Goal: Task Accomplishment & Management: Manage account settings

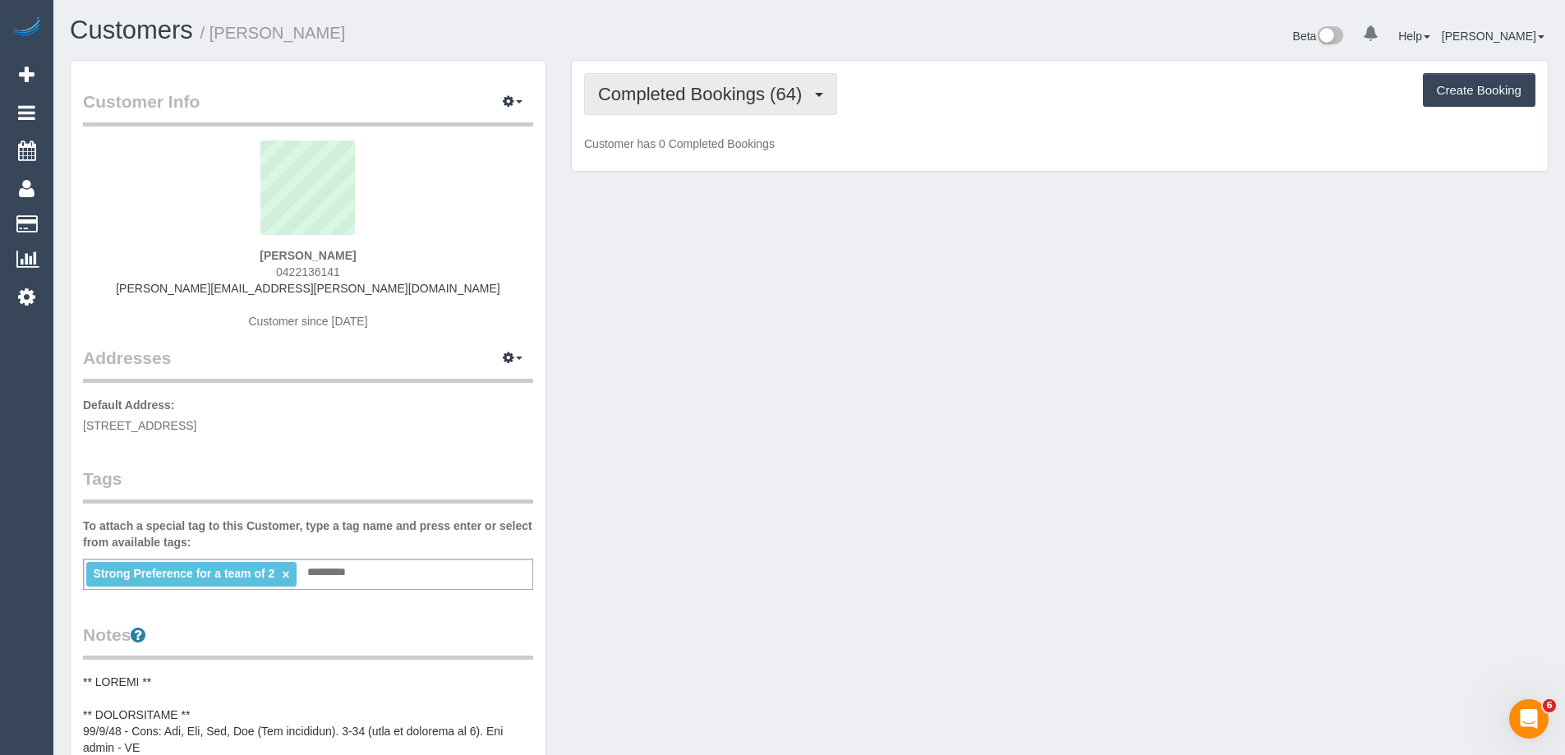
click at [697, 102] on span "Completed Bookings (64)" at bounding box center [704, 94] width 212 height 21
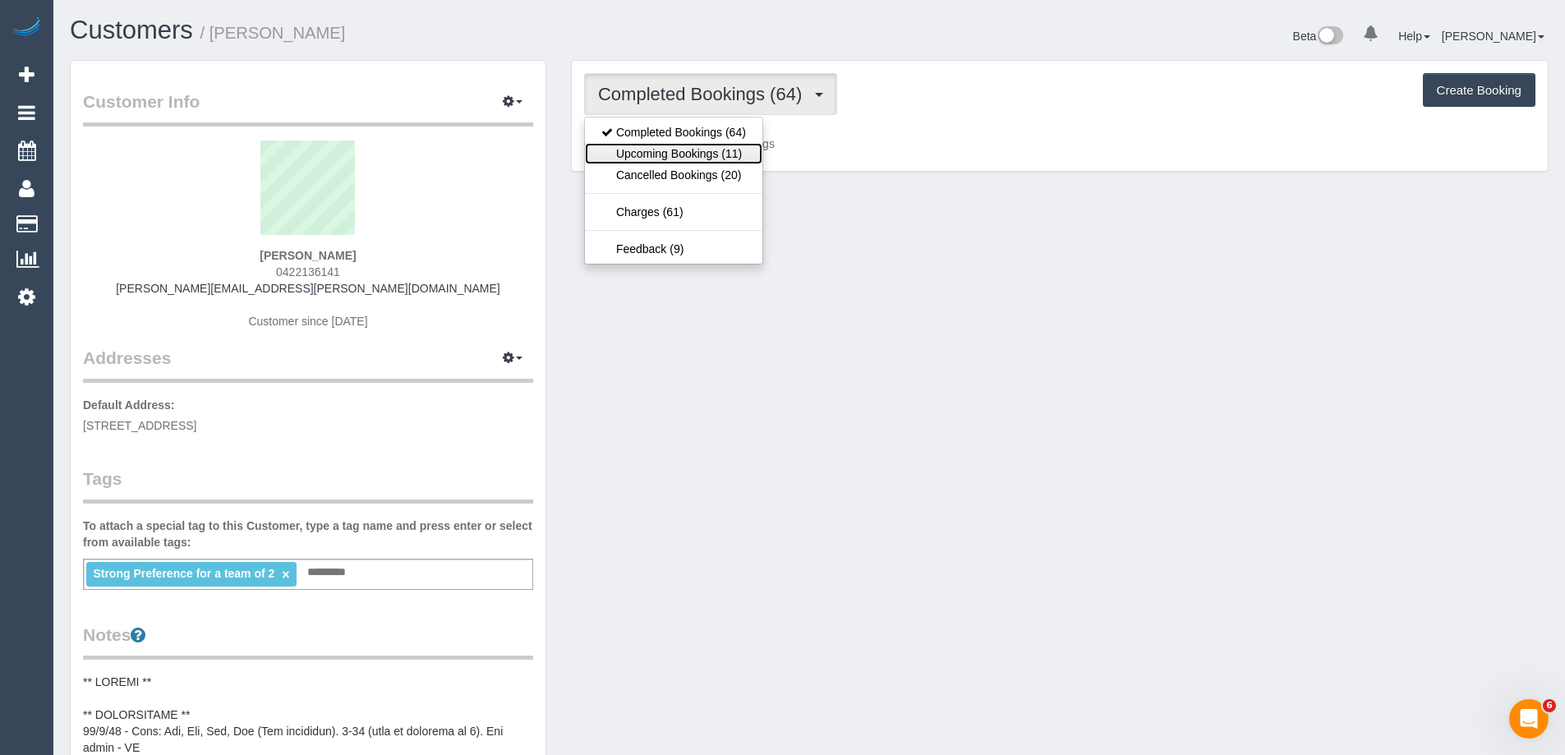
click at [694, 148] on link "Upcoming Bookings (11)" at bounding box center [673, 153] width 177 height 21
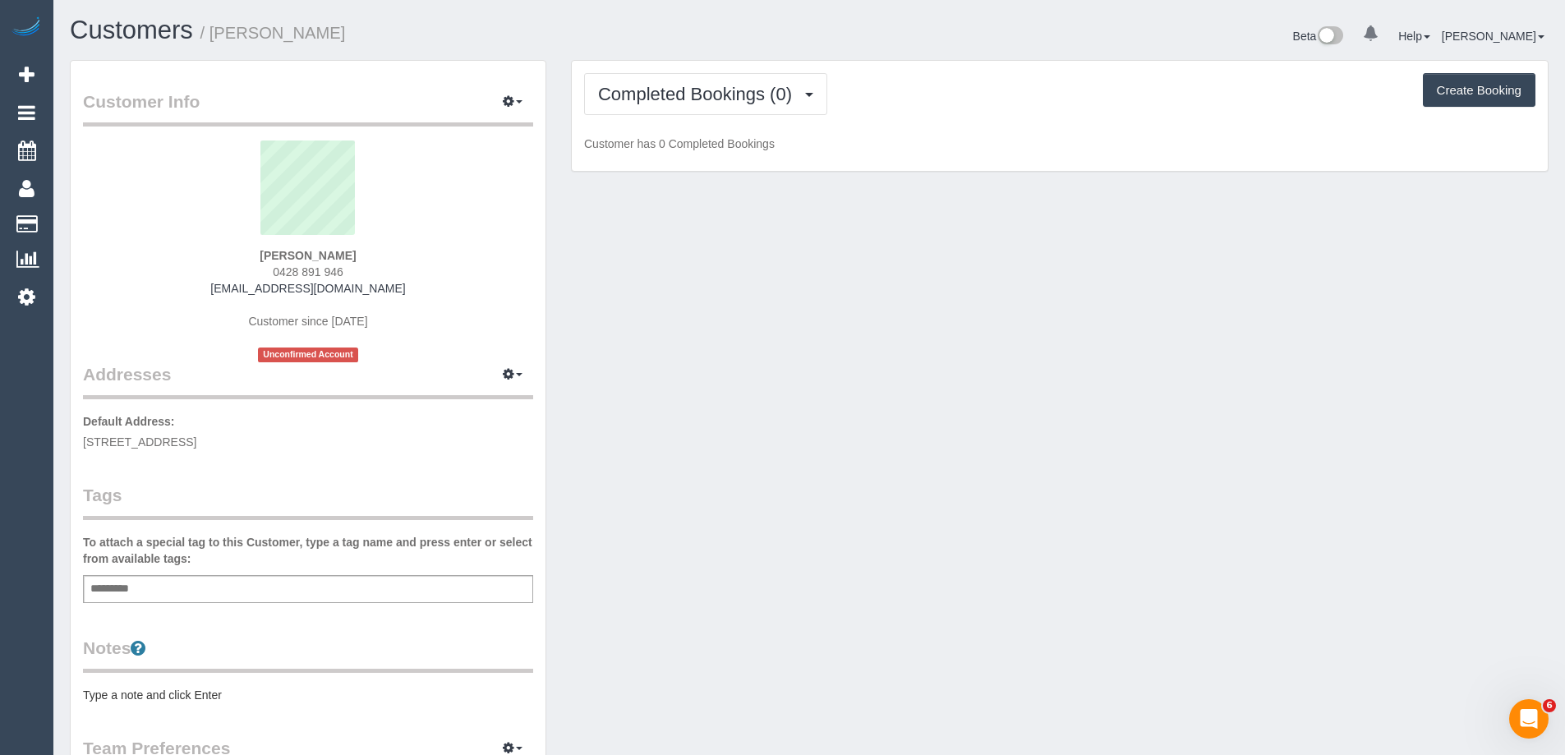
scroll to position [1218, 1565]
click at [674, 92] on span "Completed Bookings (0)" at bounding box center [699, 94] width 202 height 21
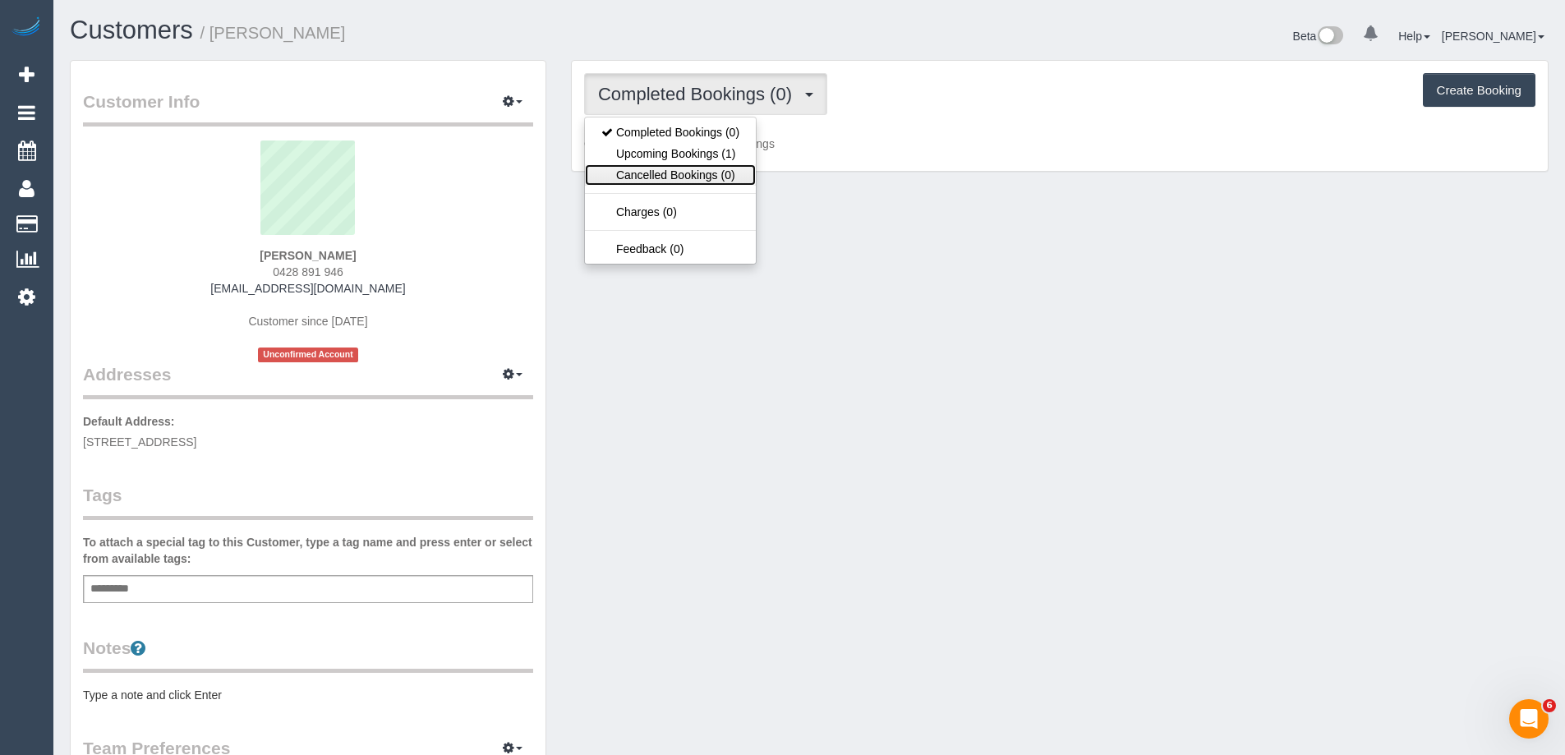
click at [668, 167] on link "Cancelled Bookings (0)" at bounding box center [670, 174] width 171 height 21
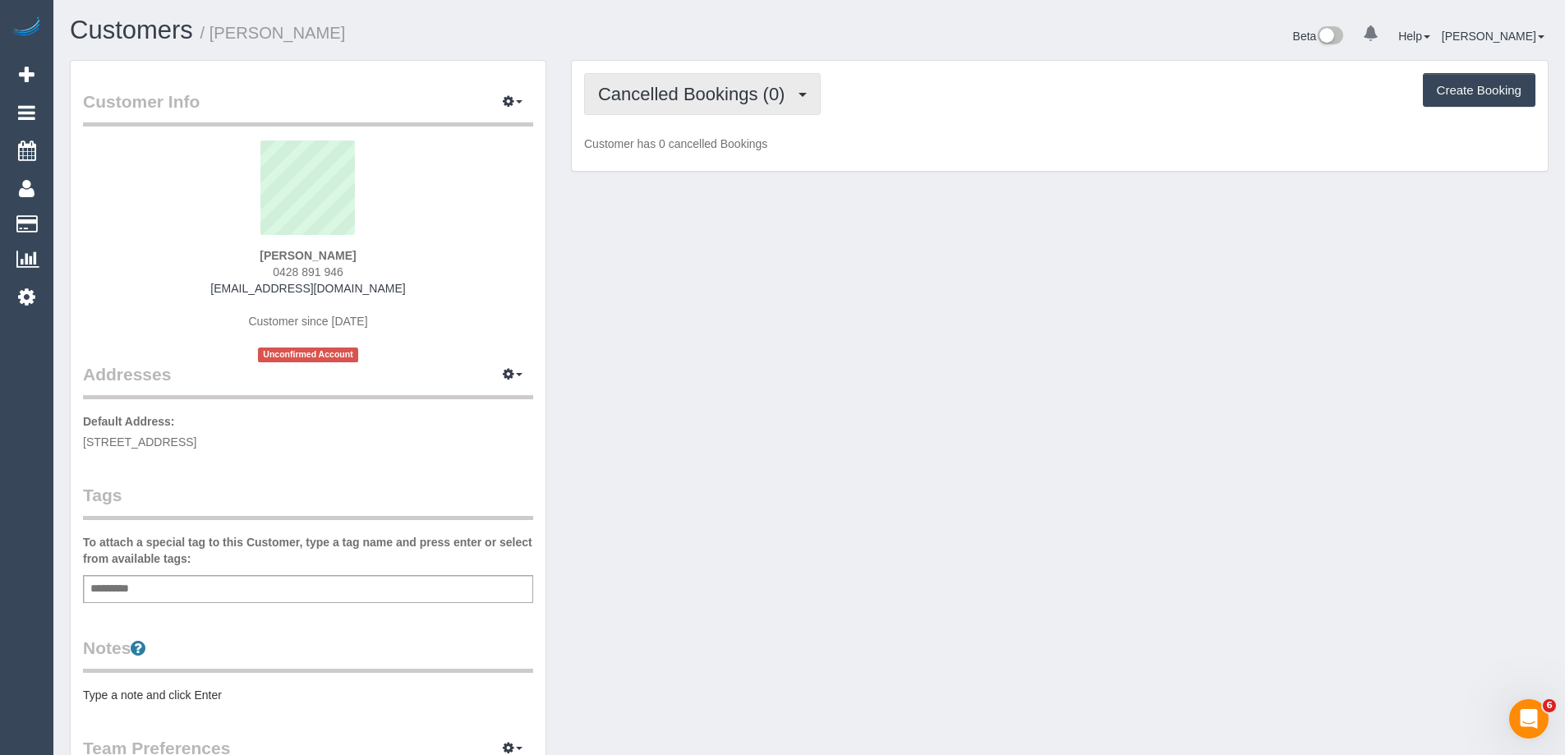
click at [683, 112] on button "Cancelled Bookings (0)" at bounding box center [702, 94] width 237 height 42
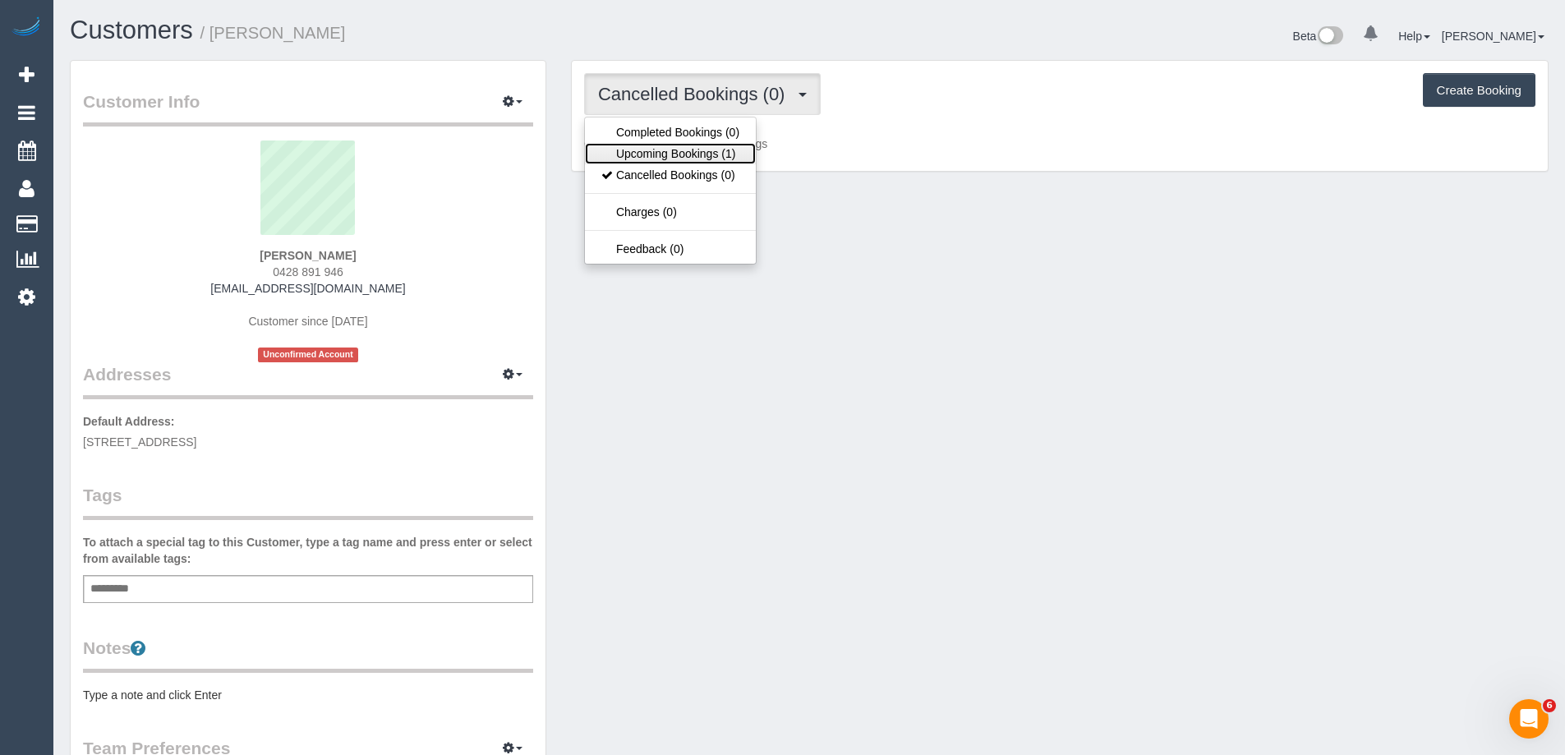
click at [670, 154] on link "Upcoming Bookings (1)" at bounding box center [670, 153] width 171 height 21
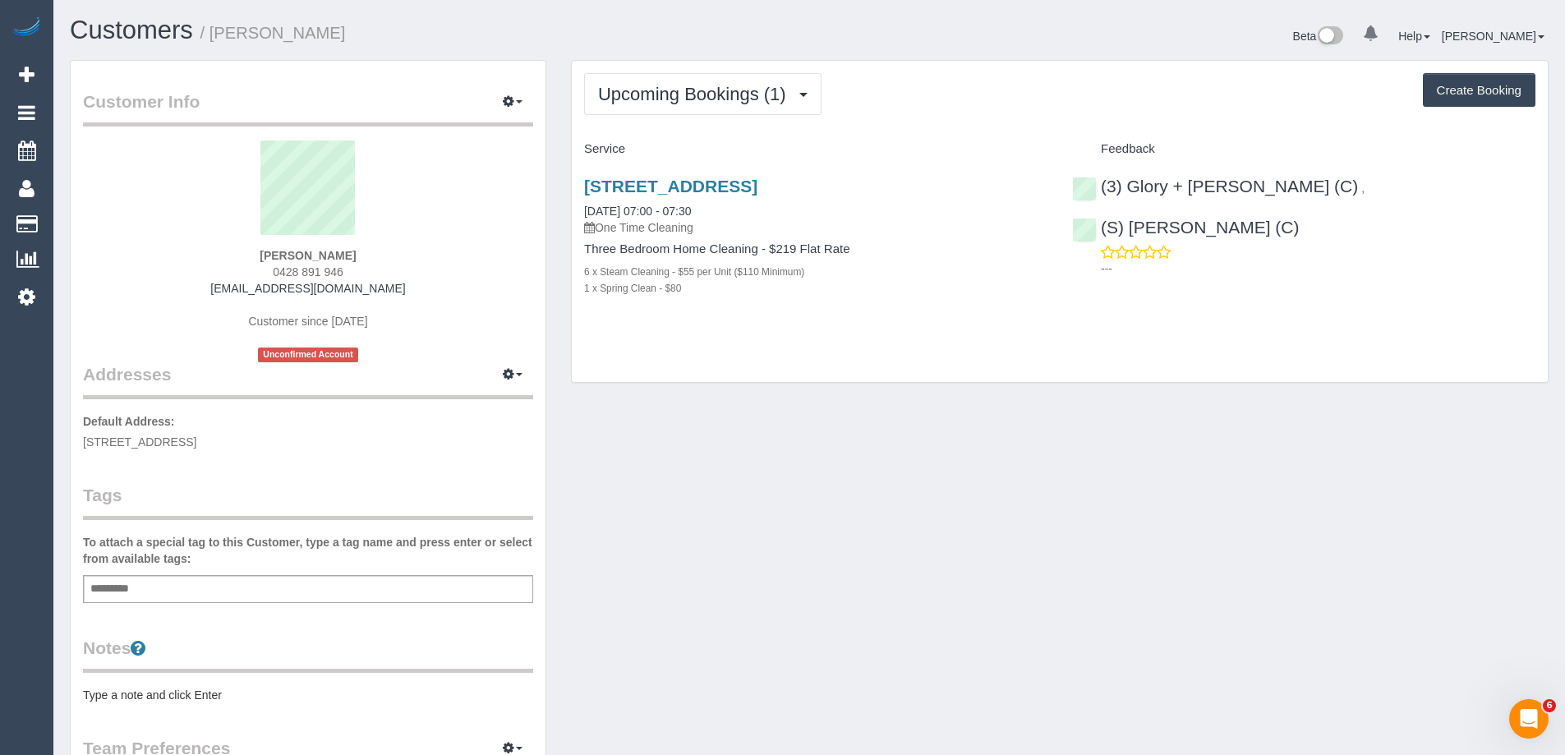
click at [136, 701] on pre "Type a note and click Enter" at bounding box center [308, 695] width 450 height 16
type textarea "**********"
click at [307, 661] on legend "Notes" at bounding box center [308, 654] width 450 height 37
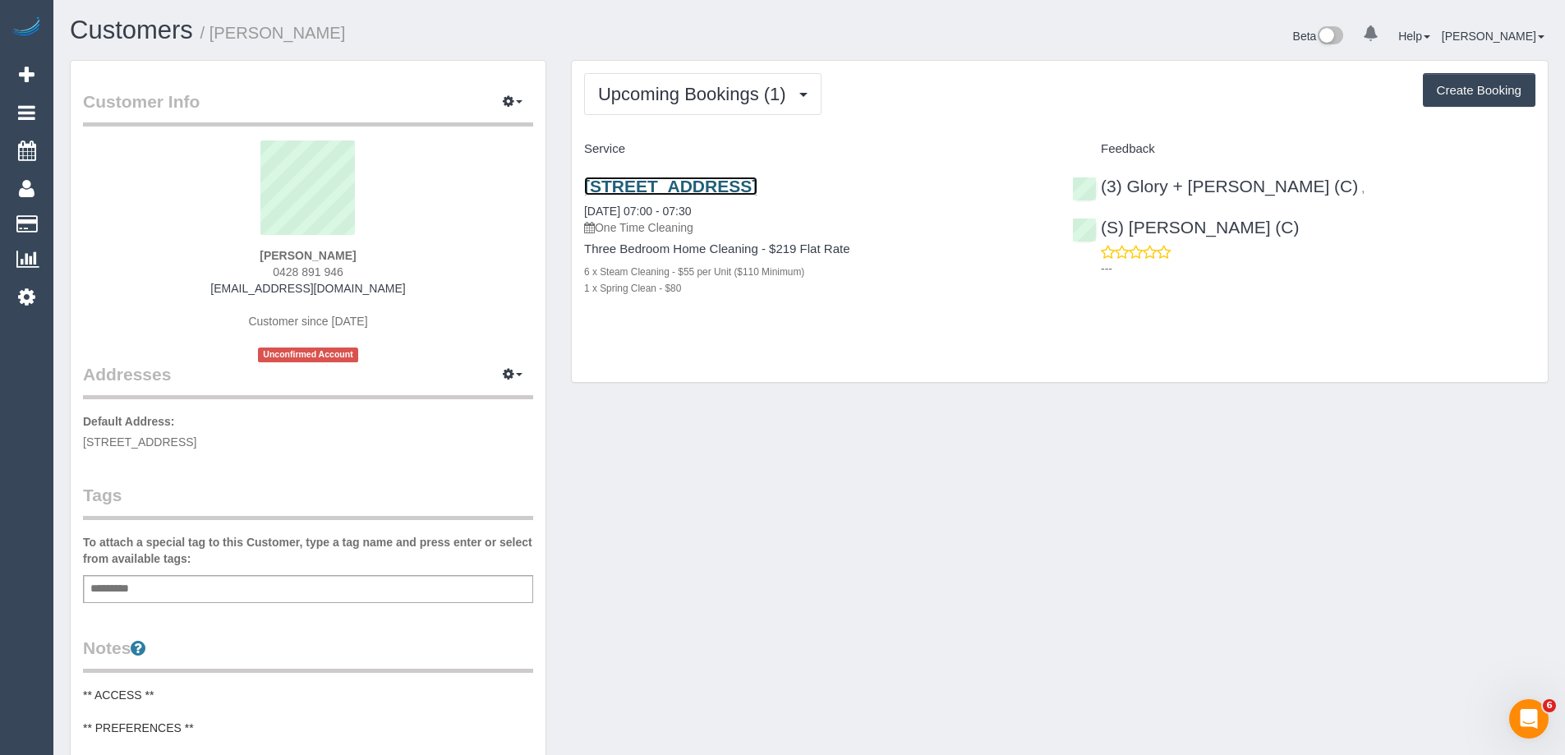
click at [757, 191] on link "2/5 Swanston Street, Mentone, VIC 3194" at bounding box center [670, 186] width 173 height 19
click at [281, 268] on span "0428 891 946" at bounding box center [308, 271] width 71 height 13
copy div "0428 891 946"
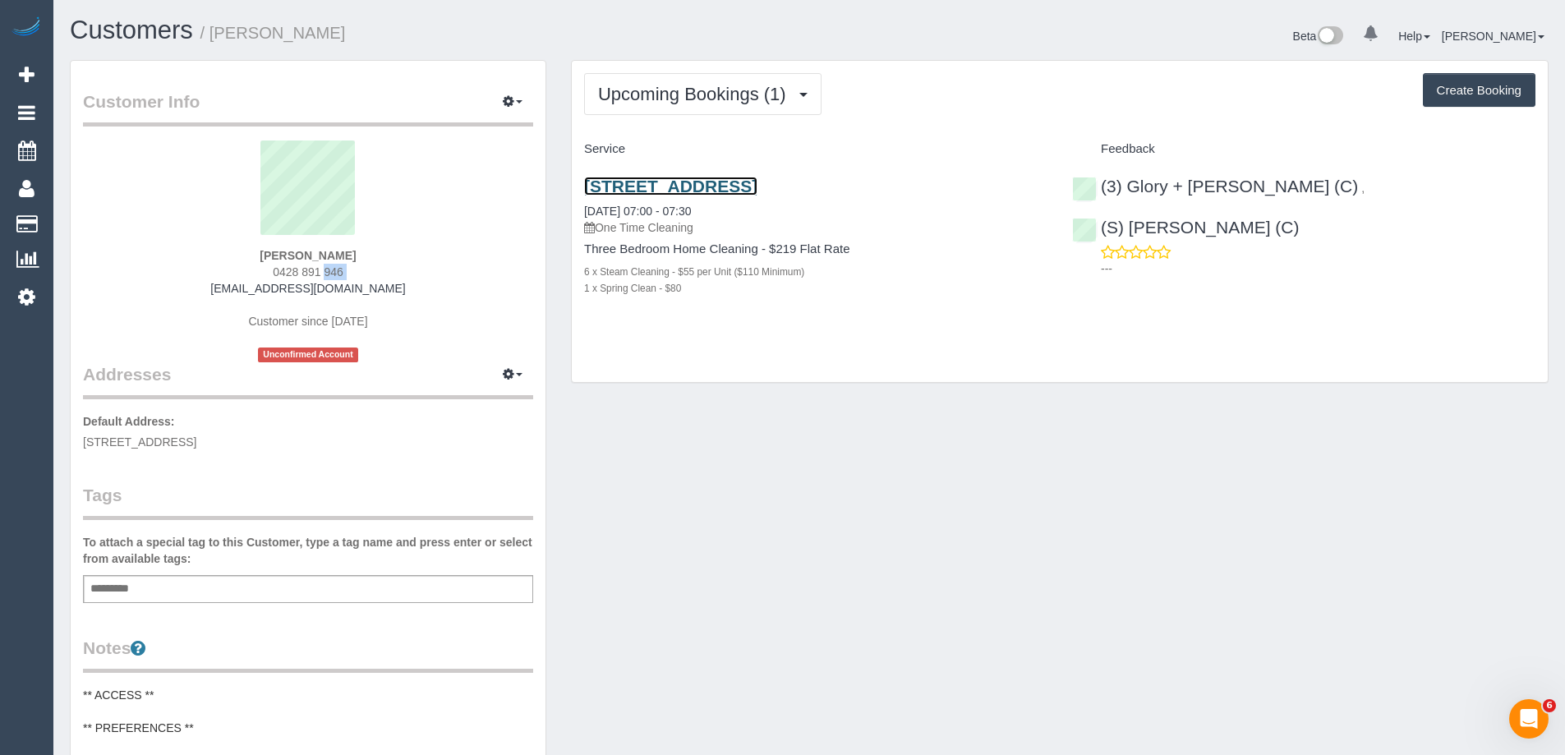
click at [757, 186] on link "2/5 Swanston Street, Mentone, VIC 3194" at bounding box center [670, 186] width 173 height 19
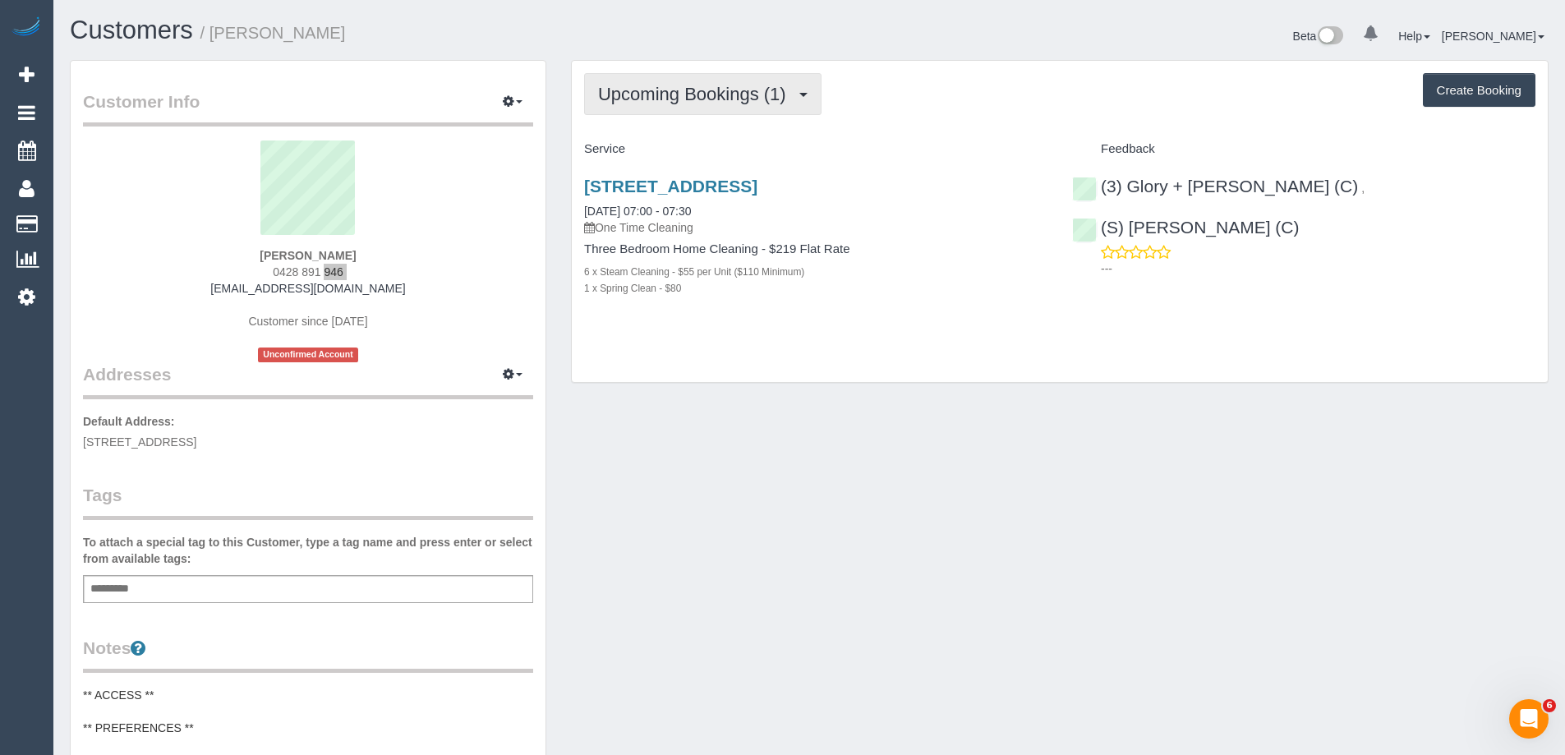
click at [732, 90] on span "Upcoming Bookings (1)" at bounding box center [696, 94] width 196 height 21
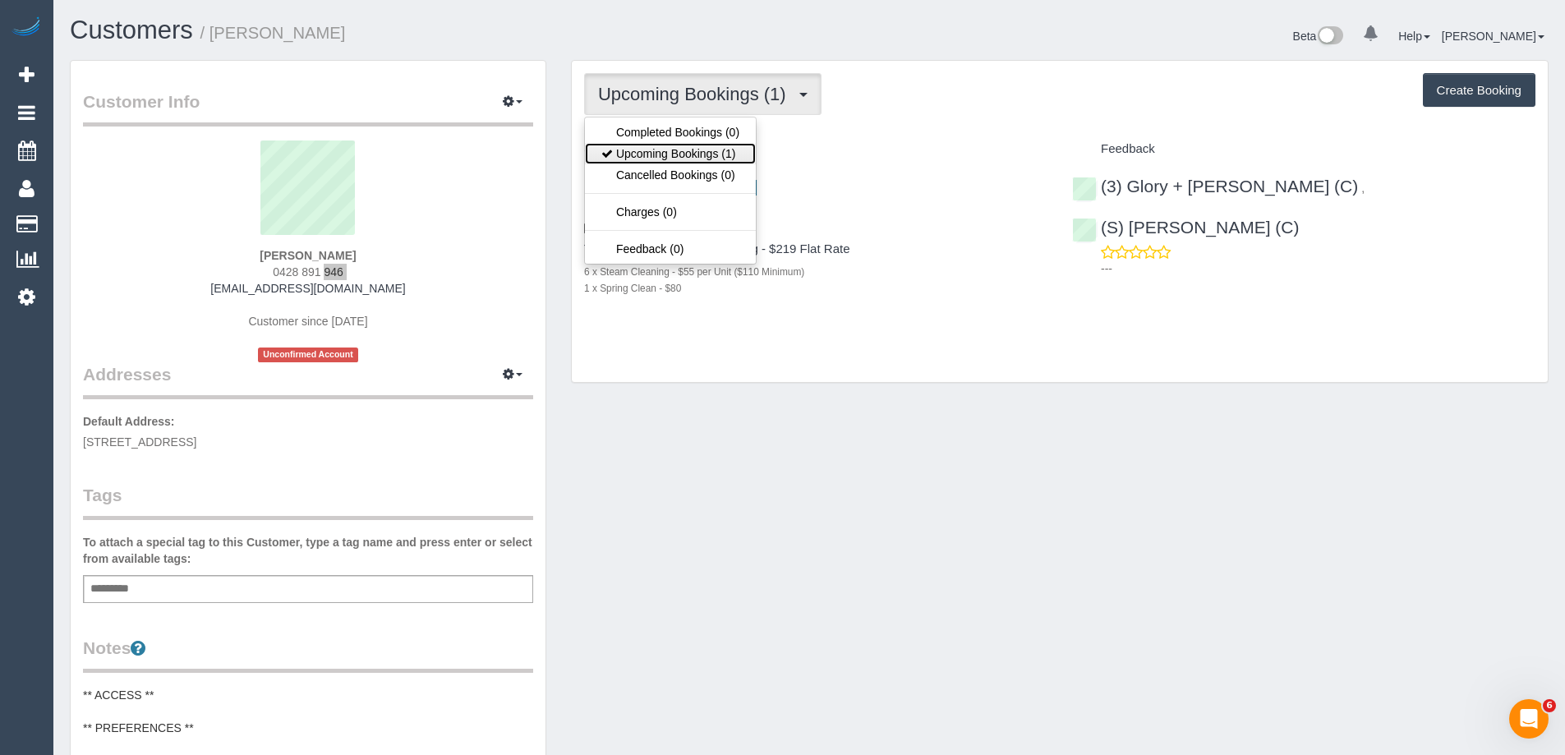
click at [698, 150] on link "Upcoming Bookings (1)" at bounding box center [670, 153] width 171 height 21
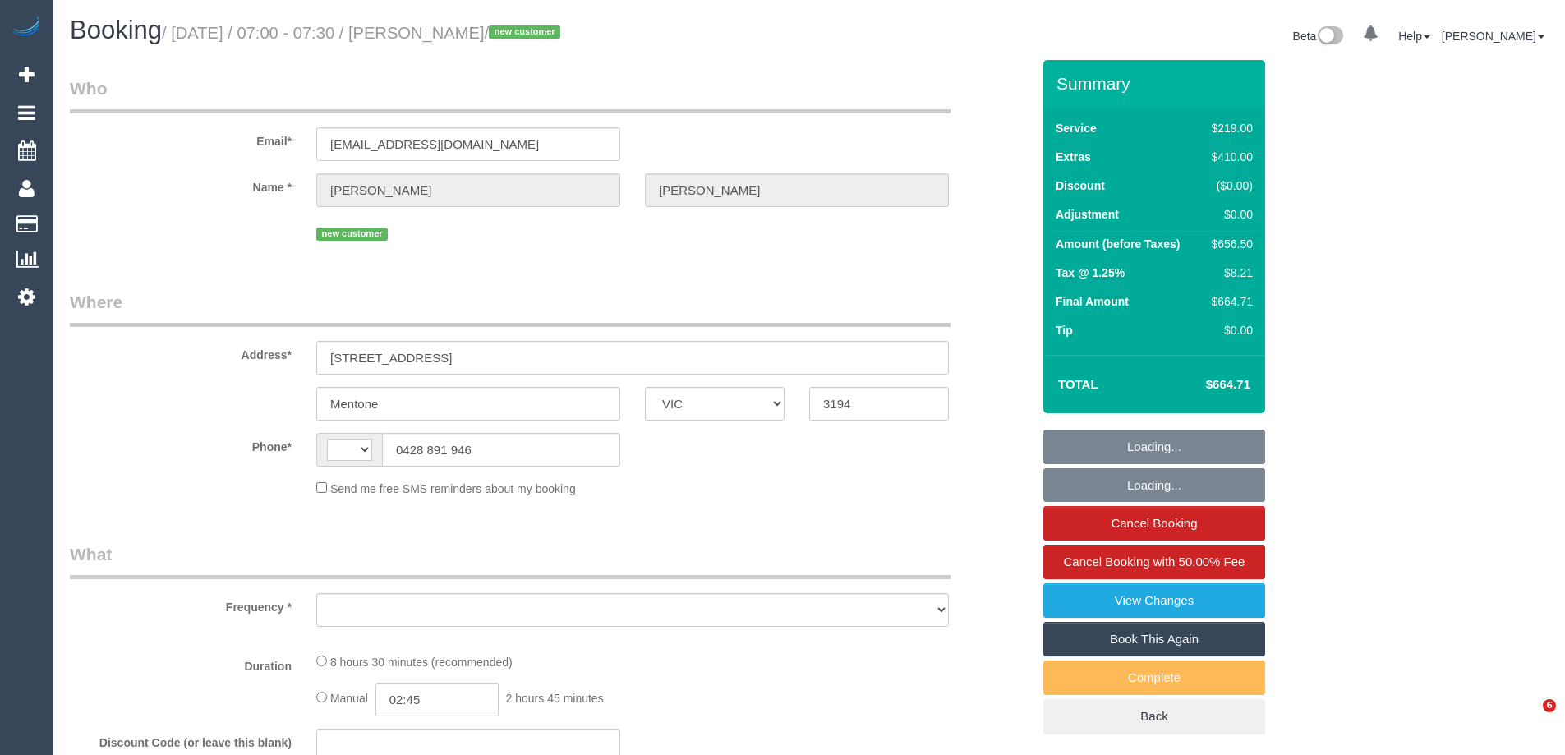
select select "VIC"
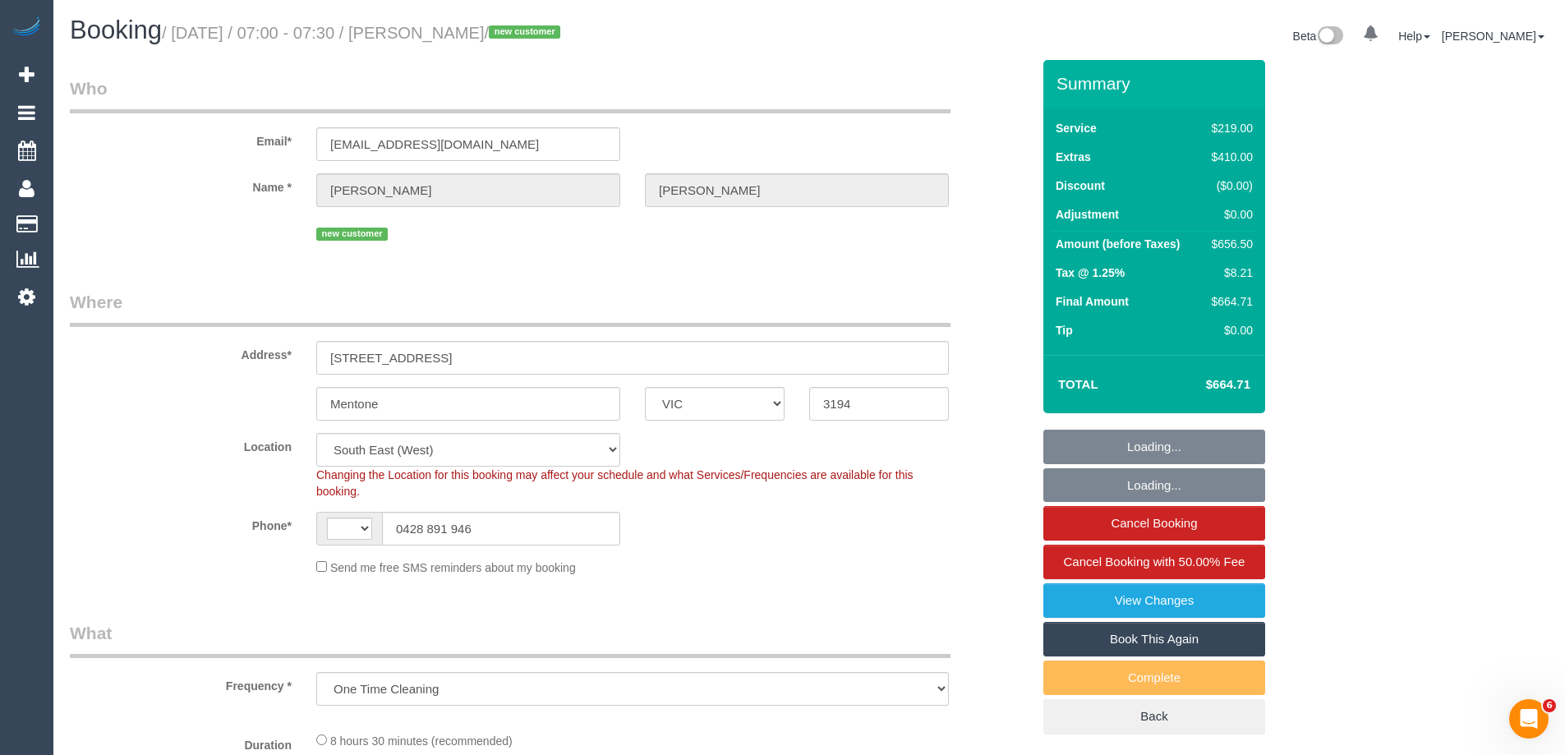
select select "object:507"
select select "string:AU"
select select "string:stripe-pm_1S0zpD2GScqysDRV0TOrNE5i"
select select "number:28"
select select "number:14"
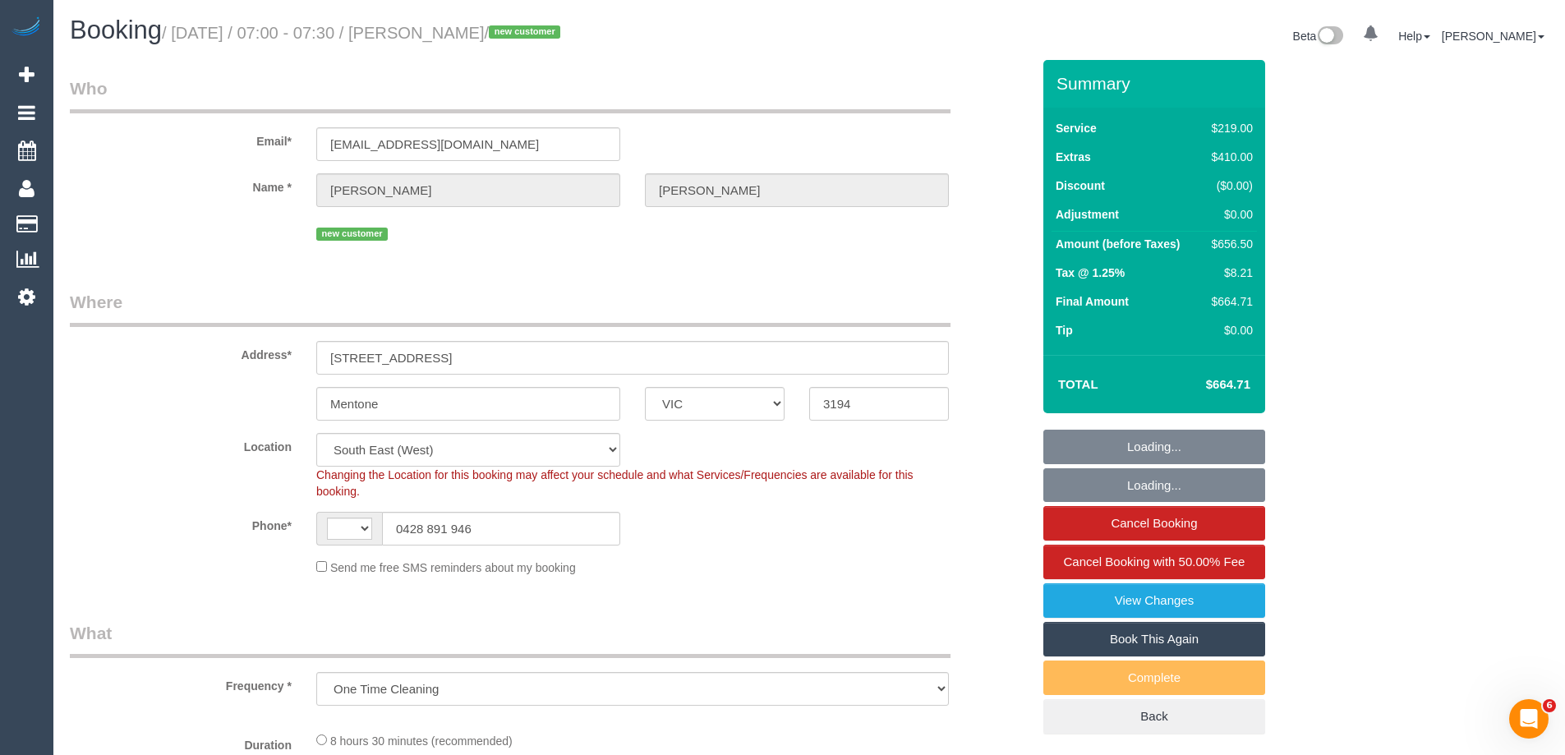
select select "number:19"
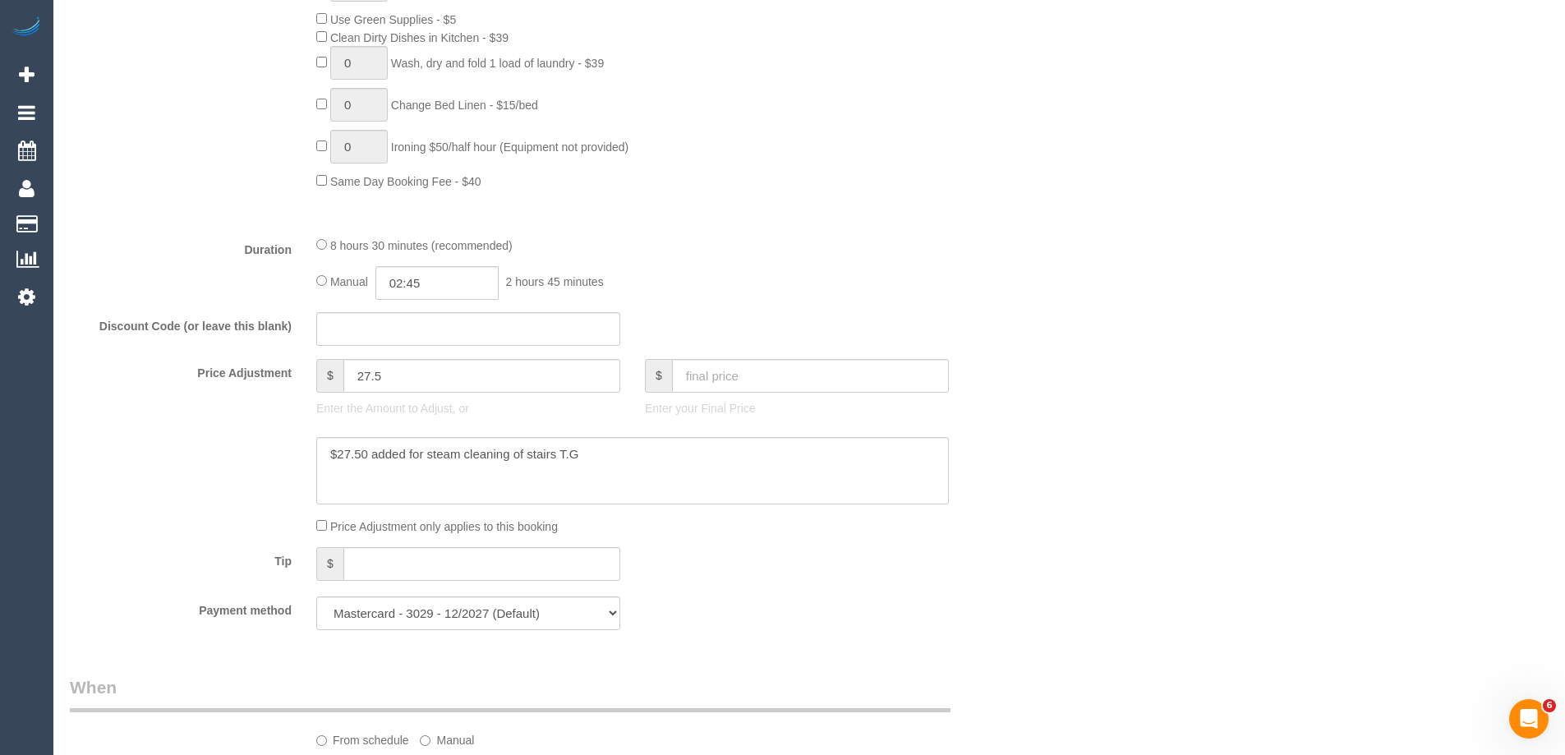
scroll to position [1807, 0]
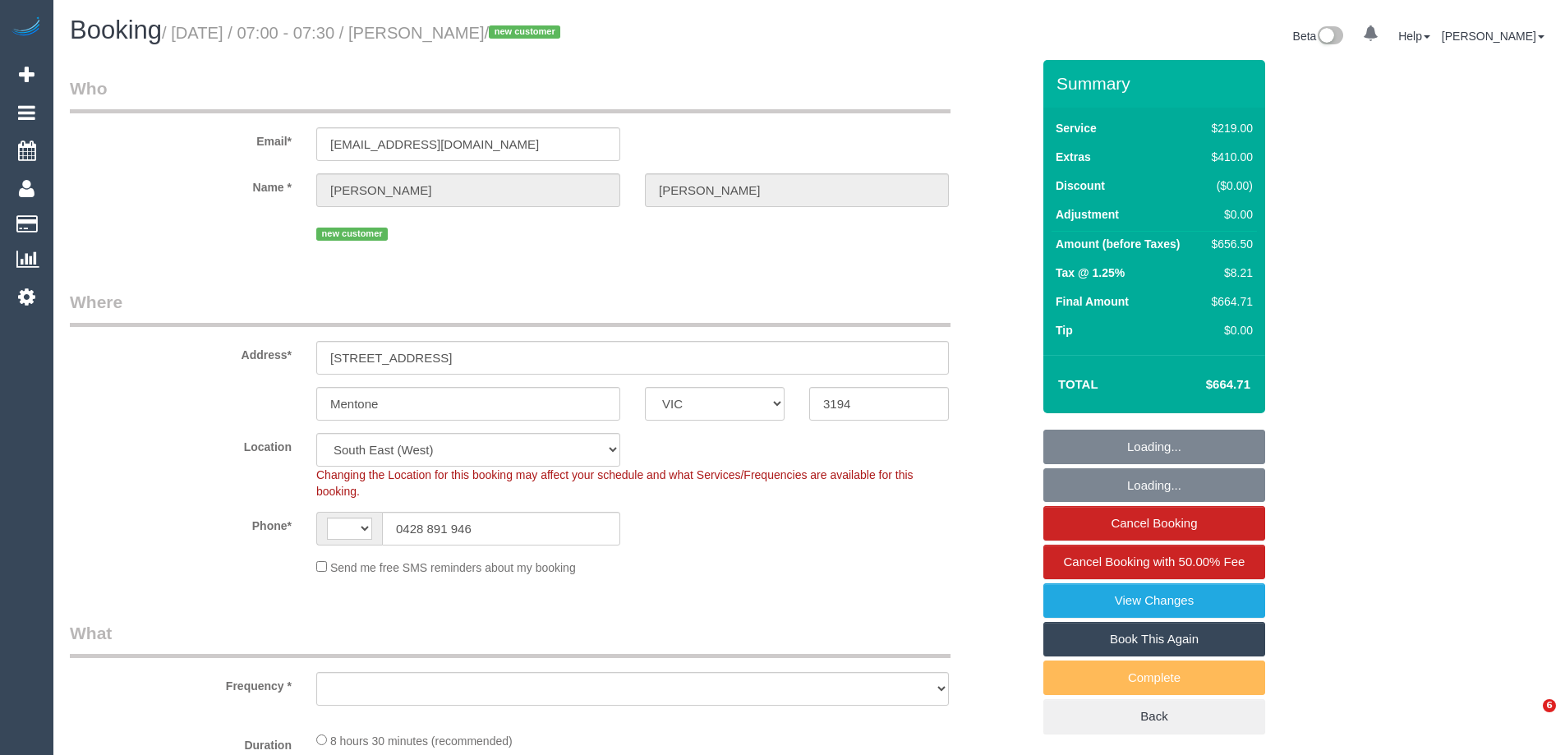
select select "VIC"
select select "string:AU"
select select "object:690"
select select "string:stripe-pm_1S0zpD2GScqysDRV0TOrNE5i"
select select "number:28"
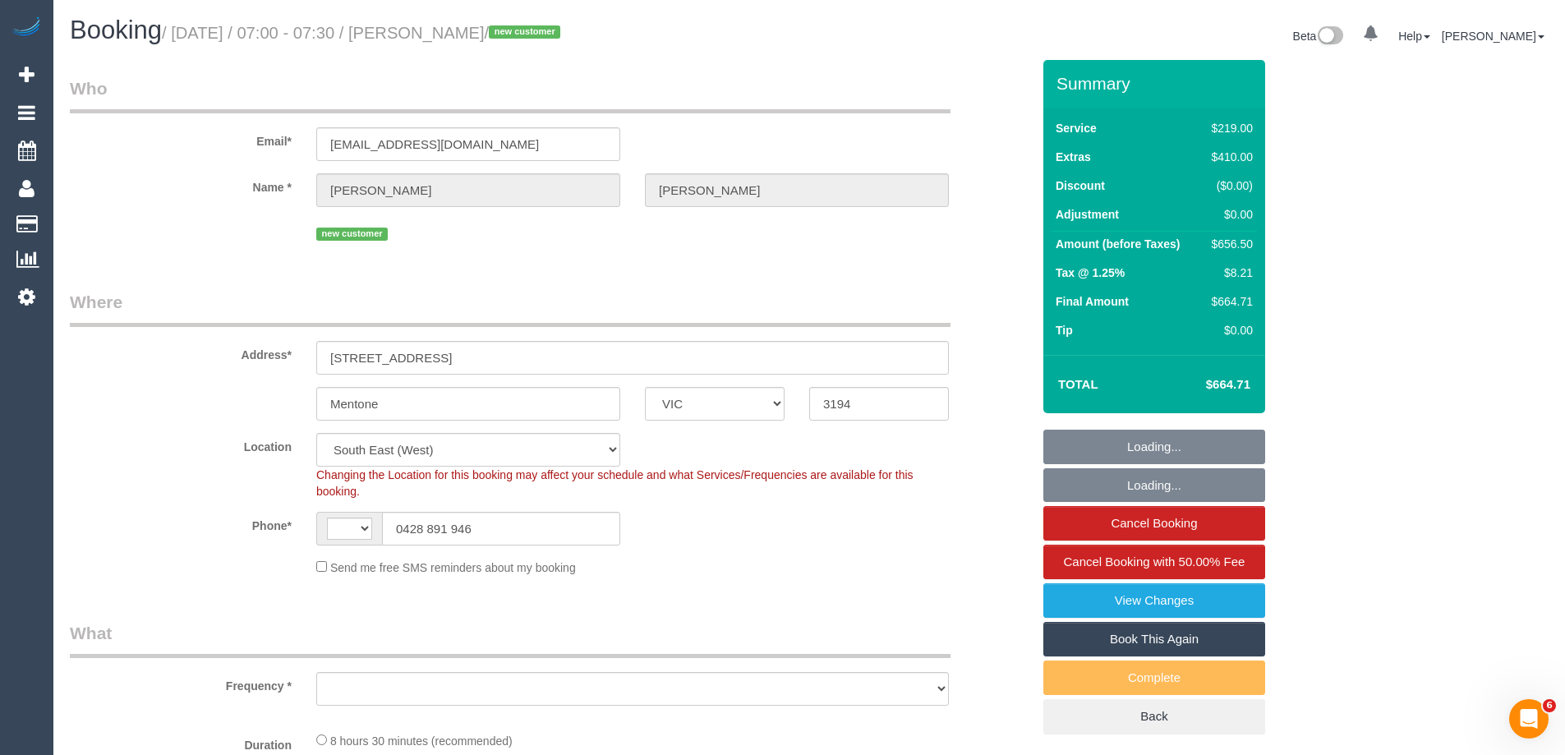
select select "number:14"
select select "number:19"
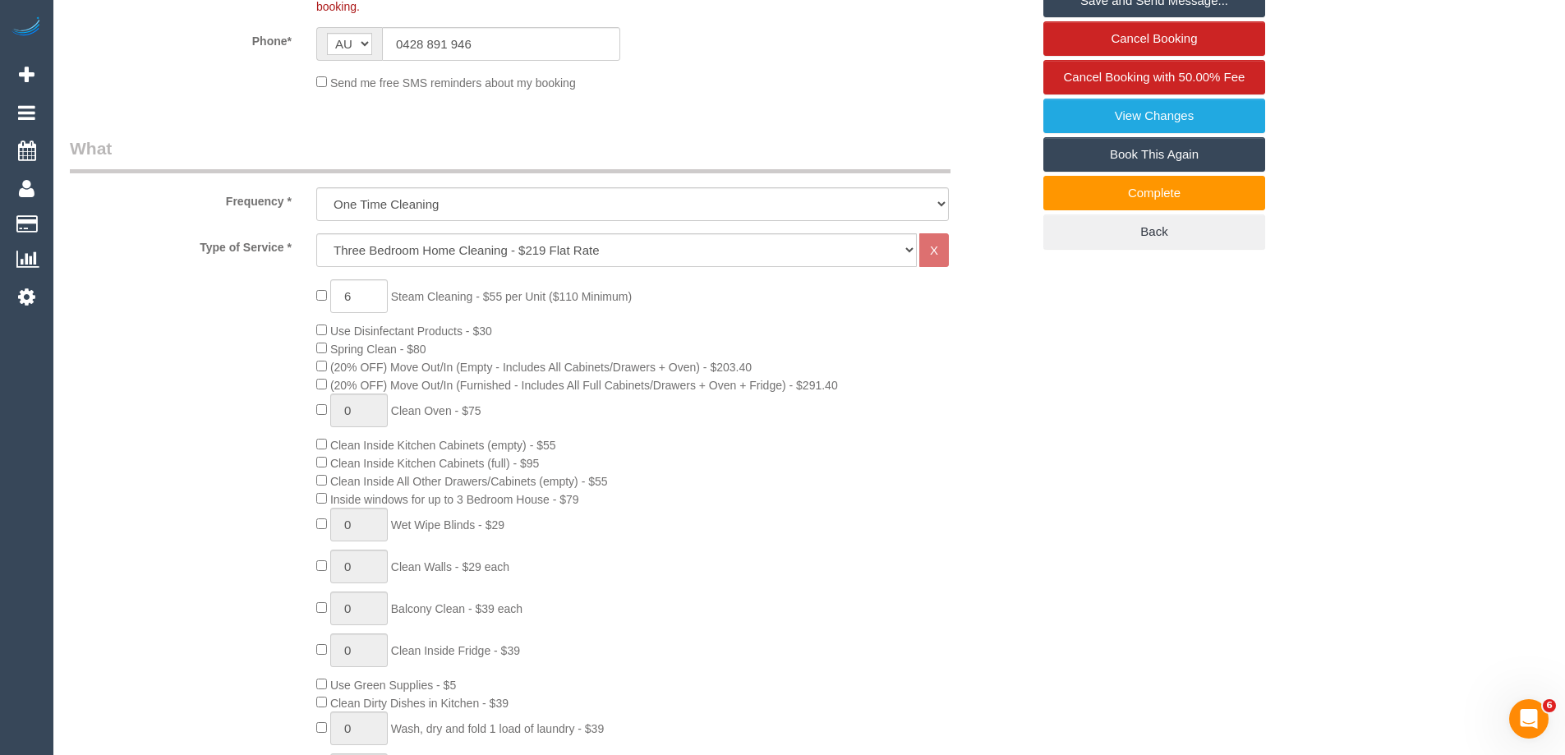
scroll to position [575, 0]
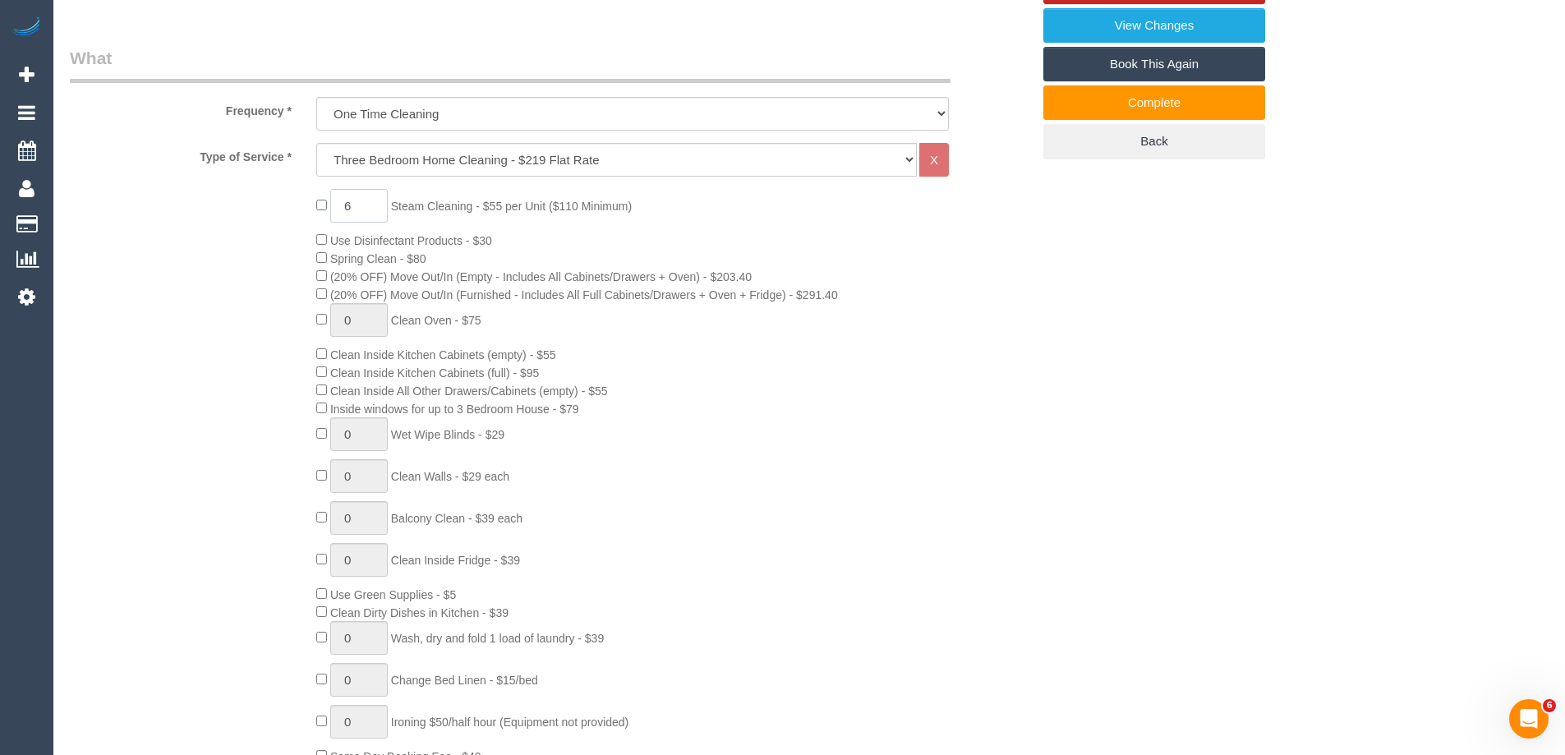
click at [372, 200] on input "6" at bounding box center [359, 206] width 58 height 34
type input "7"
click at [253, 329] on div "7 Steam Cleaning - $55 per Unit ($110 Minimum) Use Disinfectant Products - $30 …" at bounding box center [551, 477] width 986 height 576
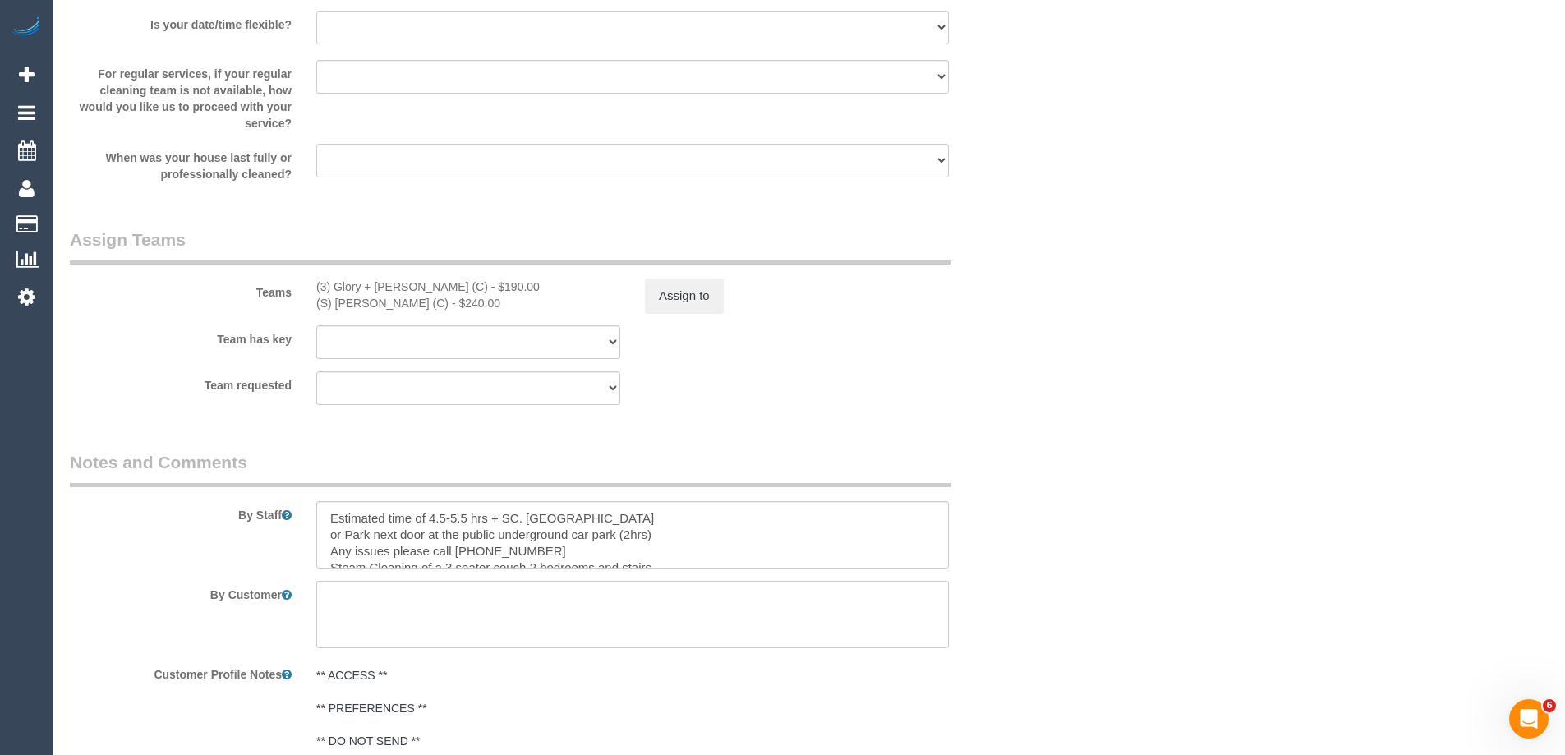
scroll to position [2382, 0]
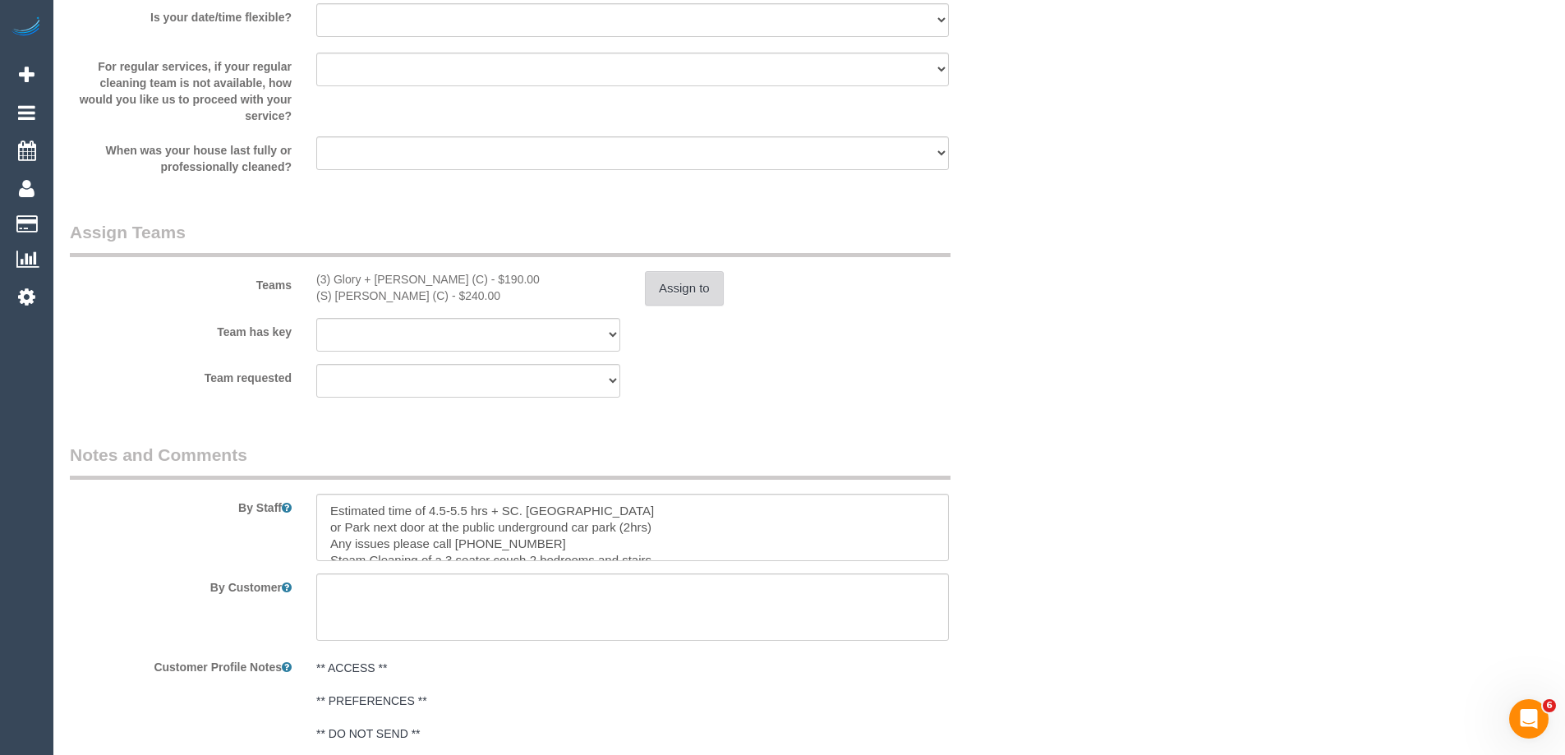
click at [697, 297] on button "Assign to" at bounding box center [684, 288] width 79 height 35
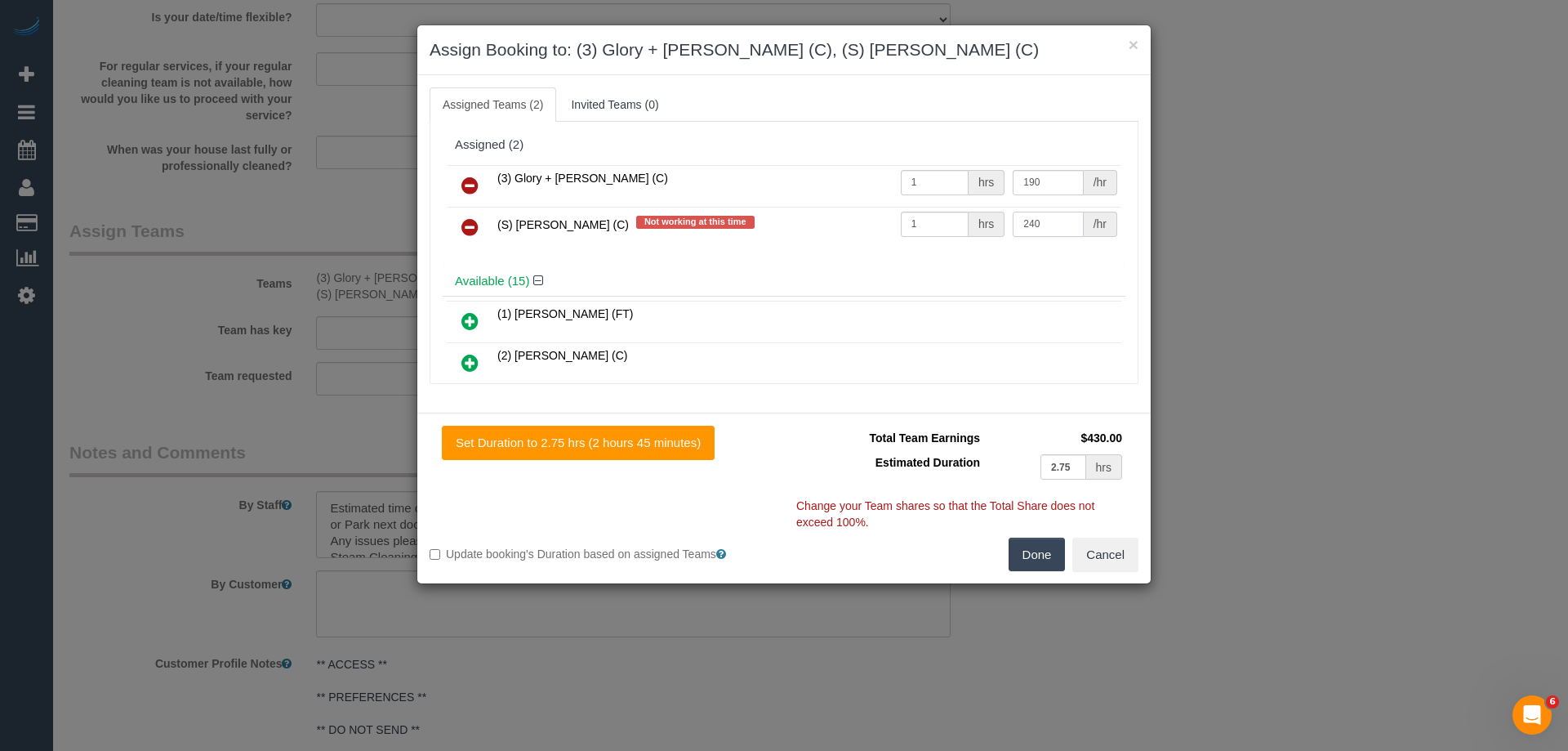
click at [1057, 227] on input "240" at bounding box center [1048, 224] width 71 height 25
type input "315"
click at [1035, 556] on button "Done" at bounding box center [1038, 555] width 58 height 35
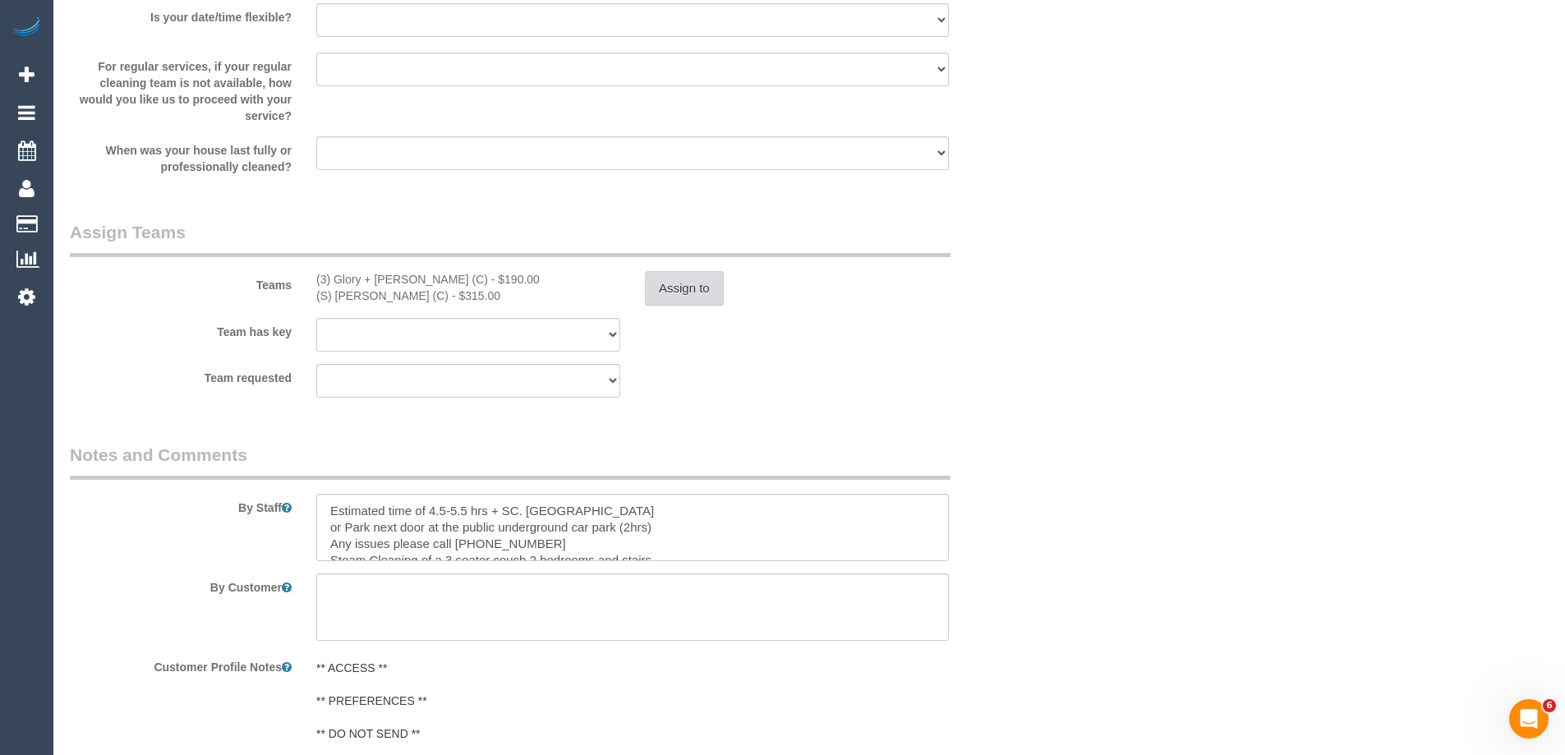
scroll to position [3006, 0]
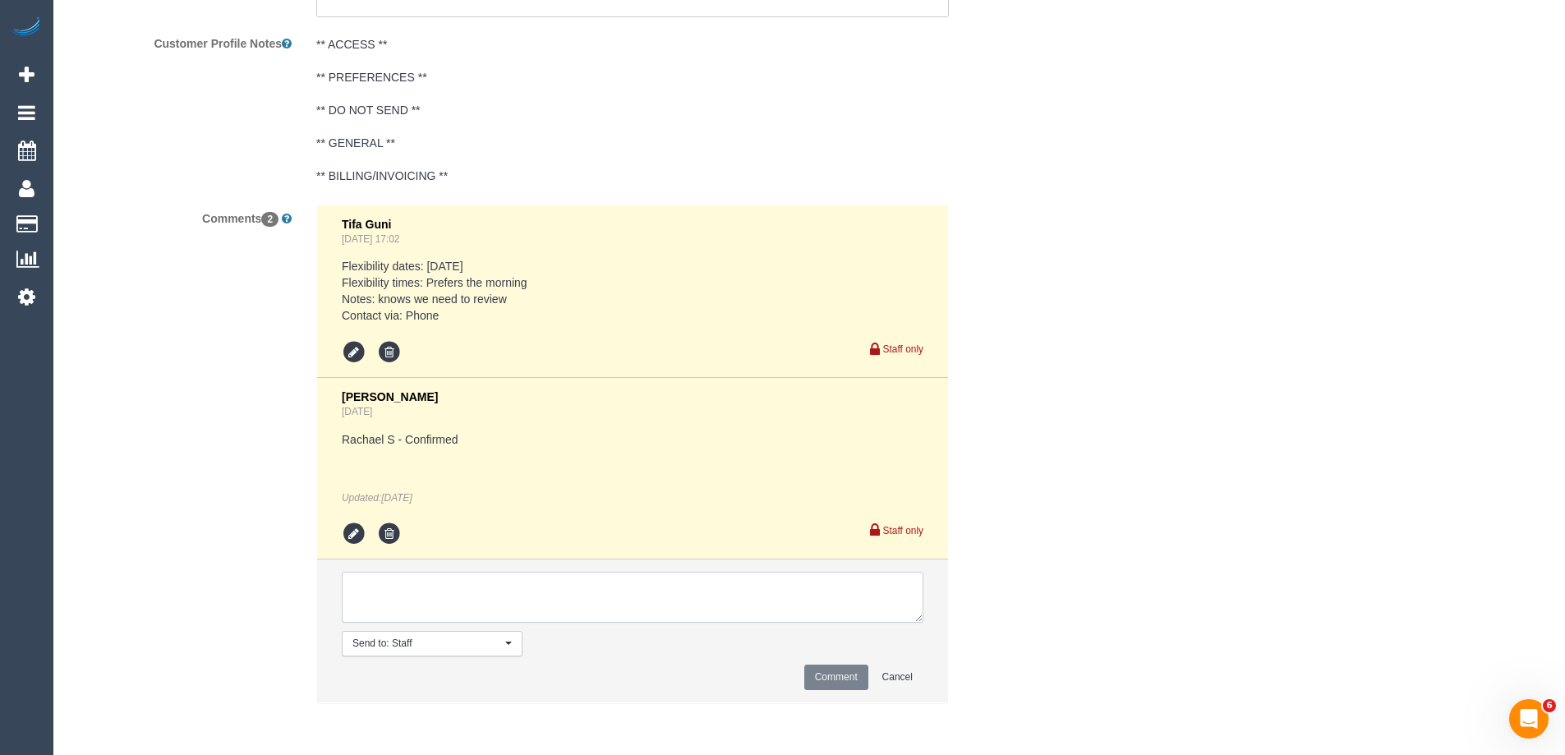
click at [454, 588] on textarea at bounding box center [633, 597] width 582 height 51
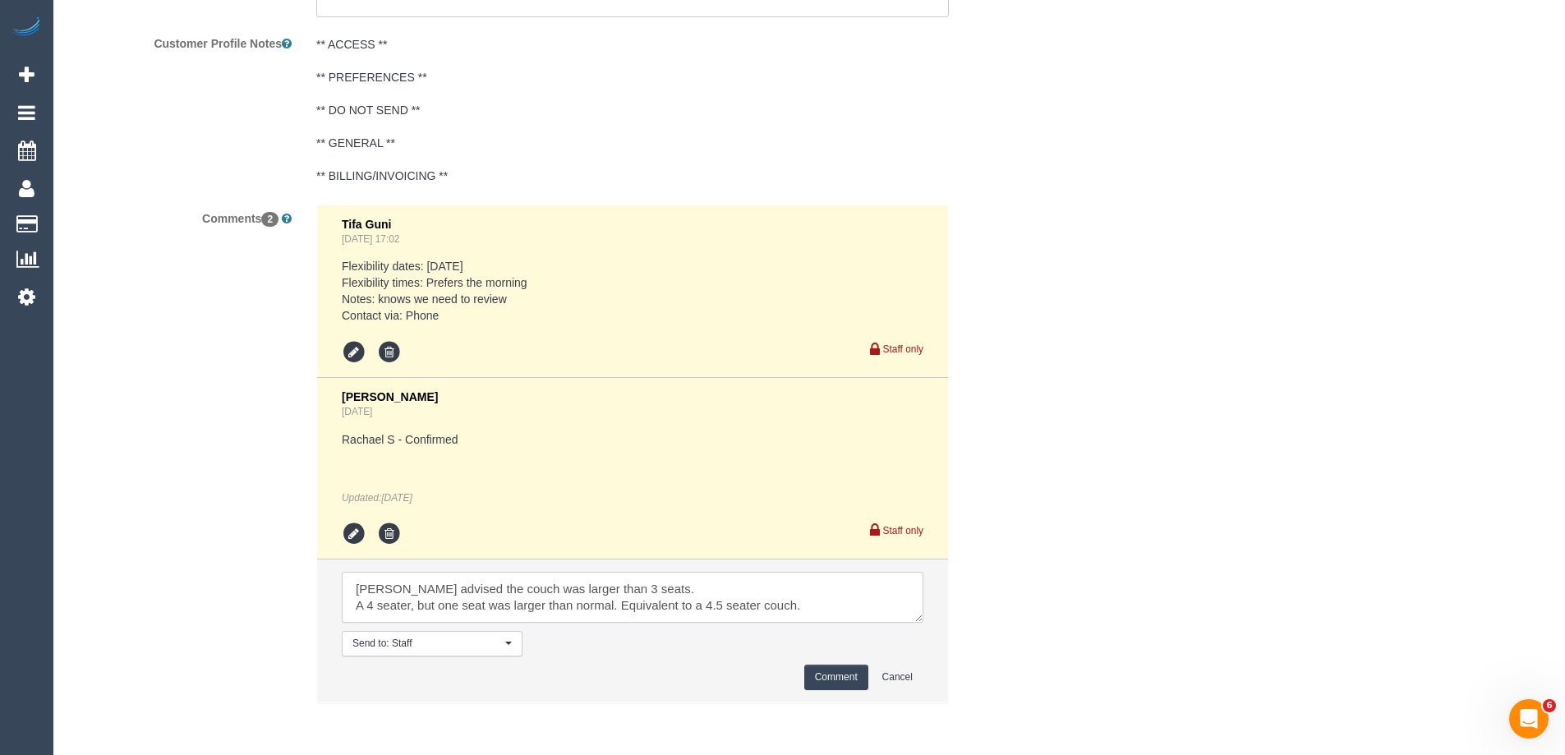
scroll to position [0, 0]
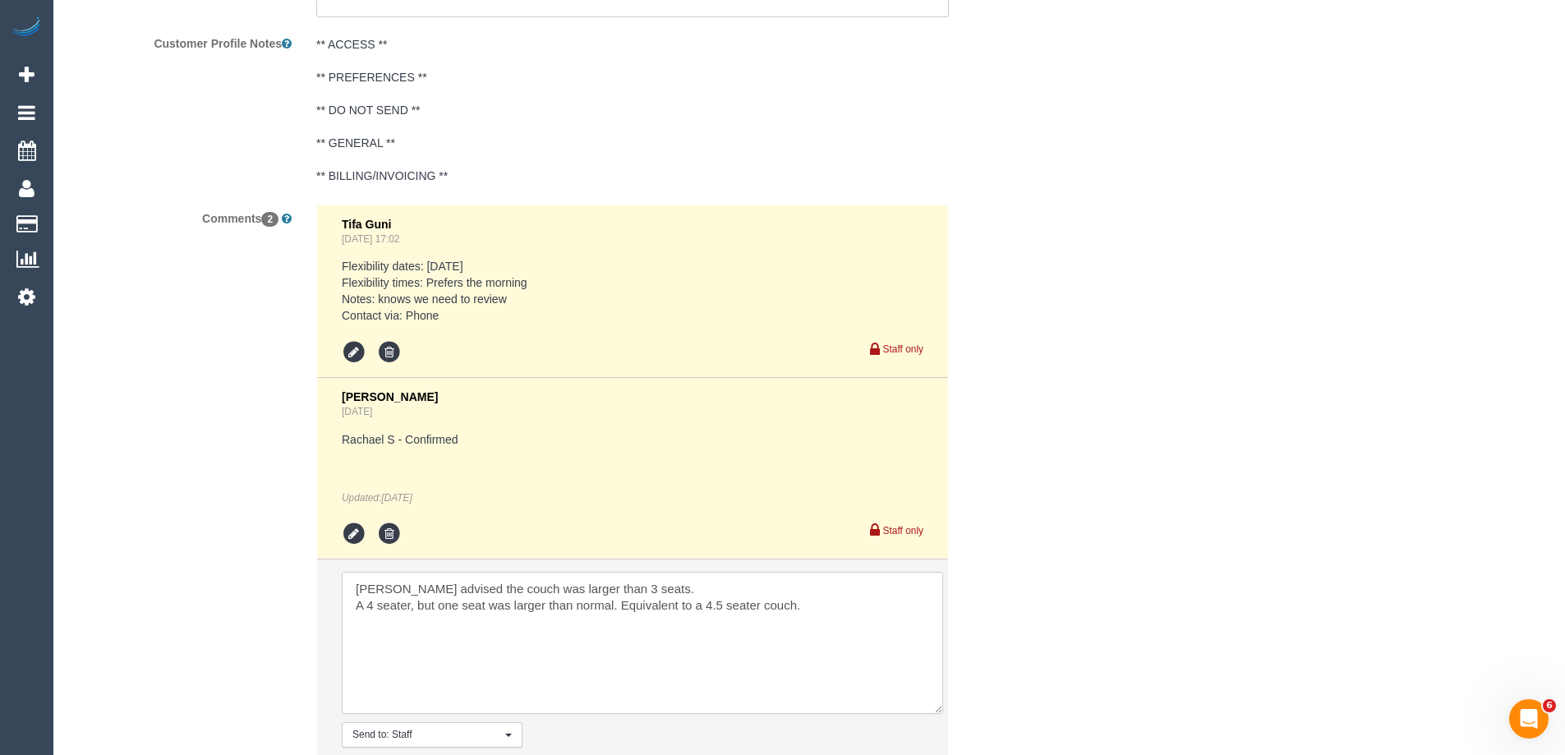
drag, startPoint x: 916, startPoint y: 613, endPoint x: 936, endPoint y: 707, distance: 96.5
click at [936, 707] on textarea at bounding box center [642, 643] width 601 height 142
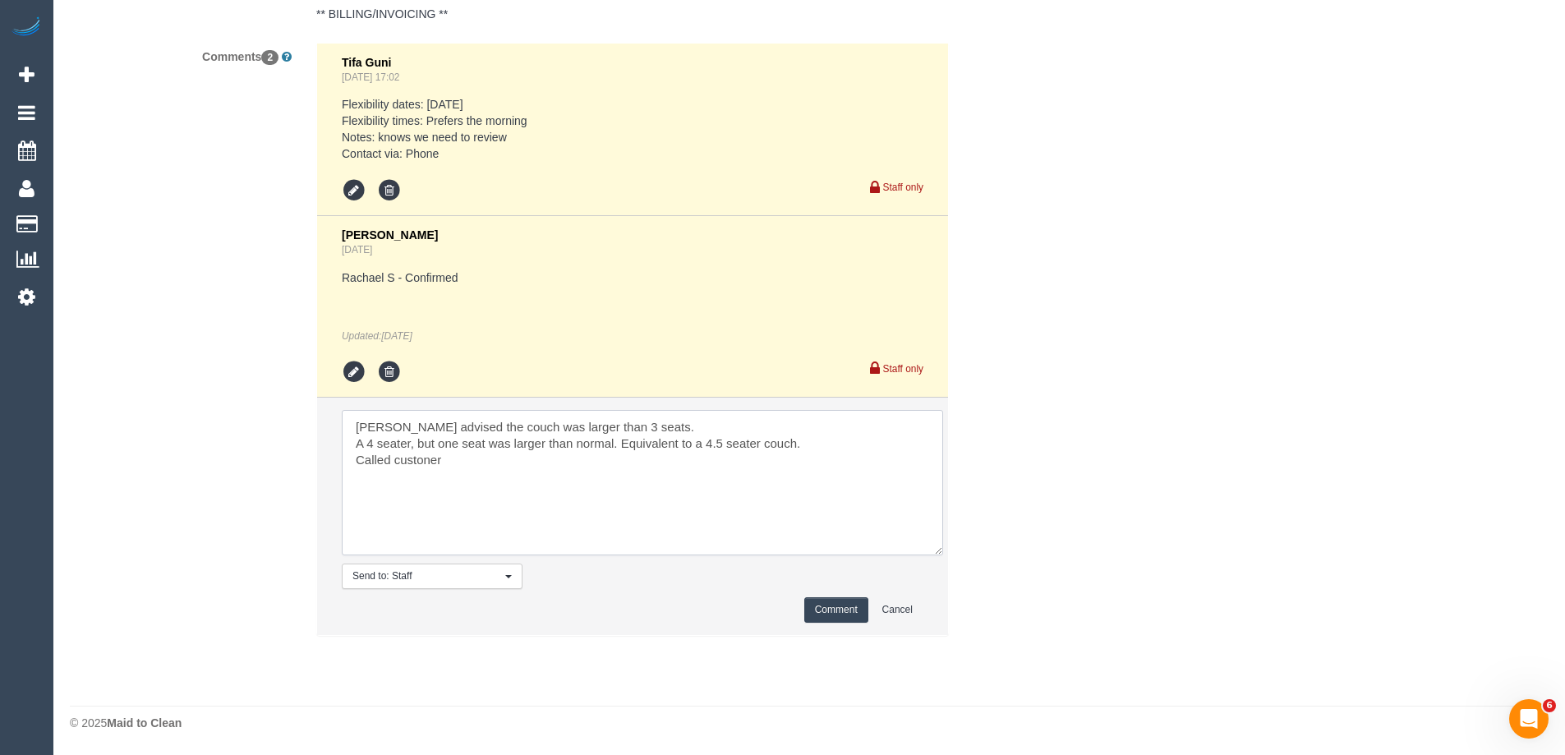
click at [695, 416] on textarea at bounding box center [642, 482] width 601 height 145
click at [488, 460] on textarea at bounding box center [642, 482] width 601 height 145
click at [667, 456] on textarea at bounding box center [642, 482] width 601 height 145
paste textarea "pay $82.50 Said to not do that larger seat Agreed to pay $55"
click at [345, 479] on textarea at bounding box center [642, 482] width 601 height 145
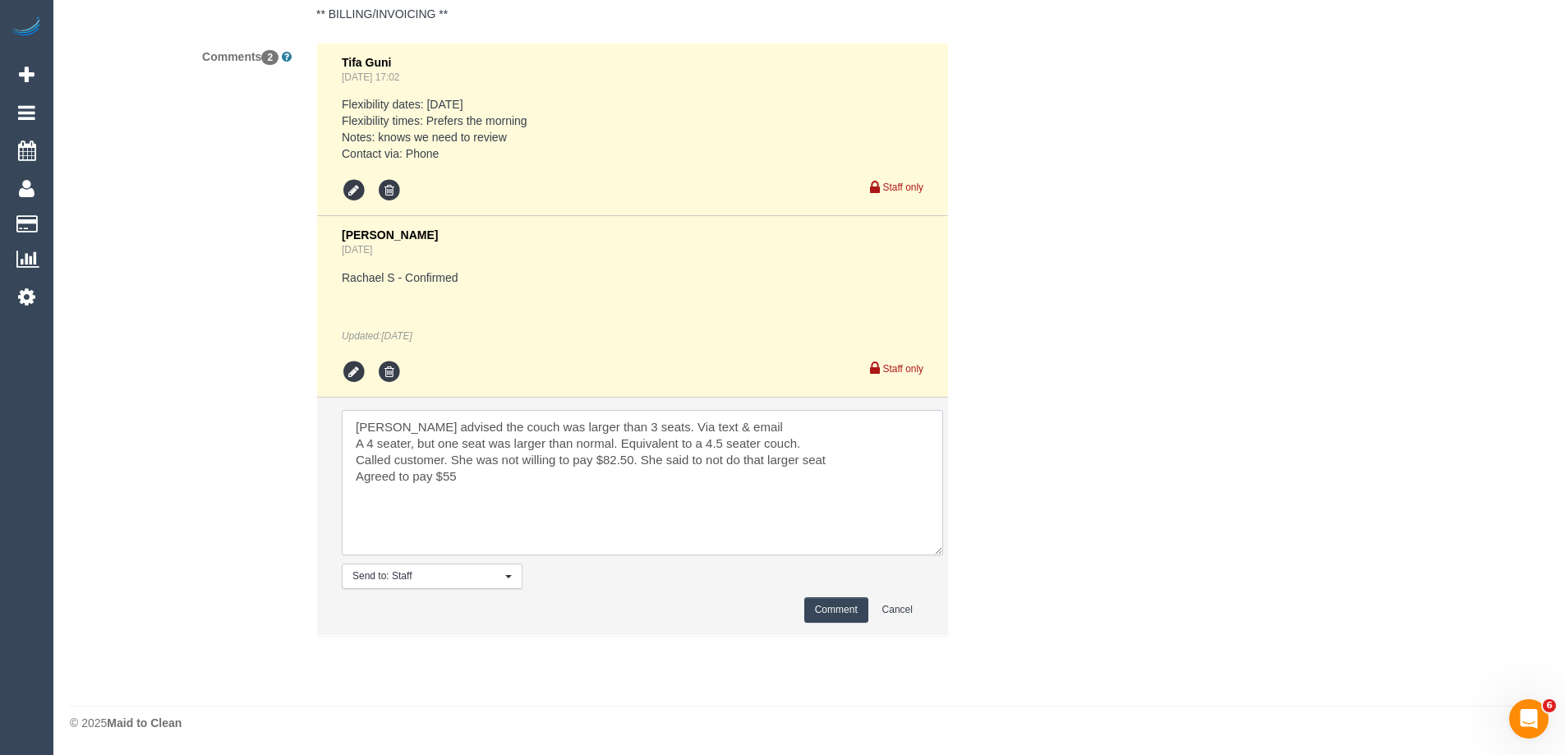
click at [353, 476] on textarea at bounding box center [642, 482] width 601 height 145
click at [688, 495] on textarea at bounding box center [642, 482] width 601 height 145
type textarea "Rachael advised the couch was larger than 3 seats. Via text & email A 4 seater,…"
click at [831, 608] on button "Comment" at bounding box center [836, 609] width 64 height 25
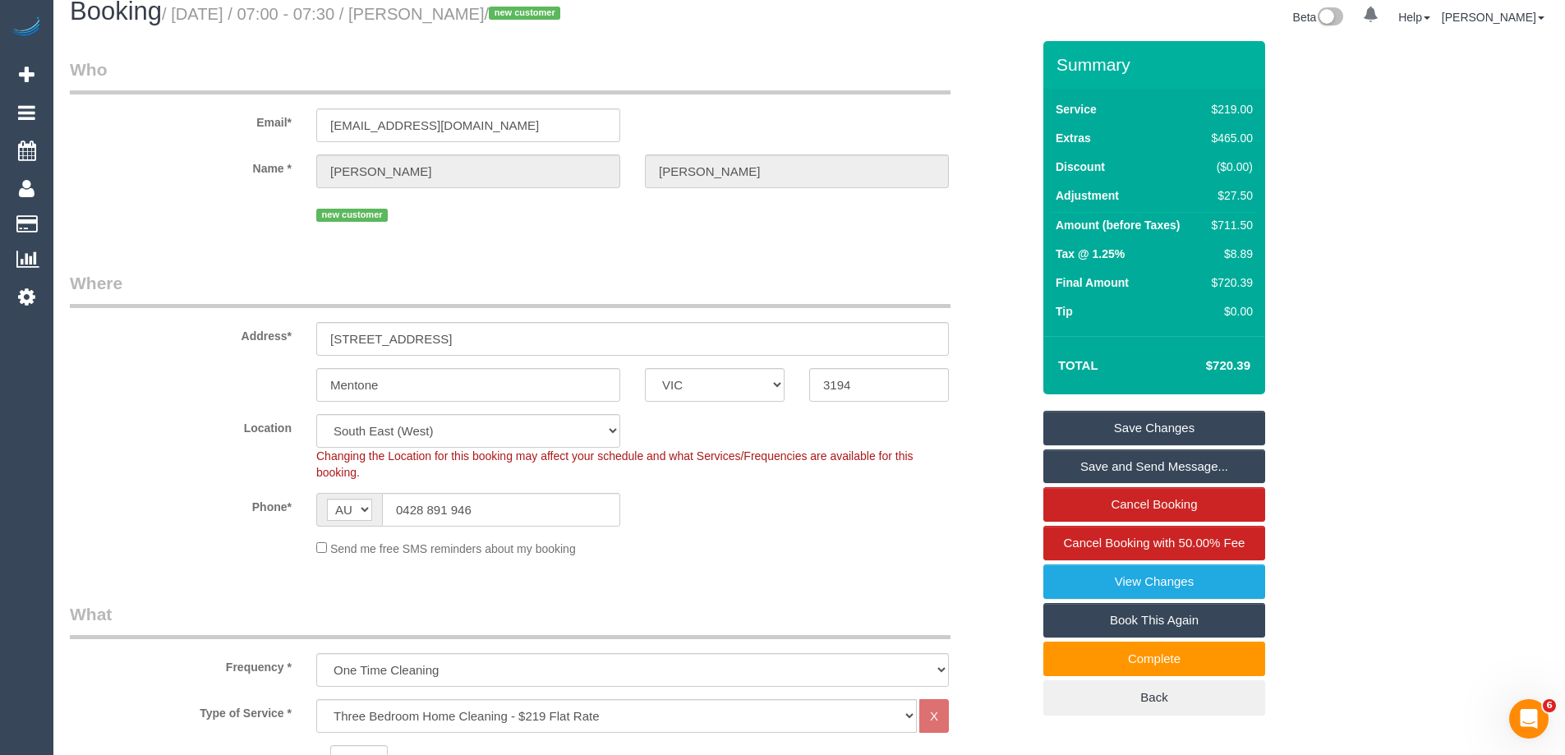
scroll to position [0, 0]
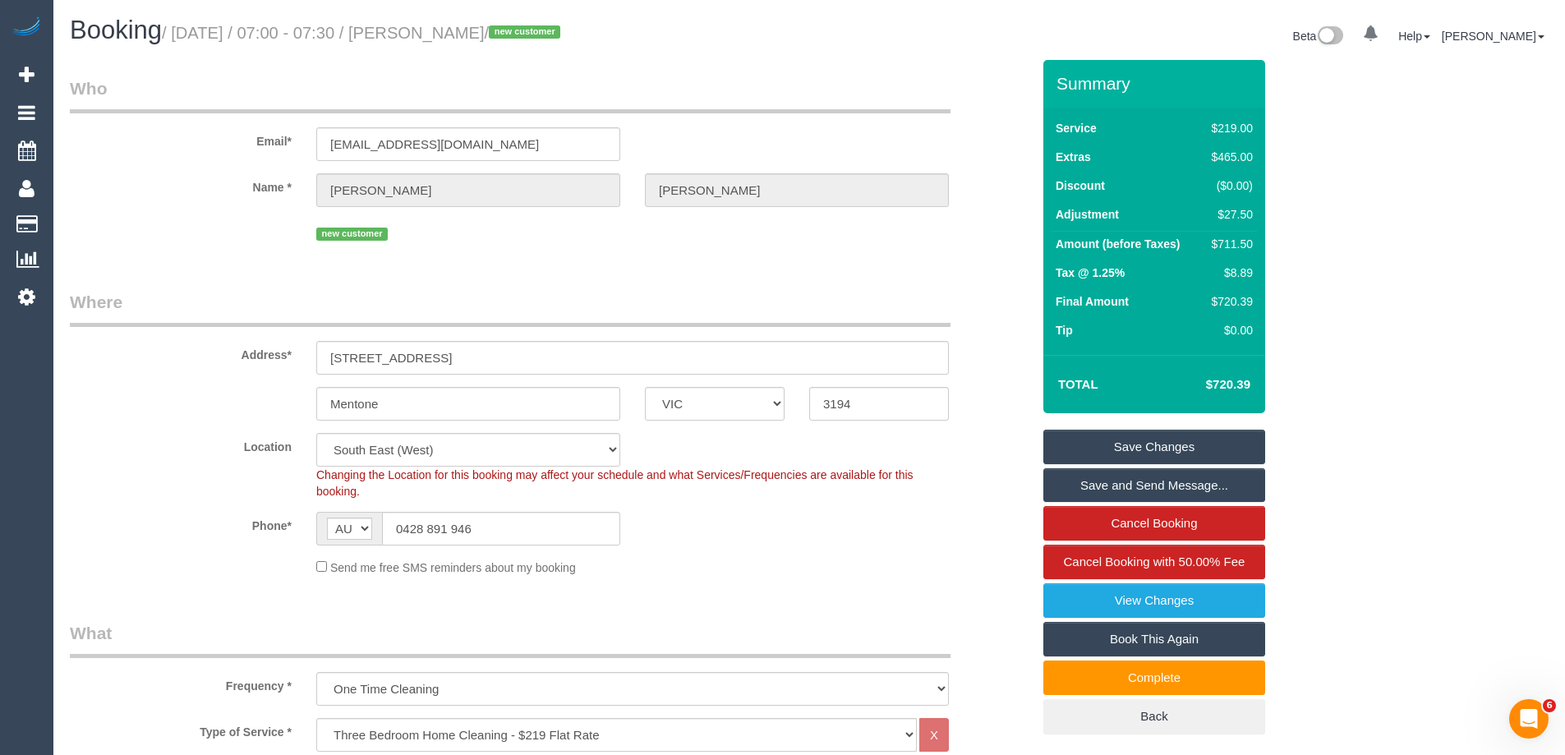
click at [1136, 442] on link "Save Changes" at bounding box center [1154, 447] width 222 height 35
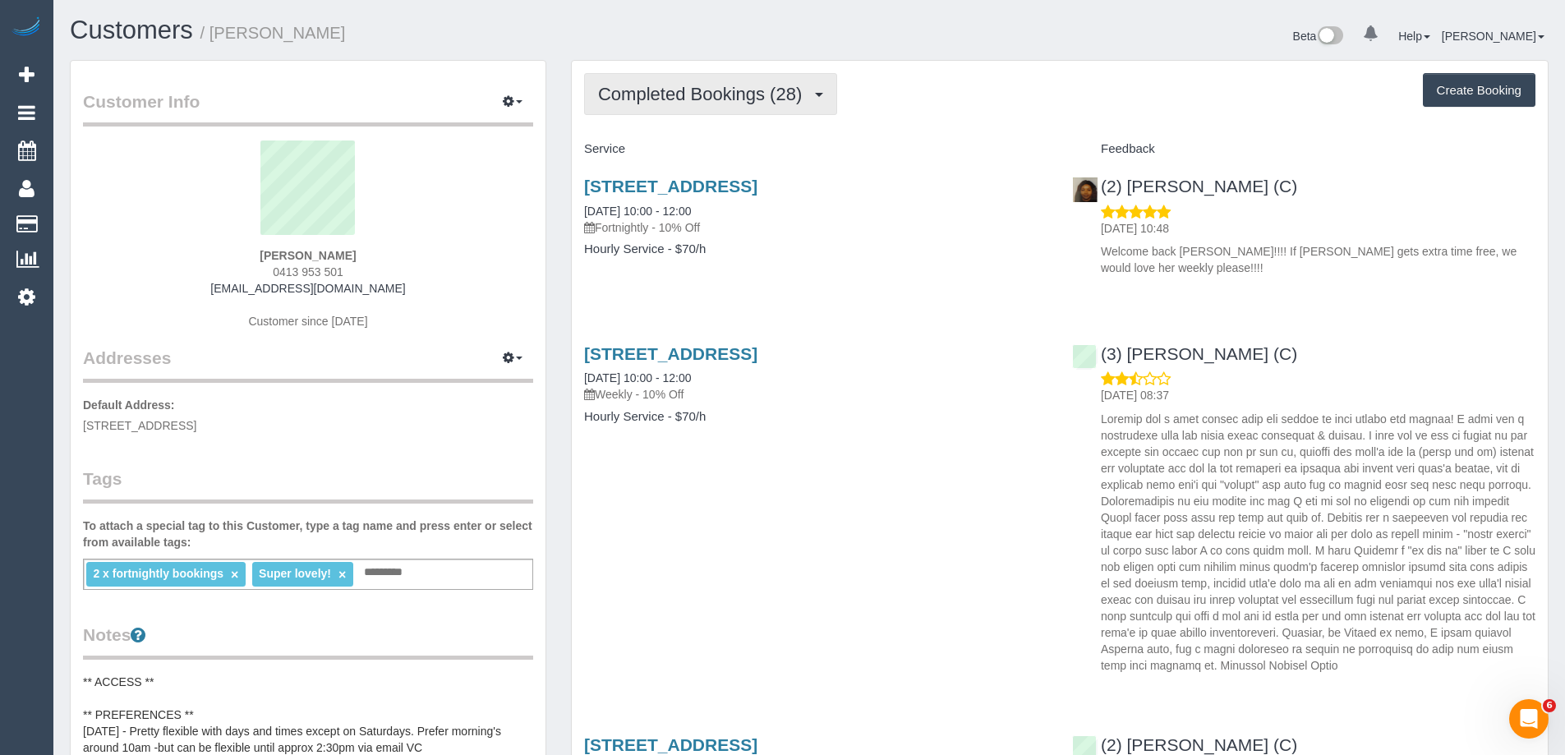
click at [610, 78] on button "Completed Bookings (28)" at bounding box center [710, 94] width 253 height 42
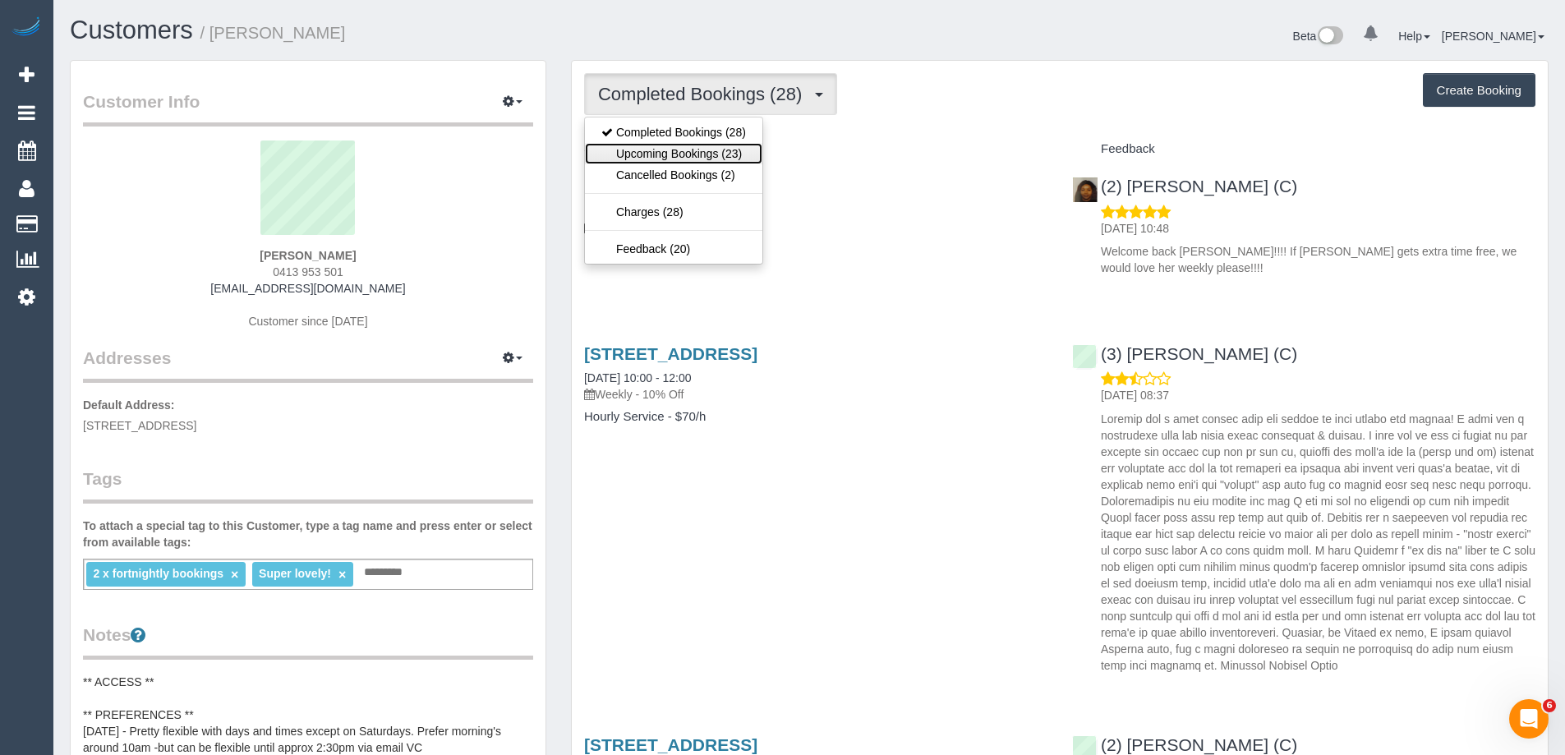
click at [660, 144] on link "Upcoming Bookings (23)" at bounding box center [673, 153] width 177 height 21
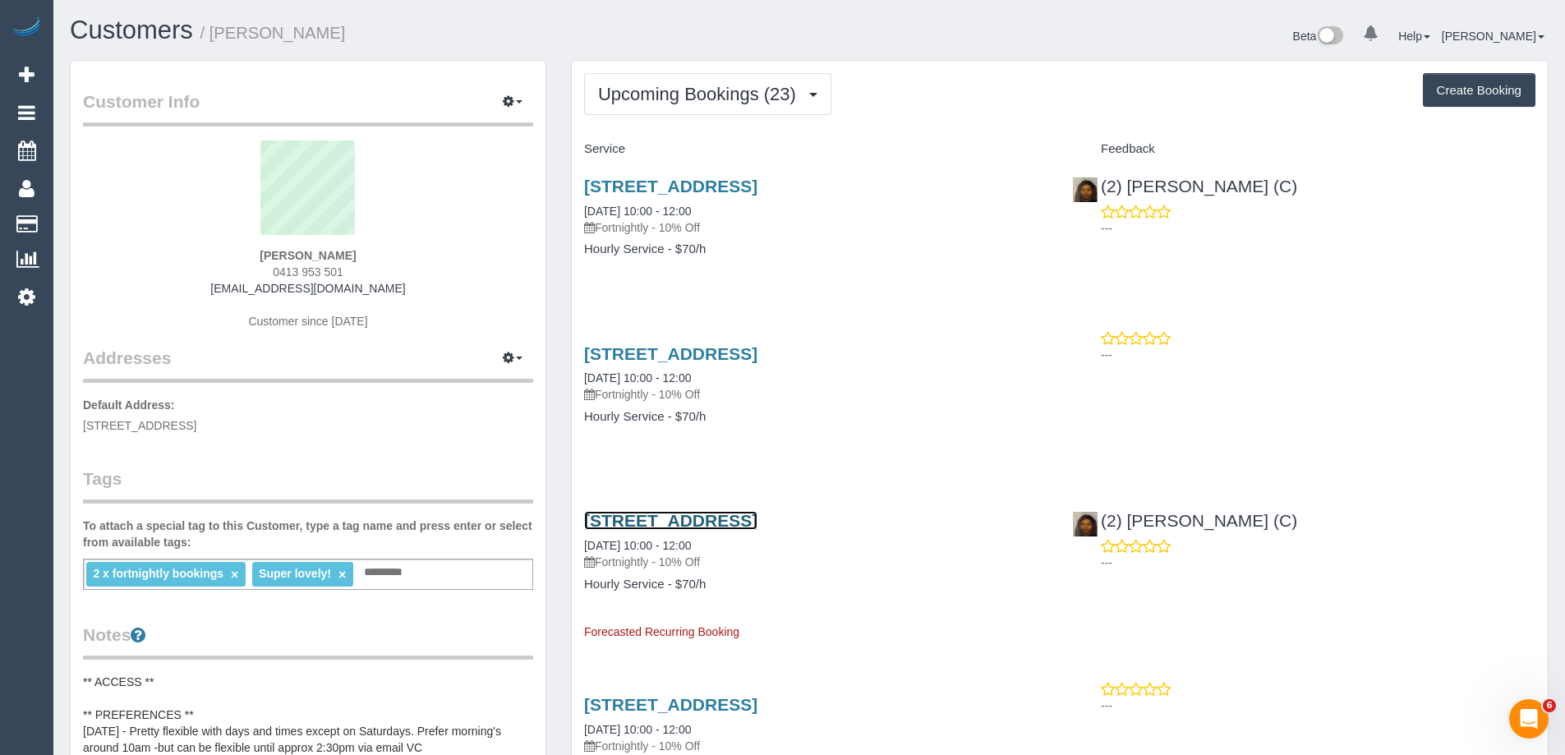
click at [757, 519] on link "[STREET_ADDRESS]" at bounding box center [670, 520] width 173 height 19
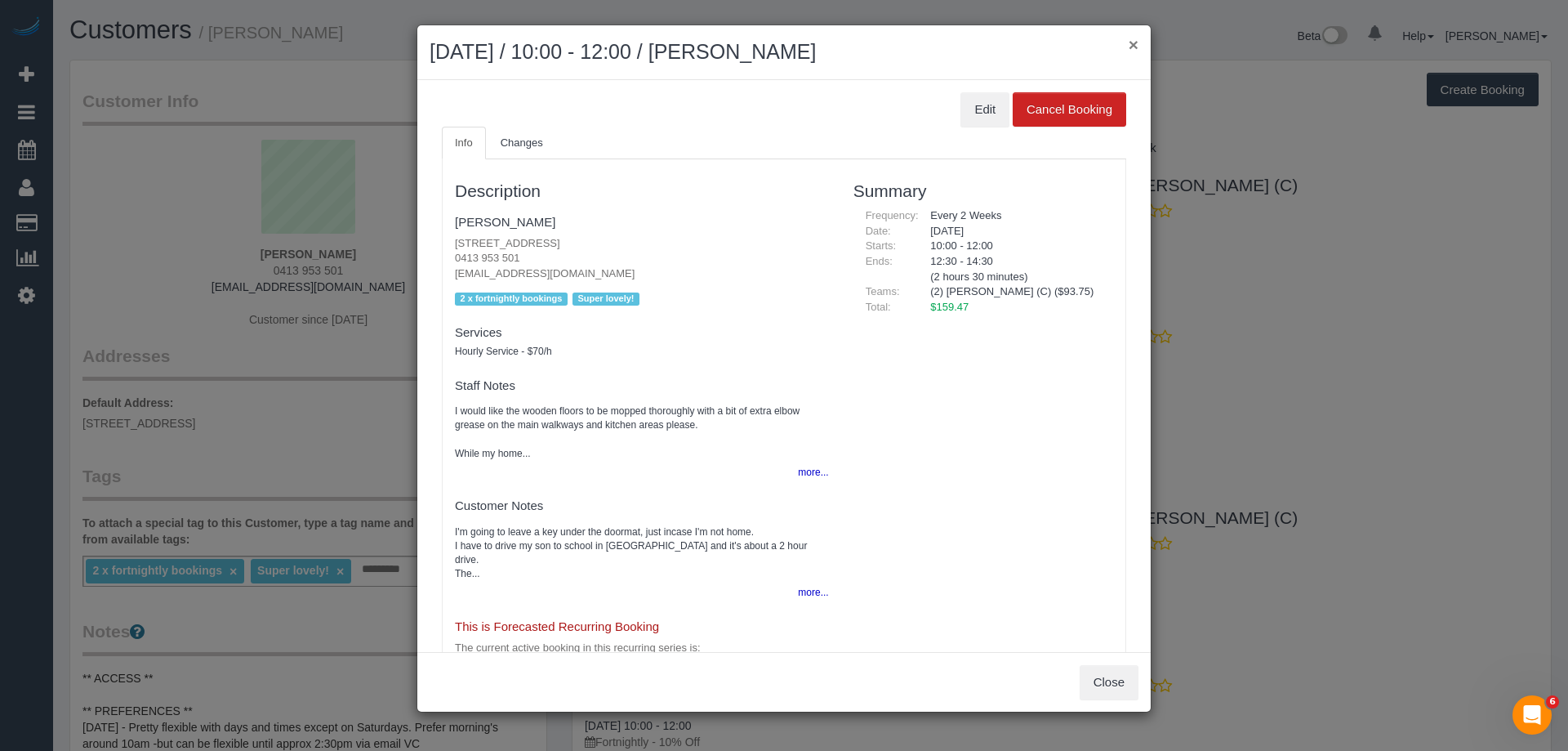
click at [1136, 44] on button "×" at bounding box center [1133, 44] width 10 height 17
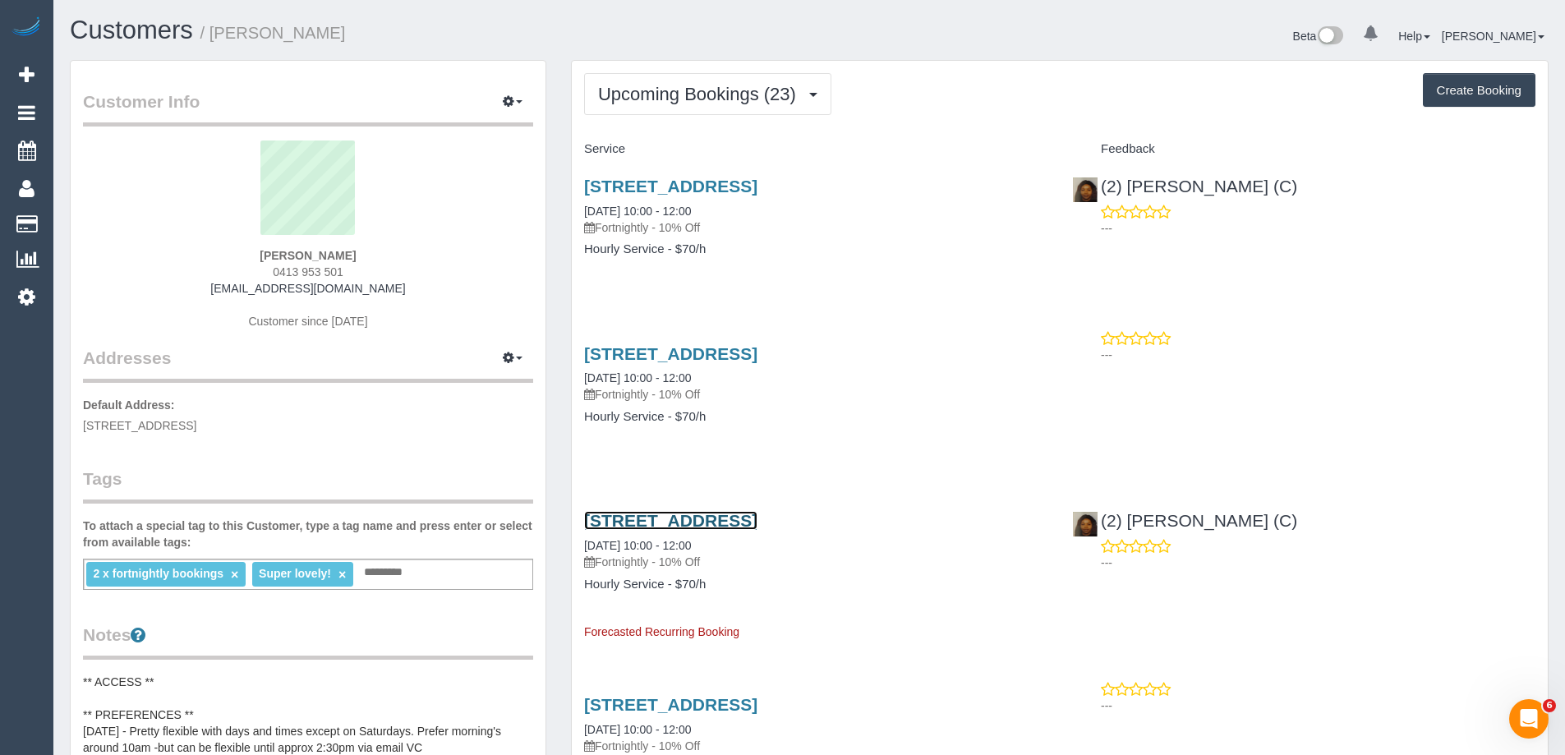
click at [757, 514] on link "2 Montclair Court, Bentleigh East, VIC 3165" at bounding box center [670, 520] width 173 height 19
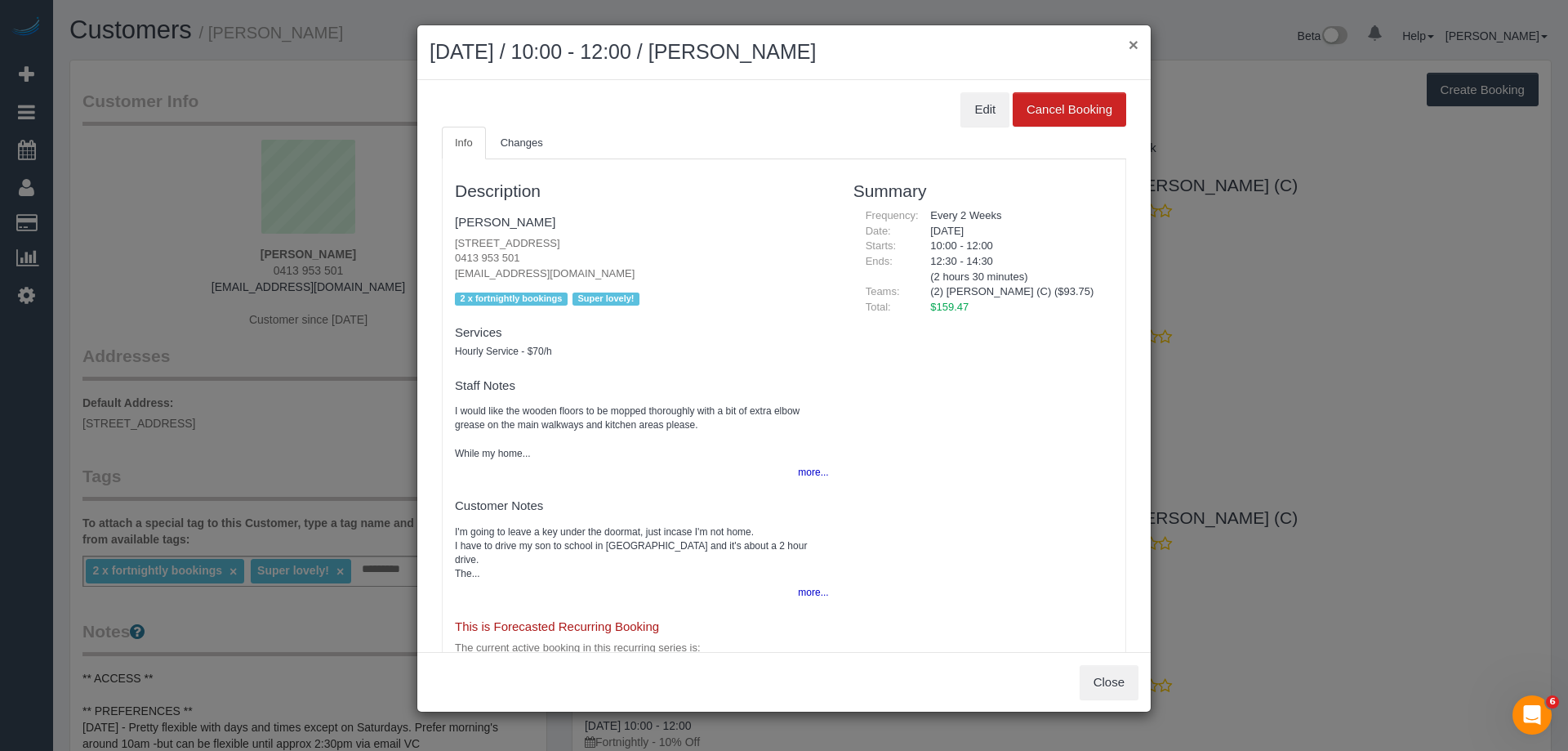
click at [1134, 44] on button "×" at bounding box center [1133, 44] width 10 height 17
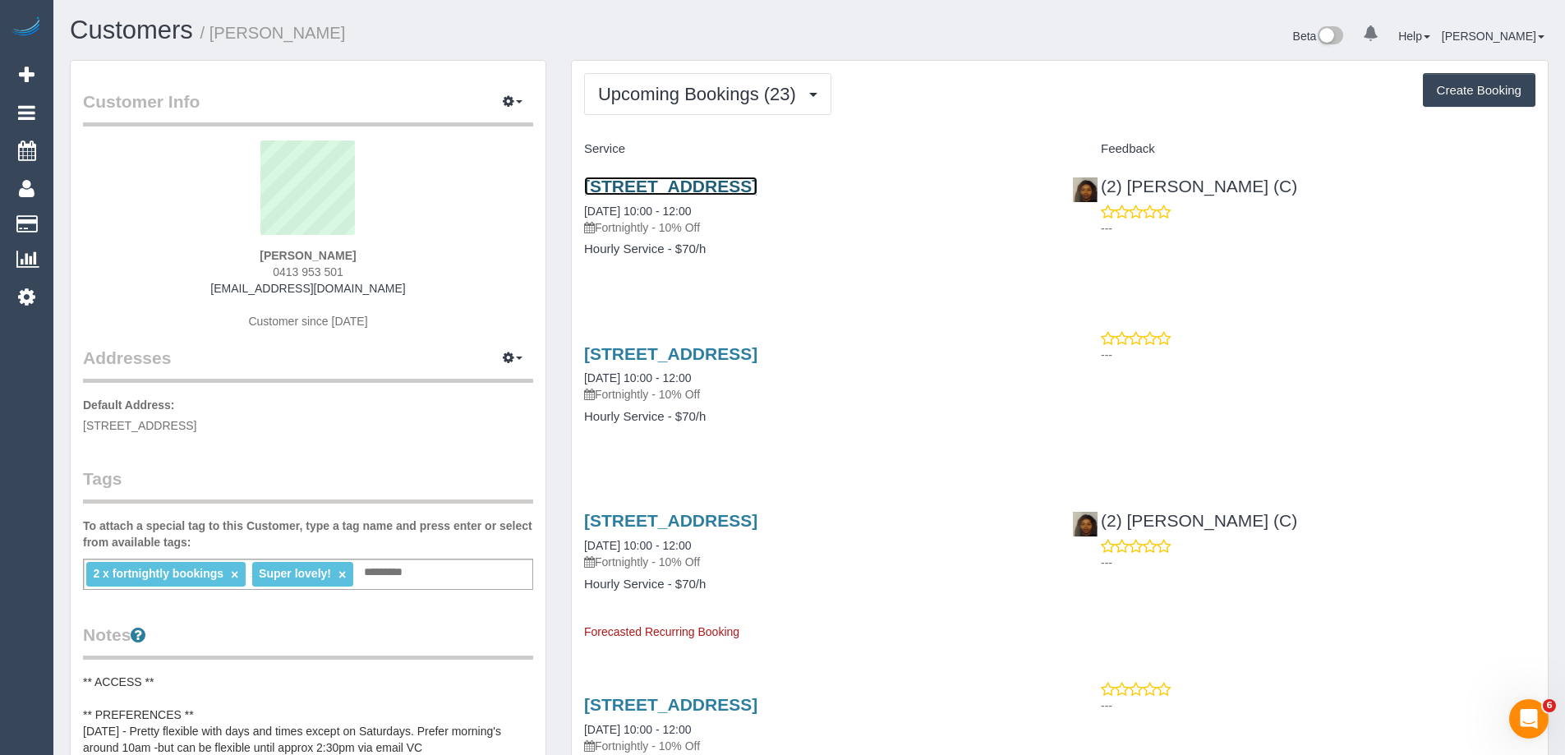
click at [757, 185] on link "2 Montclair Court, Bentleigh East, VIC 3165" at bounding box center [670, 186] width 173 height 19
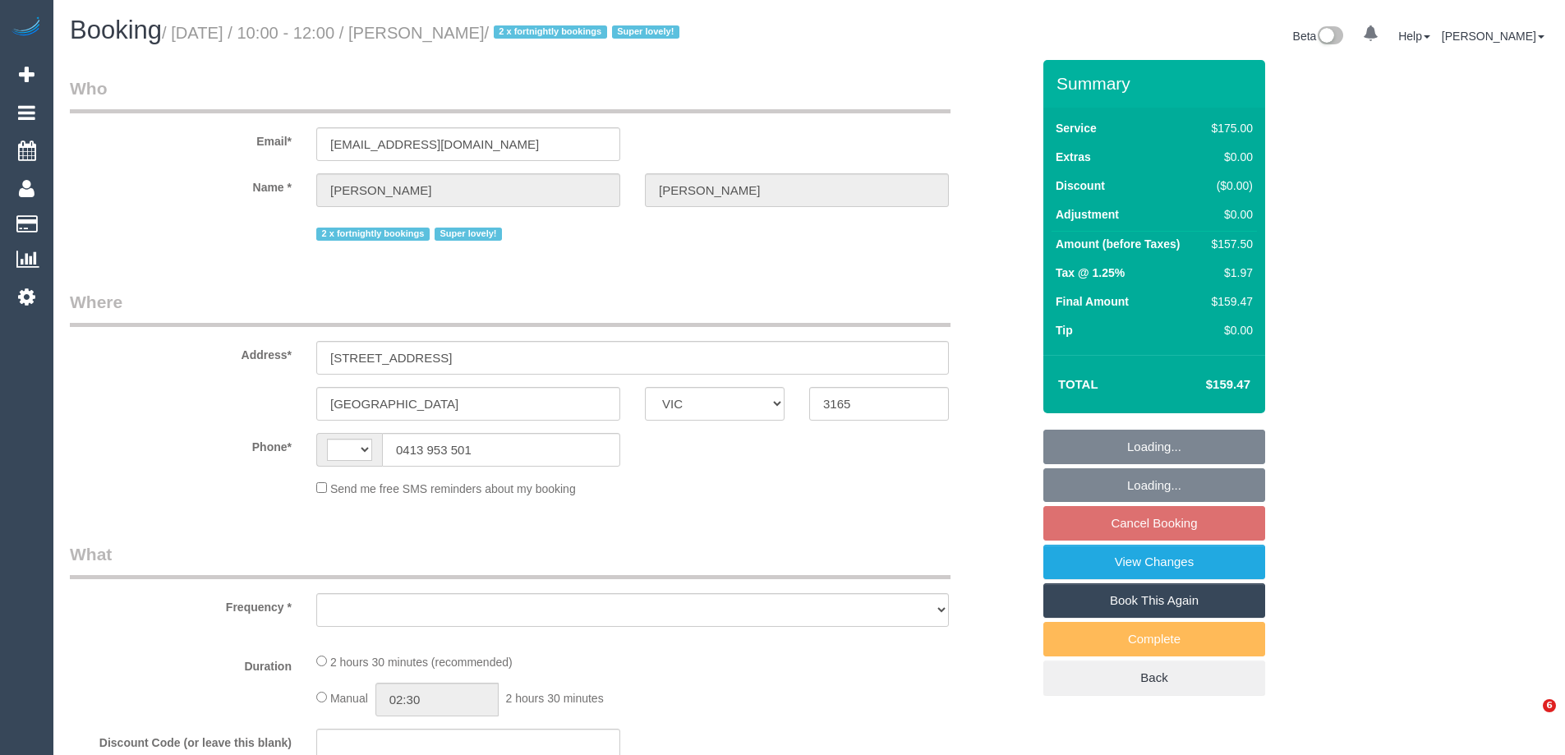
select select "VIC"
select select "string:stripe-pm_1QupRP2GScqysDRVYLz3LRpP"
select select "150"
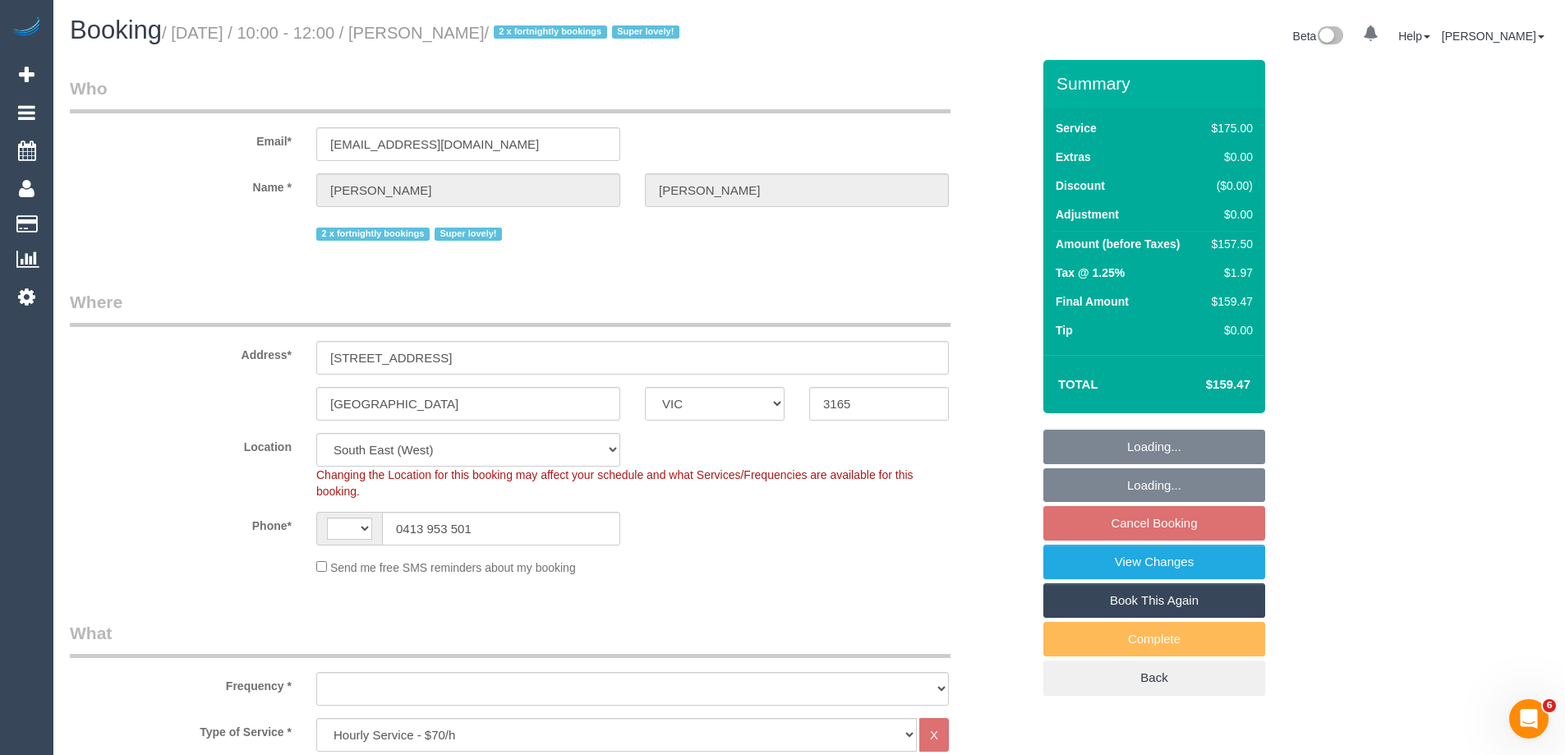
select select "string:AU"
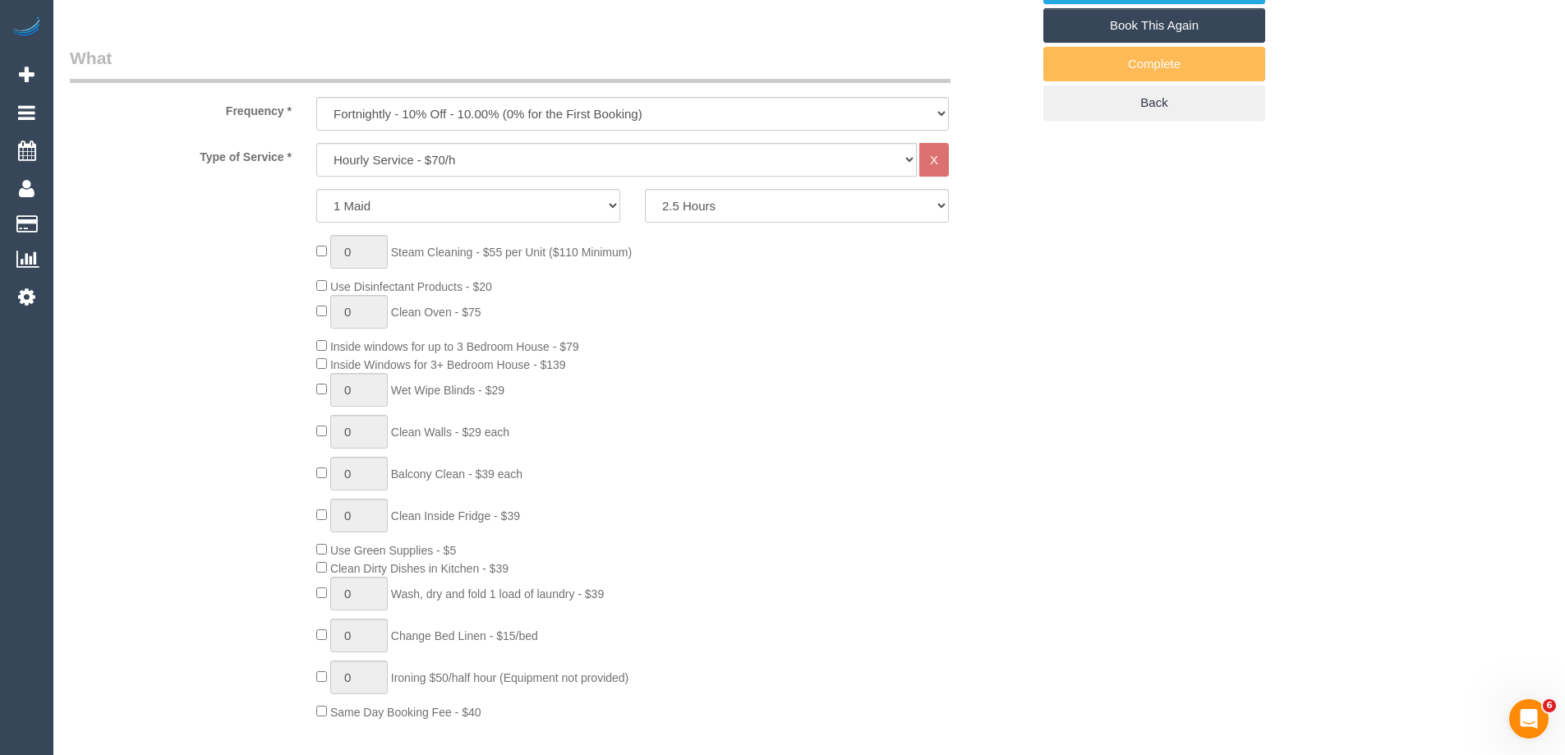
select select "object:751"
select select "number:27"
select select "number:15"
select select "number:19"
select select "number:36"
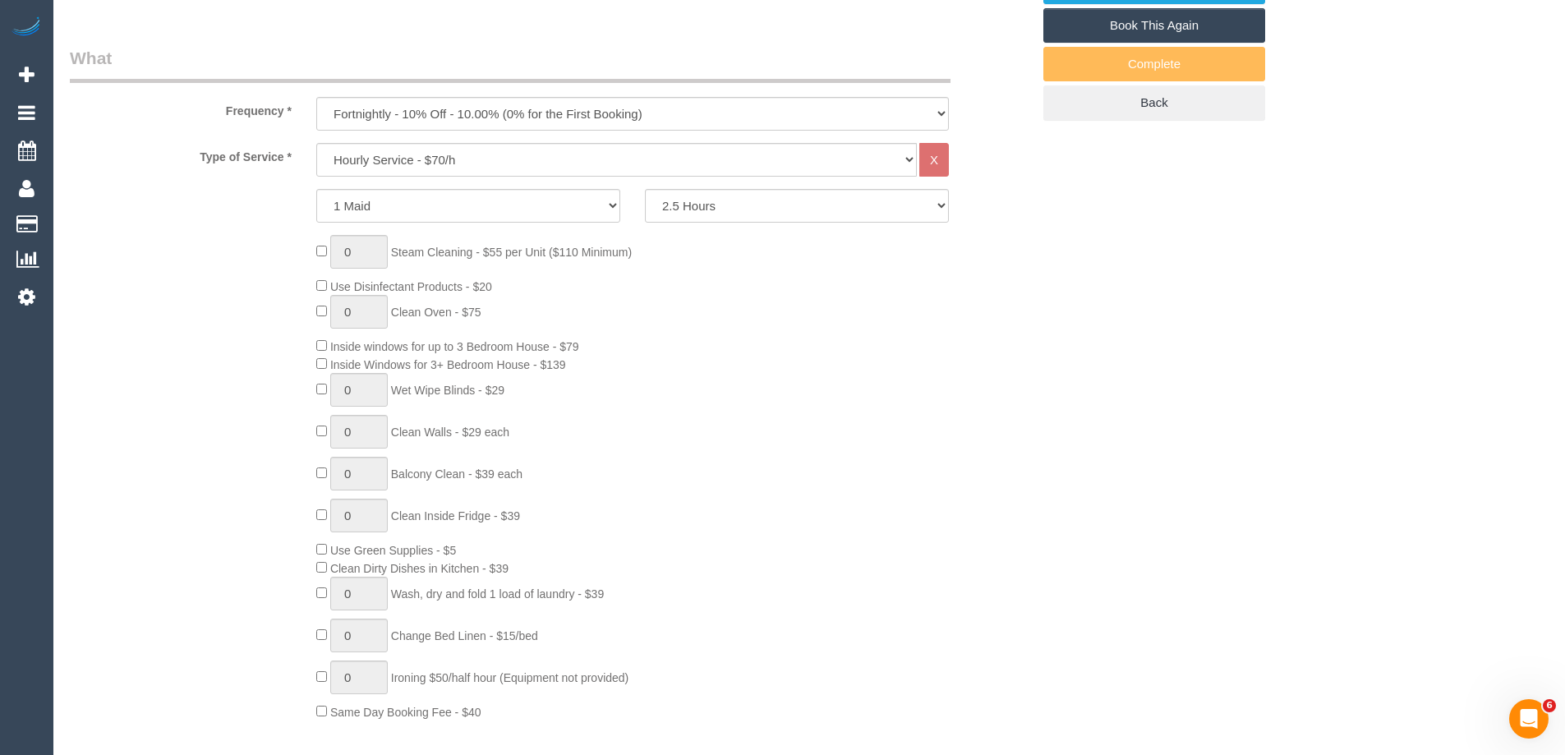
select select "number:34"
select select "number:11"
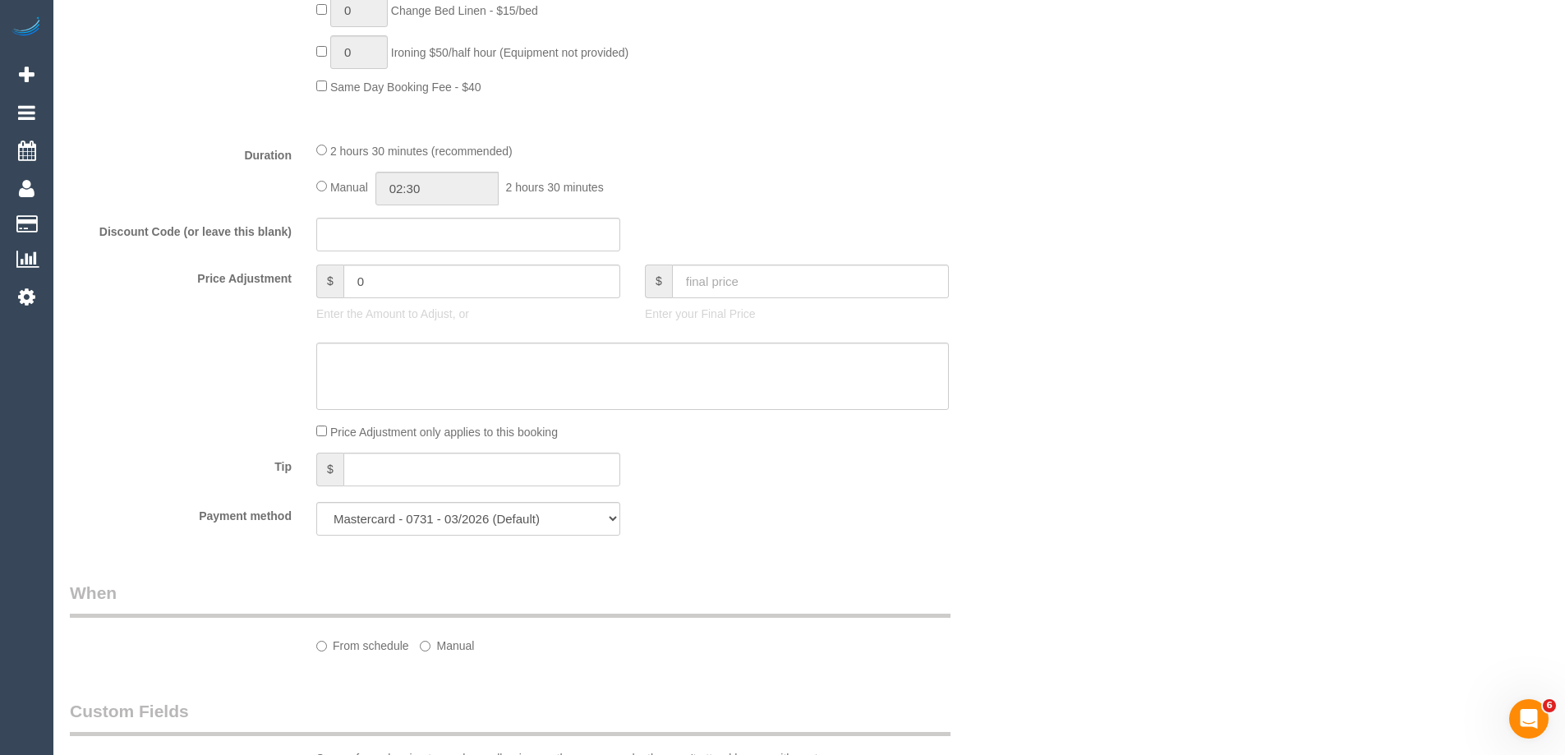
select select "spot3"
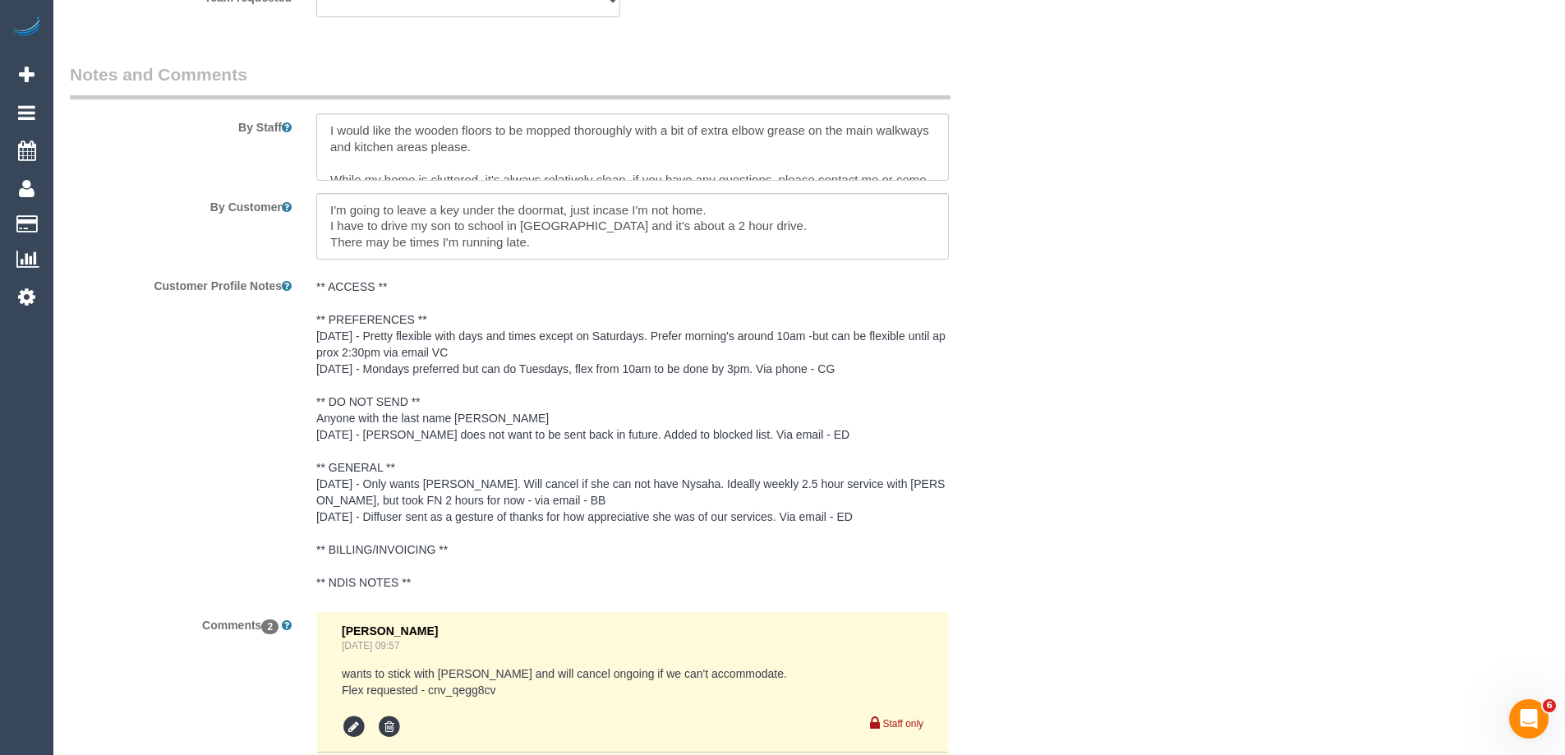
scroll to position [2978, 0]
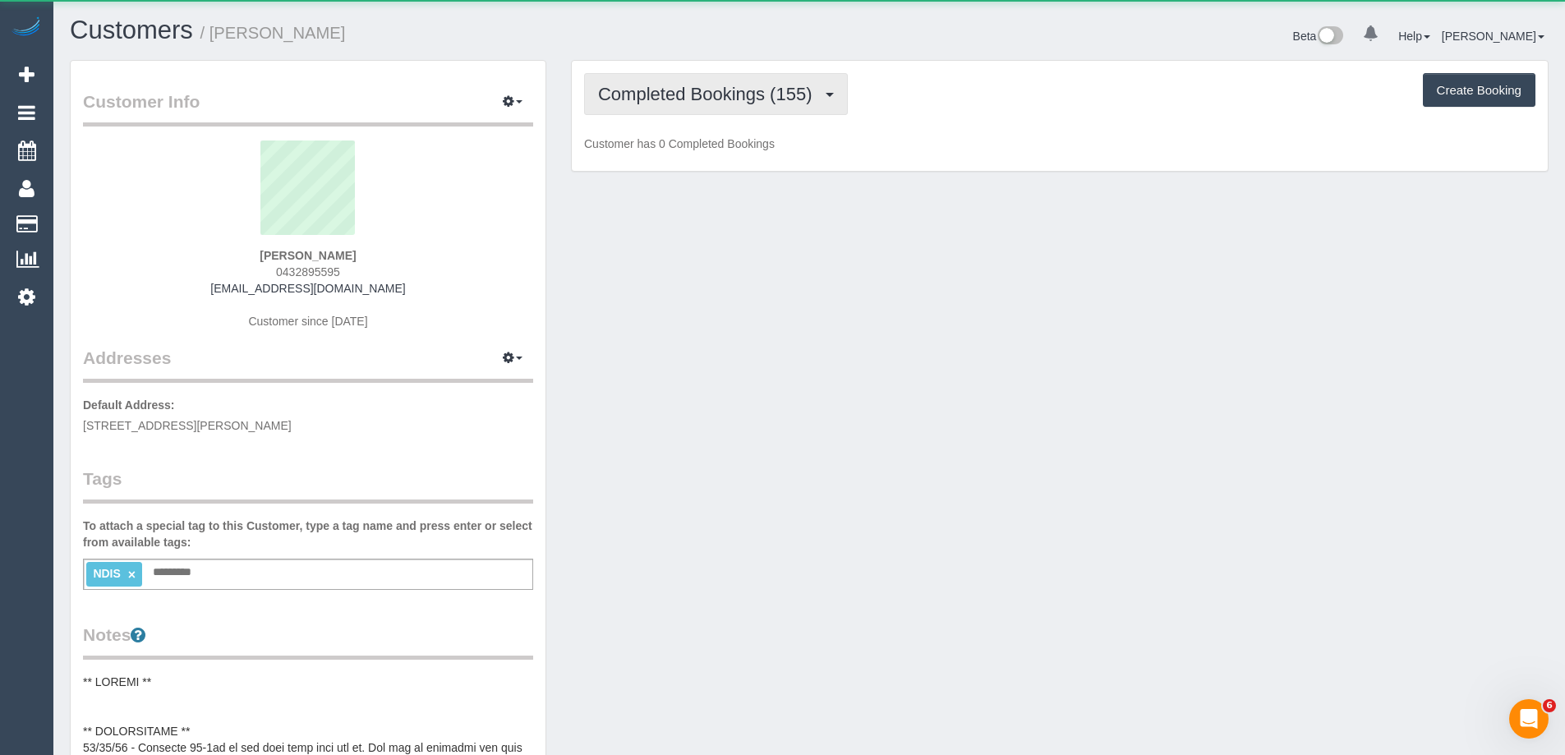
click at [679, 99] on span "Completed Bookings (155)" at bounding box center [709, 94] width 222 height 21
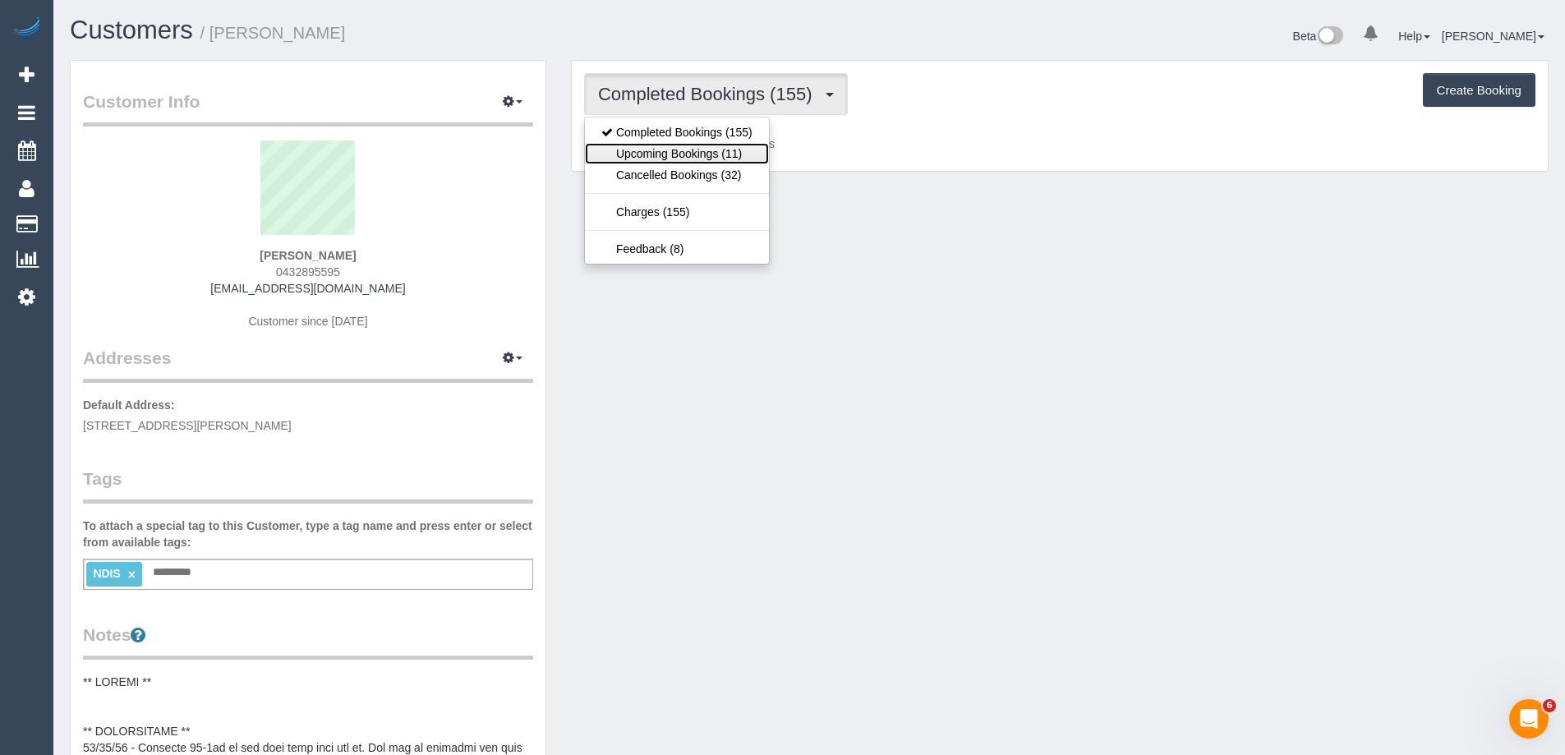
click at [671, 154] on link "Upcoming Bookings (11)" at bounding box center [677, 153] width 184 height 21
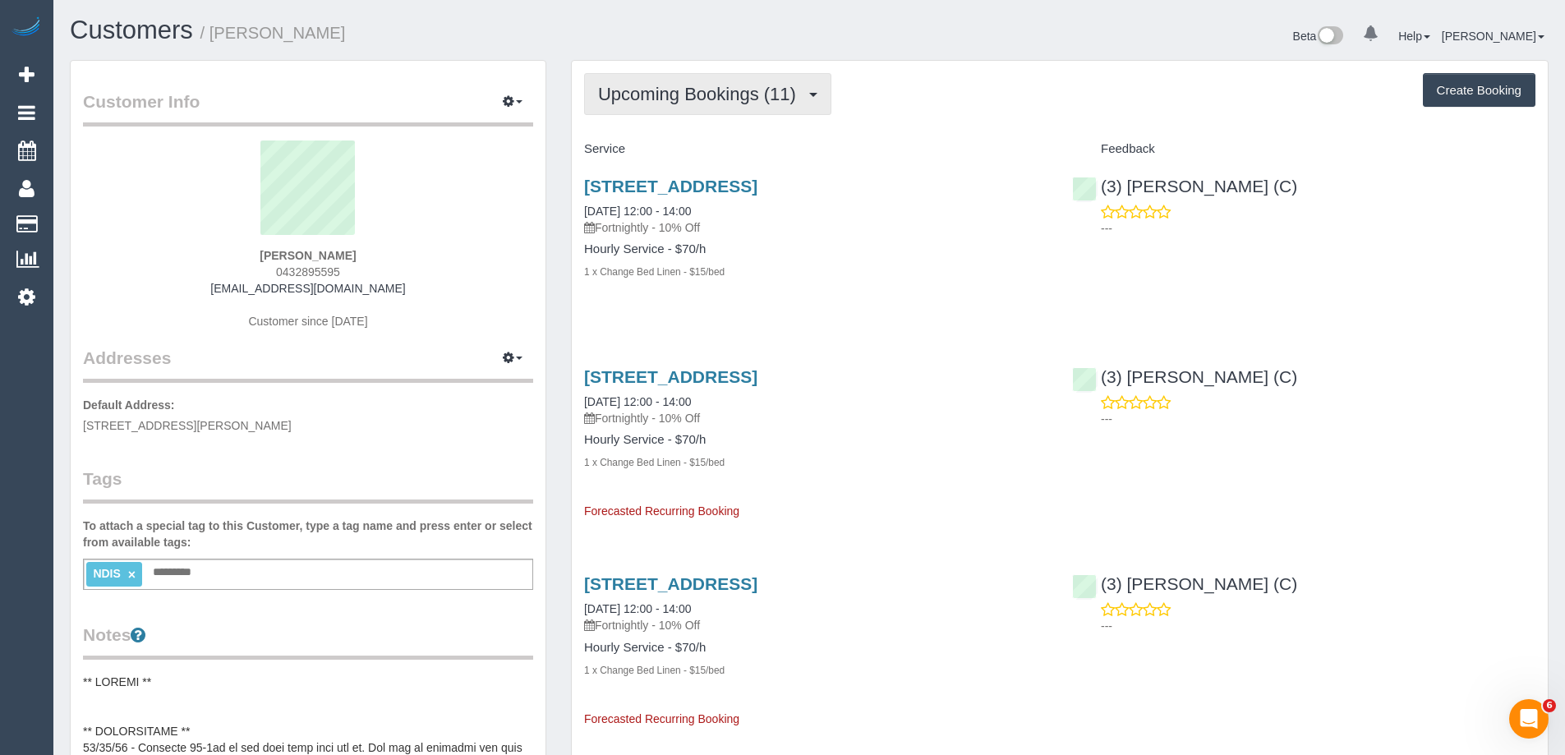
click at [670, 101] on span "Upcoming Bookings (11)" at bounding box center [701, 94] width 206 height 21
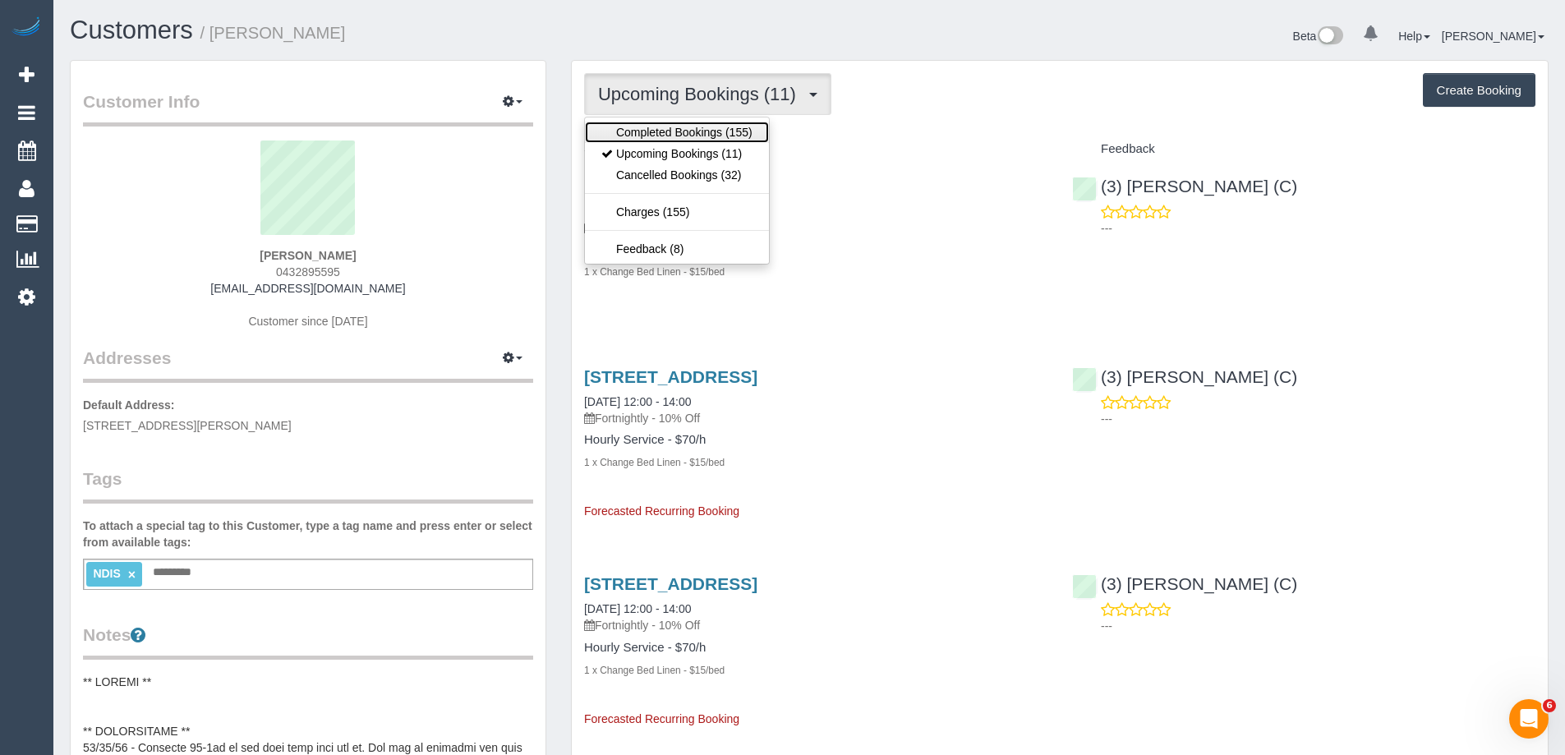
click at [654, 127] on link "Completed Bookings (155)" at bounding box center [677, 132] width 184 height 21
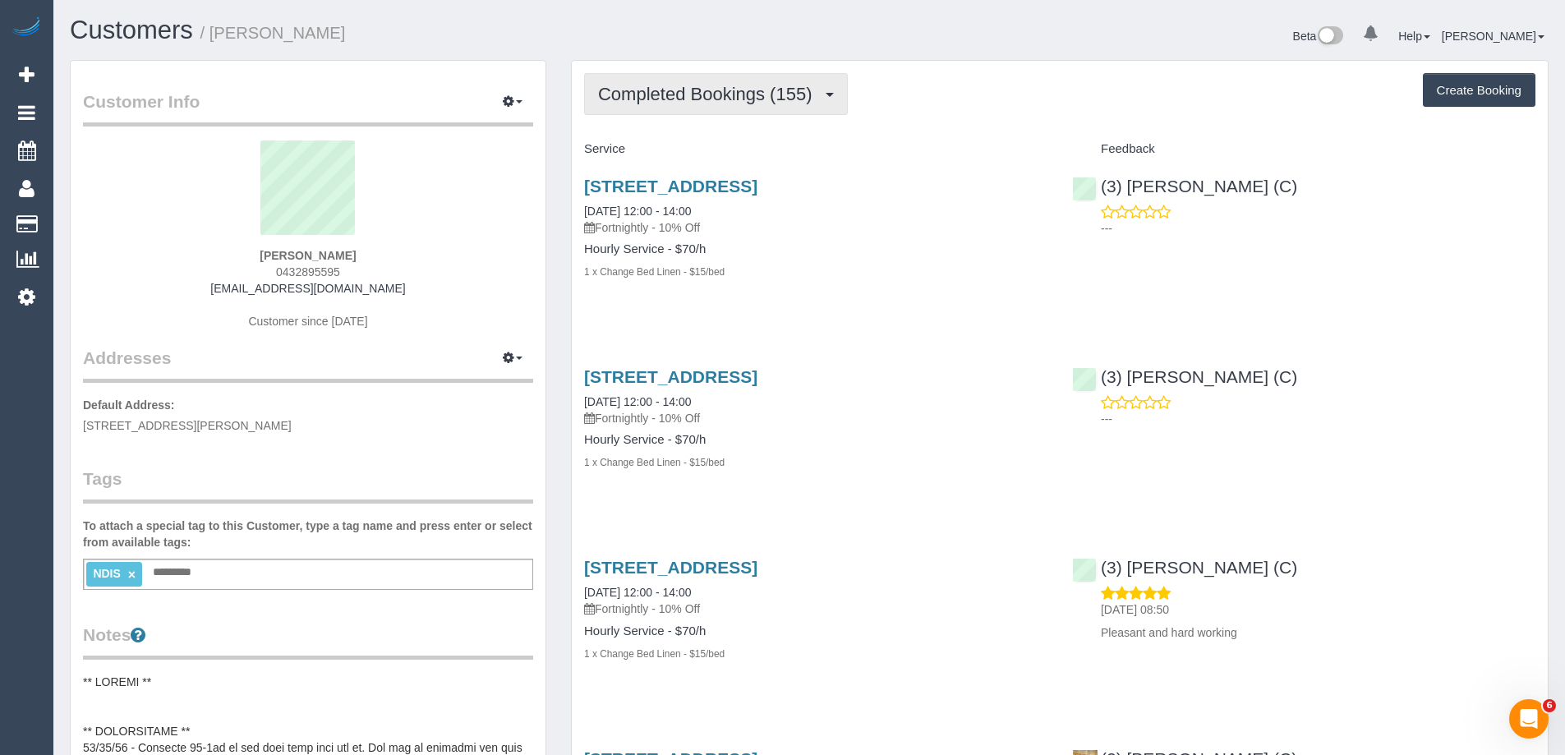
click at [686, 103] on span "Completed Bookings (155)" at bounding box center [709, 94] width 222 height 21
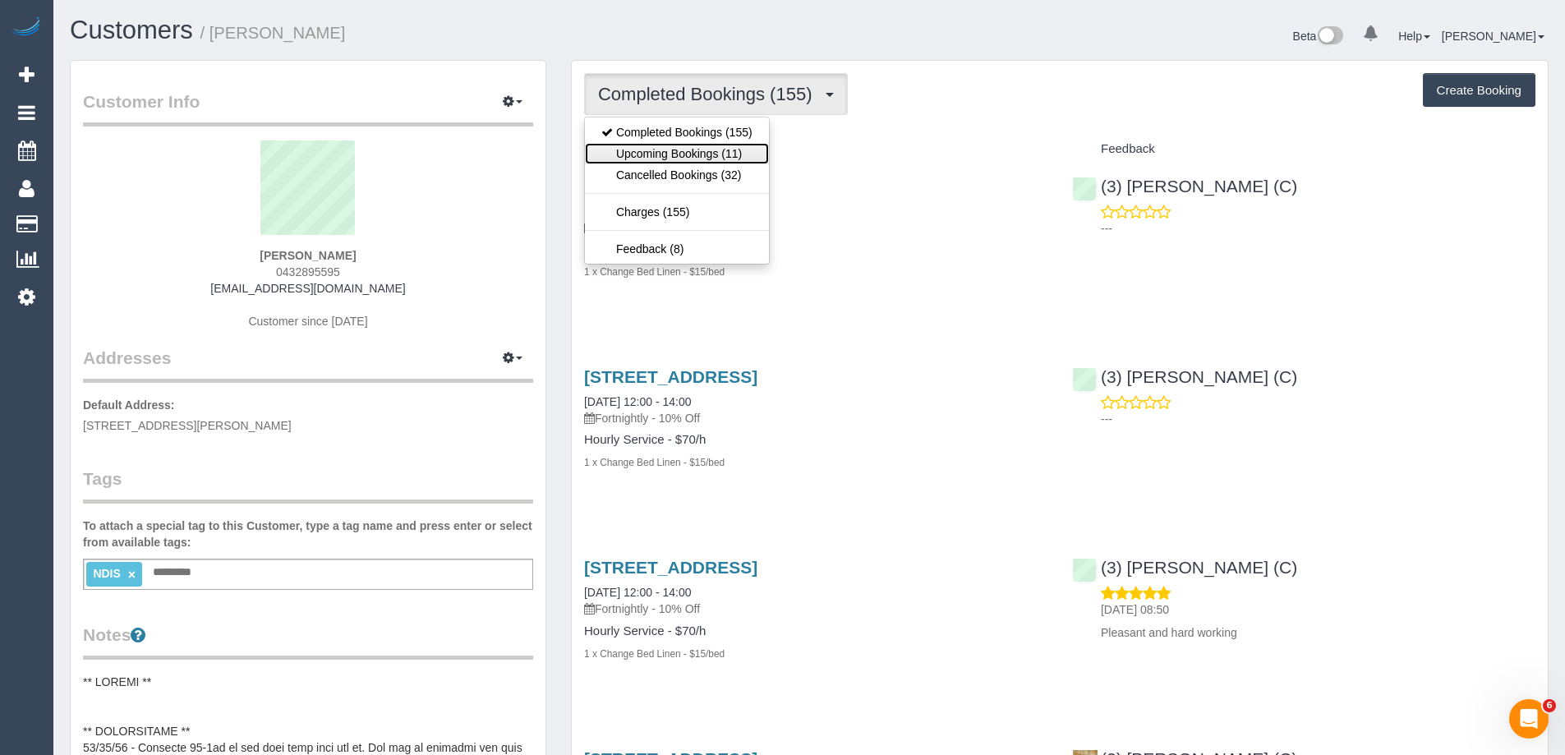
click at [679, 149] on link "Upcoming Bookings (11)" at bounding box center [677, 153] width 184 height 21
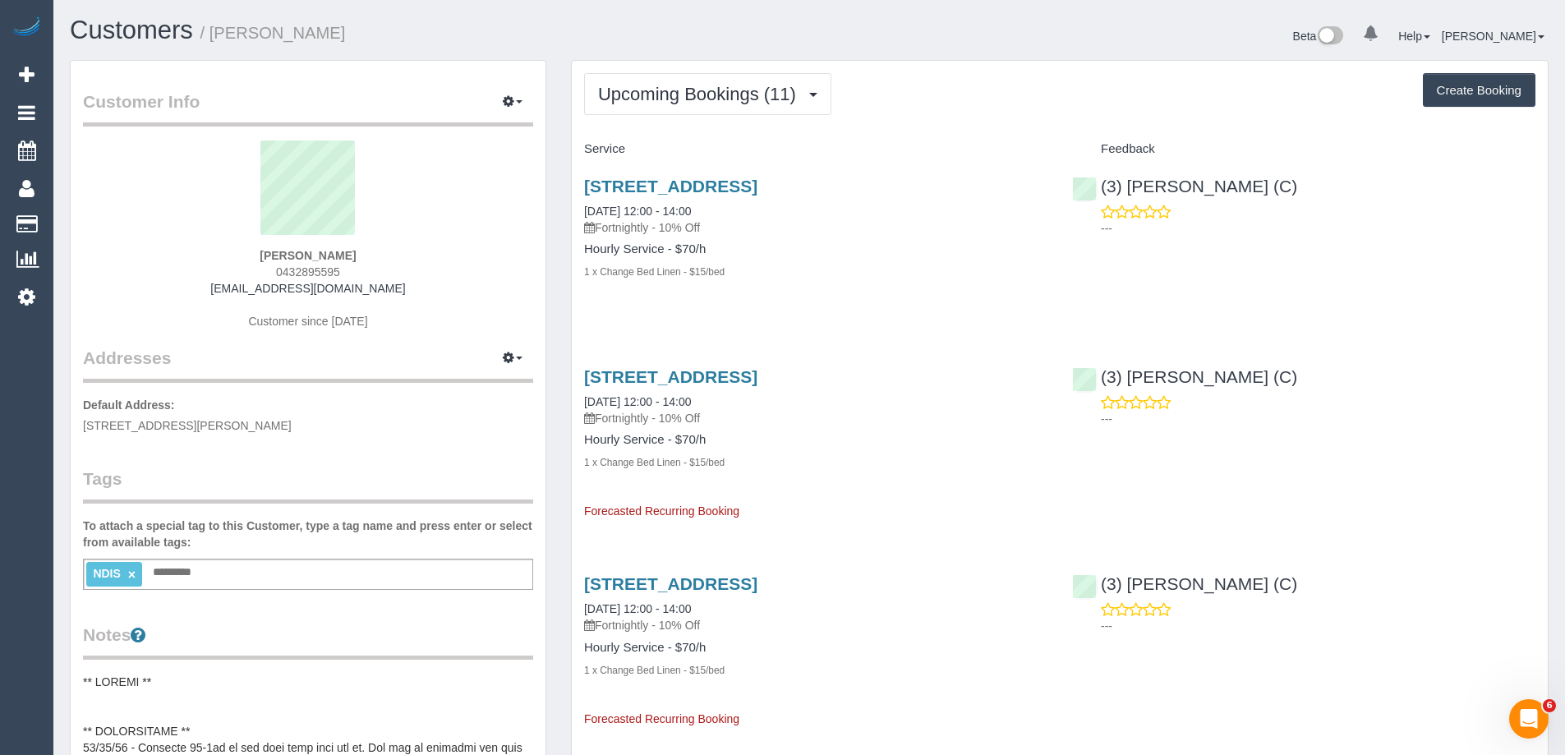
drag, startPoint x: 312, startPoint y: 33, endPoint x: 215, endPoint y: 30, distance: 97.0
click at [215, 30] on h1 "Customers / Ilana Aarons" at bounding box center [433, 30] width 727 height 28
copy small "Ilana Aarons"
click at [406, 39] on h1 "Customers / Ilana Aarons" at bounding box center [433, 30] width 727 height 28
drag, startPoint x: 342, startPoint y: 36, endPoint x: 214, endPoint y: 35, distance: 128.2
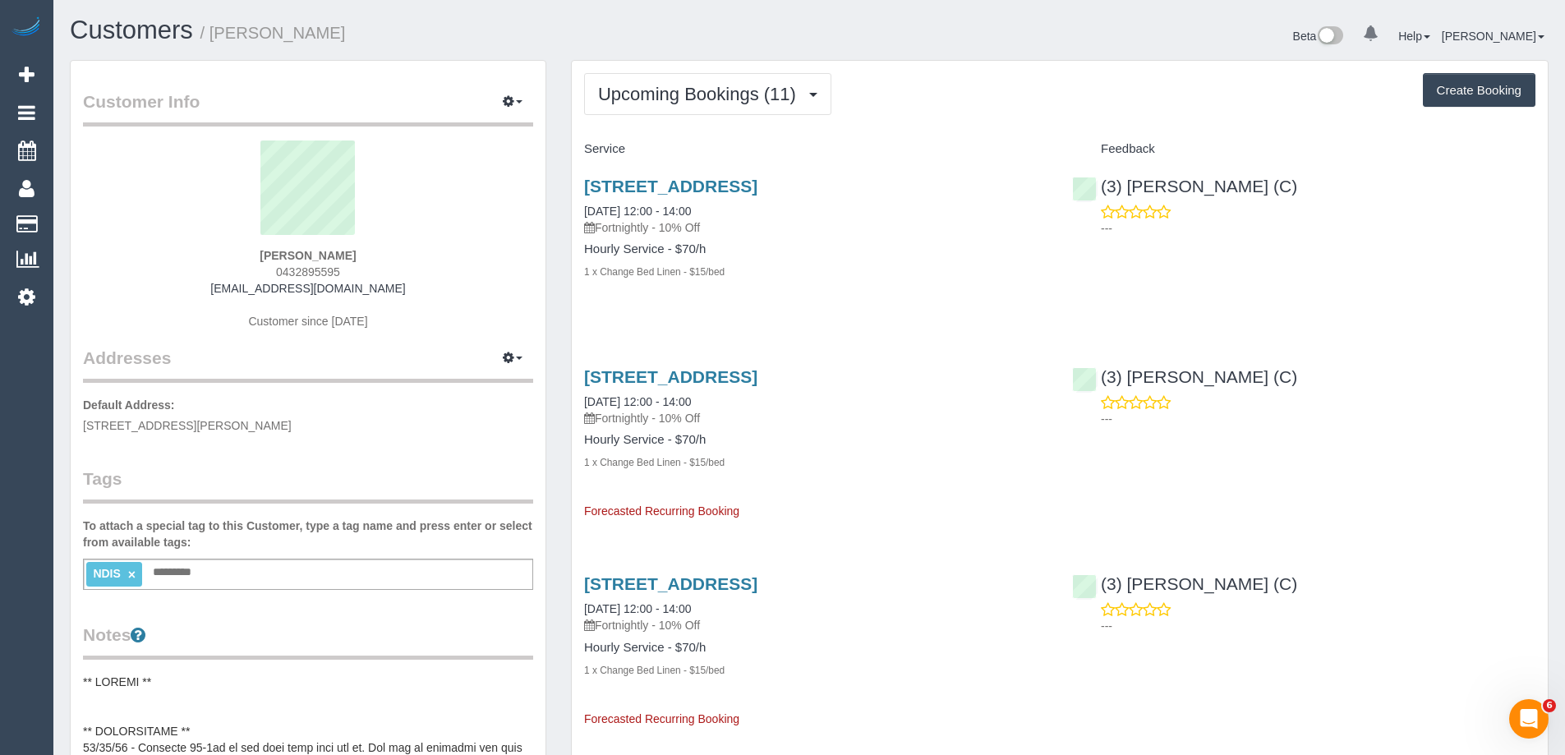
click at [214, 35] on h1 "Customers / Ilana Aarons" at bounding box center [433, 30] width 727 height 28
copy small "Ilana Aarons"
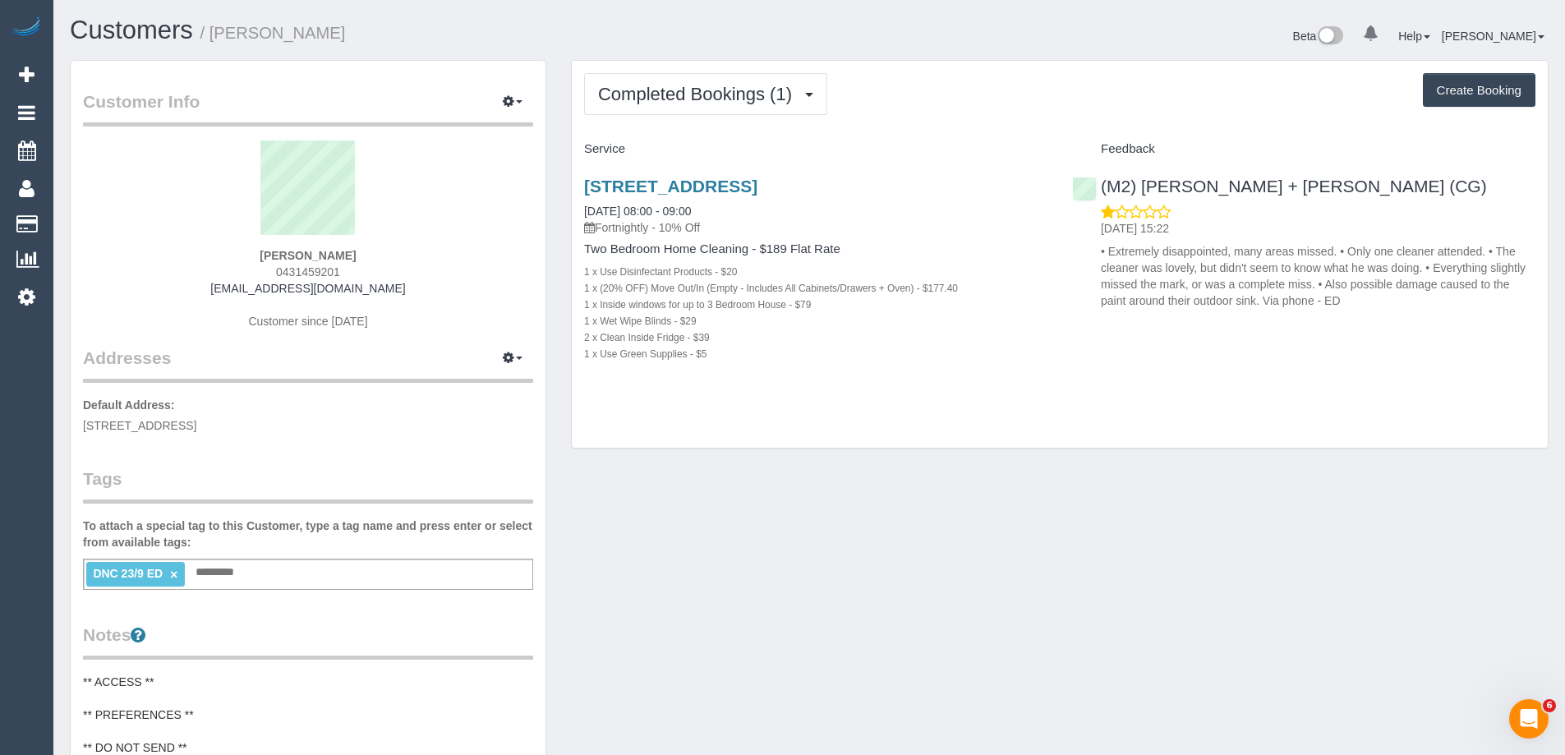
drag, startPoint x: 389, startPoint y: 30, endPoint x: 217, endPoint y: 34, distance: 171.7
click at [217, 34] on h1 "Customers / [PERSON_NAME]" at bounding box center [433, 30] width 727 height 28
copy small "[PERSON_NAME]"
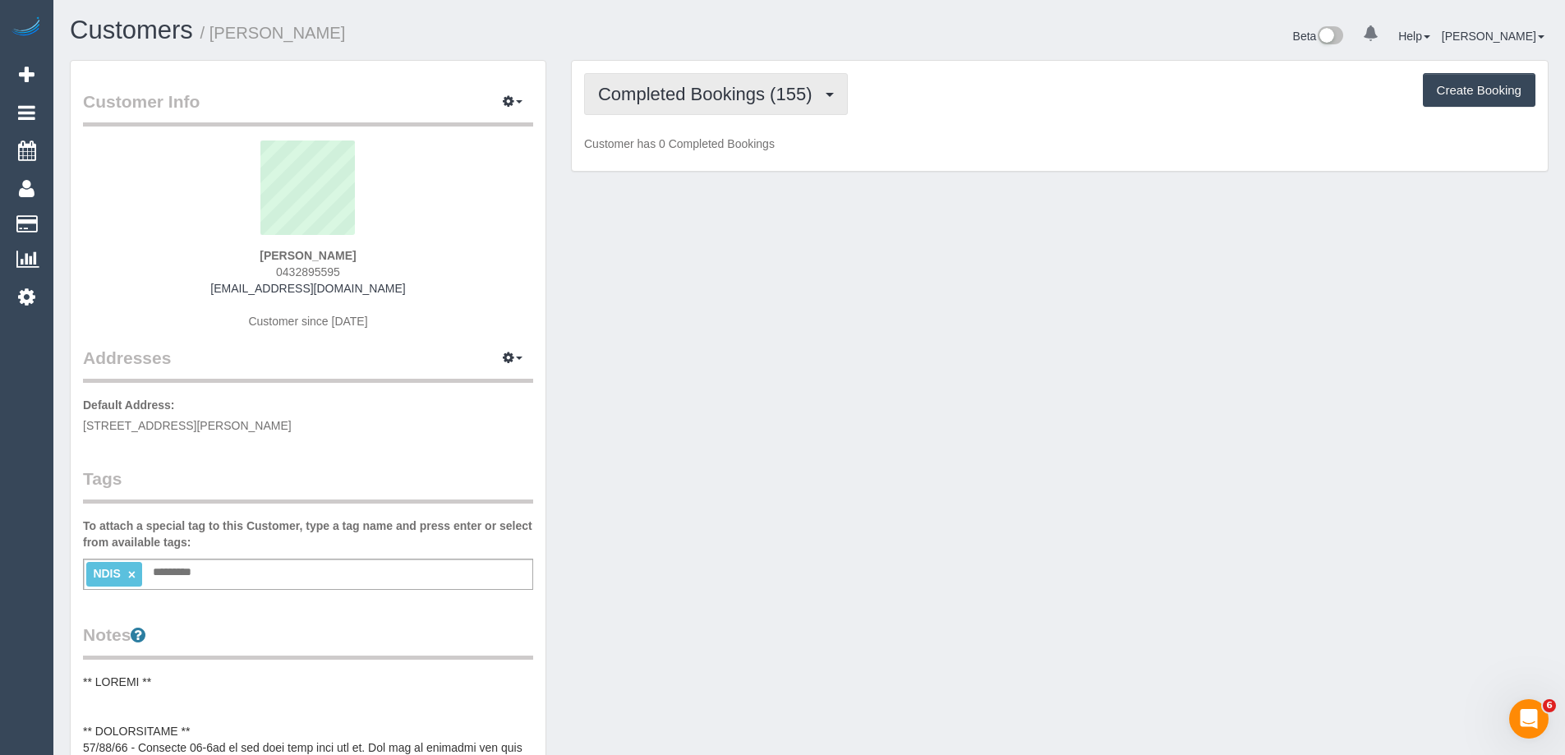
click at [646, 99] on span "Completed Bookings (155)" at bounding box center [709, 94] width 222 height 21
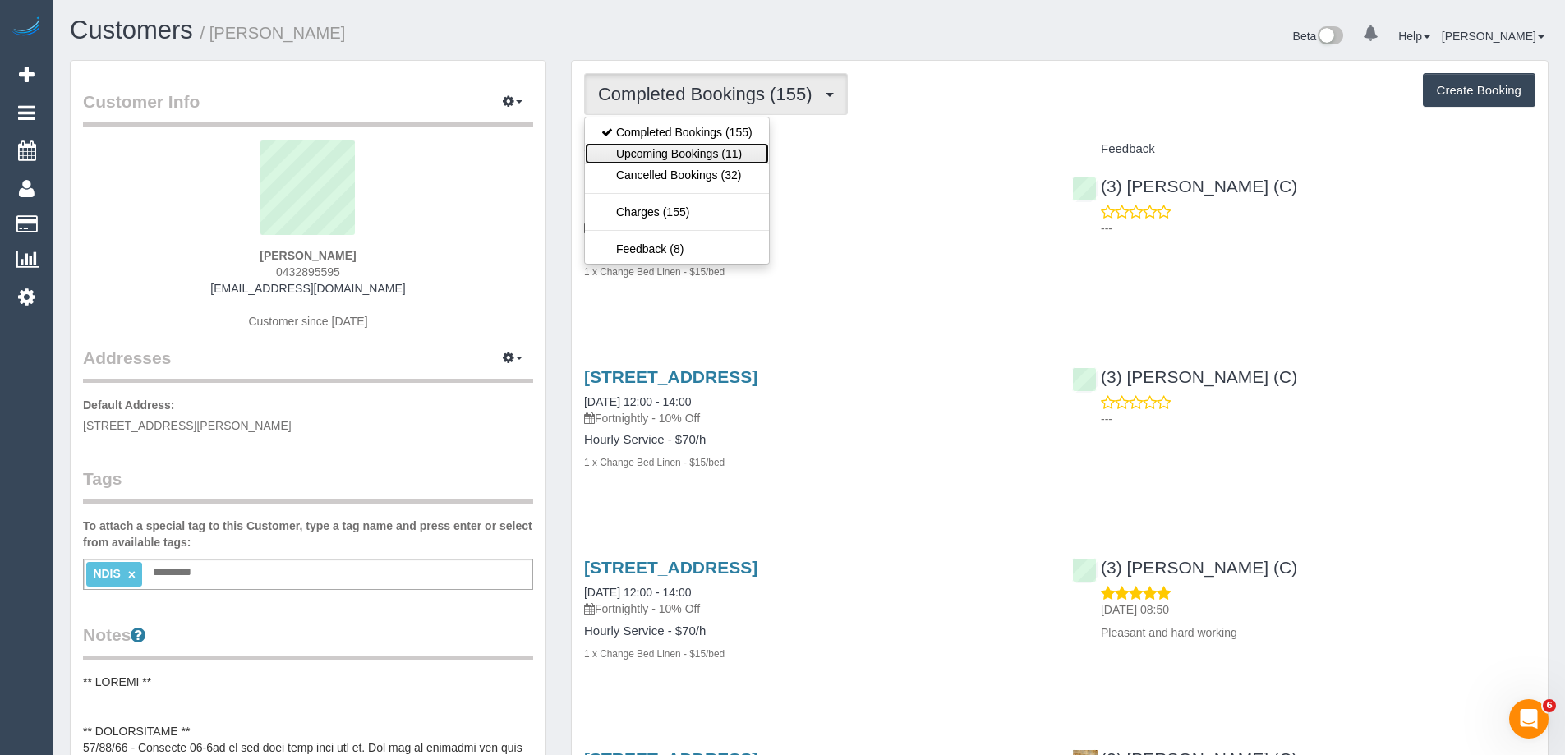
click at [660, 151] on link "Upcoming Bookings (11)" at bounding box center [677, 153] width 184 height 21
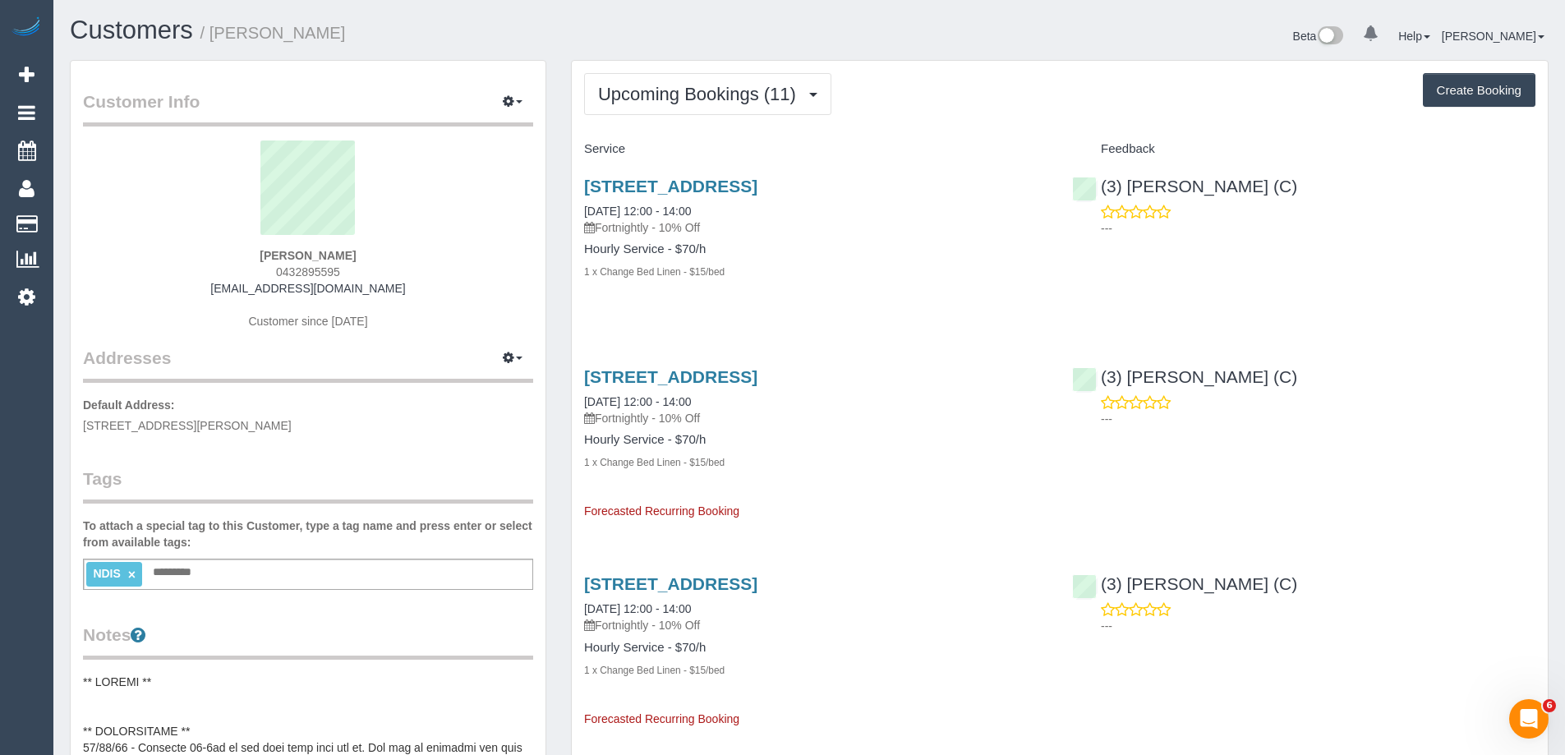
click at [296, 272] on span "0432895595" at bounding box center [308, 271] width 64 height 13
copy span "0432895595"
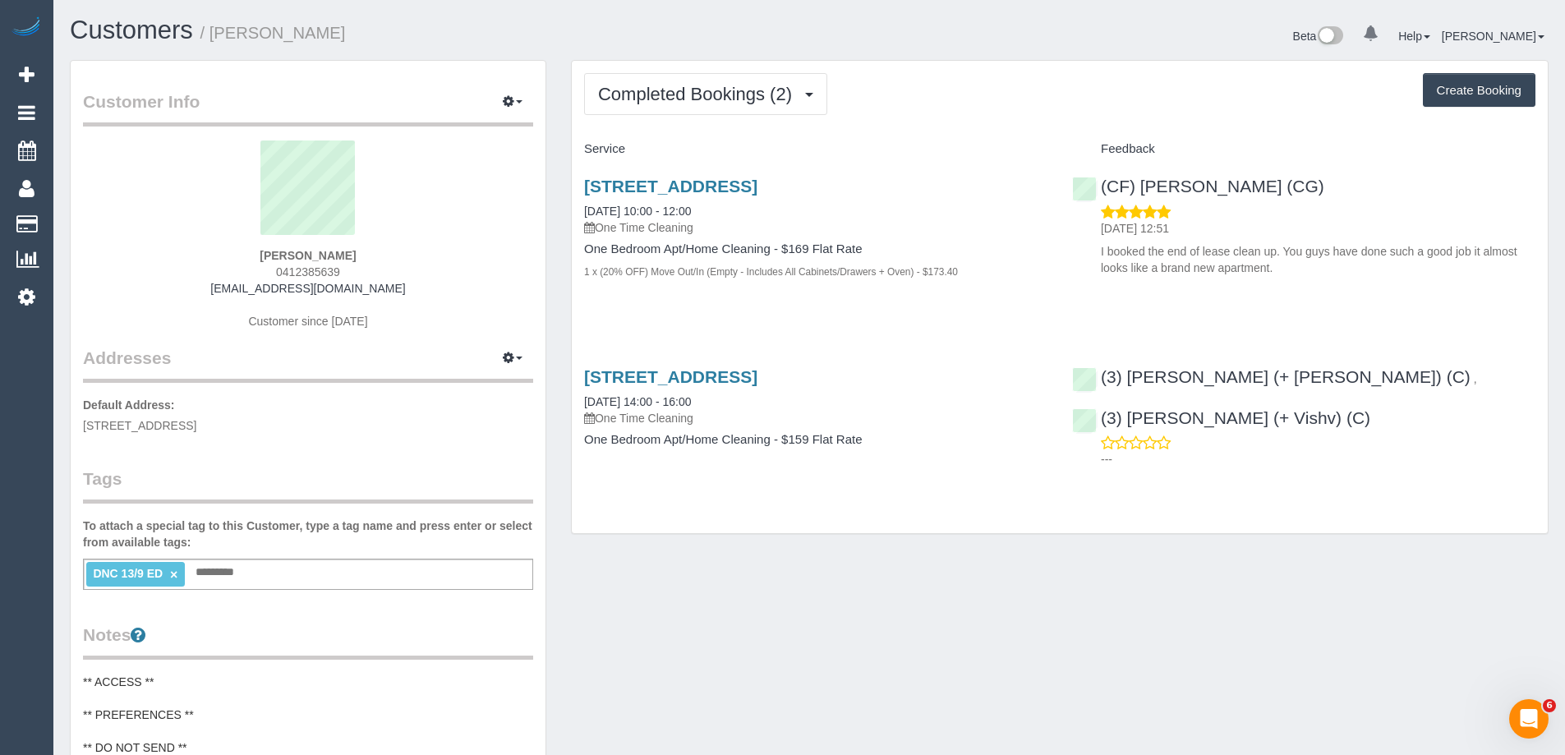
drag, startPoint x: 384, startPoint y: 38, endPoint x: 218, endPoint y: 39, distance: 165.9
click at [218, 39] on h1 "Customers / [PERSON_NAME]" at bounding box center [433, 30] width 727 height 28
copy small "[PERSON_NAME]"
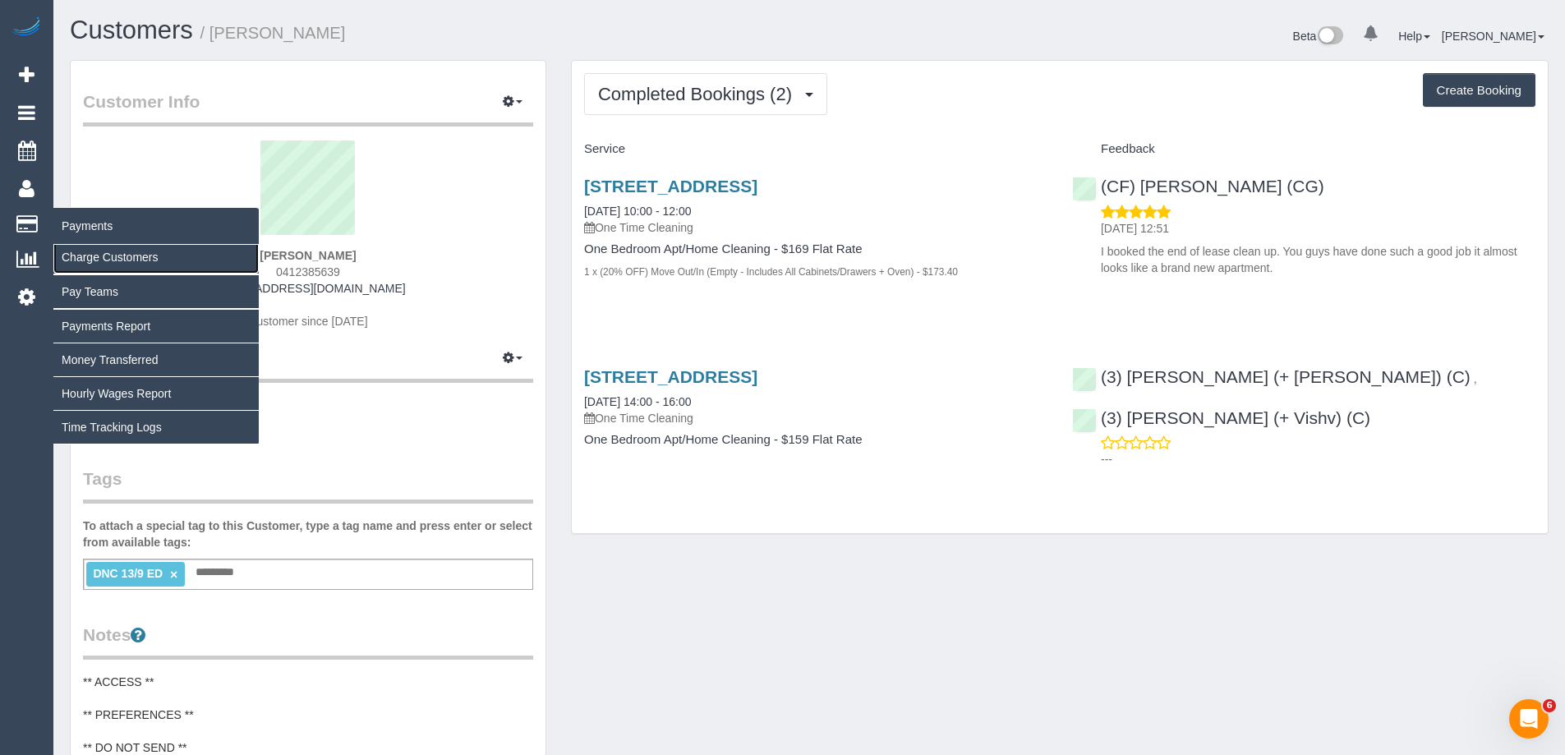
click at [143, 253] on link "Charge Customers" at bounding box center [155, 257] width 205 height 33
select select
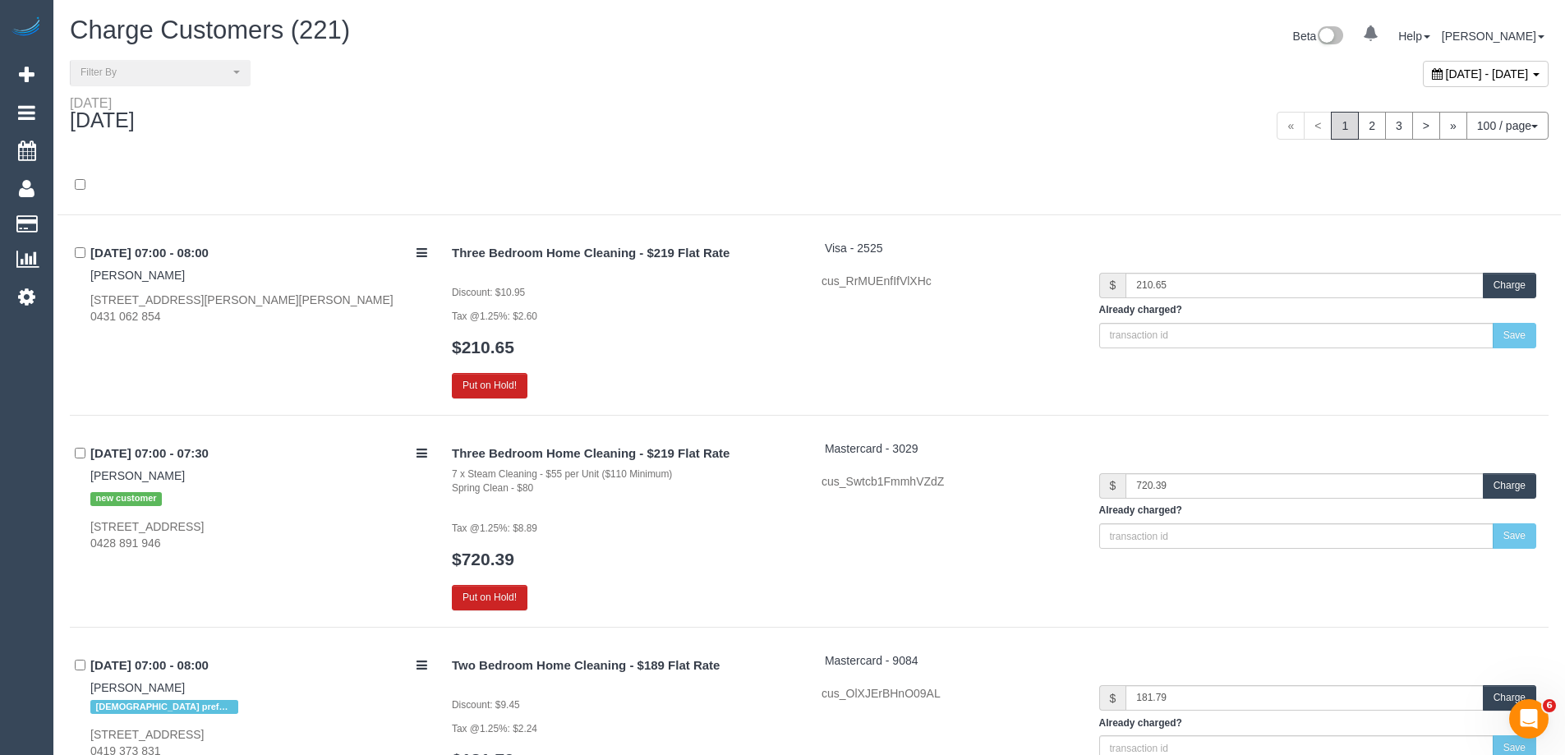
click at [1446, 67] on span "[DATE] - [DATE]" at bounding box center [1487, 73] width 83 height 13
type input "**********"
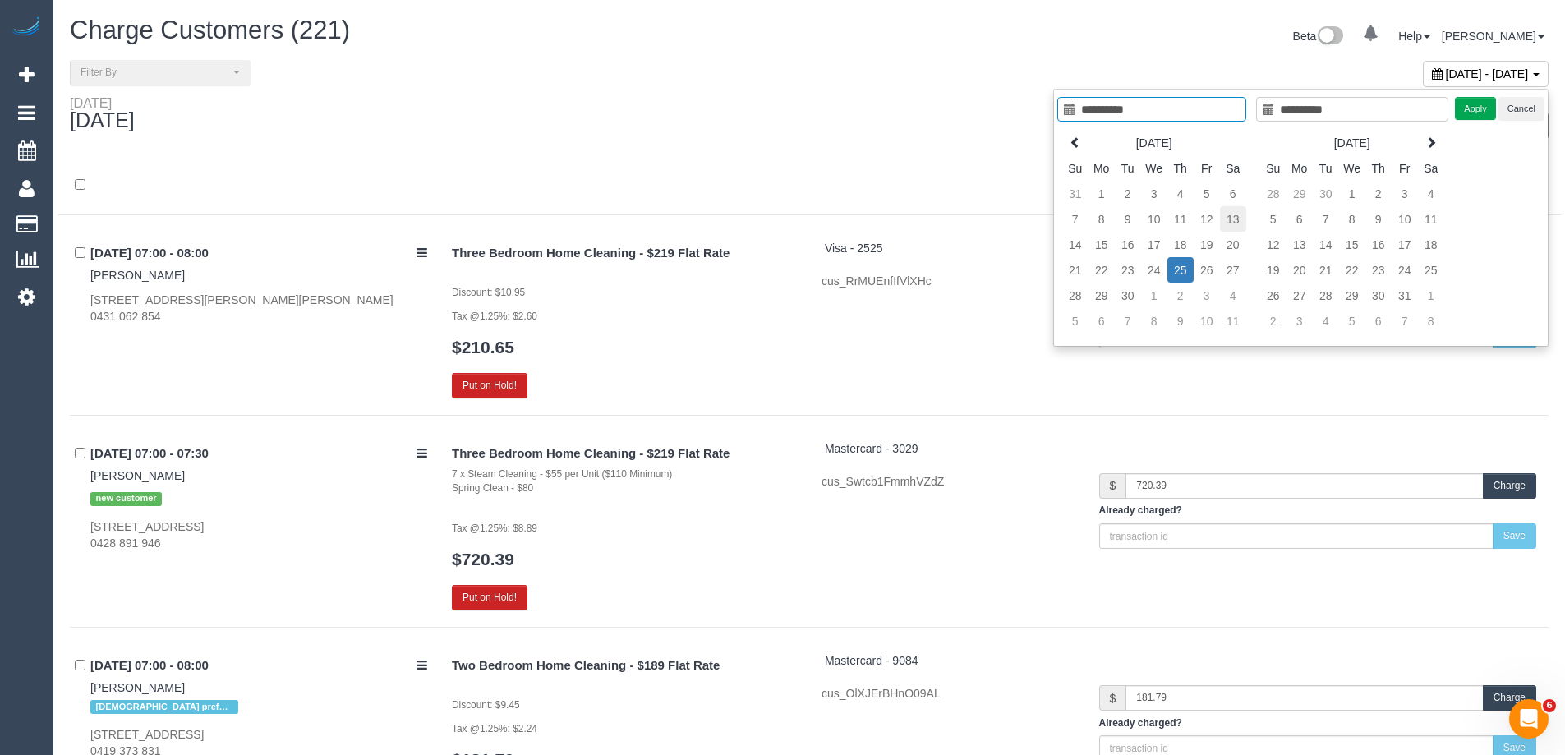
type input "**********"
click at [1233, 219] on td "13" at bounding box center [1233, 218] width 26 height 25
type input "**********"
click at [1232, 219] on td "13" at bounding box center [1233, 218] width 26 height 25
type input "**********"
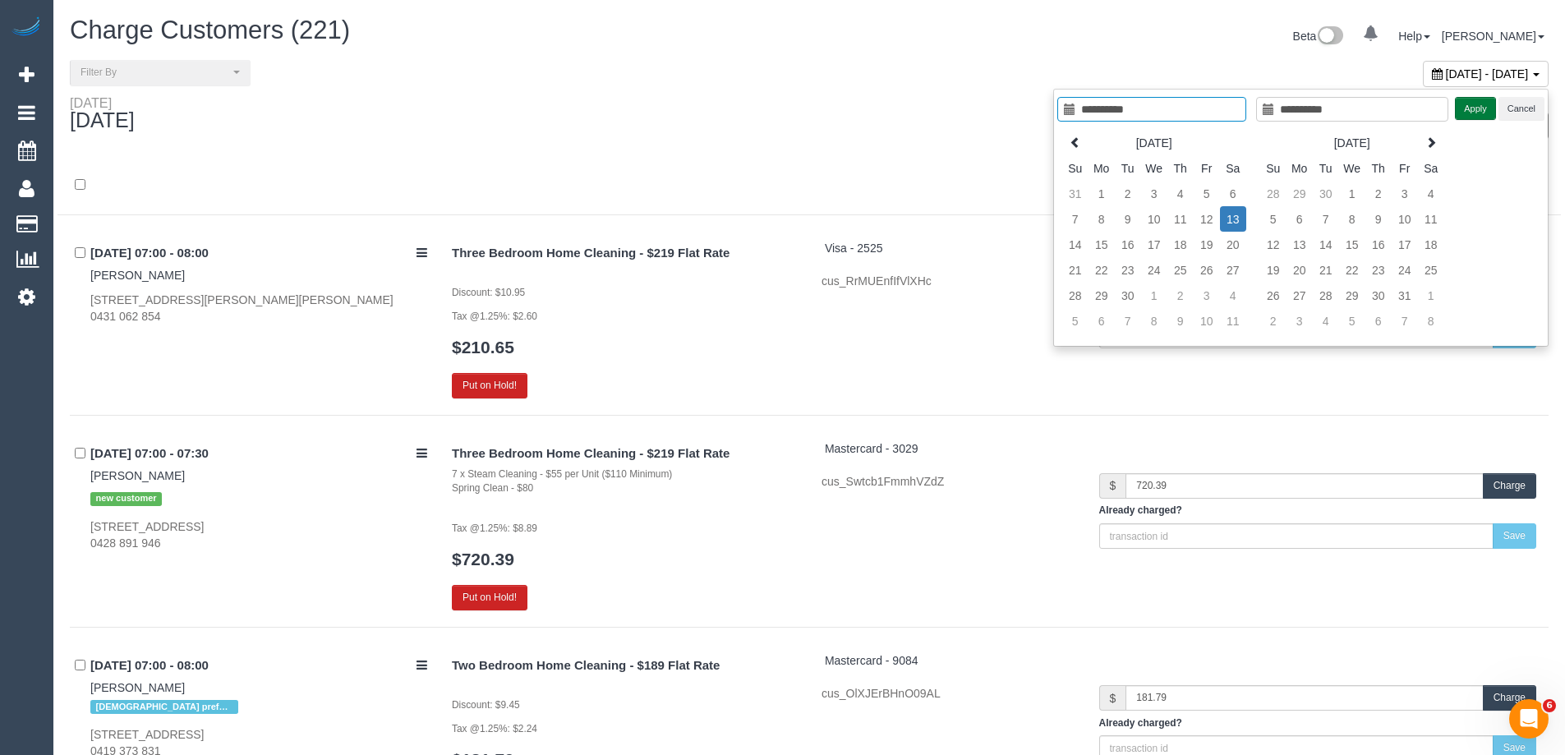
click at [1460, 108] on button "Apply" at bounding box center [1475, 109] width 41 height 24
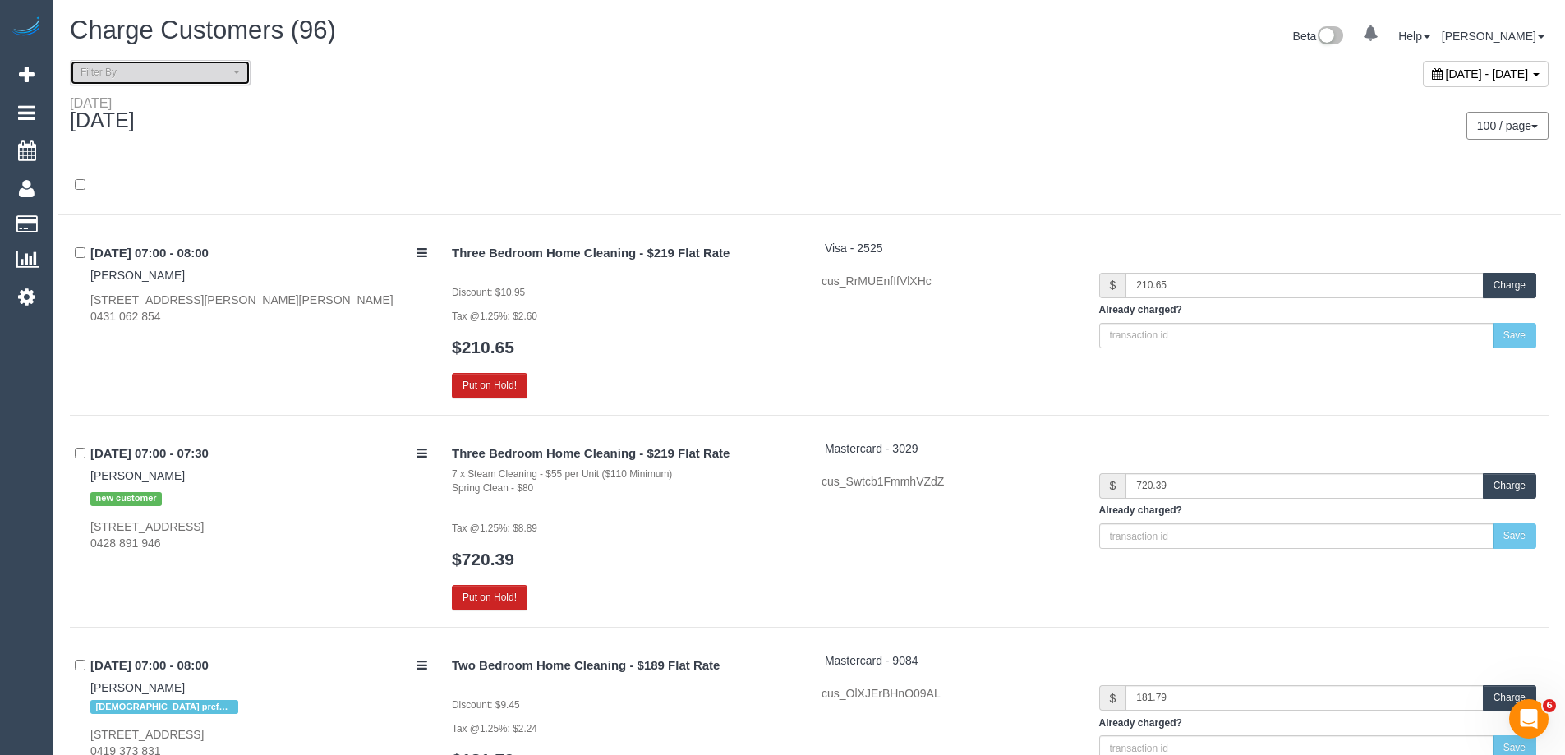
click at [149, 76] on span "Filter By" at bounding box center [155, 73] width 149 height 14
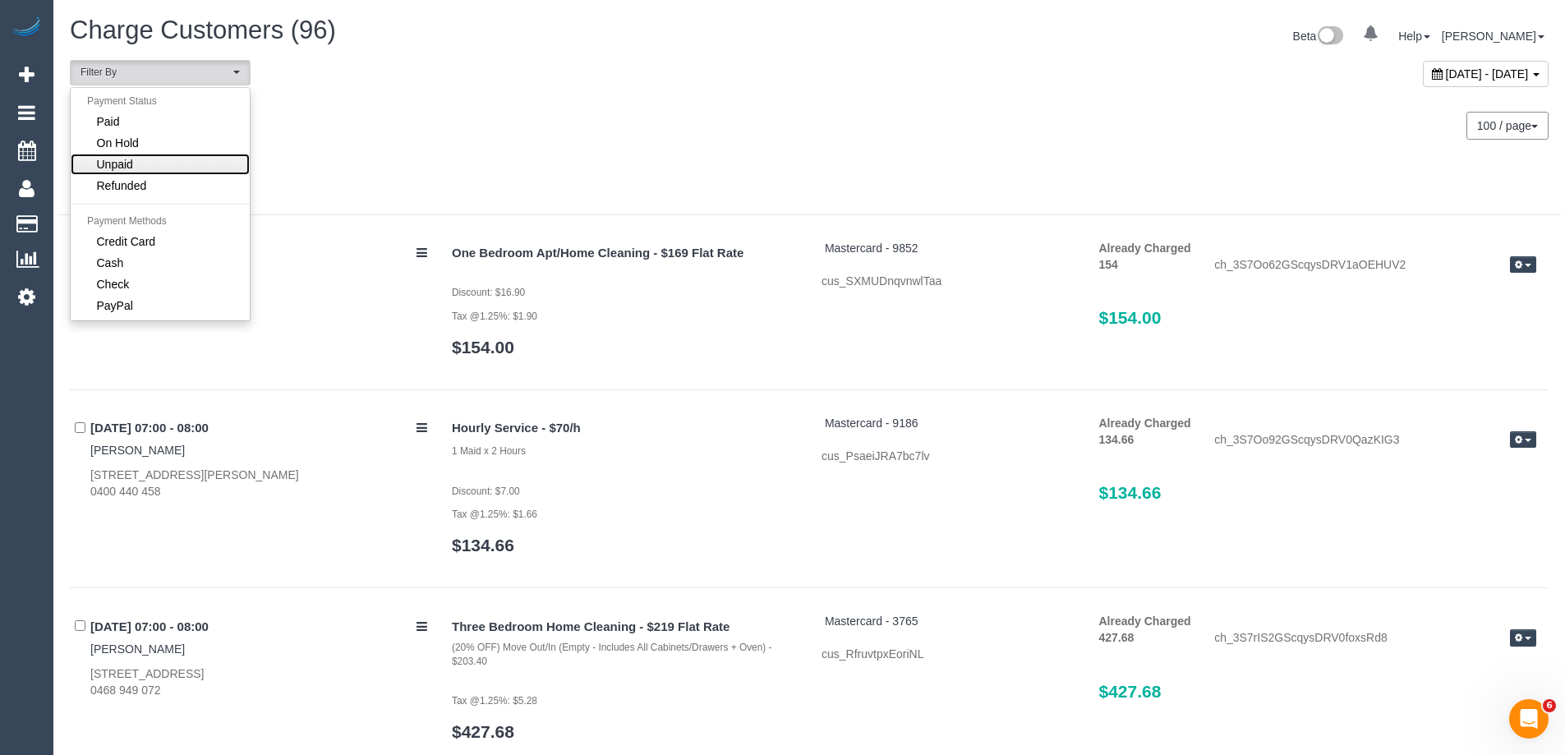
click at [134, 165] on link "Unpaid" at bounding box center [160, 164] width 179 height 21
select select "******"
click at [444, 119] on div "Saturday September 13, 2025" at bounding box center [434, 117] width 752 height 44
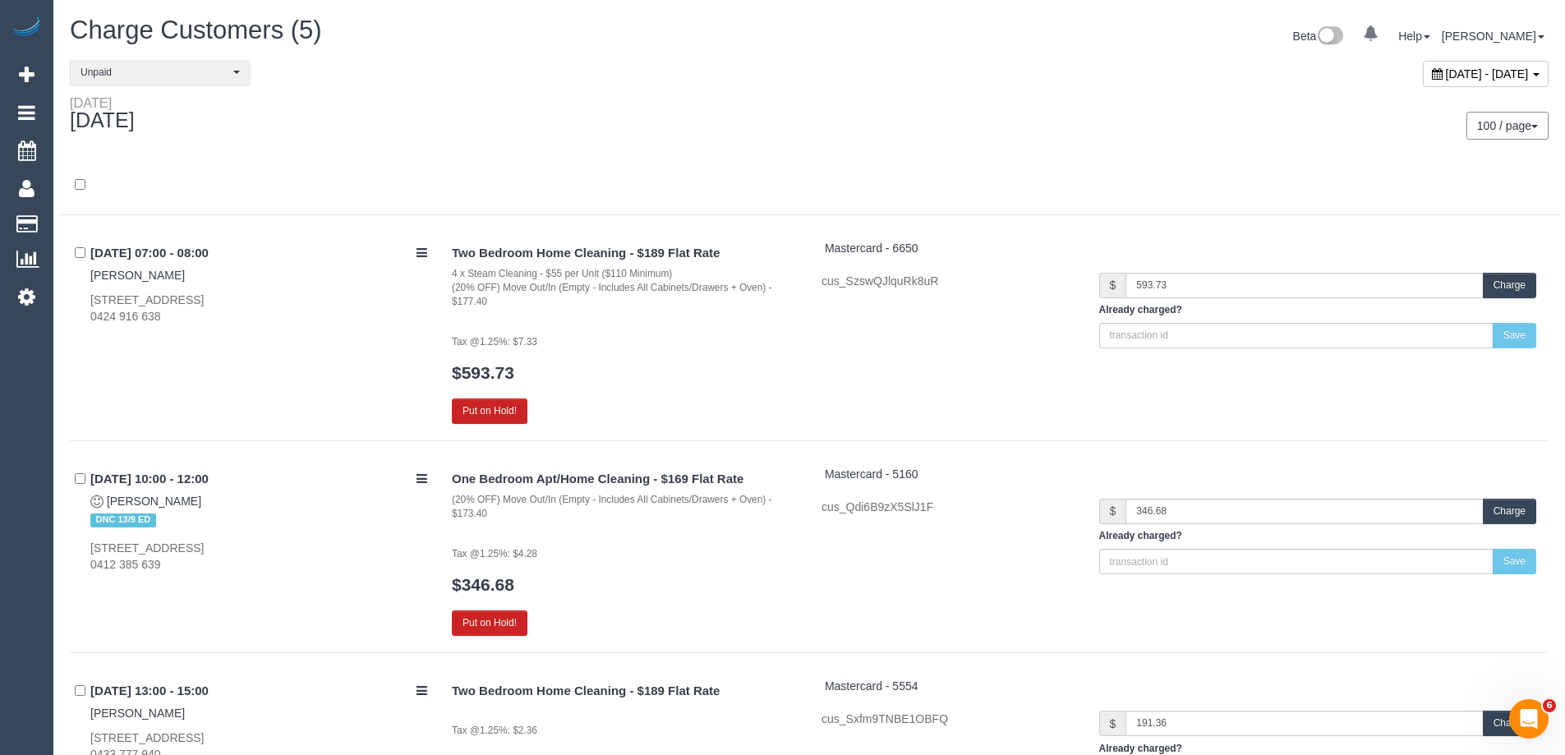
click at [1514, 508] on button "Charge" at bounding box center [1509, 511] width 53 height 25
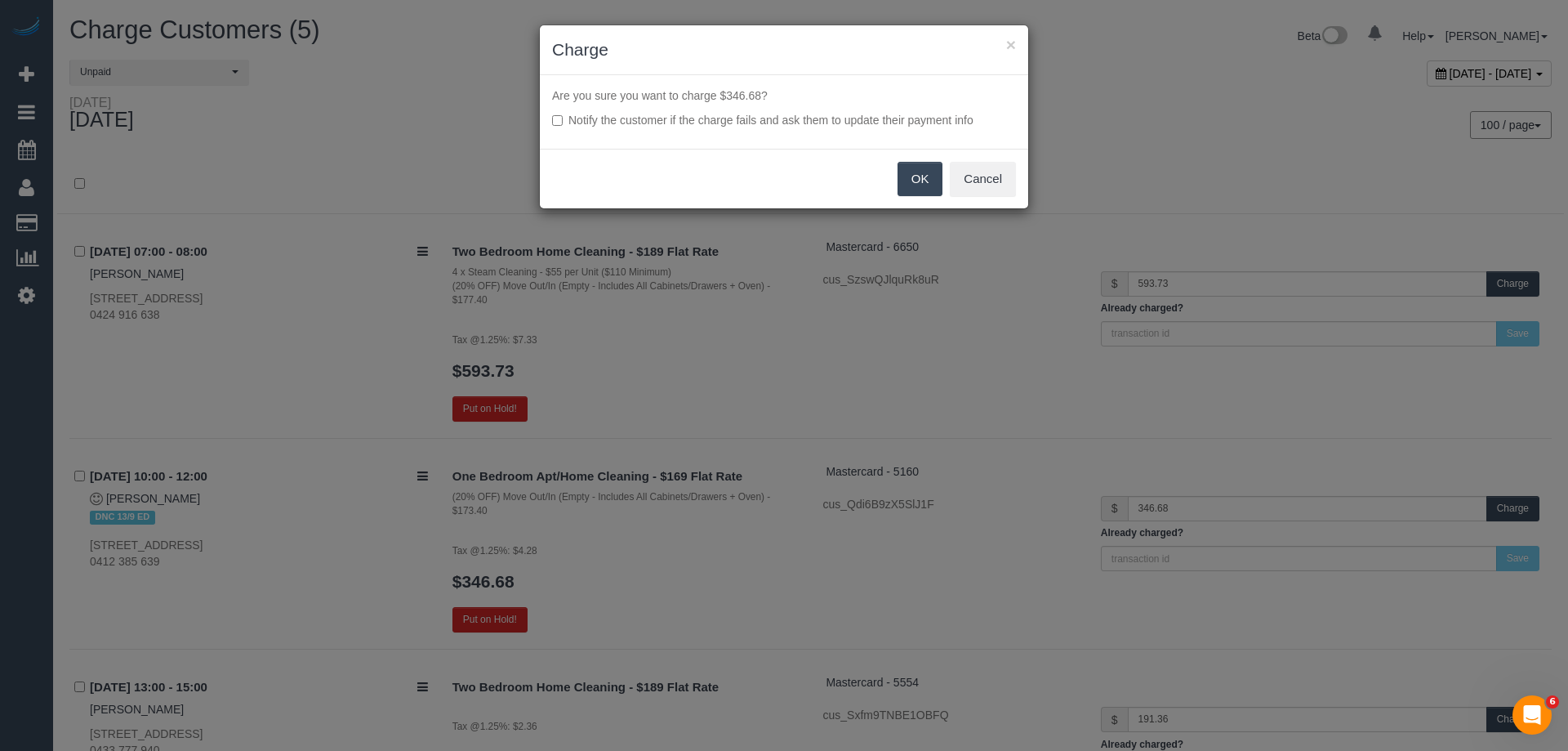
click at [915, 173] on button "OK" at bounding box center [921, 179] width 46 height 35
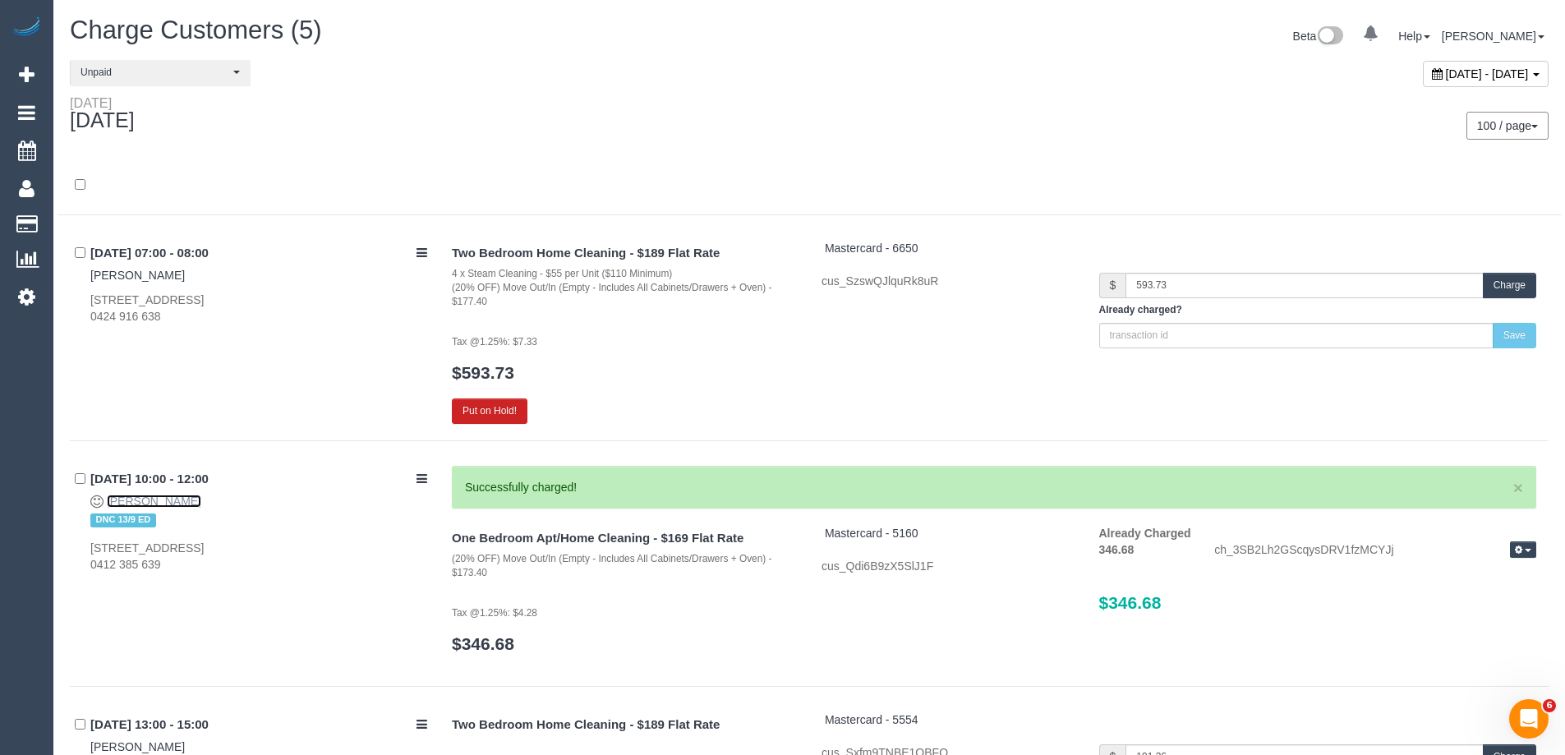
click at [196, 498] on link "[PERSON_NAME]" at bounding box center [154, 501] width 94 height 13
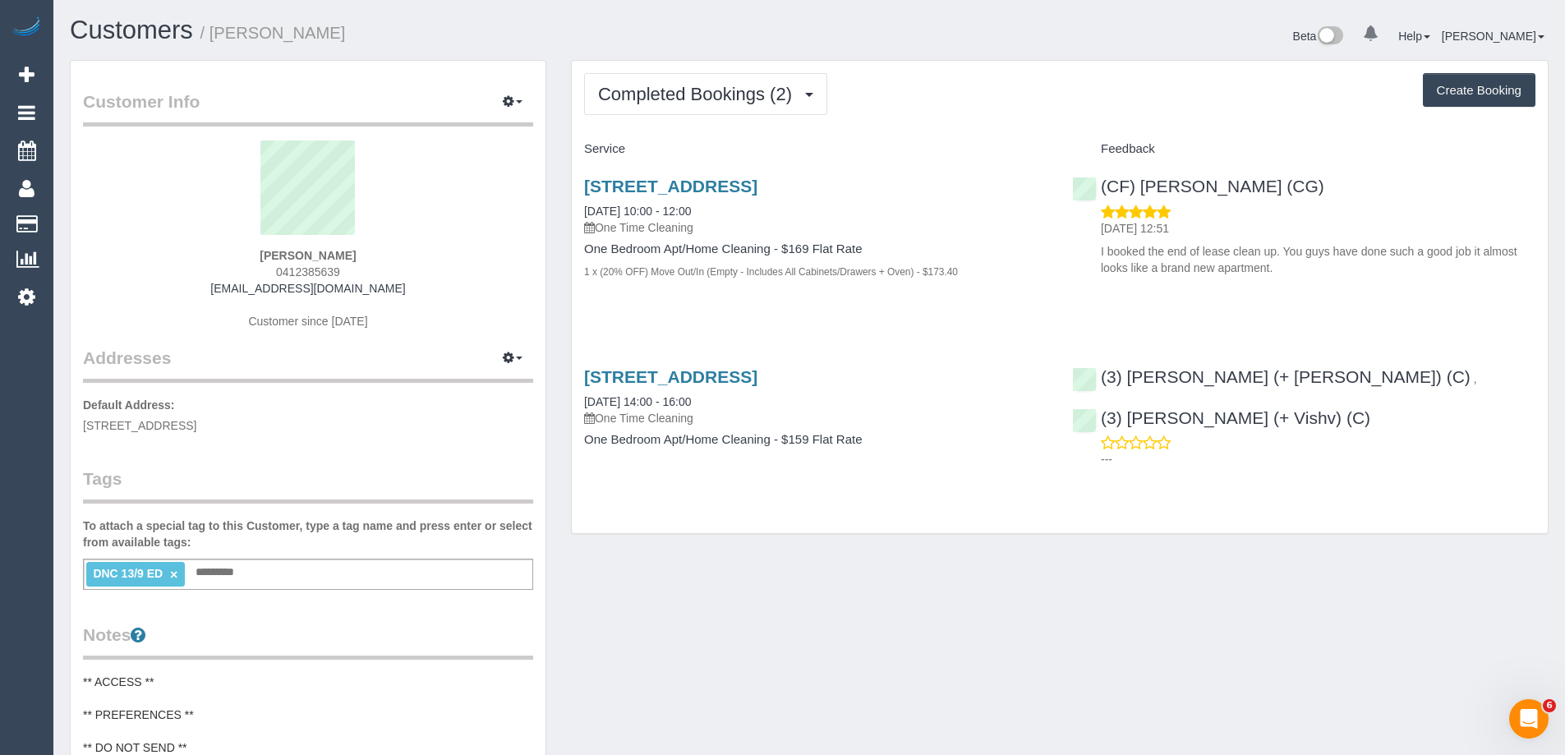
click at [175, 573] on link "×" at bounding box center [173, 575] width 7 height 14
drag, startPoint x: 384, startPoint y: 39, endPoint x: 218, endPoint y: 38, distance: 165.9
click at [218, 38] on h1 "Customers / Minon Weerasinghe" at bounding box center [433, 30] width 727 height 28
copy small "Minon Weerasinghe"
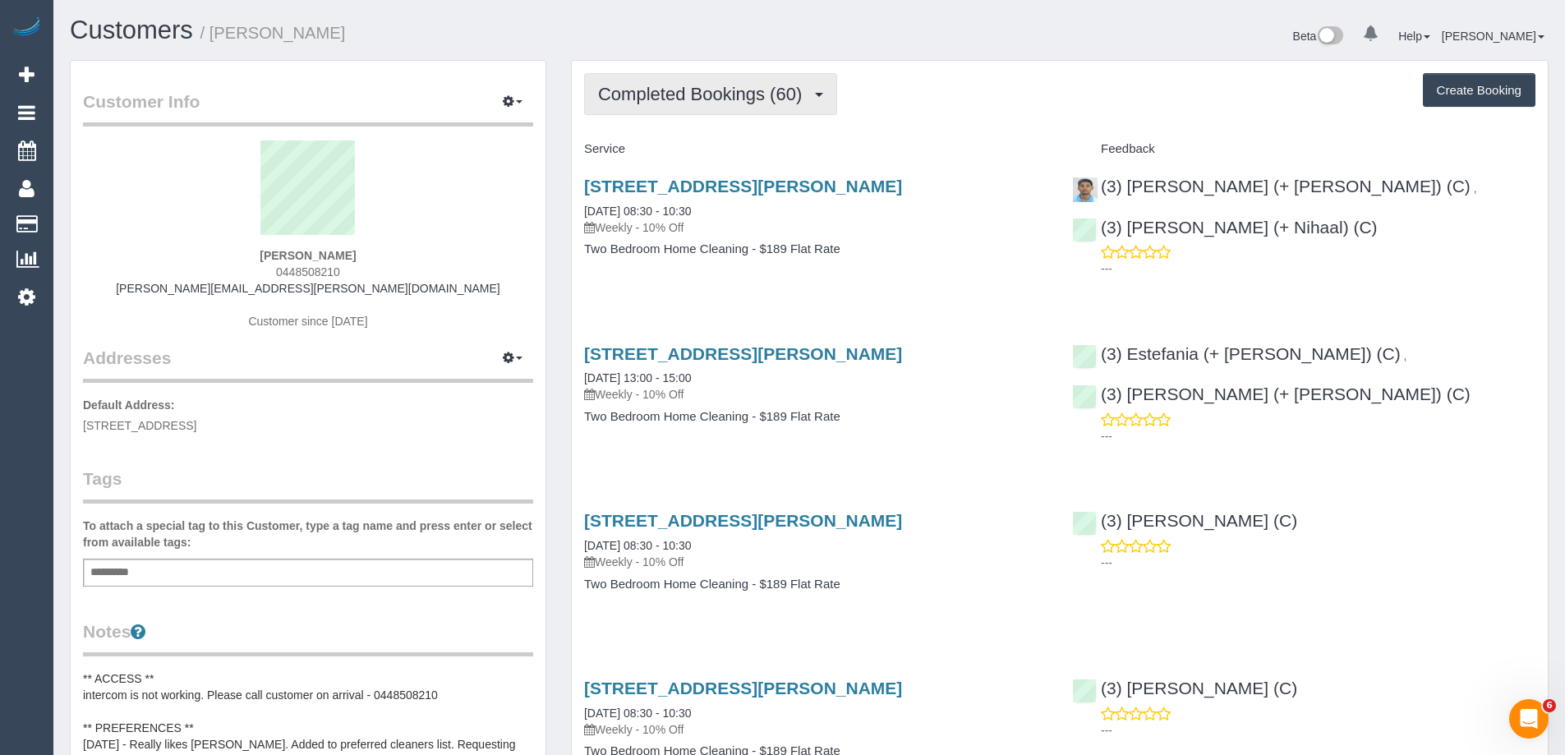
click at [700, 92] on span "Completed Bookings (60)" at bounding box center [704, 94] width 212 height 21
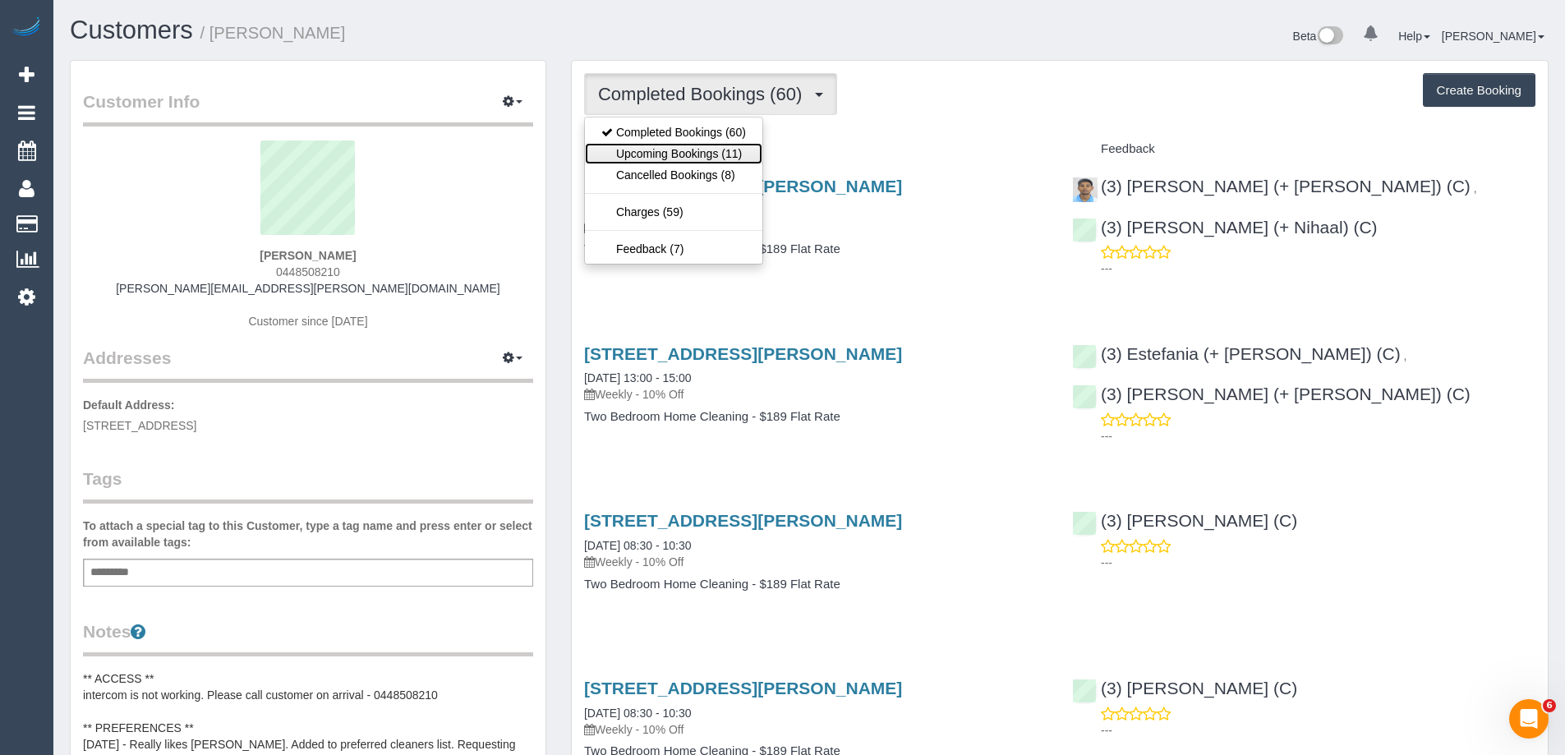
click at [693, 145] on link "Upcoming Bookings (11)" at bounding box center [673, 153] width 177 height 21
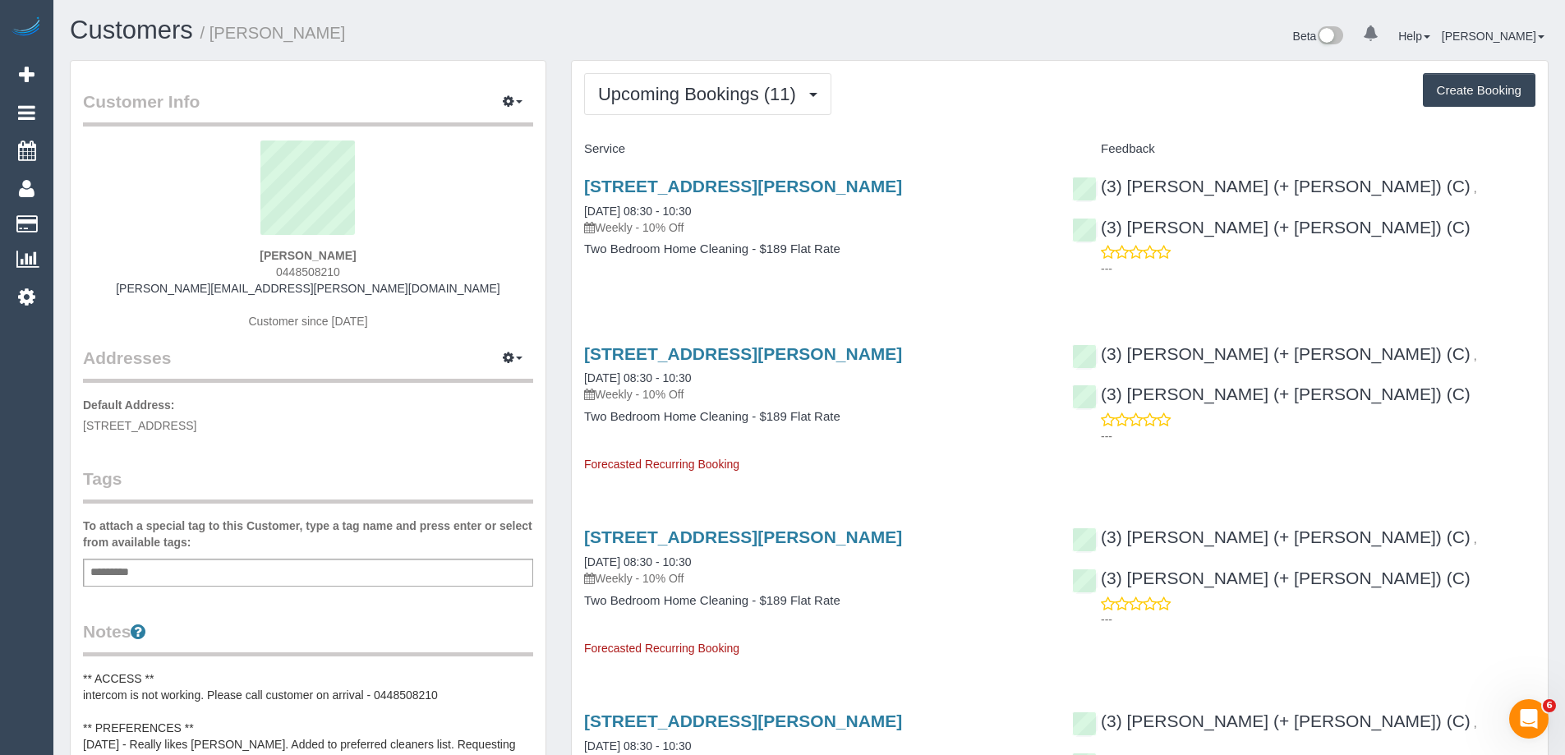
click at [796, 186] on link "[STREET_ADDRESS][PERSON_NAME]" at bounding box center [743, 186] width 318 height 19
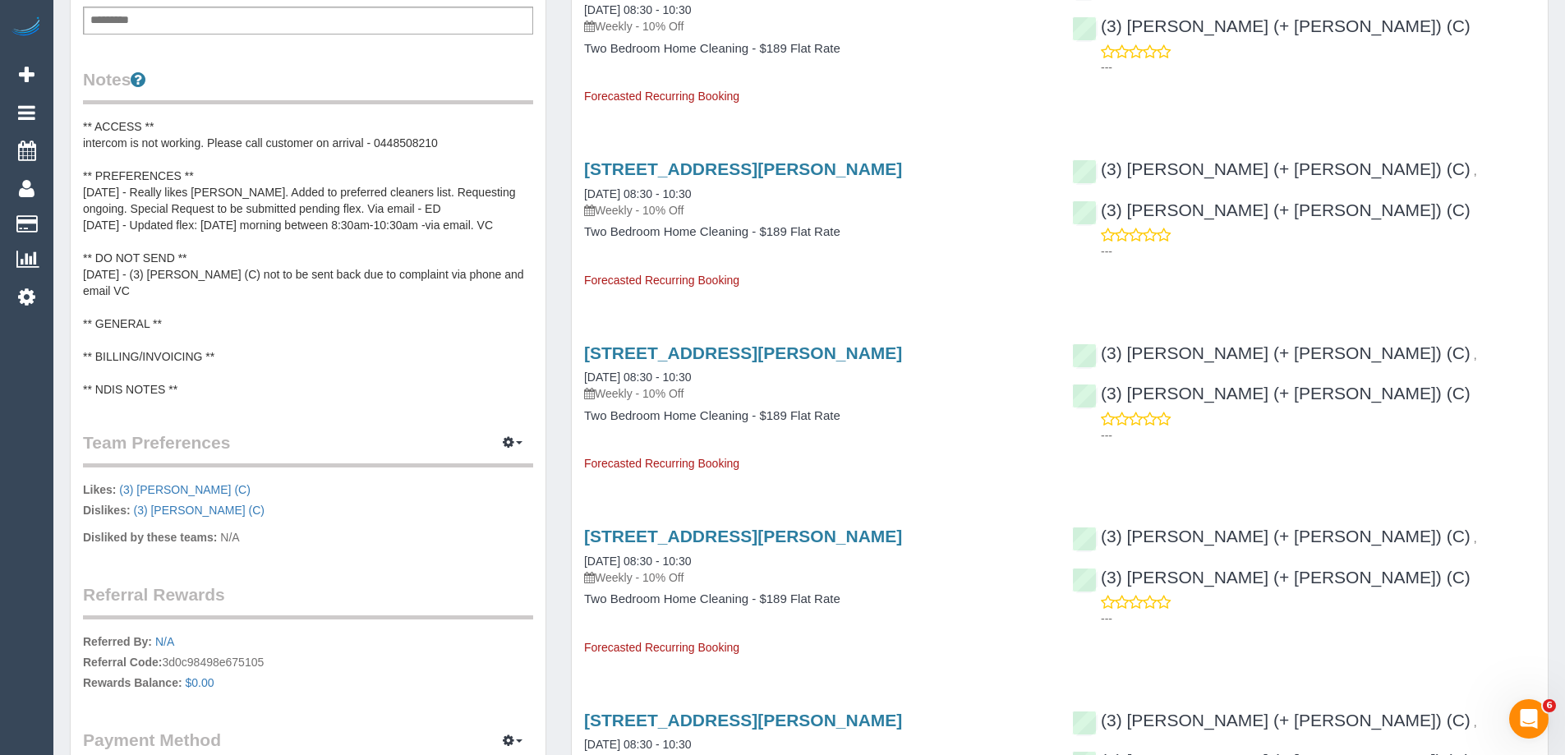
scroll to position [575, 0]
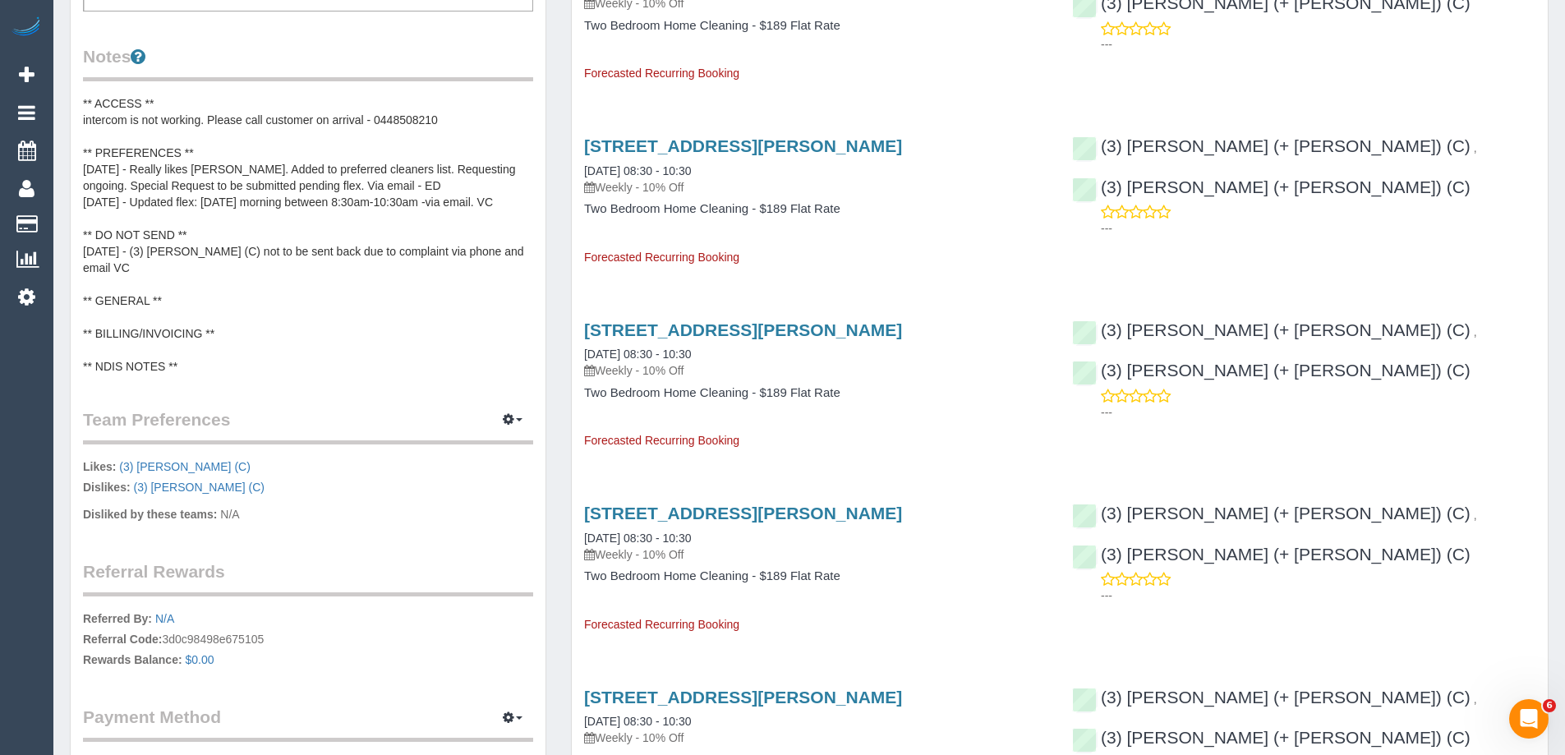
click at [228, 343] on pre "** ACCESS ** intercom is not working. Please call customer on arrival - 0448508…" at bounding box center [308, 234] width 450 height 279
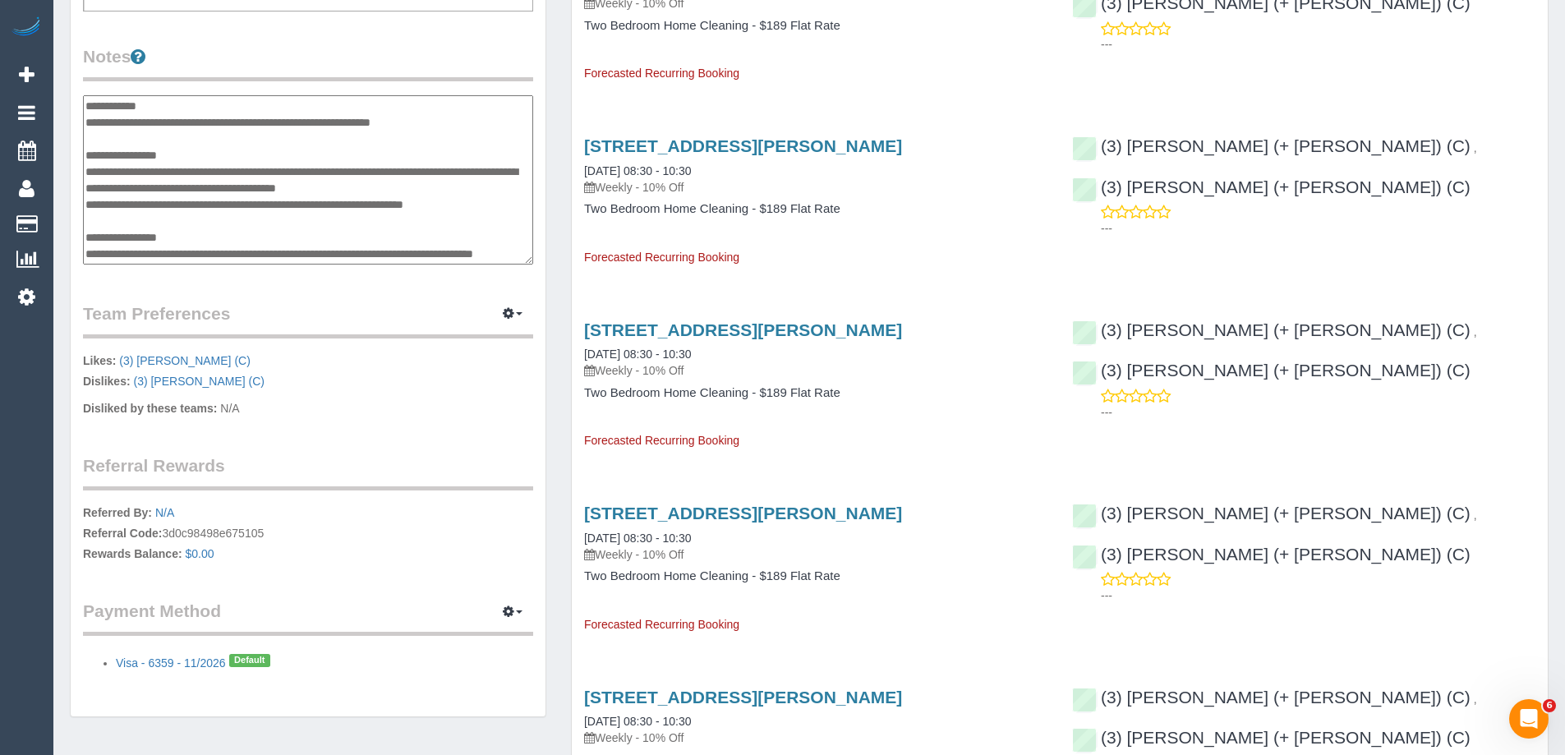
scroll to position [115, 0]
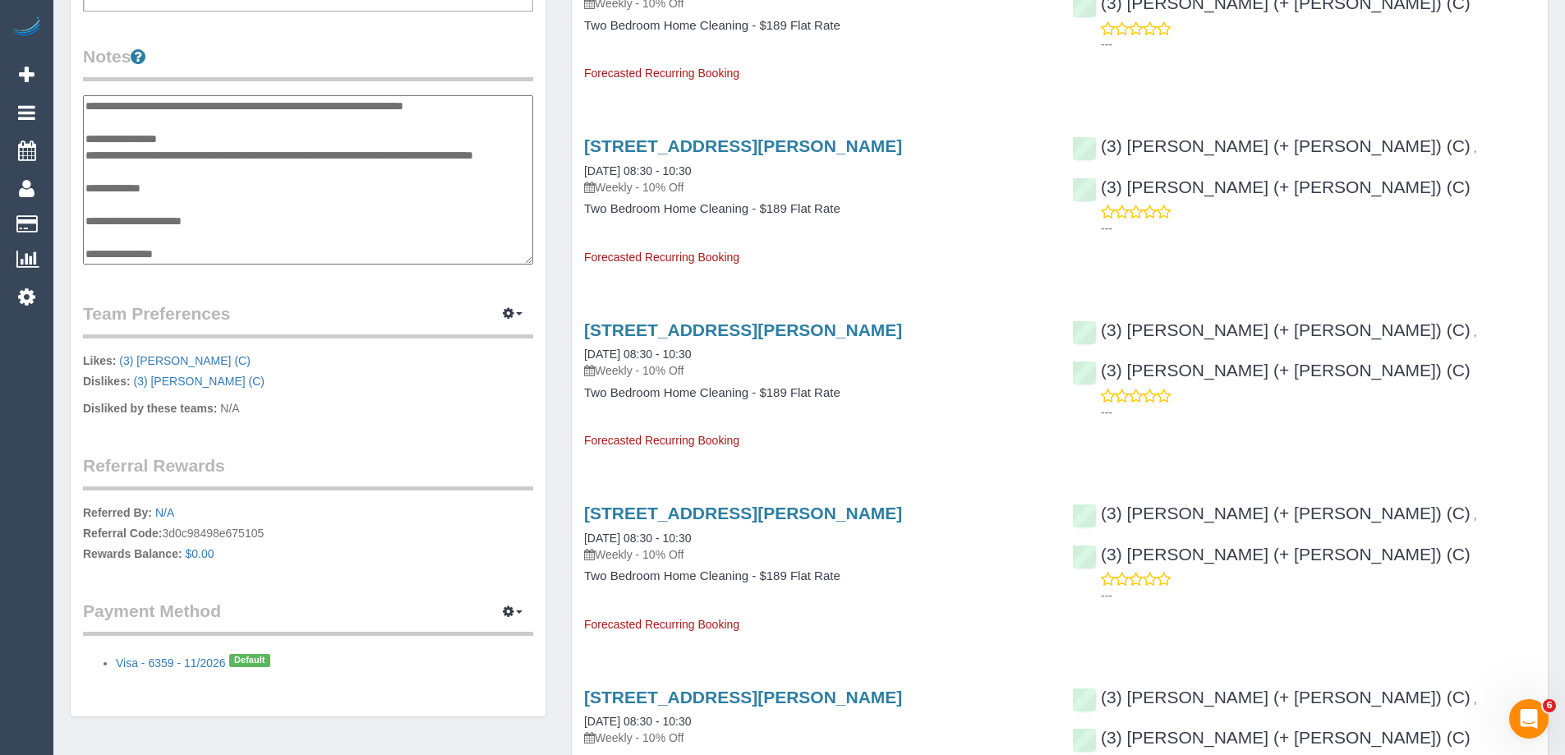
click at [221, 255] on textarea "**********" at bounding box center [308, 179] width 450 height 169
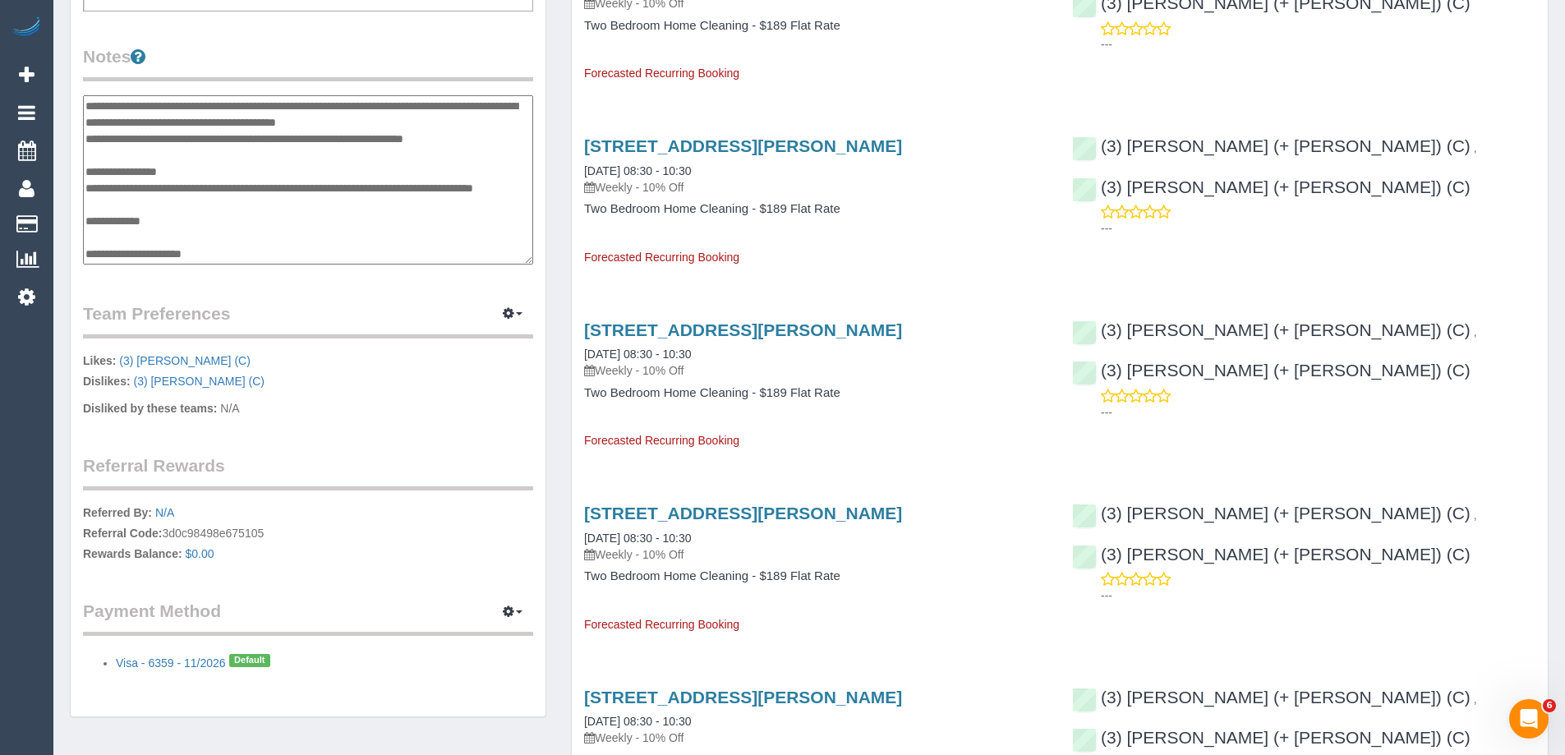
scroll to position [82, 0]
type textarea "**********"
click at [551, 171] on div "Customer Info Edit Contact Info Send Message Email Preferences Special Sales Ta…" at bounding box center [308, 109] width 501 height 1249
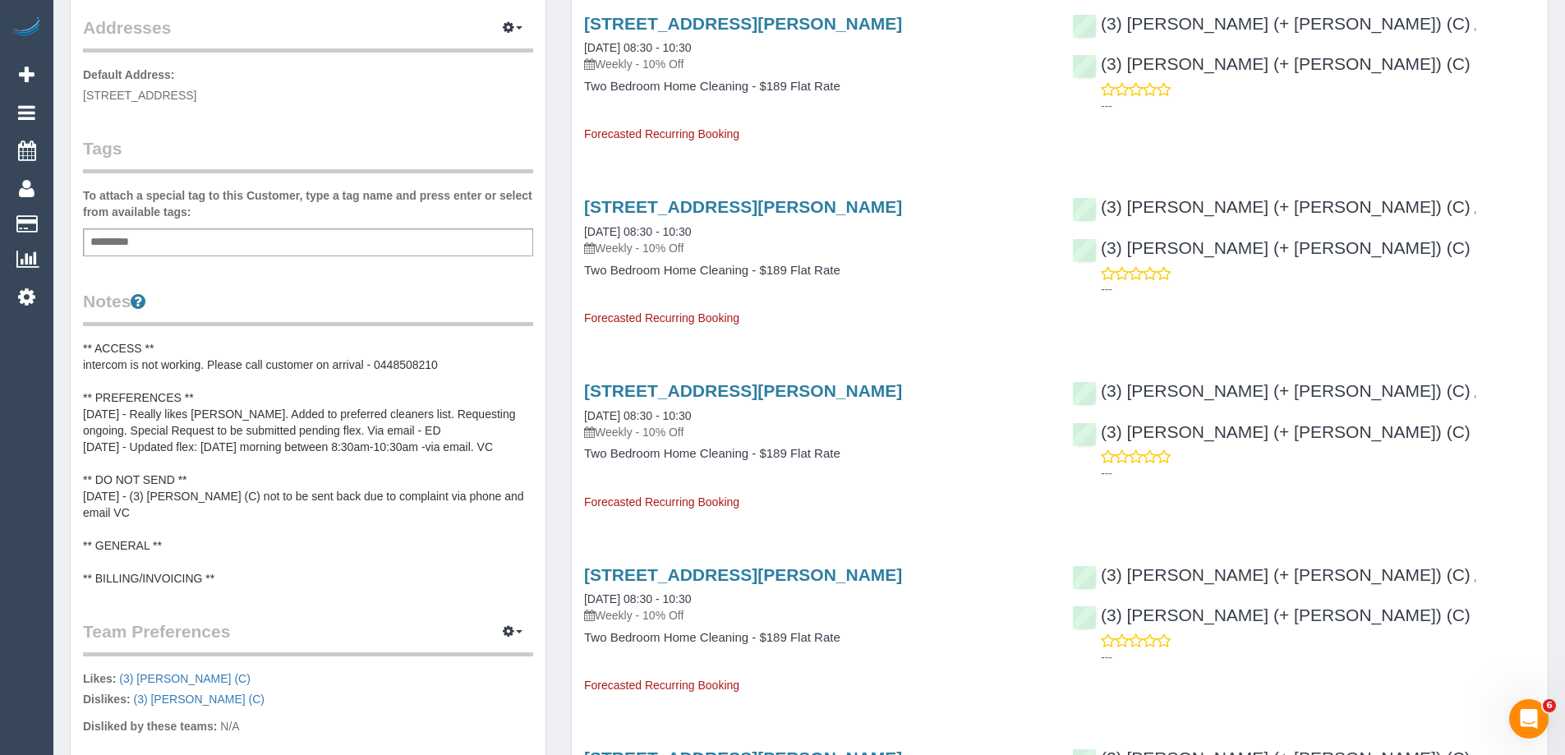
scroll to position [329, 0]
click at [185, 389] on pre "** ACCESS ** intercom is not working. Please call customer on arrival - 0448508…" at bounding box center [308, 465] width 450 height 246
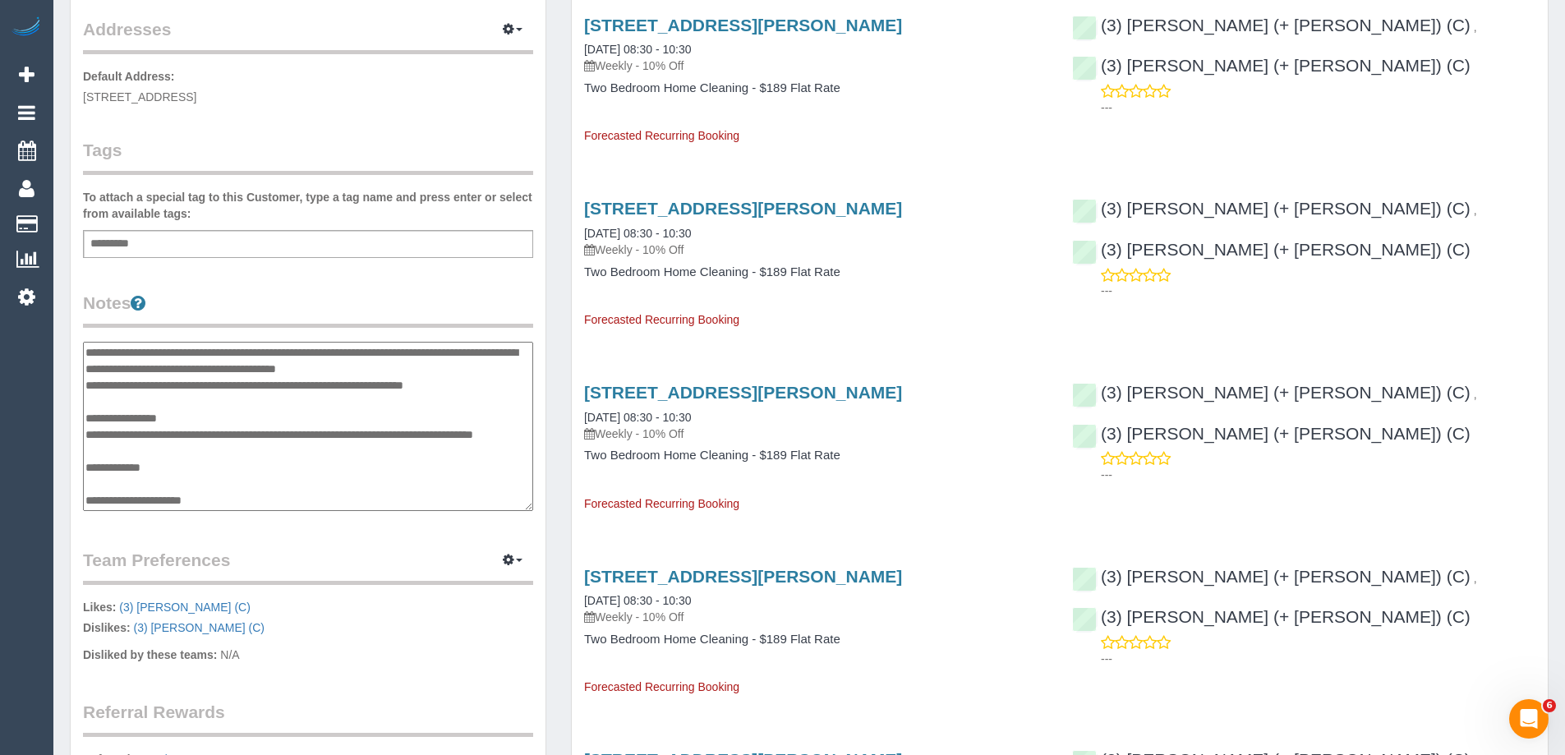
scroll to position [0, 0]
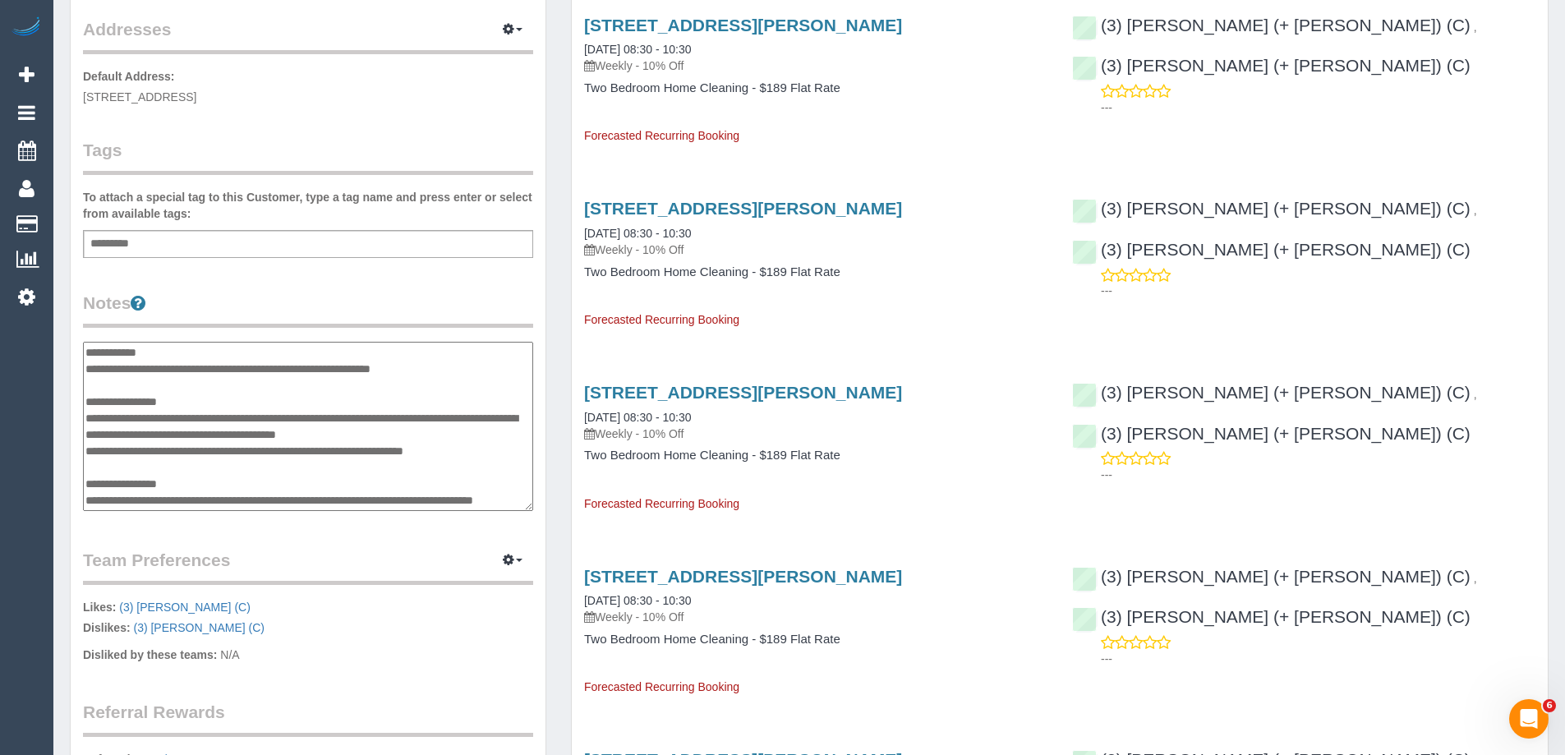
click at [248, 399] on textarea "**********" at bounding box center [308, 426] width 450 height 169
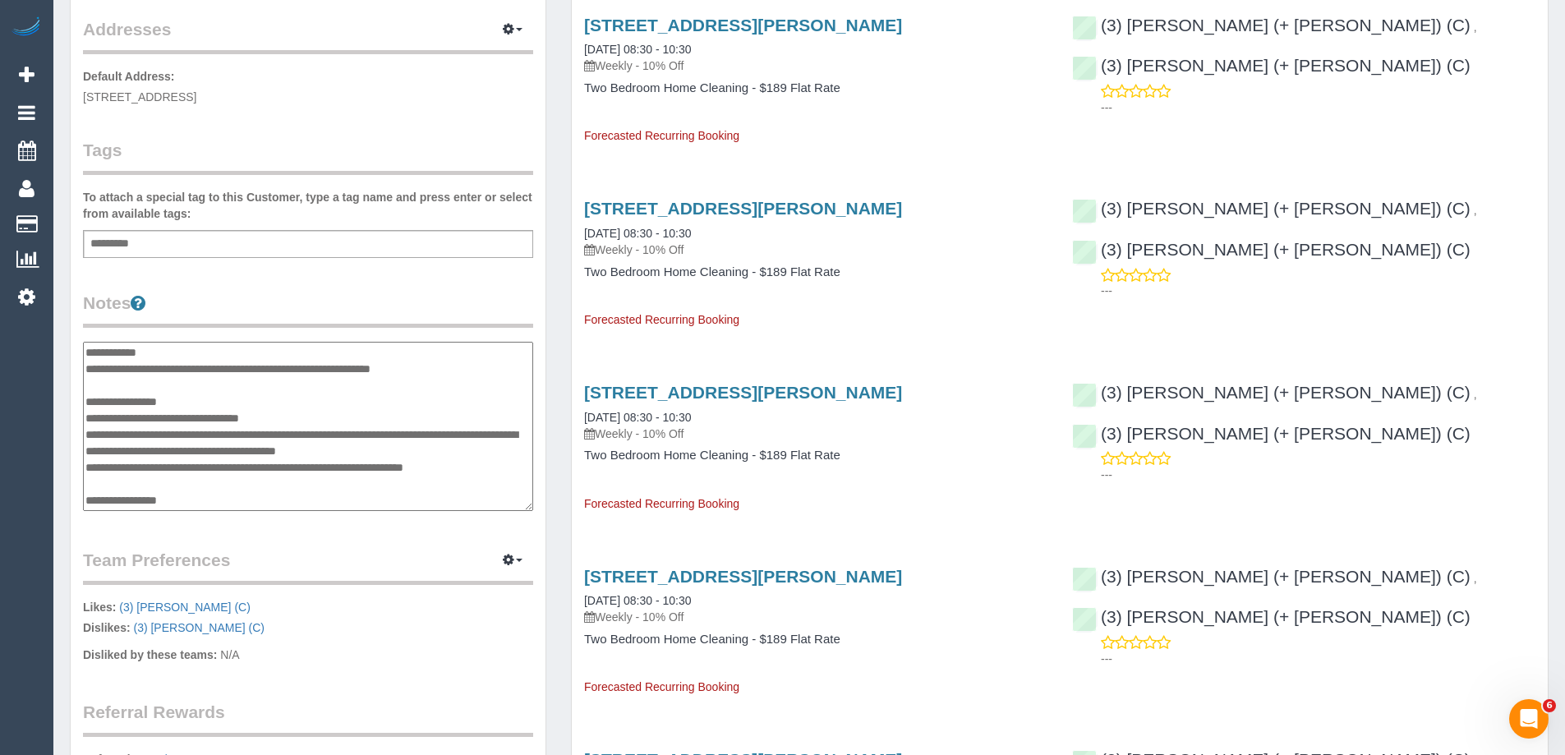
click at [192, 420] on textarea "**********" at bounding box center [308, 426] width 450 height 169
click at [206, 418] on textarea "**********" at bounding box center [308, 426] width 450 height 169
type textarea "**********"
click at [318, 286] on div "Customer Info Edit Contact Info Send Message Email Preferences Special Sales Ta…" at bounding box center [308, 347] width 475 height 1231
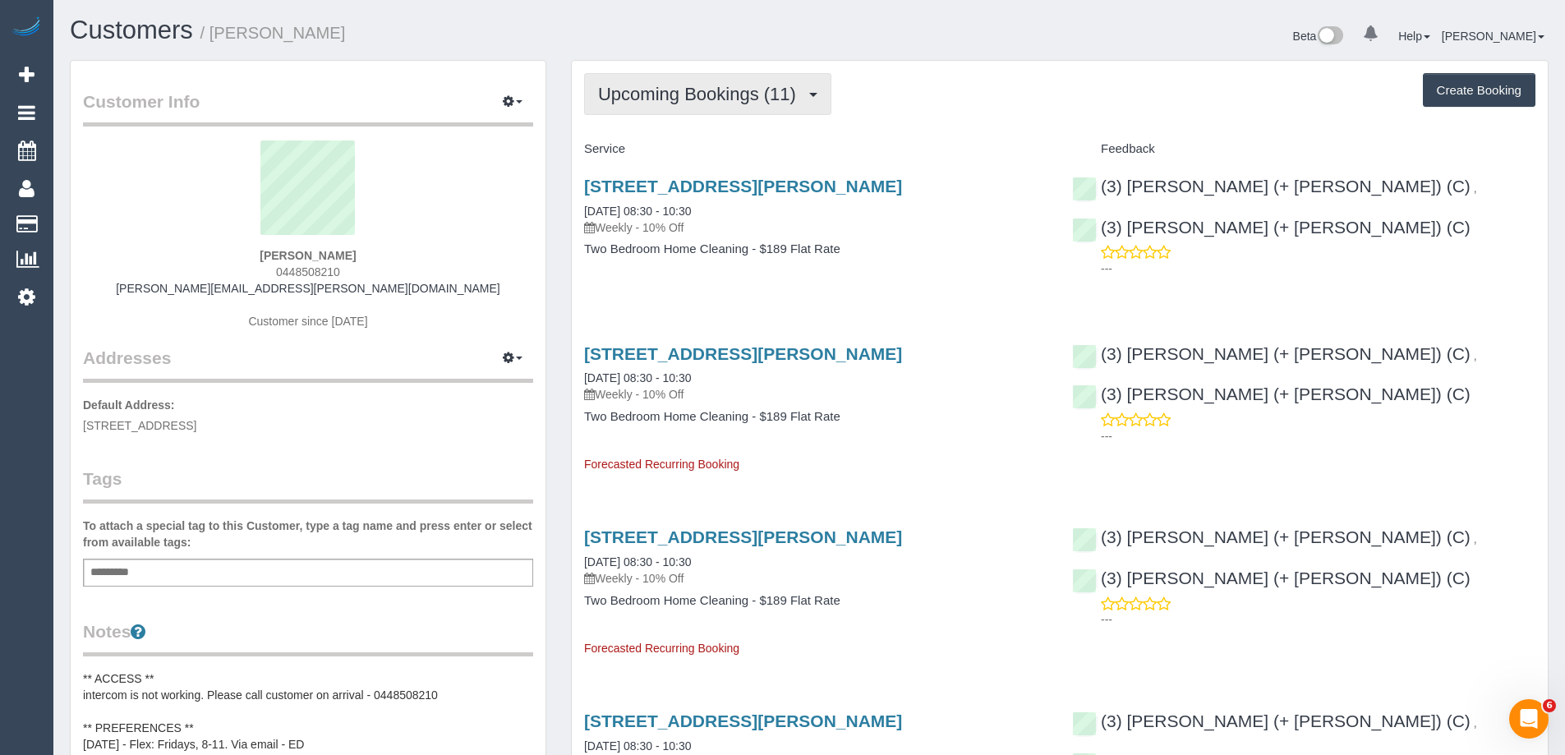
click at [591, 81] on button "Upcoming Bookings (11)" at bounding box center [707, 94] width 247 height 42
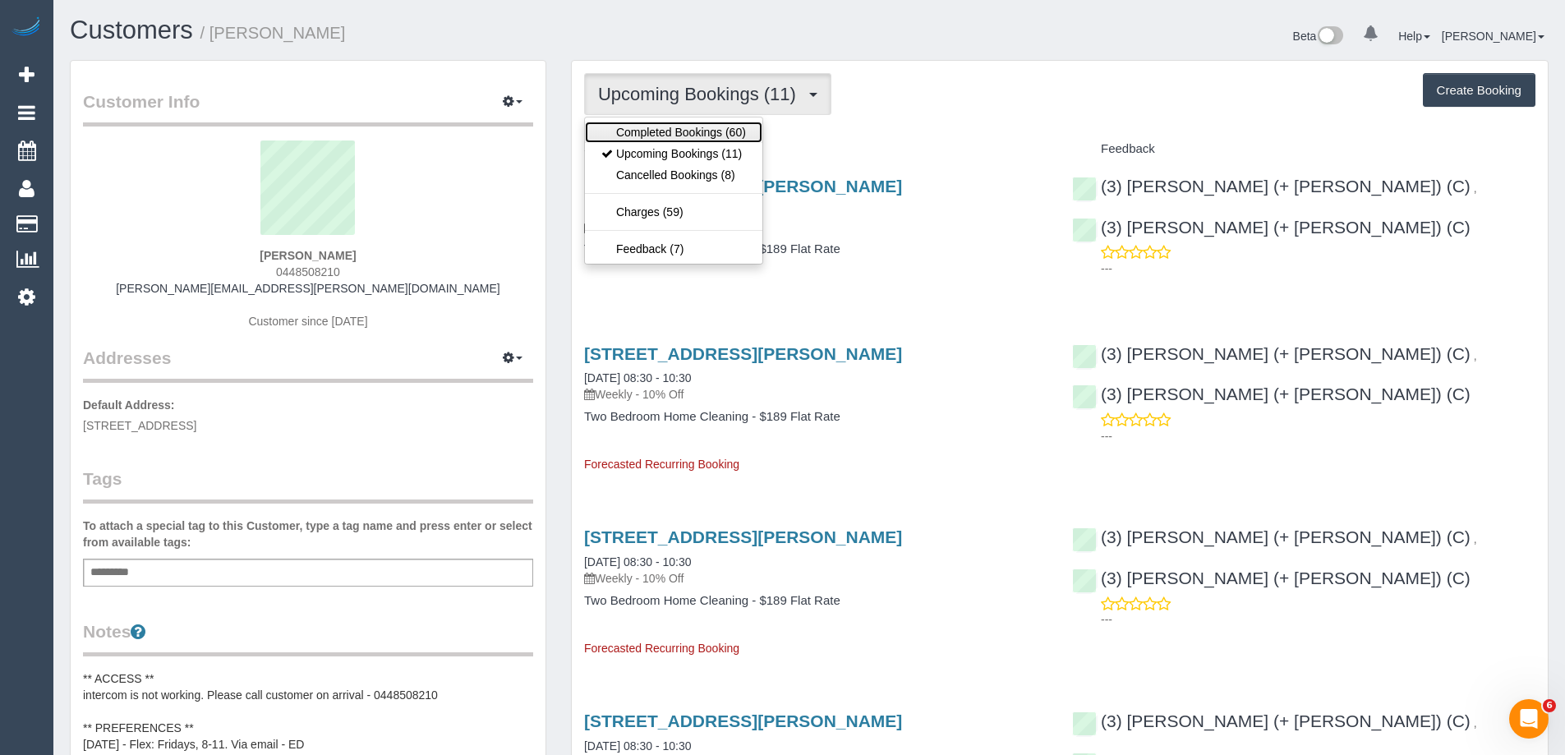
click at [628, 123] on link "Completed Bookings (60)" at bounding box center [673, 132] width 177 height 21
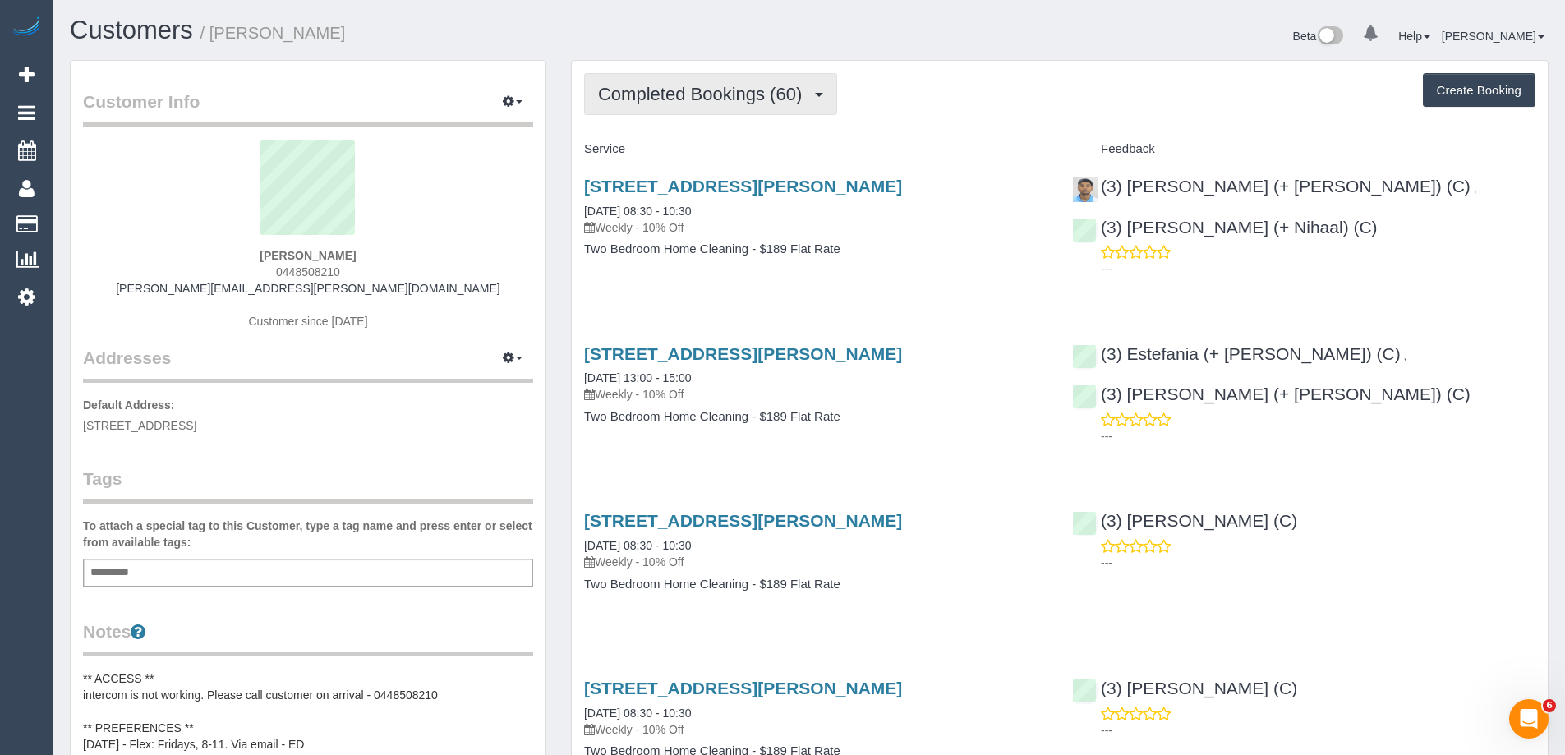
click at [690, 90] on span "Completed Bookings (60)" at bounding box center [704, 94] width 212 height 21
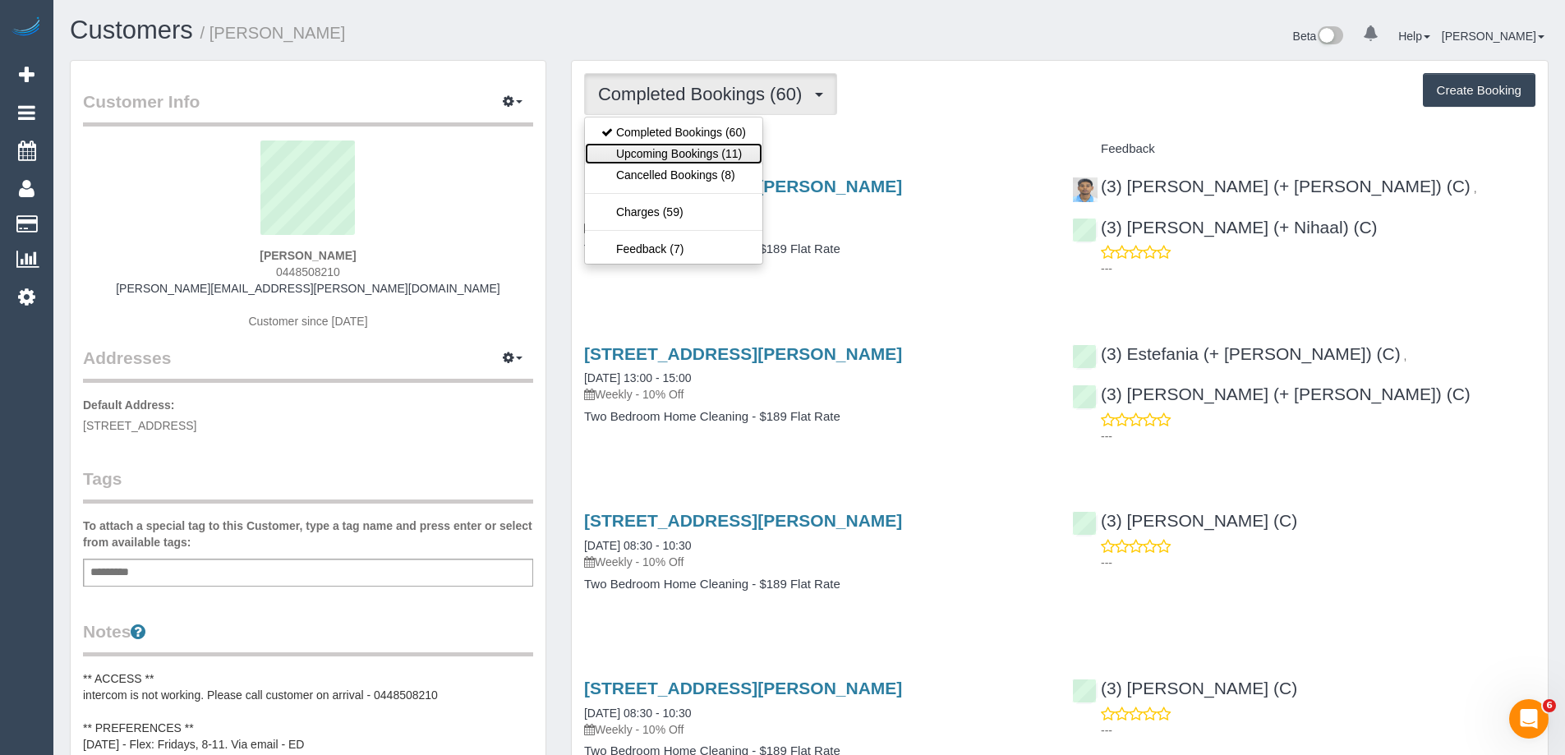
click at [678, 153] on link "Upcoming Bookings (11)" at bounding box center [673, 153] width 177 height 21
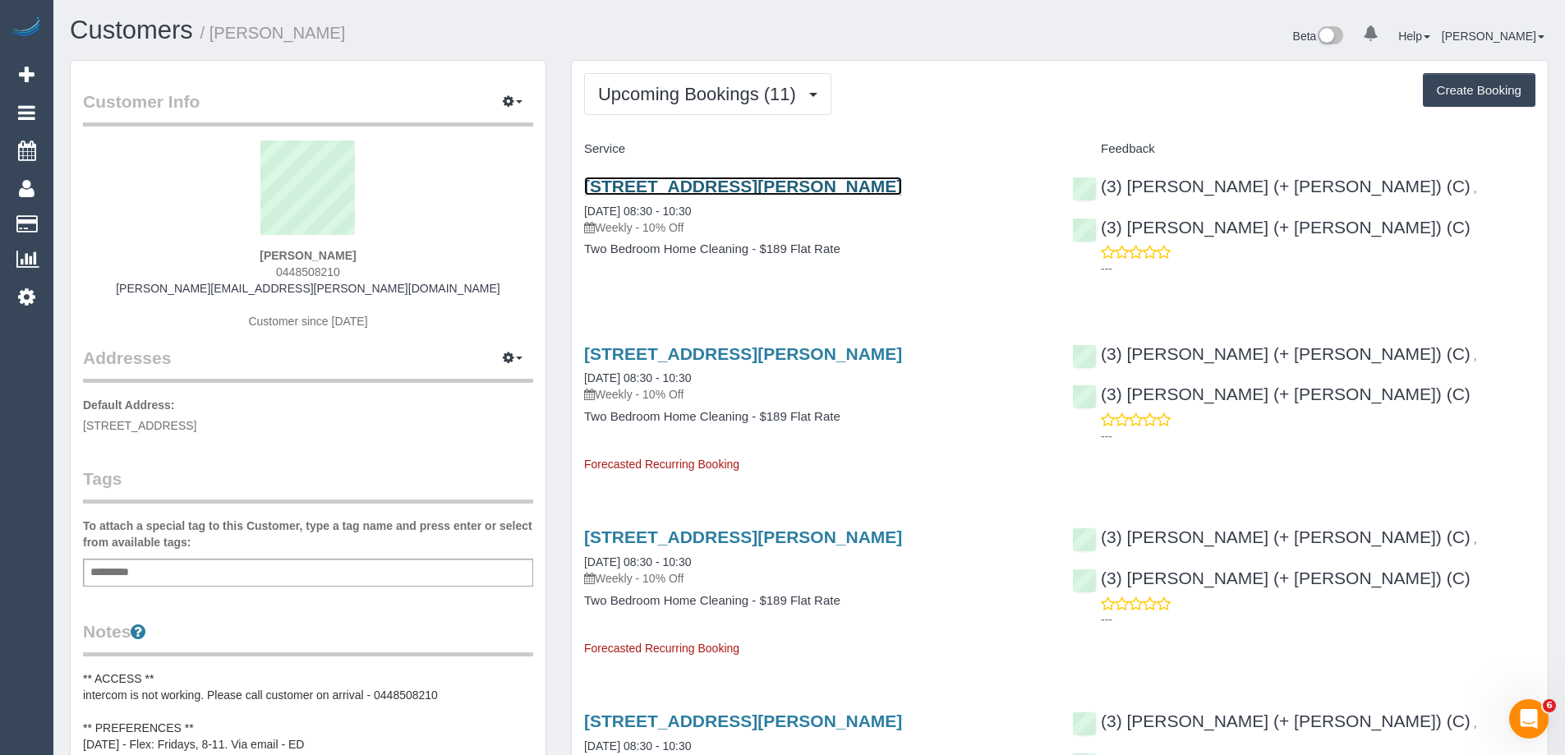
click at [757, 188] on link "40 Stephen Street, Unit 1, Yarraville, VIC 3013" at bounding box center [743, 186] width 318 height 19
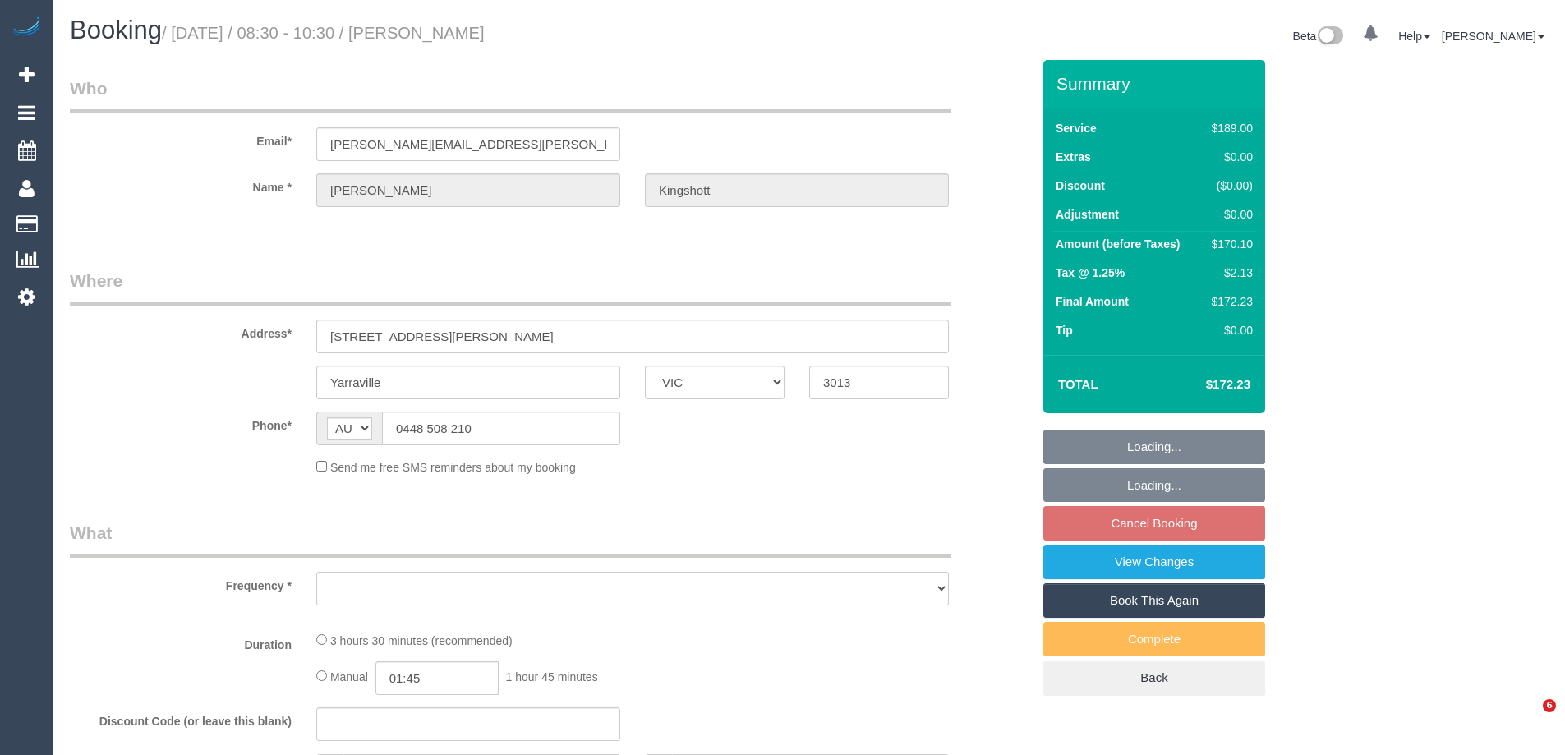
select select "VIC"
select select "number:27"
select select "number:14"
select select "number:19"
select select "number:36"
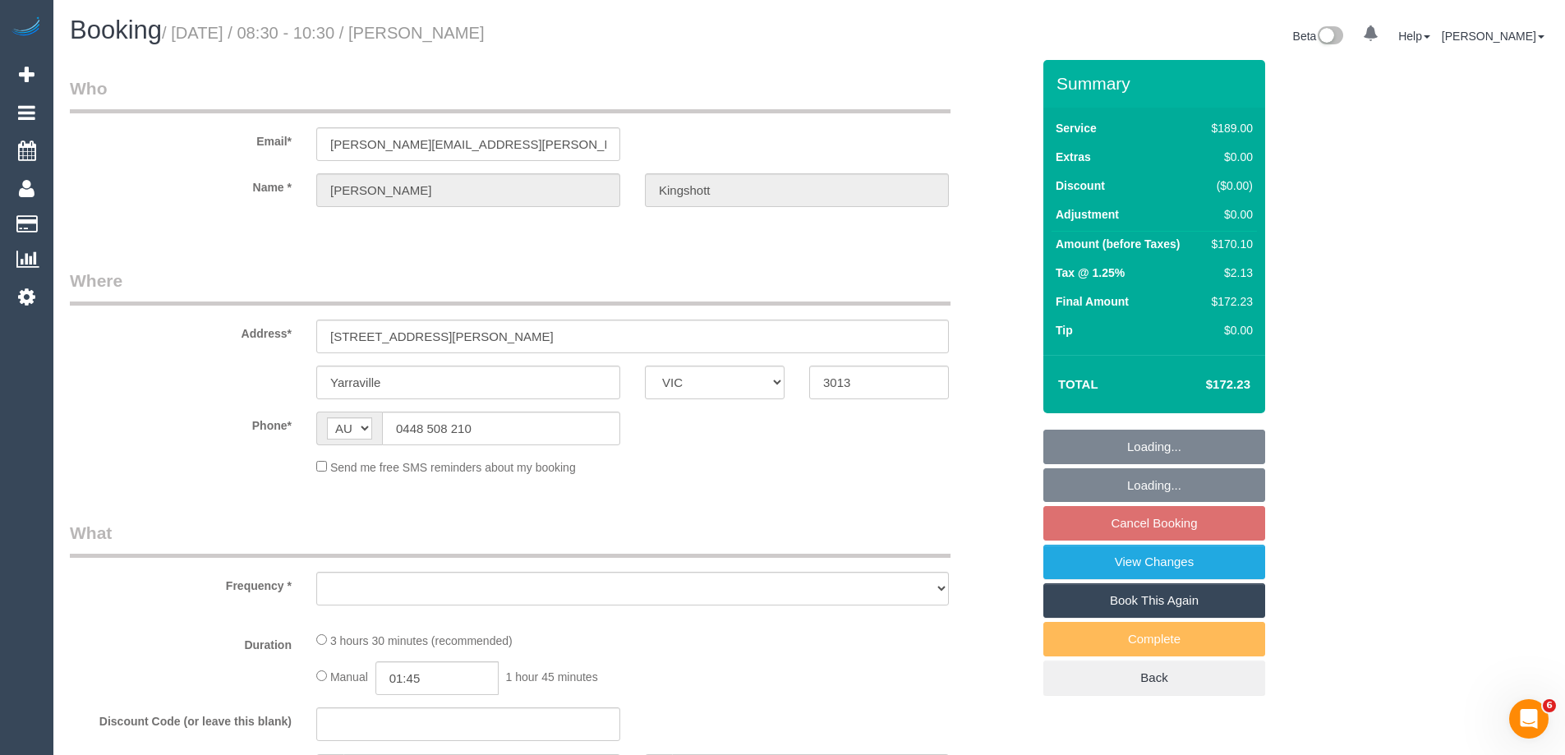
select select "number:34"
select select "number:11"
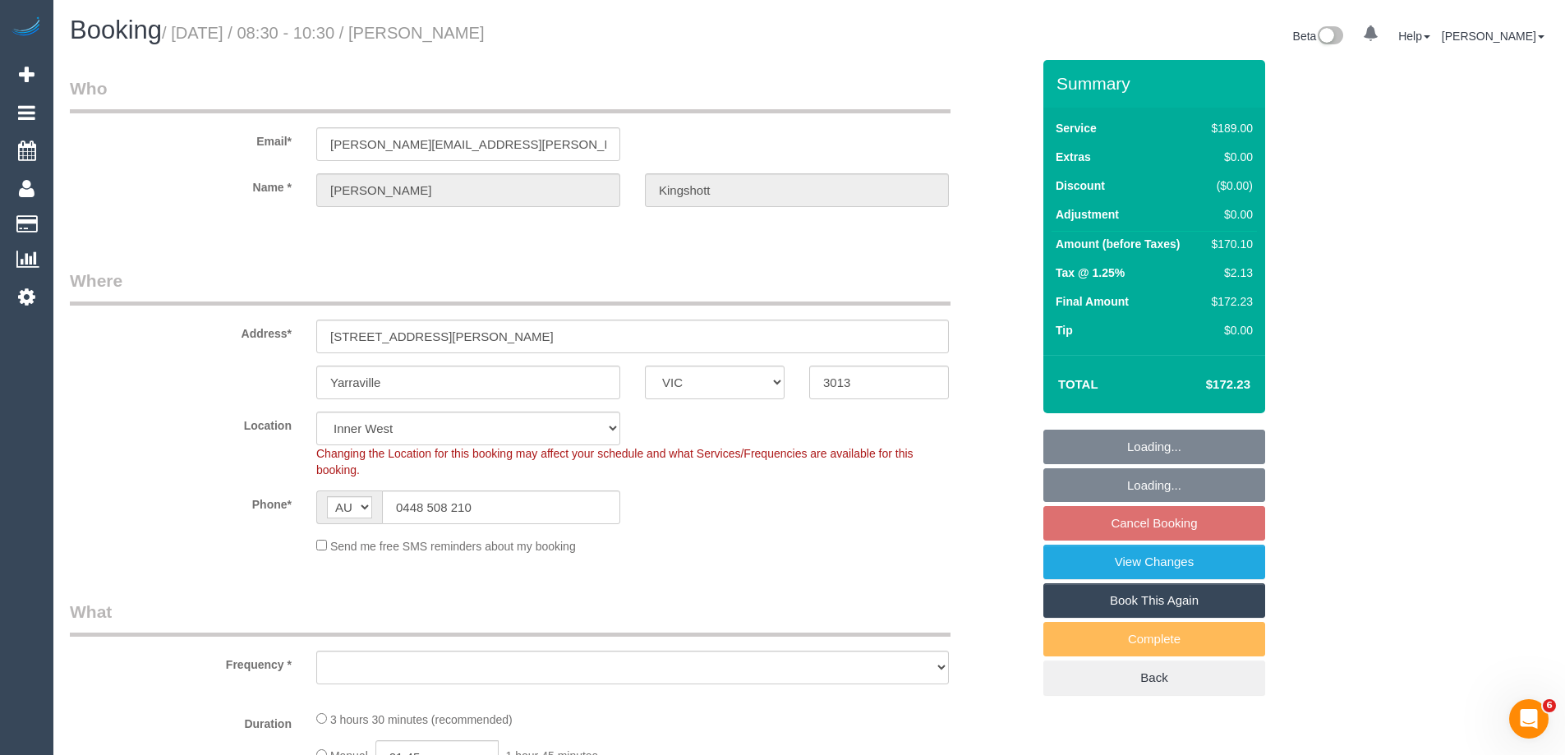
select select "object:797"
select select "string:stripe-pm_1RBOiR2GScqysDRVwOgLJOSd"
select select "object:802"
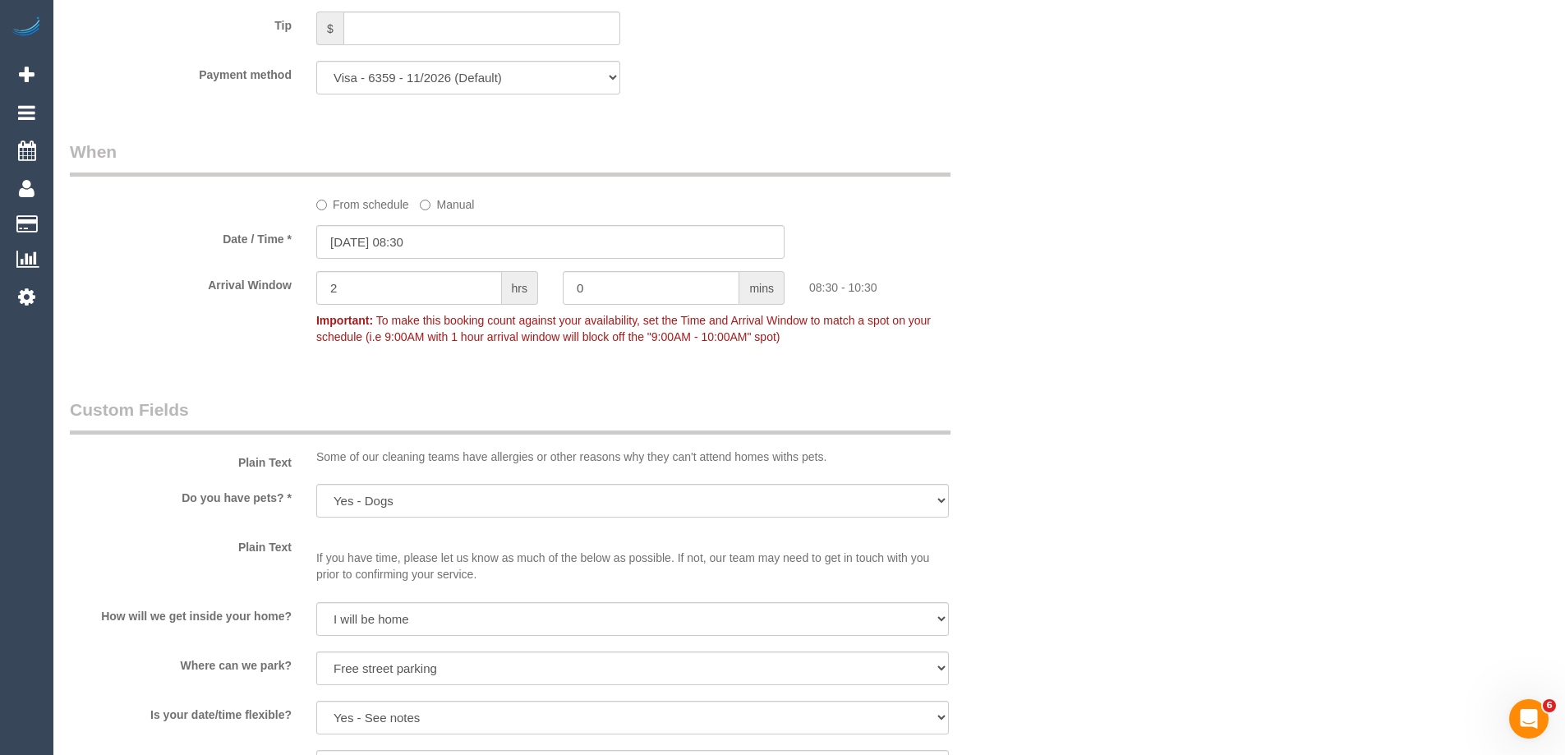
scroll to position [1725, 0]
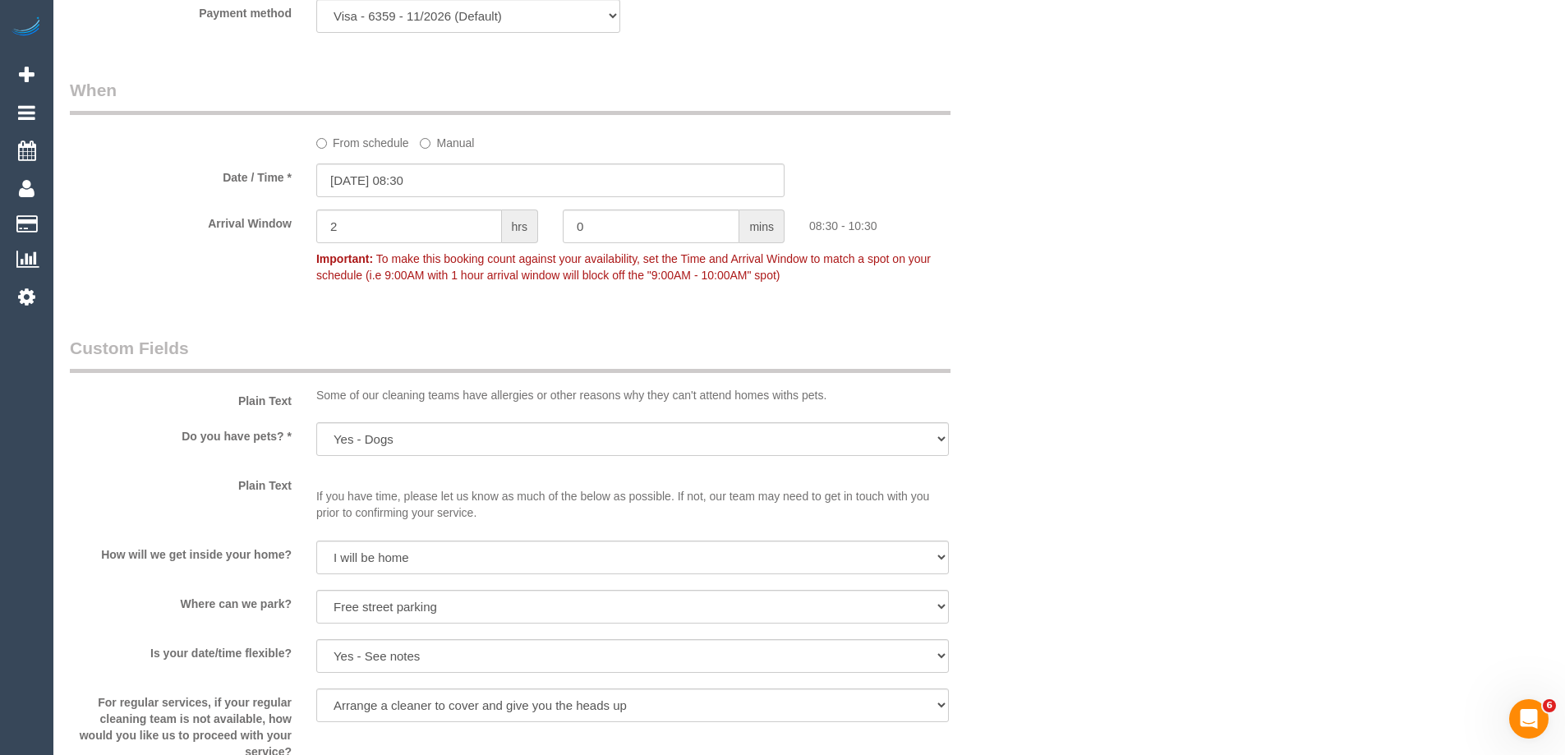
click at [370, 141] on label "From schedule" at bounding box center [362, 140] width 93 height 22
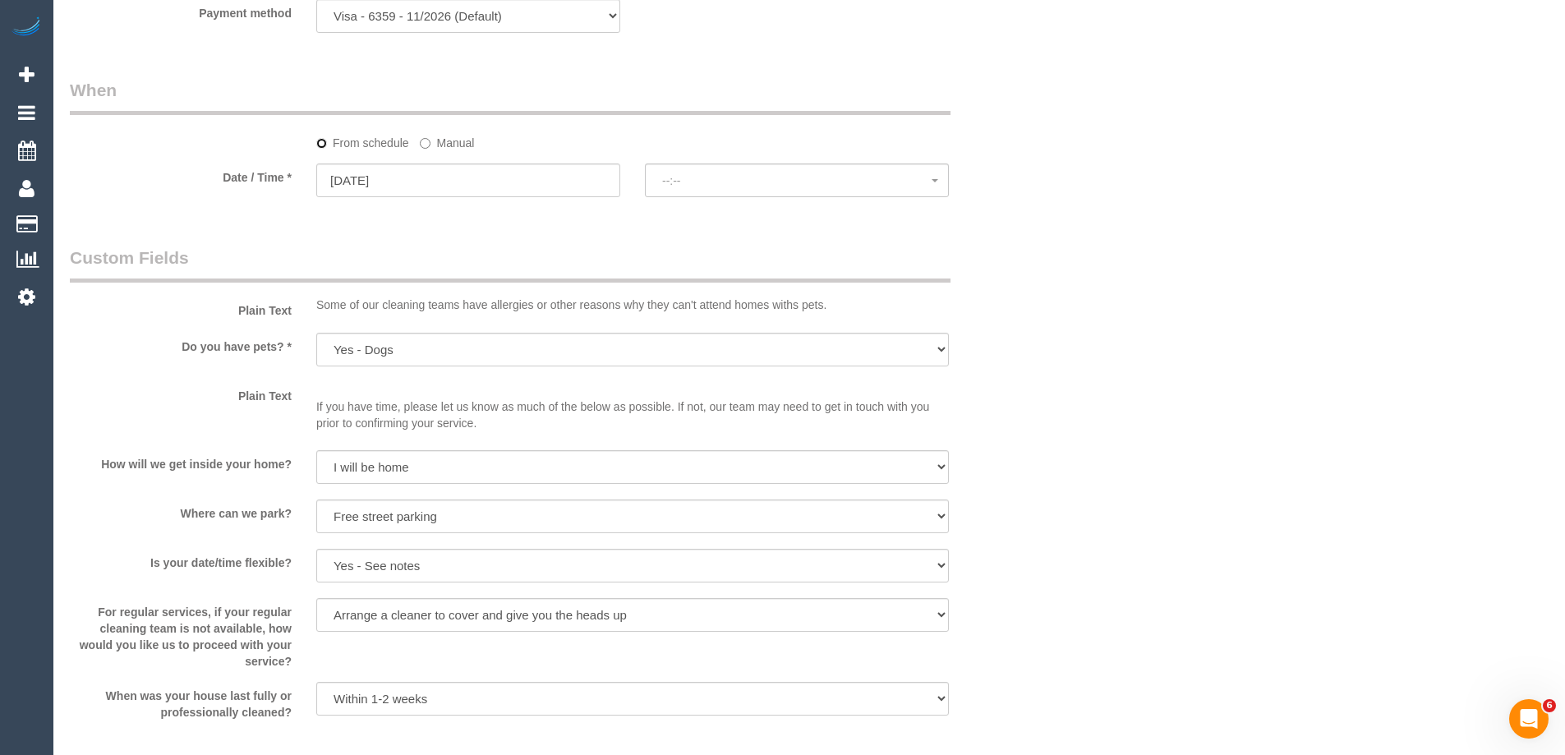
select select "spot18"
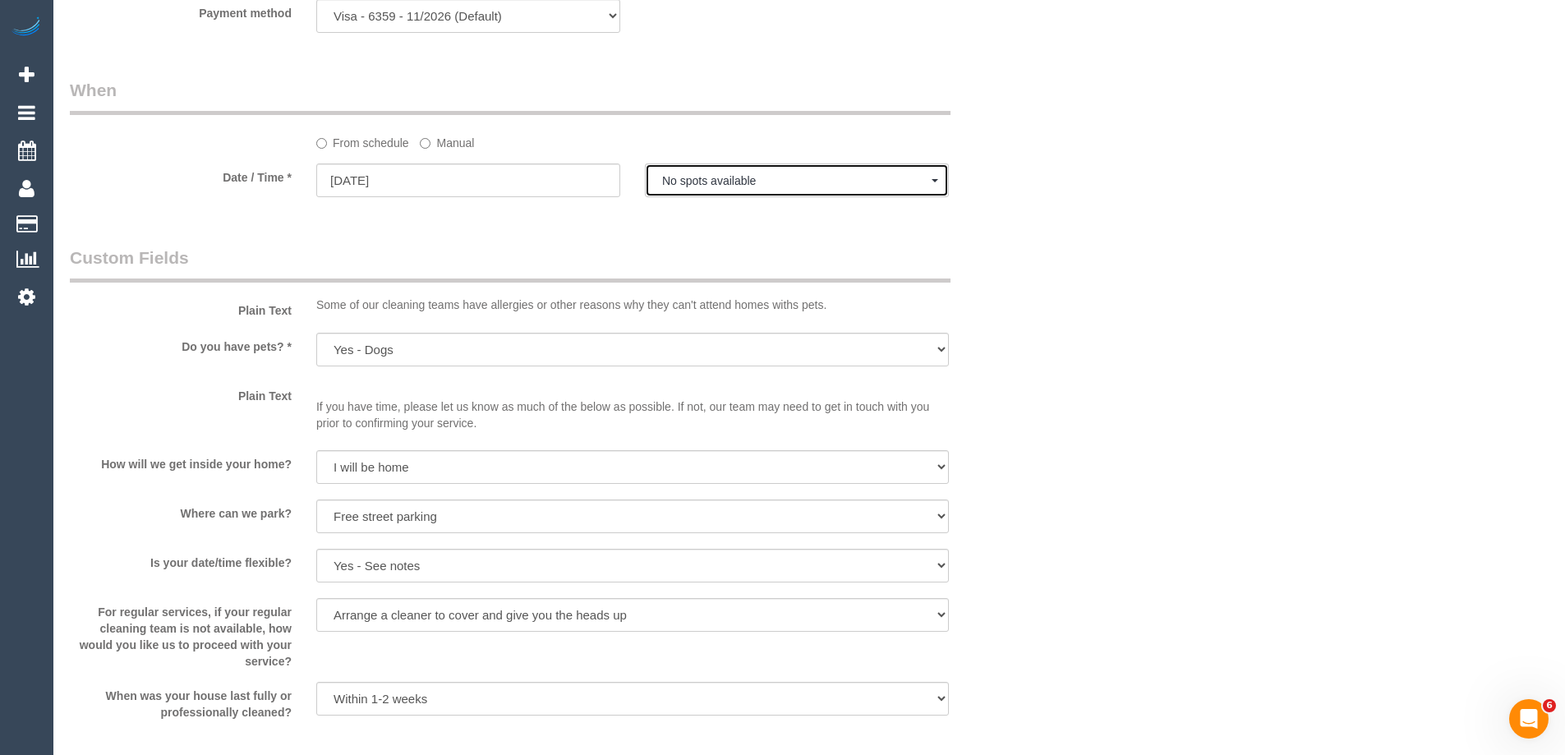
click at [710, 183] on span "No spots available" at bounding box center [796, 180] width 269 height 13
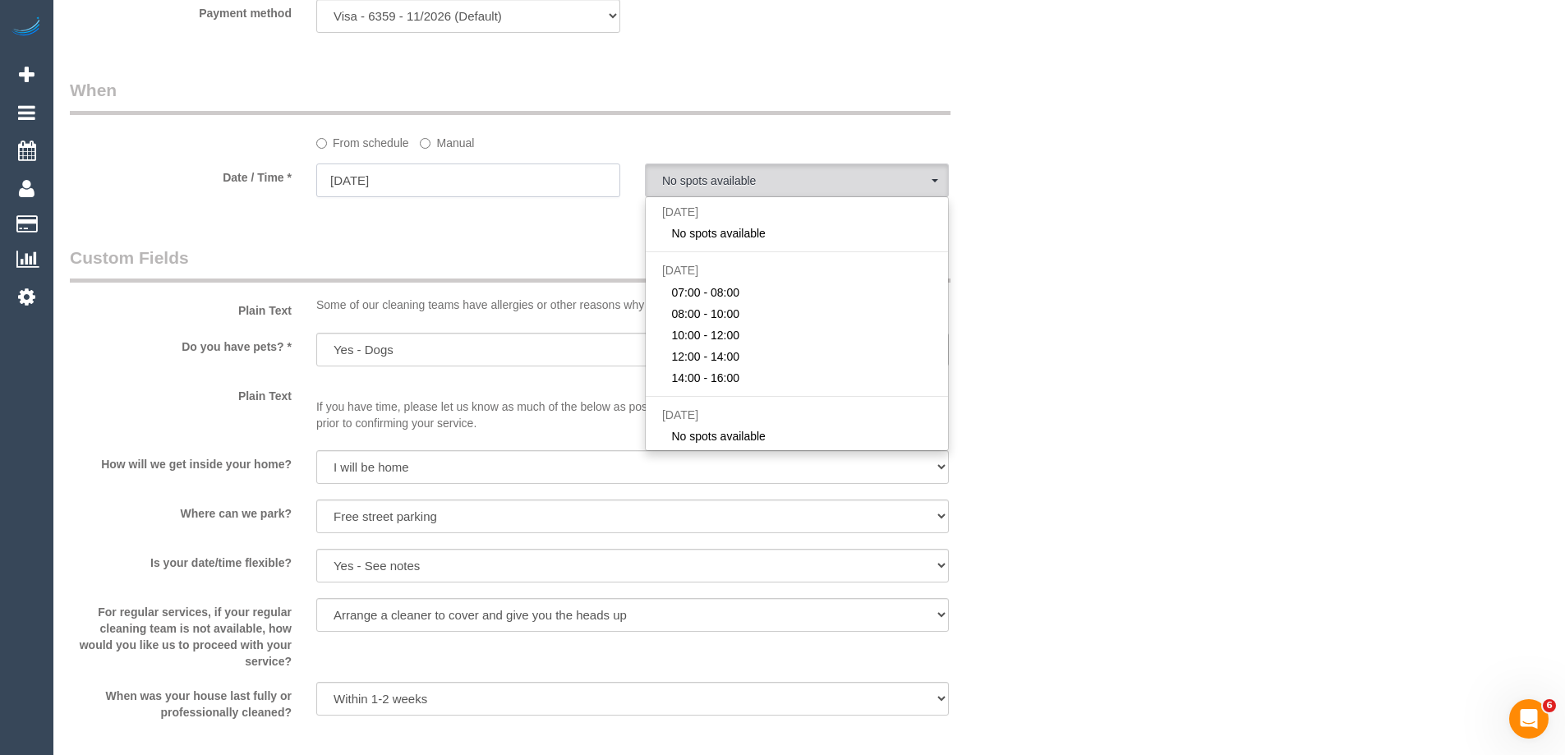
click at [475, 191] on input "03/10/2025" at bounding box center [468, 180] width 304 height 34
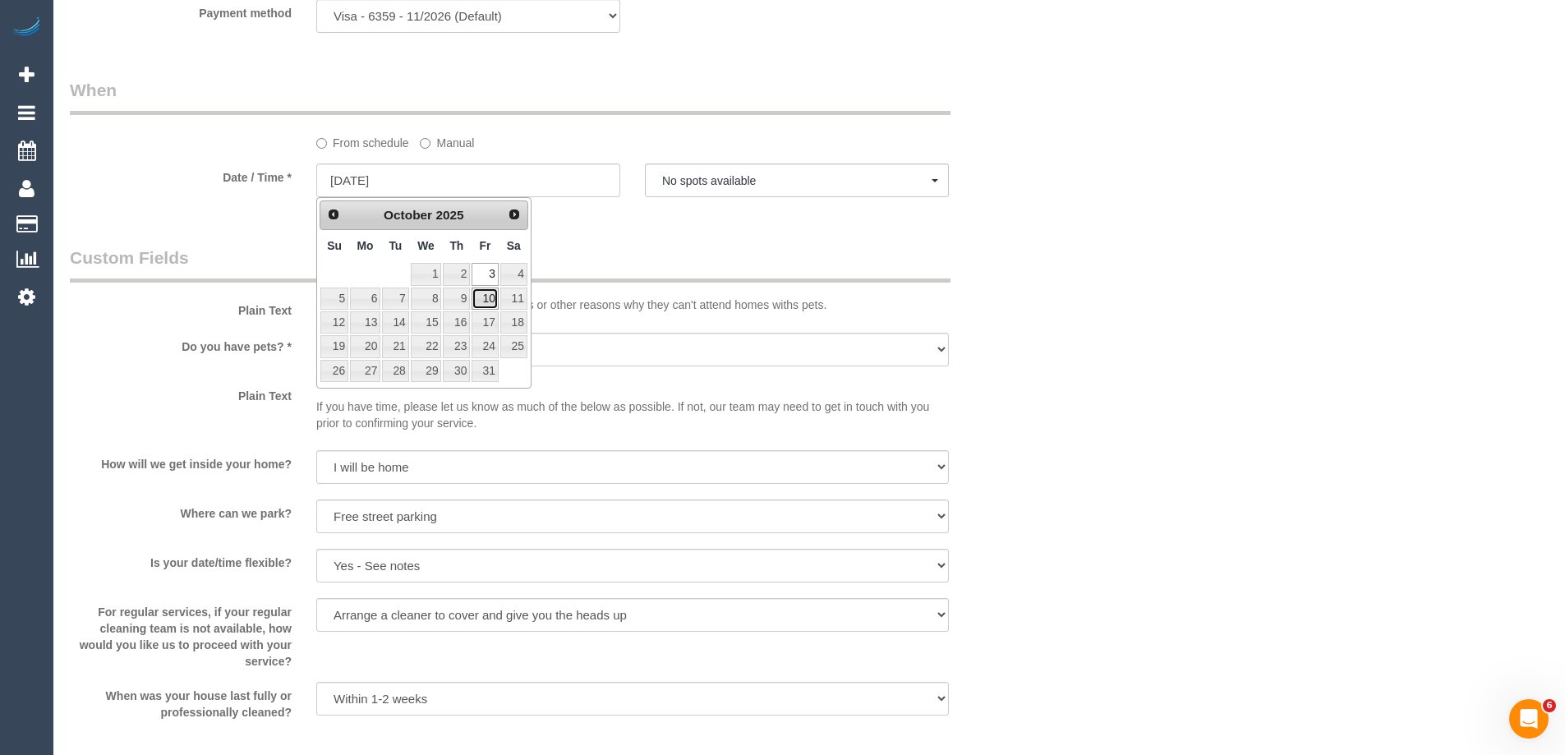
click at [486, 298] on link "10" at bounding box center [485, 299] width 26 height 22
type input "10/10/2025"
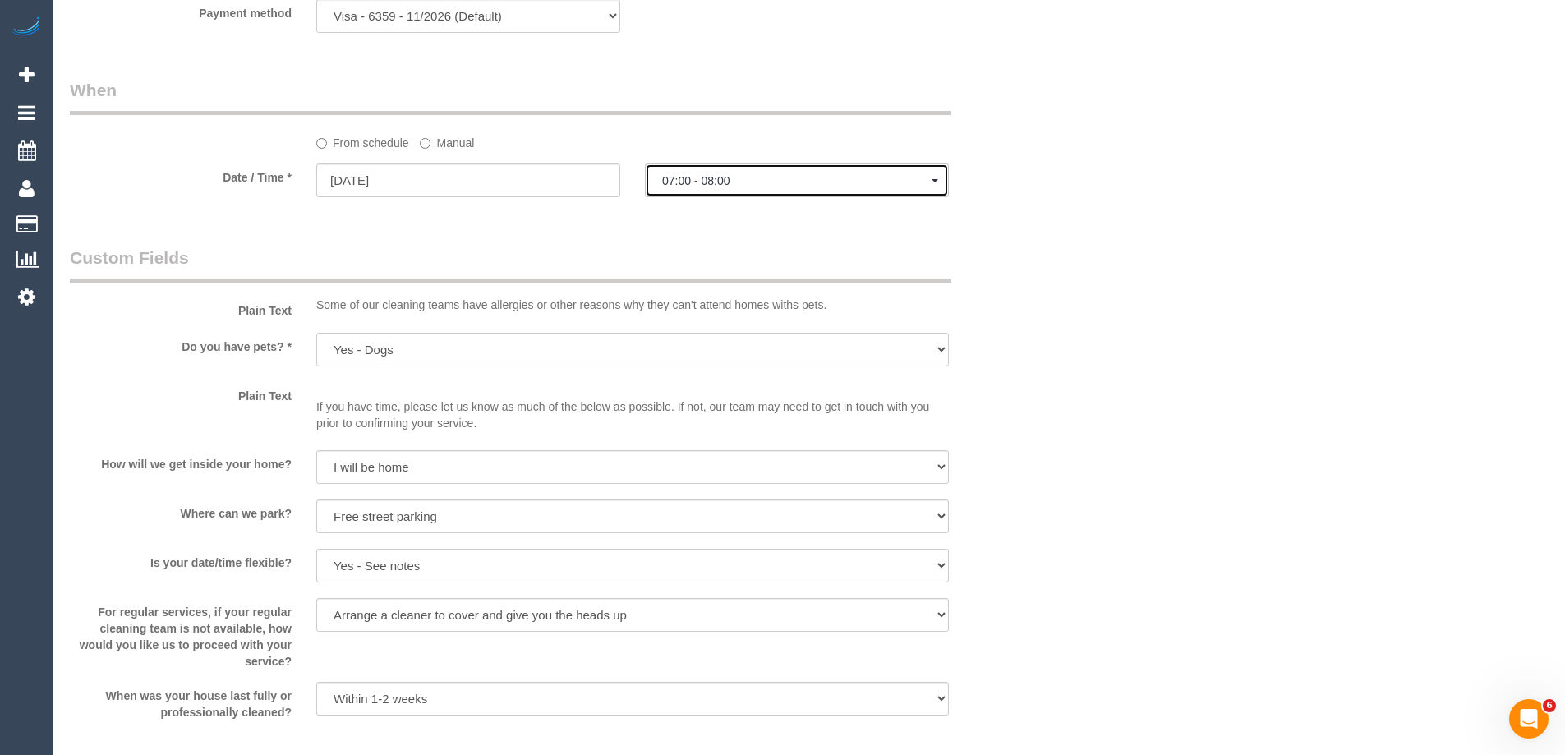
click at [697, 186] on span "07:00 - 08:00" at bounding box center [796, 180] width 269 height 13
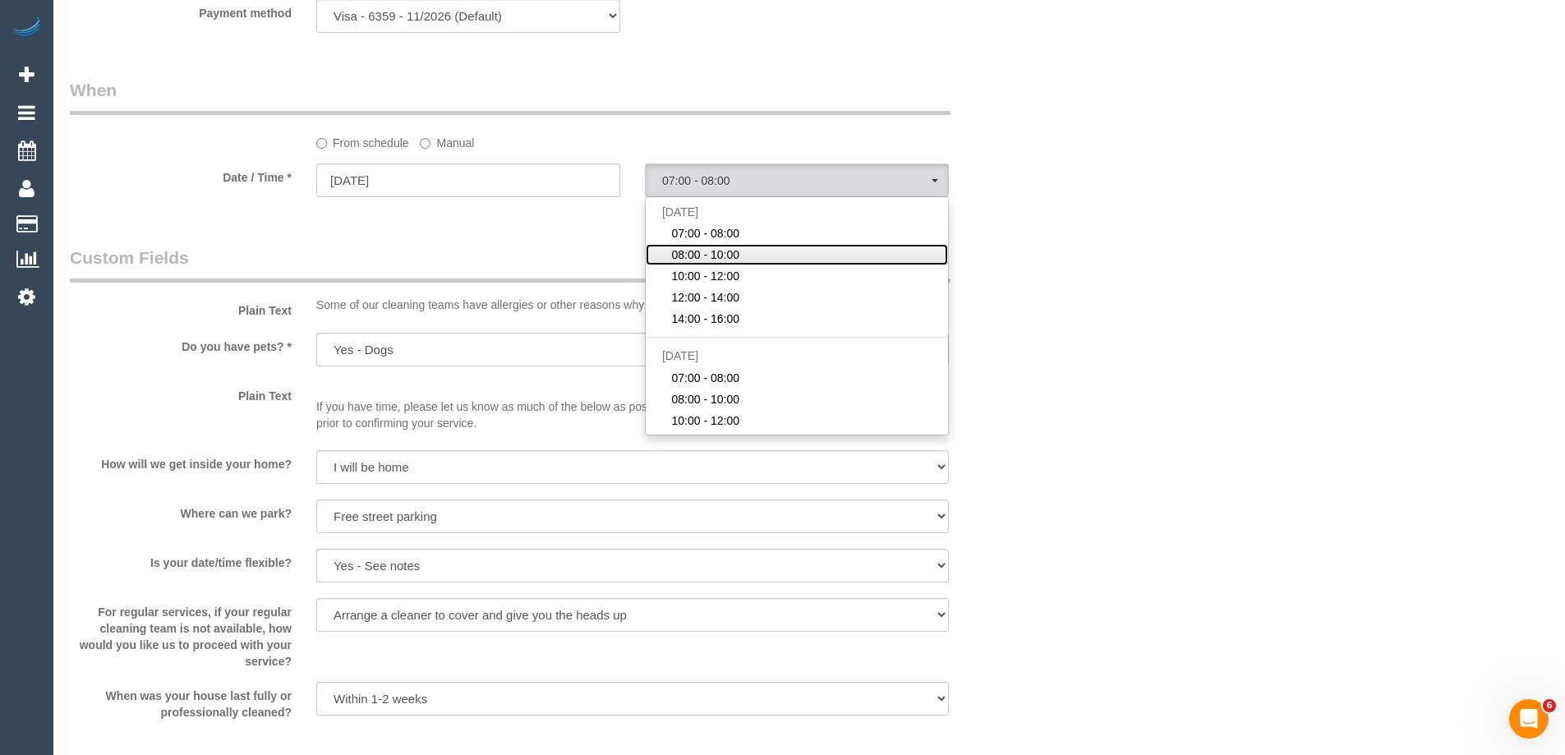
click at [705, 251] on span "08:00 - 10:00" at bounding box center [705, 254] width 68 height 16
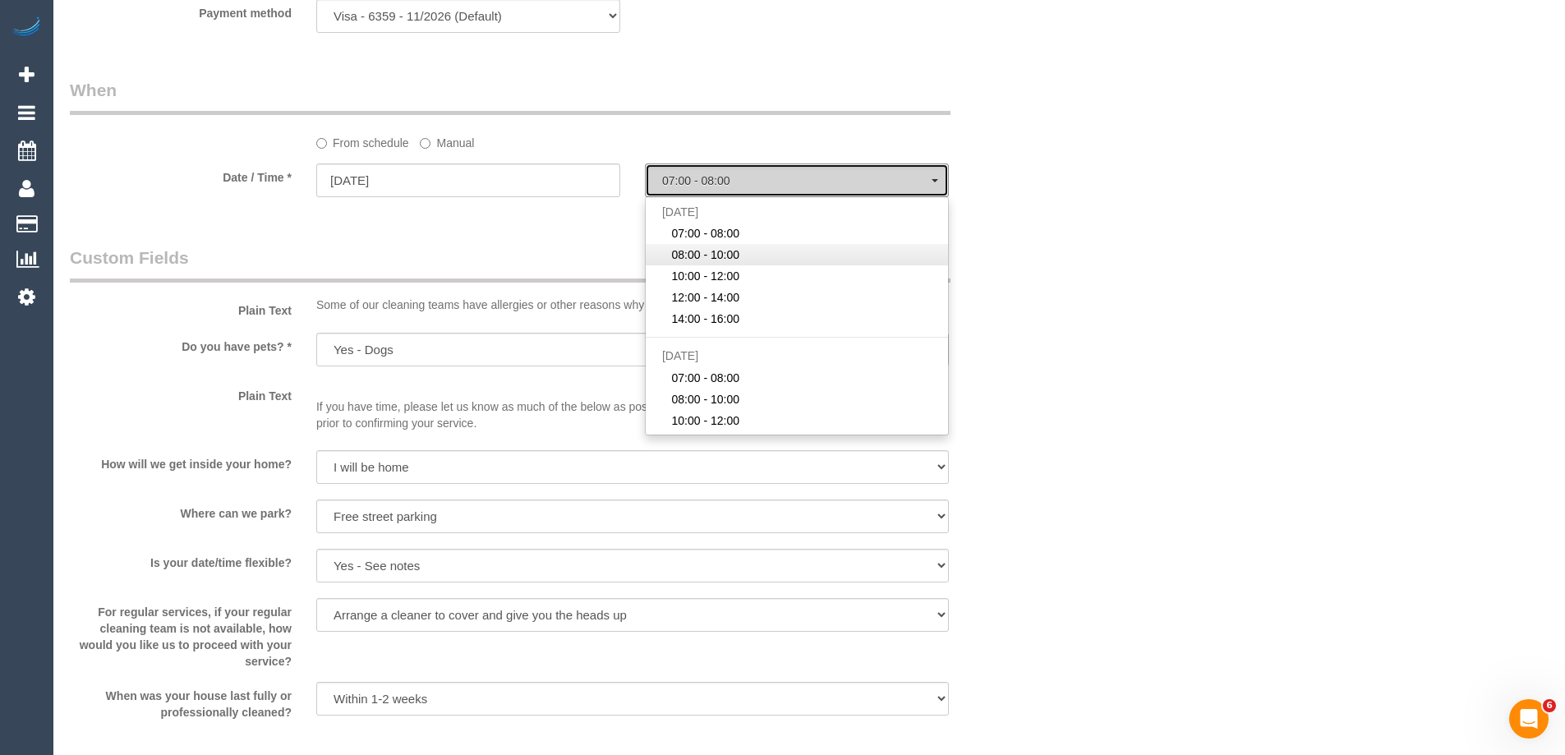
select select "spot36"
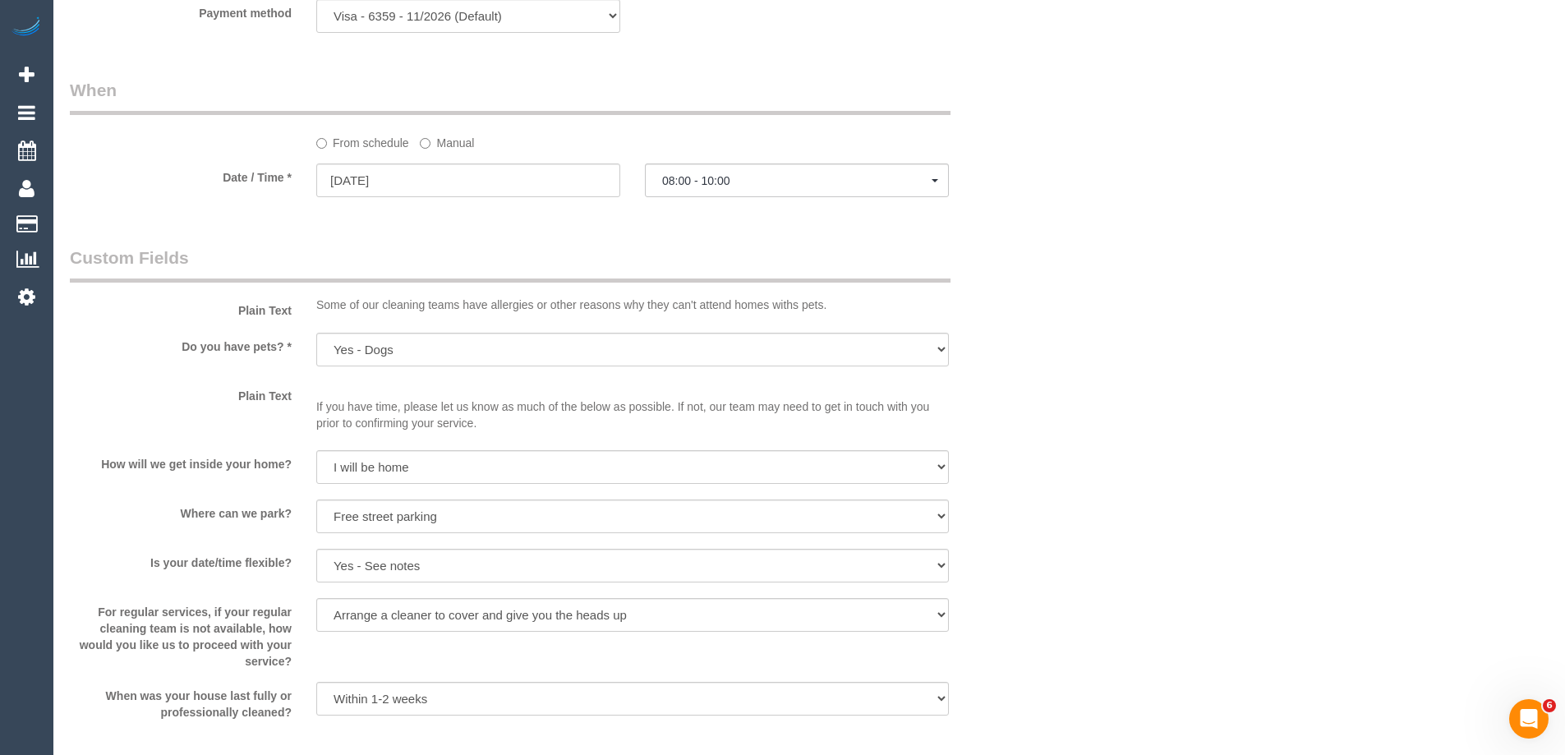
click at [1090, 216] on div "Who Email* isabelle.kingshott@gmail.com Name * Isabelle Kingshott Where Address…" at bounding box center [809, 43] width 1479 height 3417
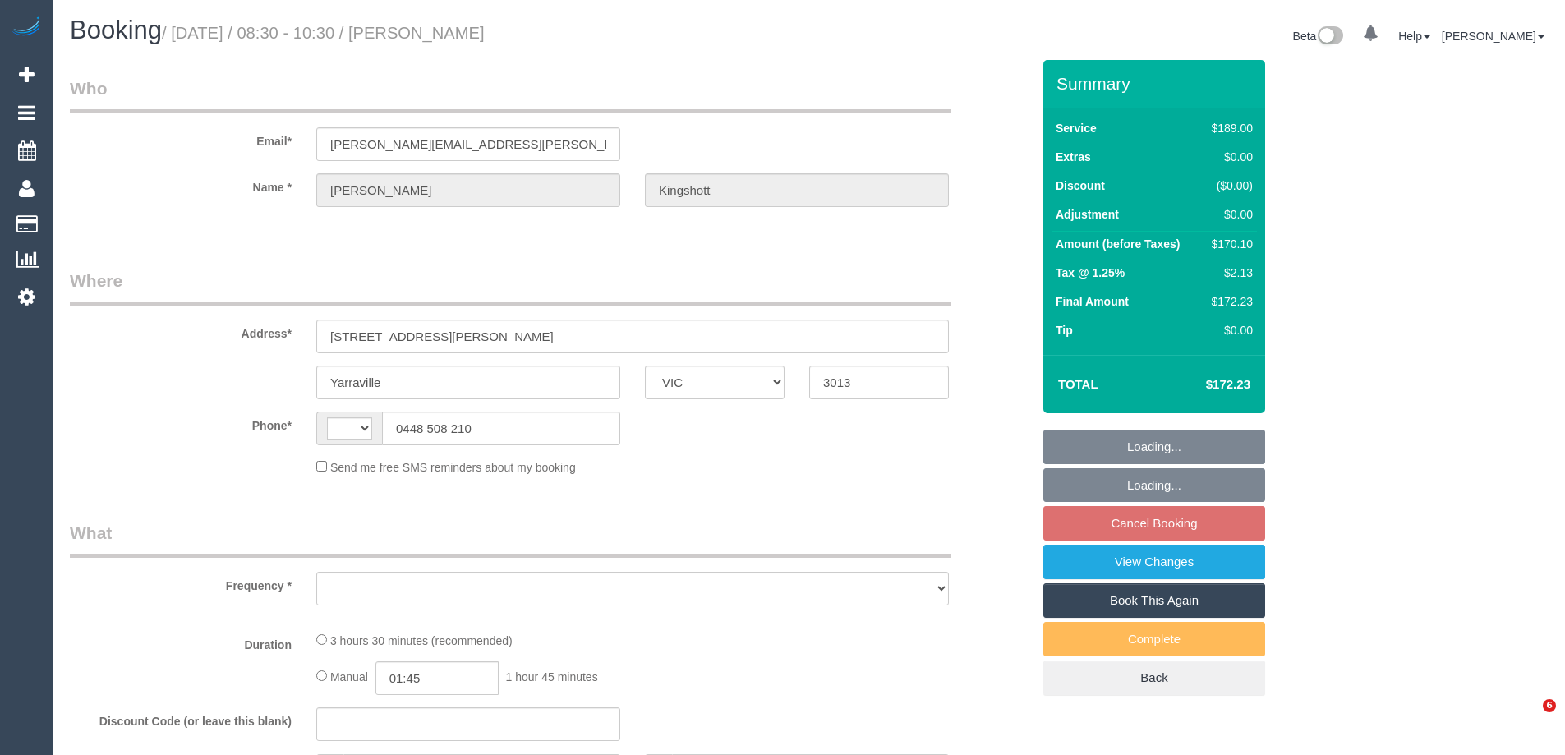
select select "VIC"
select select "string:AU"
select select "object:555"
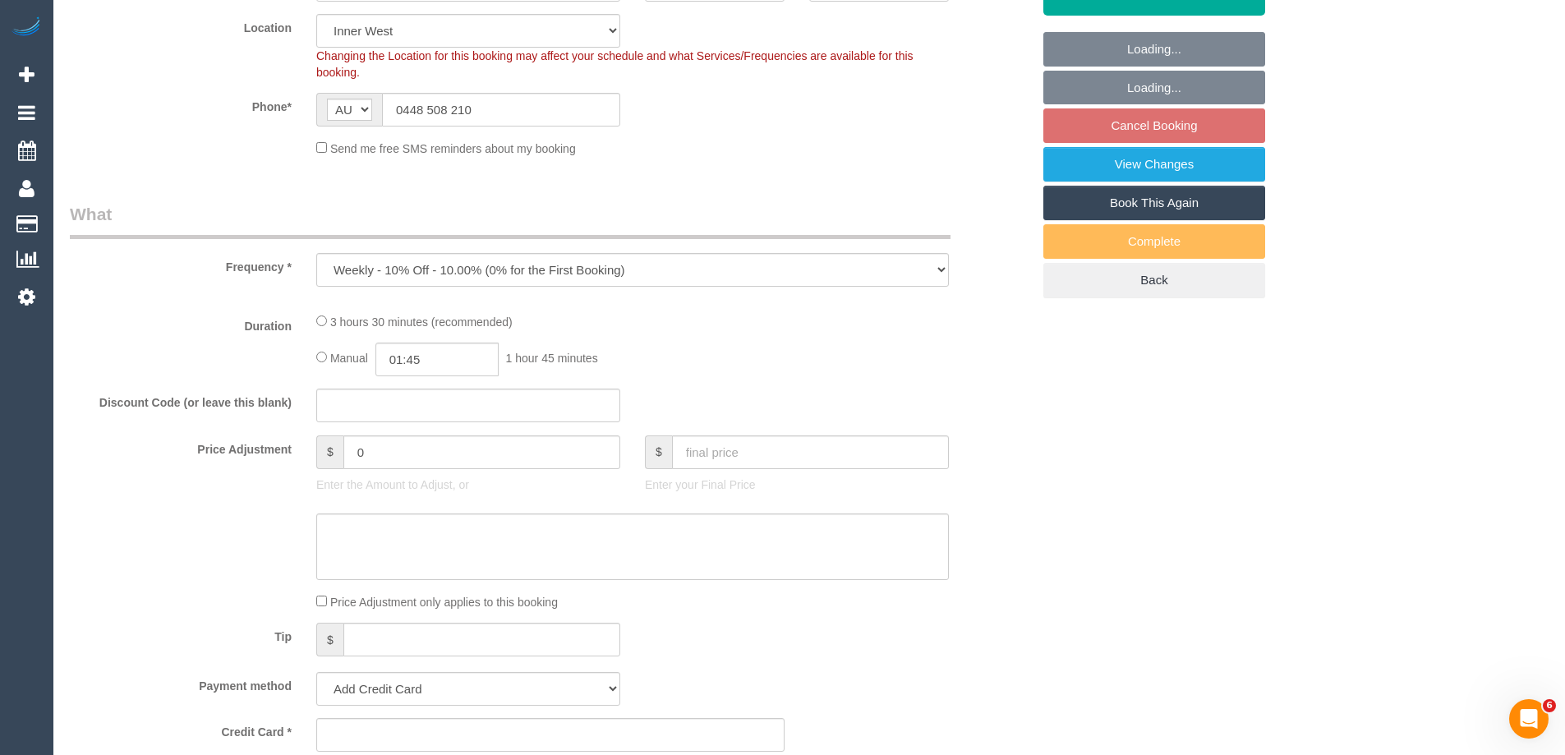
select select "string:stripe-pm_1RBOiR2GScqysDRVwOgLJOSd"
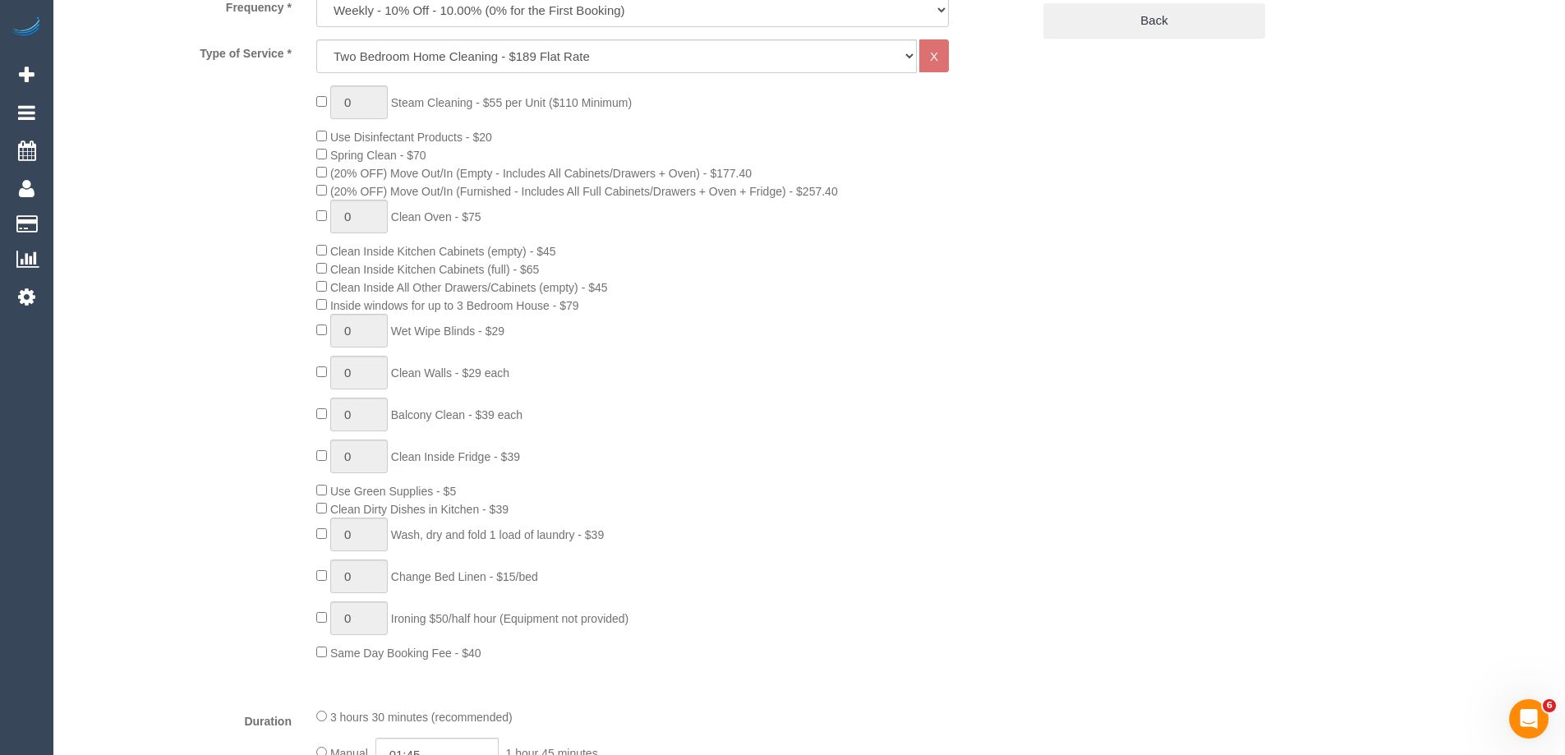
select select "number:27"
select select "number:14"
select select "number:19"
select select "number:36"
select select "number:34"
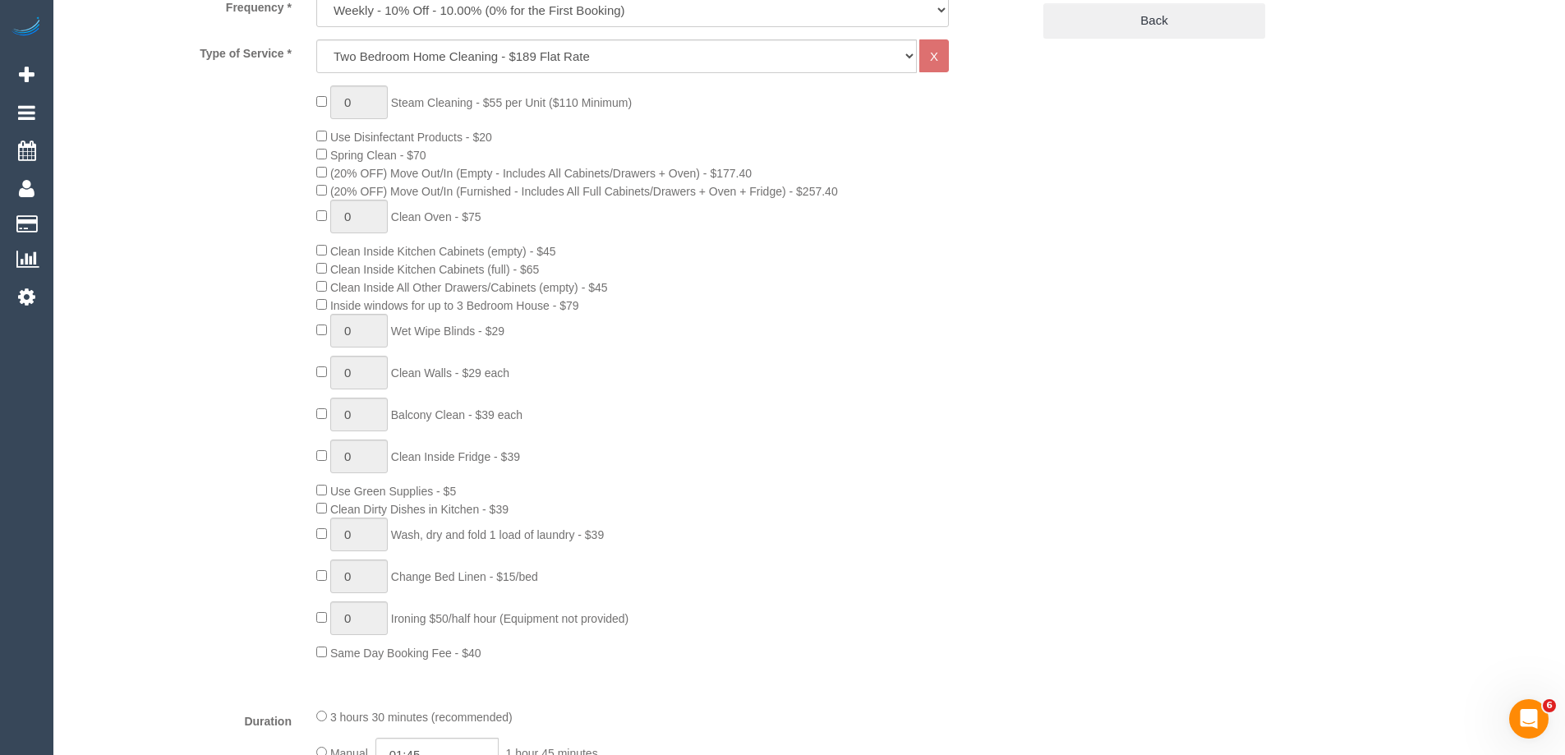
select select "number:11"
select select "object:802"
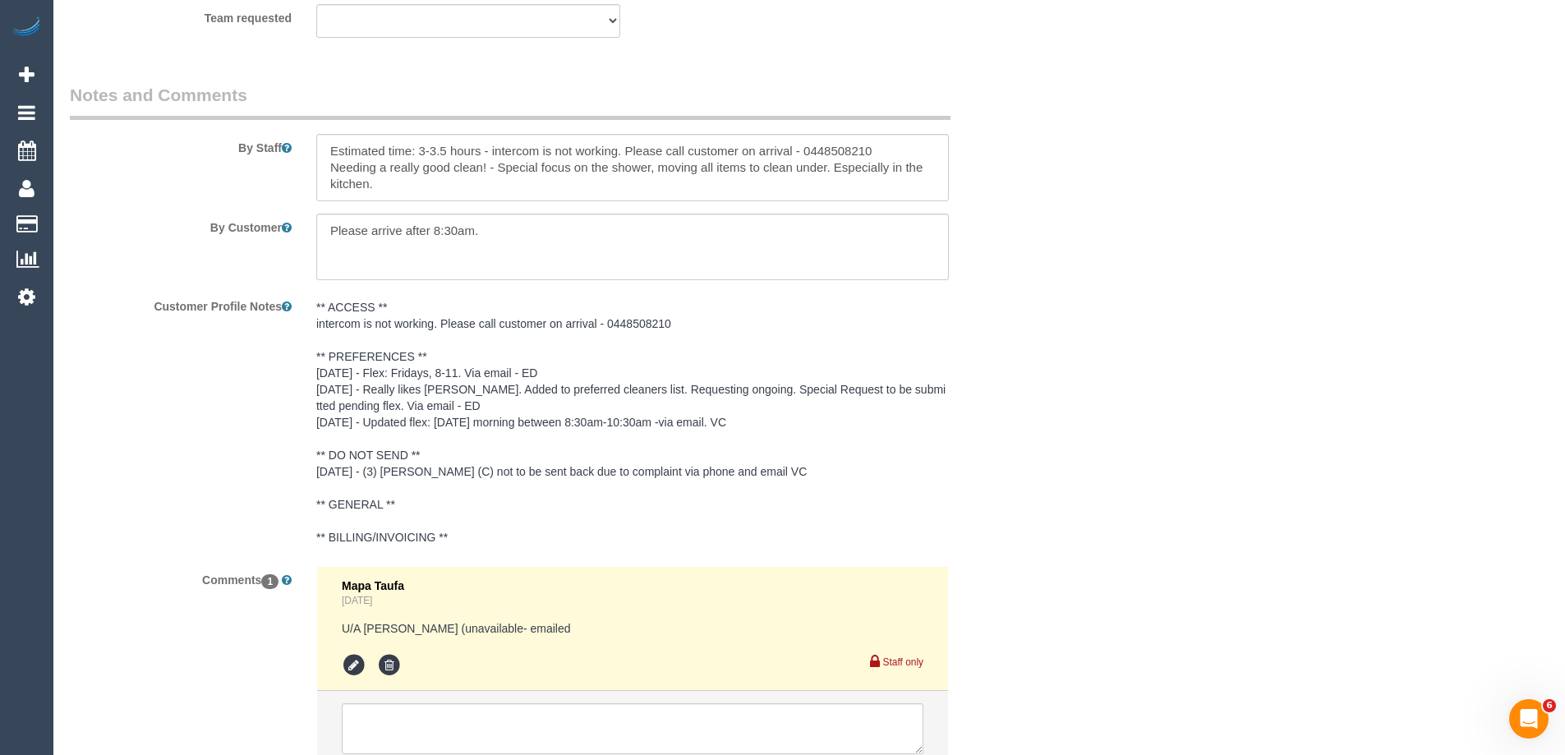
scroll to position [2852, 0]
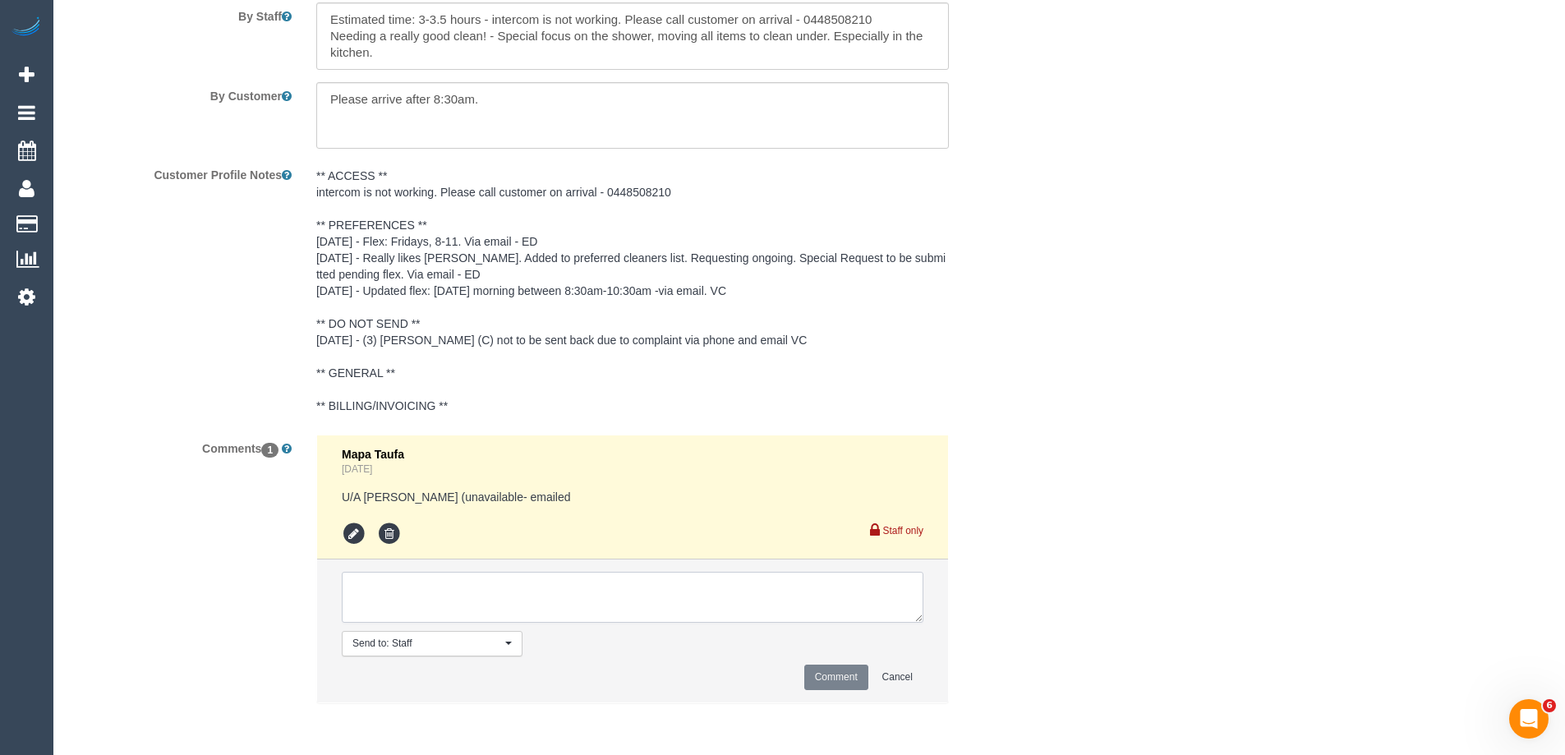
click at [530, 592] on textarea at bounding box center [633, 597] width 582 height 51
paste textarea "[DATE] with an arrival between 8:30-10:30am."
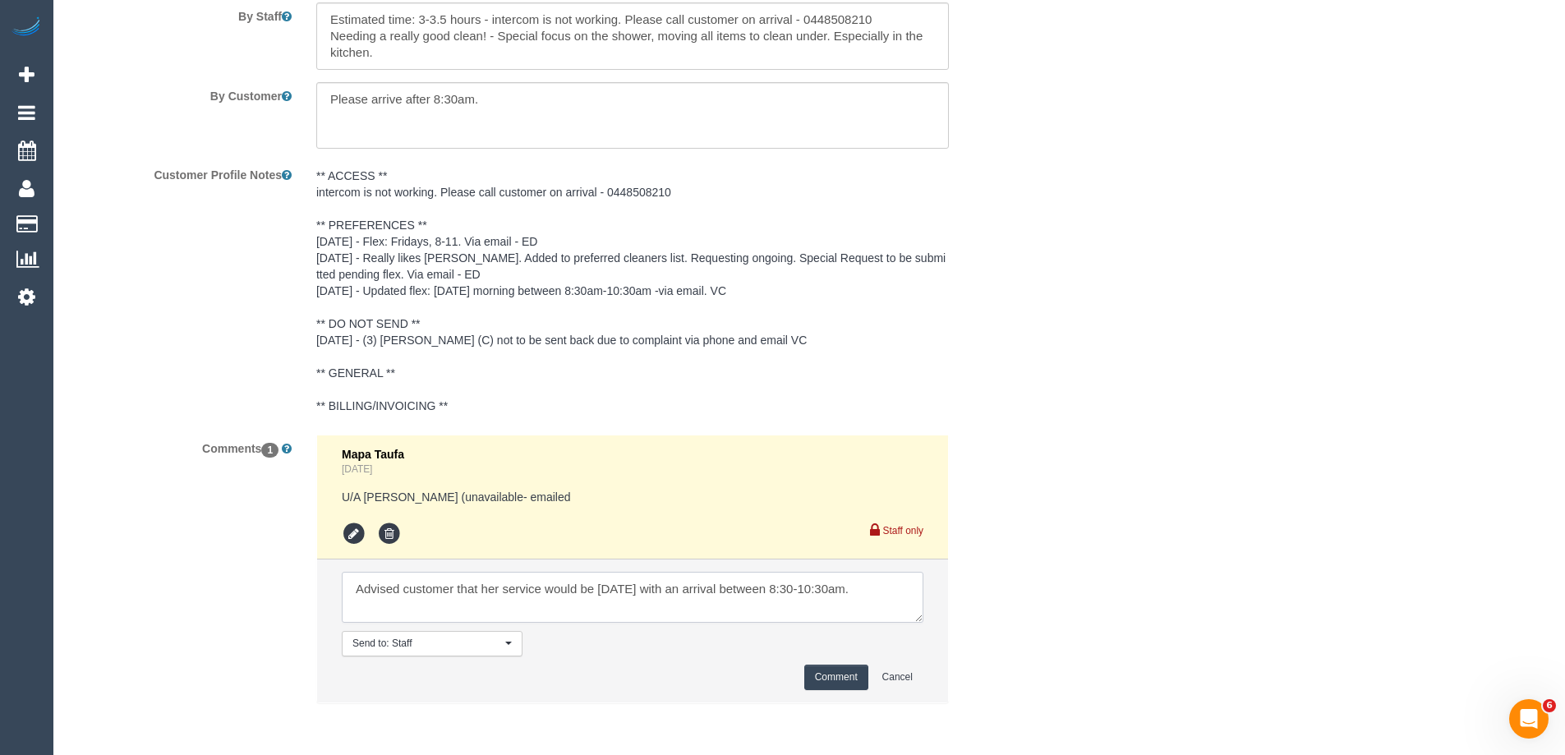
click at [628, 585] on textarea at bounding box center [633, 597] width 582 height 51
click at [851, 585] on textarea at bounding box center [633, 597] width 582 height 51
type textarea "Advised customer that her service would be [DATE] 8:30-10:30. Via email Must le…"
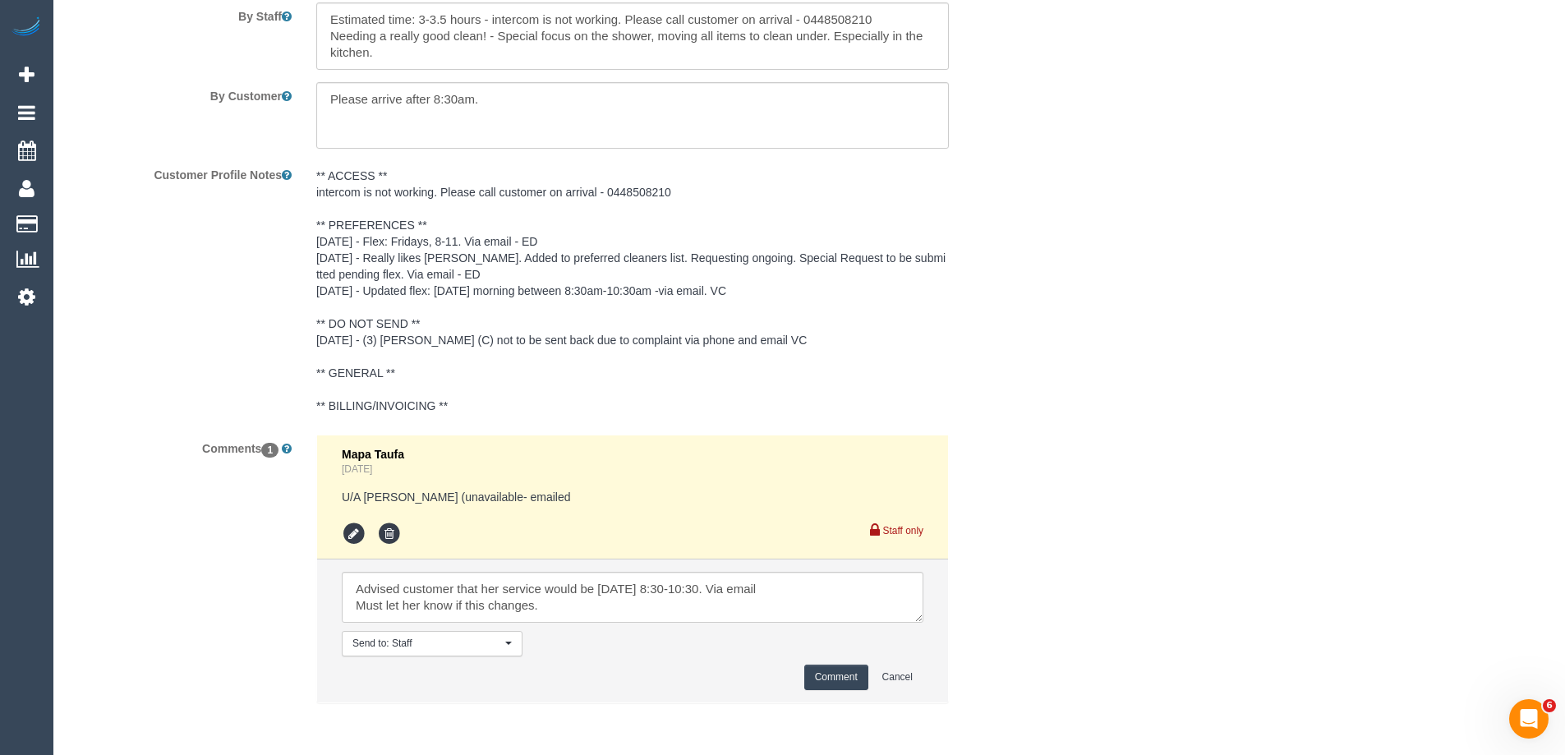
click at [823, 671] on button "Comment" at bounding box center [836, 677] width 64 height 25
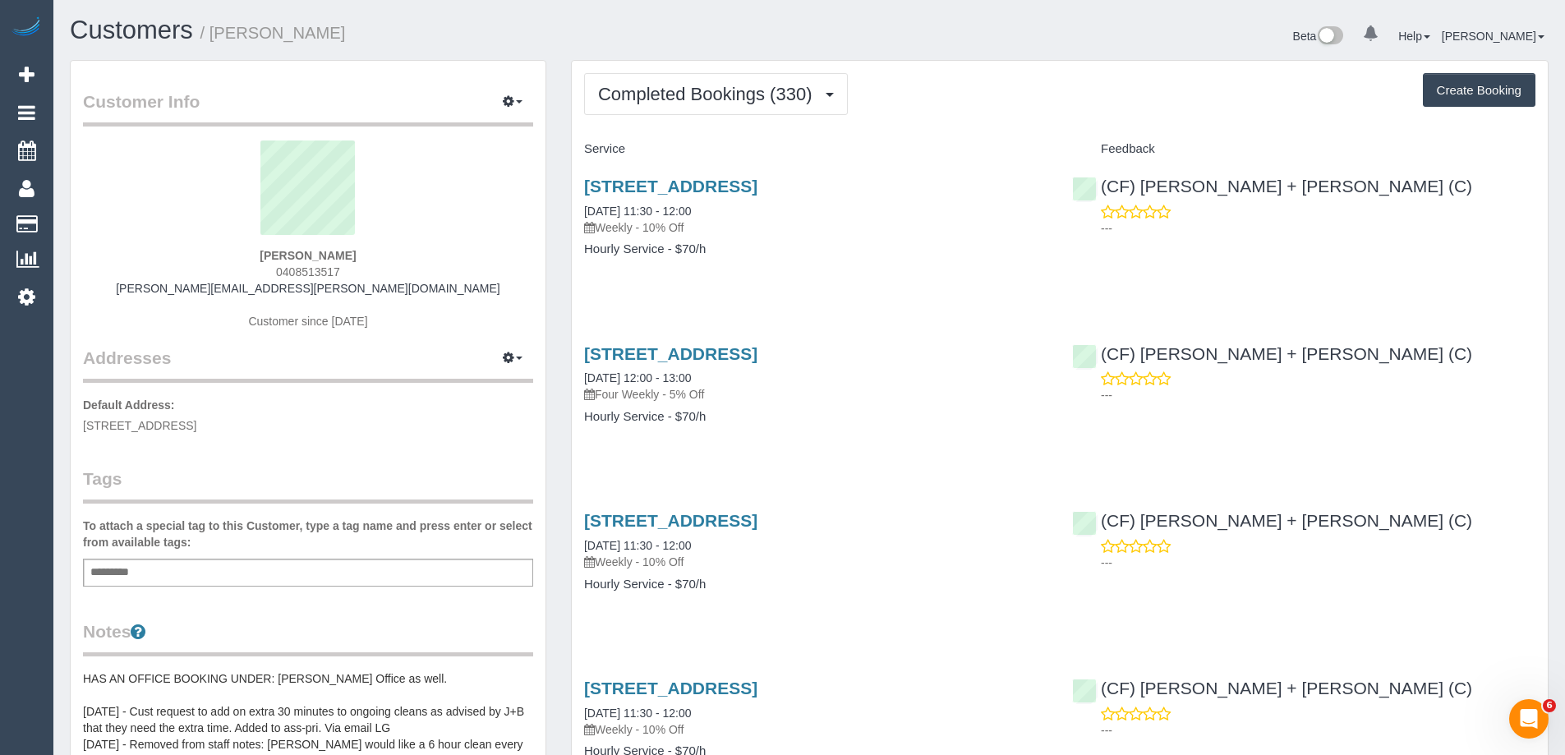
scroll to position [4431, 1565]
click at [715, 90] on span "Completed Bookings (330)" at bounding box center [709, 94] width 222 height 21
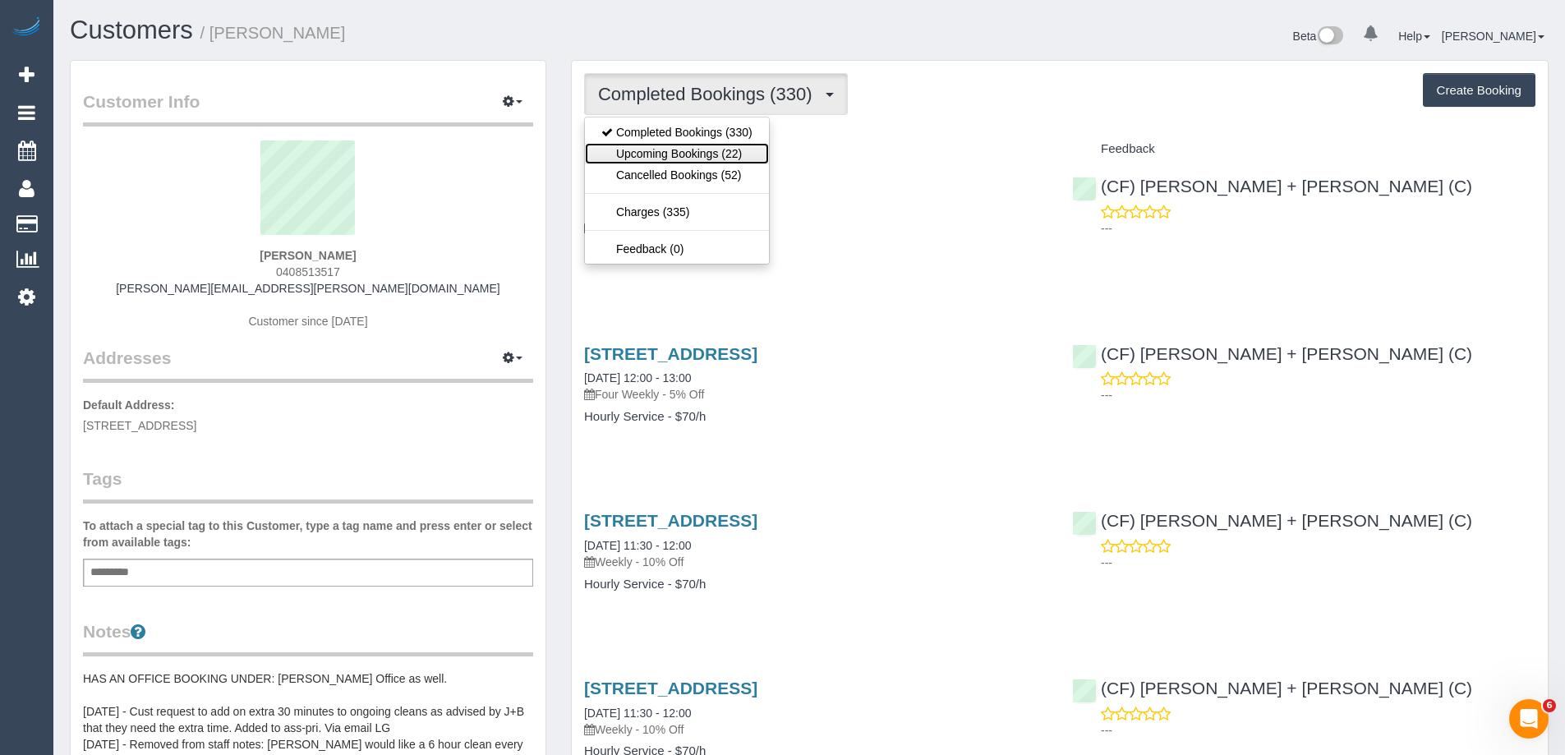
click at [697, 153] on link "Upcoming Bookings (22)" at bounding box center [677, 153] width 184 height 21
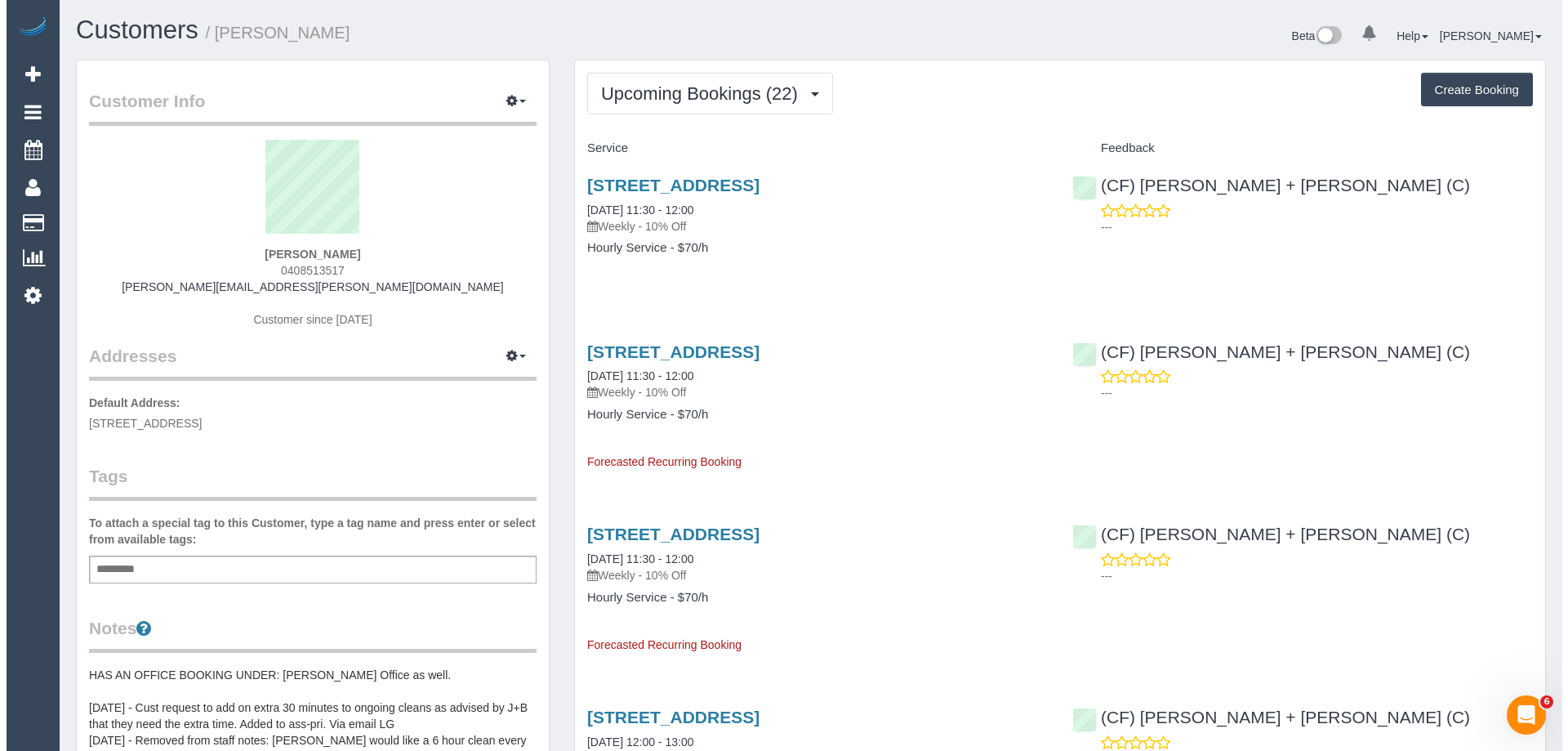
scroll to position [4236, 1556]
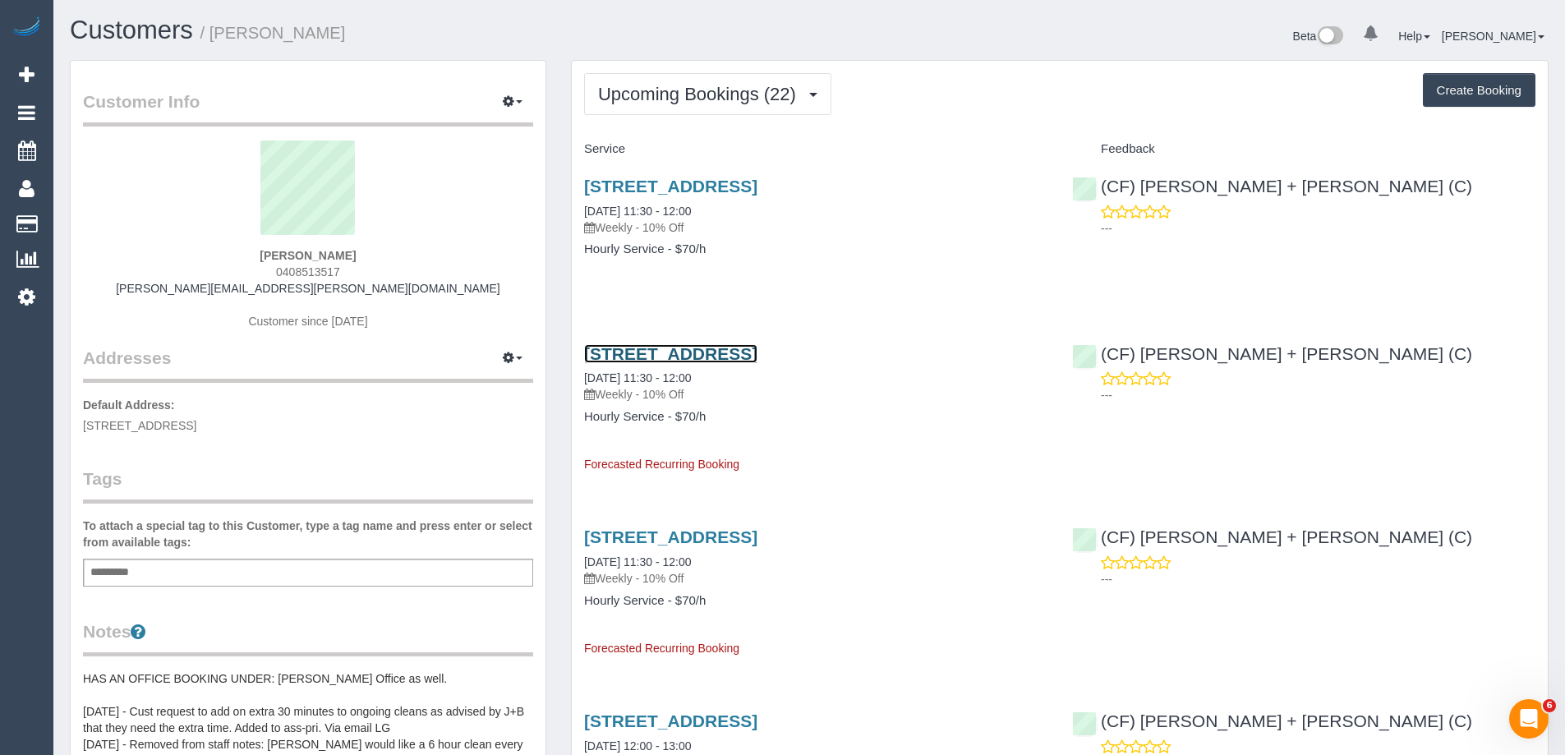
click at [757, 347] on link "[STREET_ADDRESS]" at bounding box center [670, 353] width 173 height 19
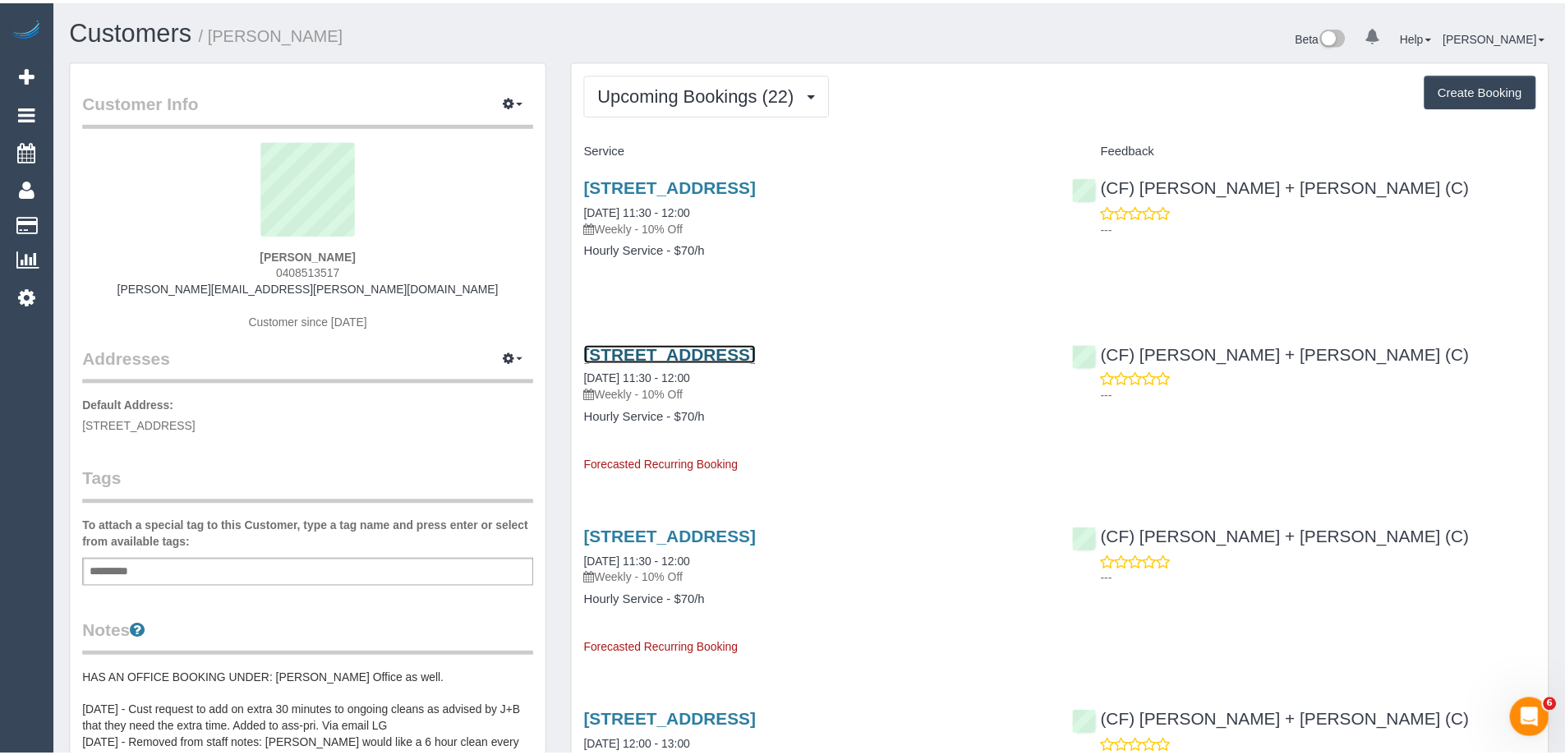
scroll to position [4259, 1577]
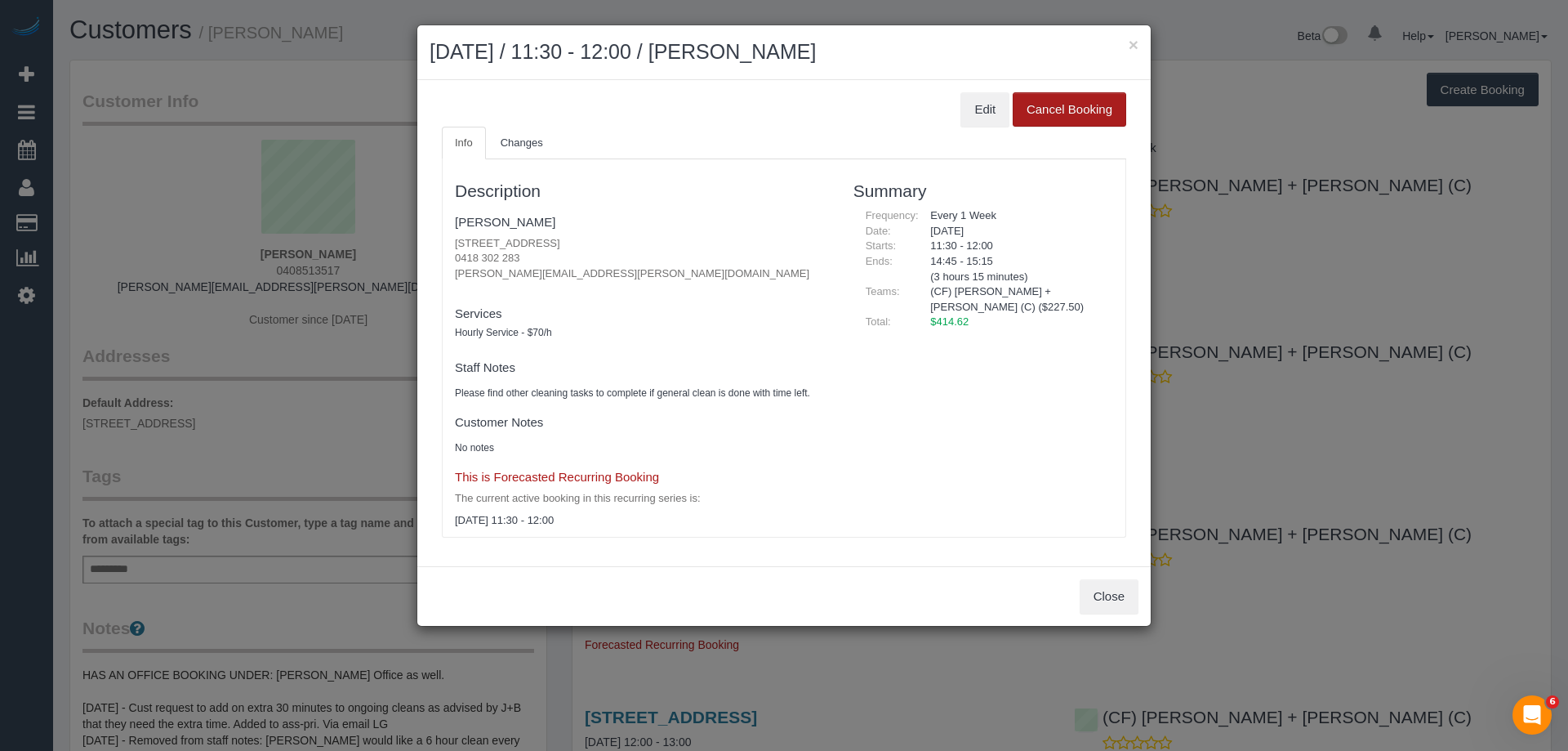
click at [1078, 108] on button "Cancel Booking" at bounding box center [1070, 109] width 113 height 35
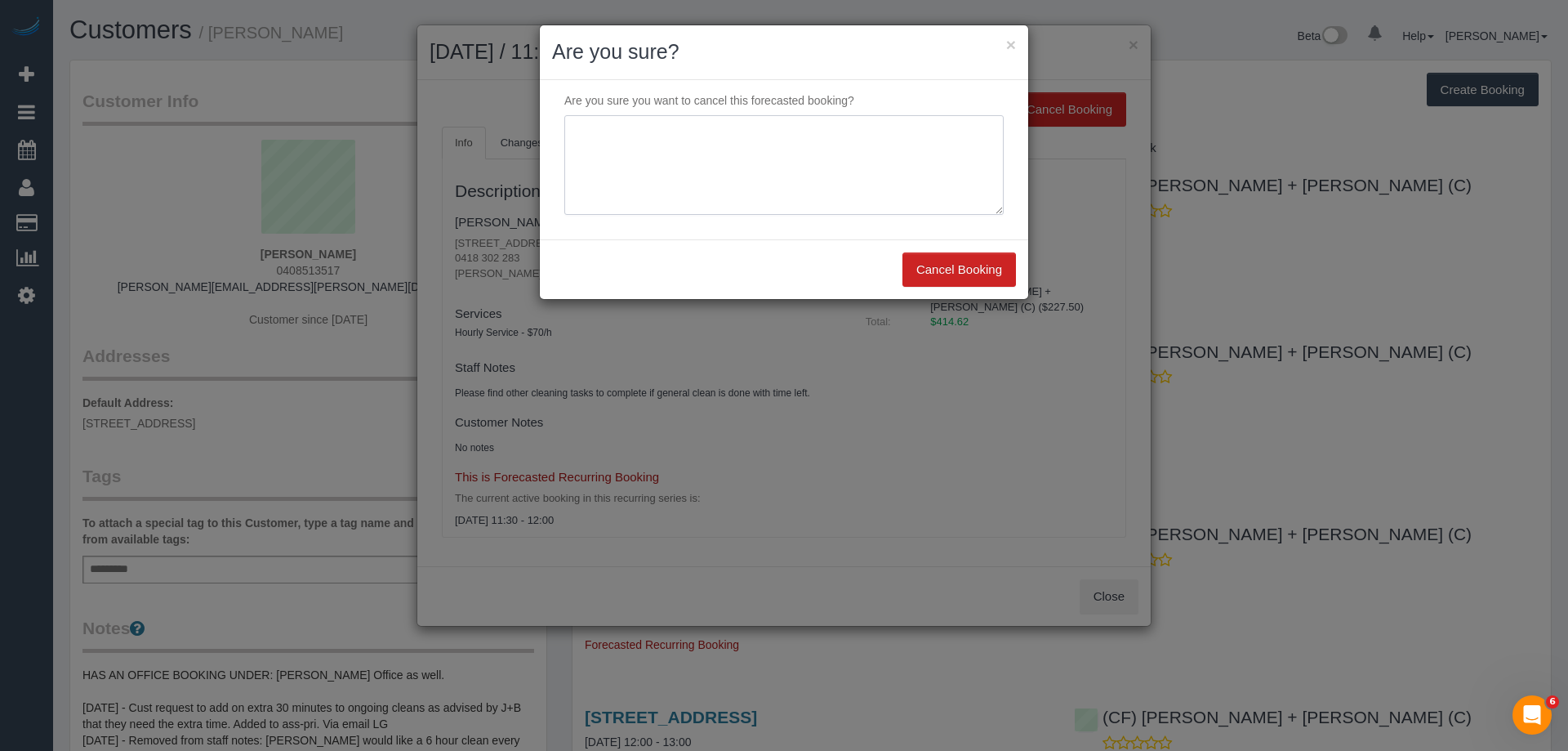
click at [796, 206] on textarea at bounding box center [784, 165] width 439 height 99
type textarea "Not required. Via email - ED"
click at [958, 269] on button "Cancel Booking" at bounding box center [959, 270] width 113 height 35
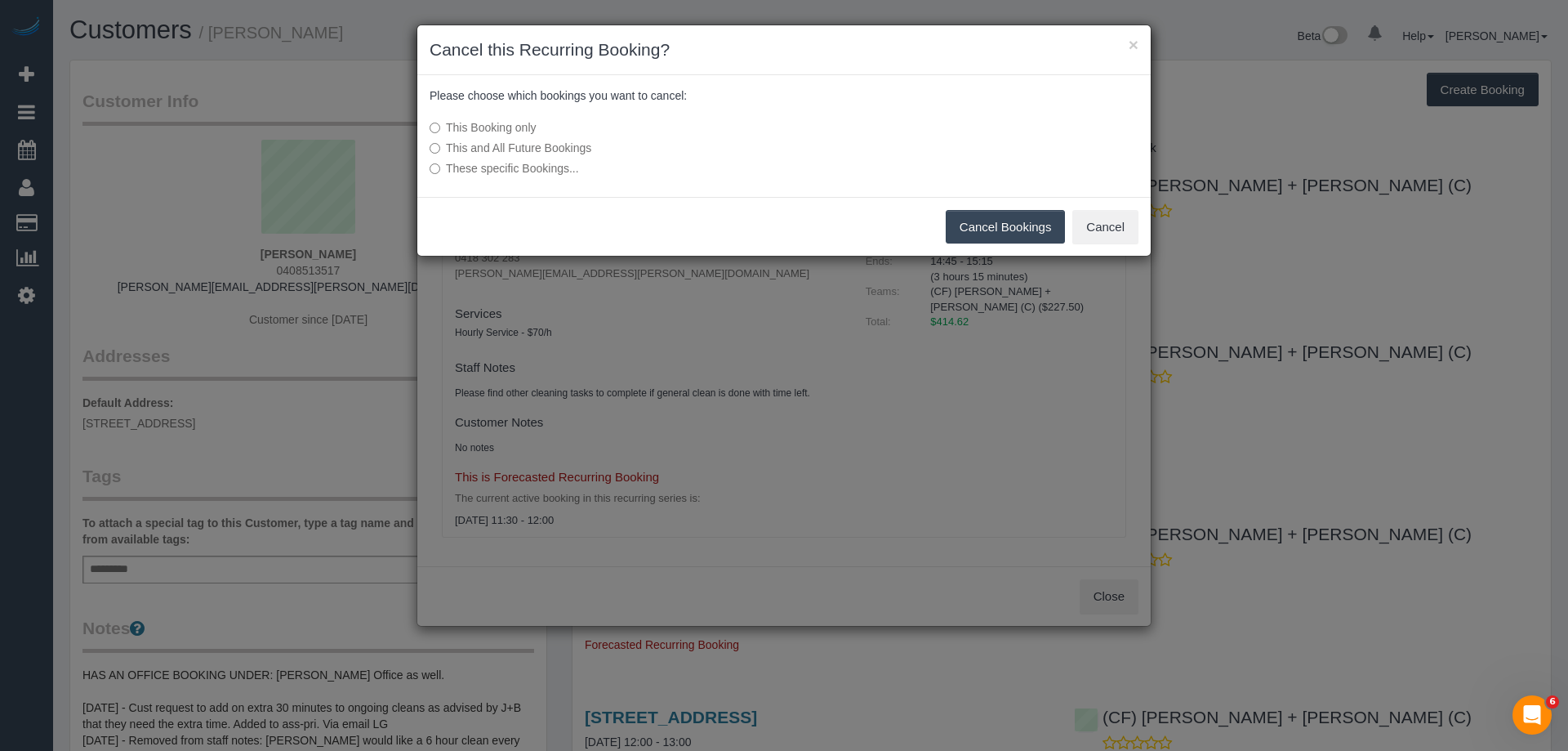
click at [1004, 227] on button "Cancel Bookings" at bounding box center [1005, 227] width 120 height 35
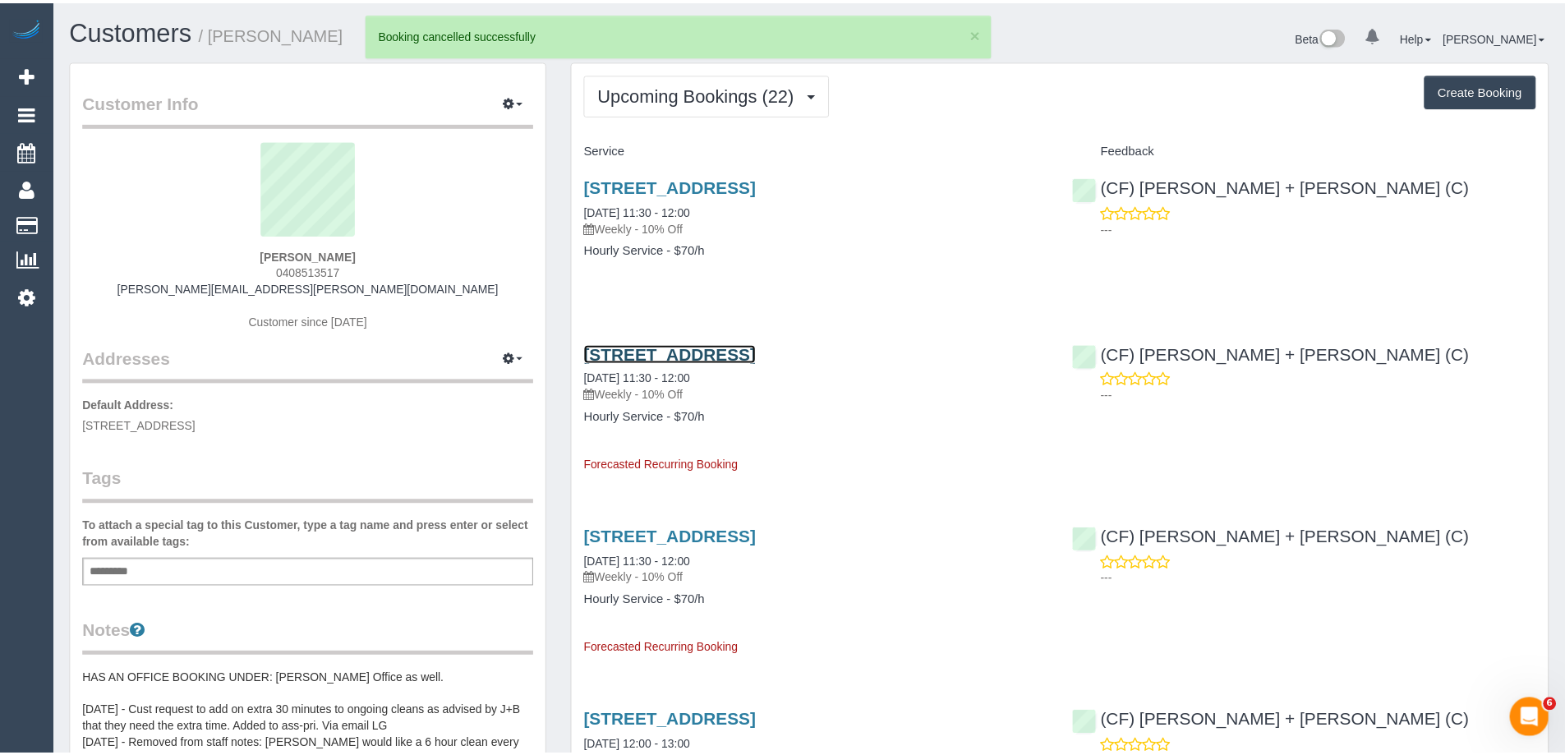
scroll to position [77890, 80583]
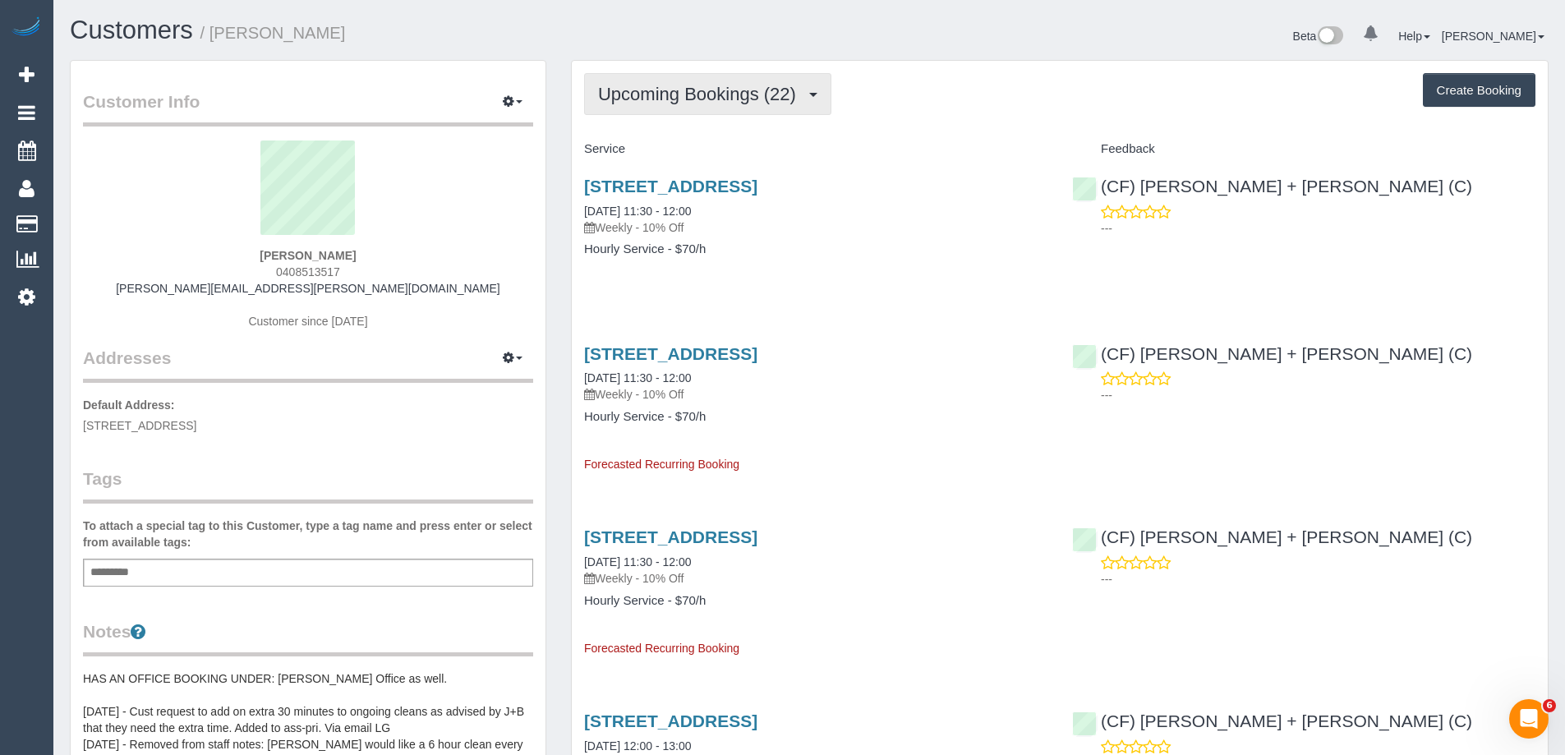
click at [703, 102] on span "Upcoming Bookings (22)" at bounding box center [701, 94] width 206 height 21
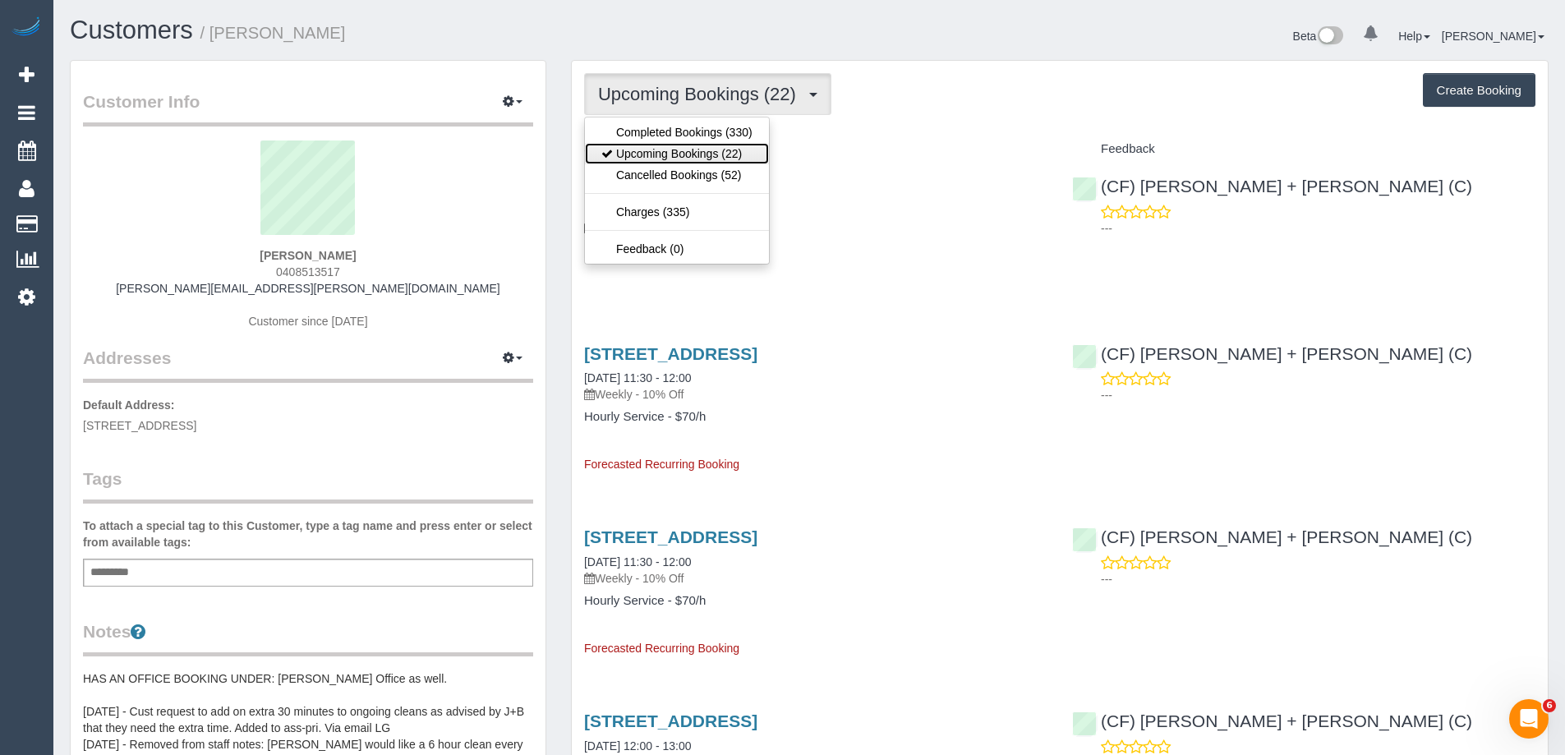
click at [688, 154] on link "Upcoming Bookings (22)" at bounding box center [677, 153] width 184 height 21
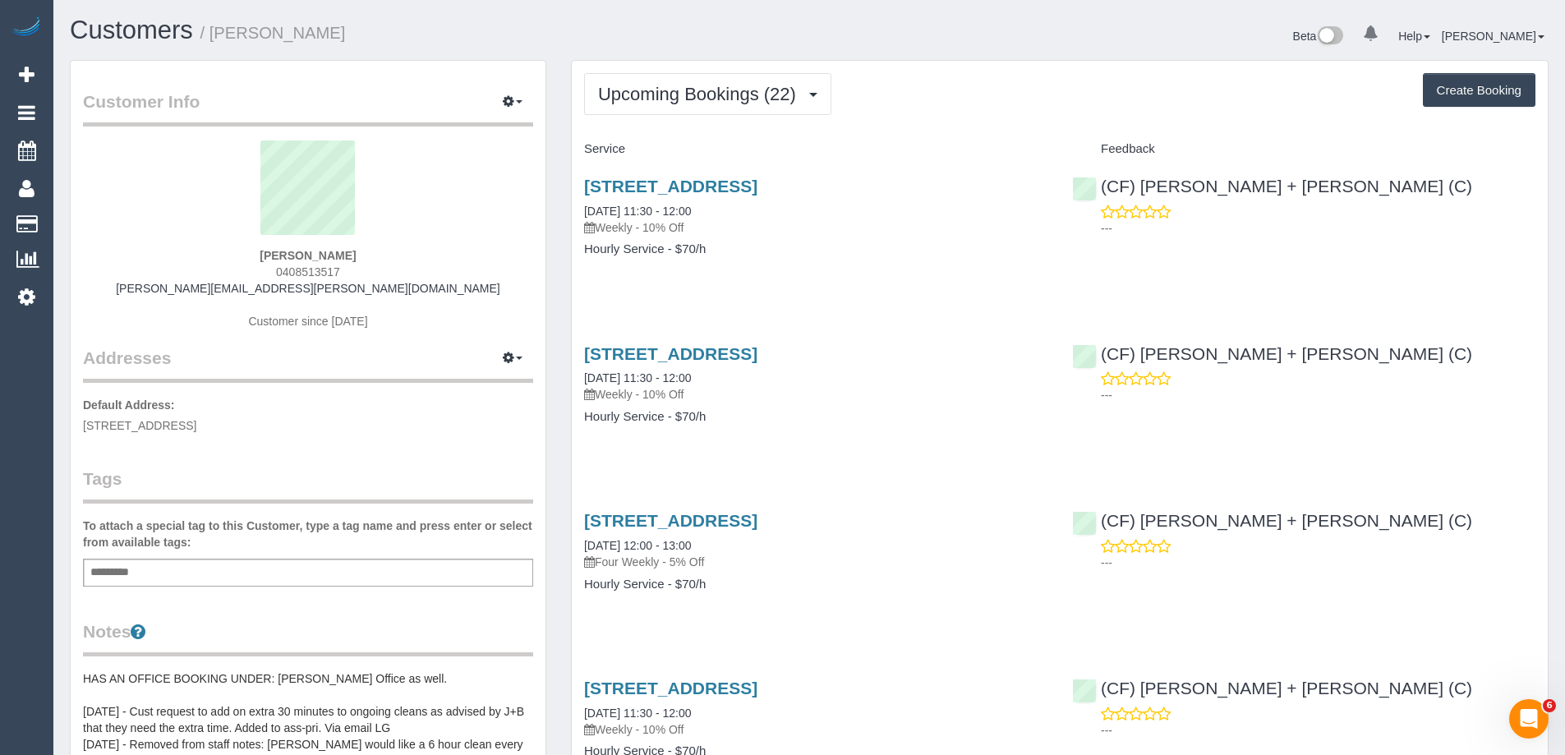
scroll to position [4425, 1565]
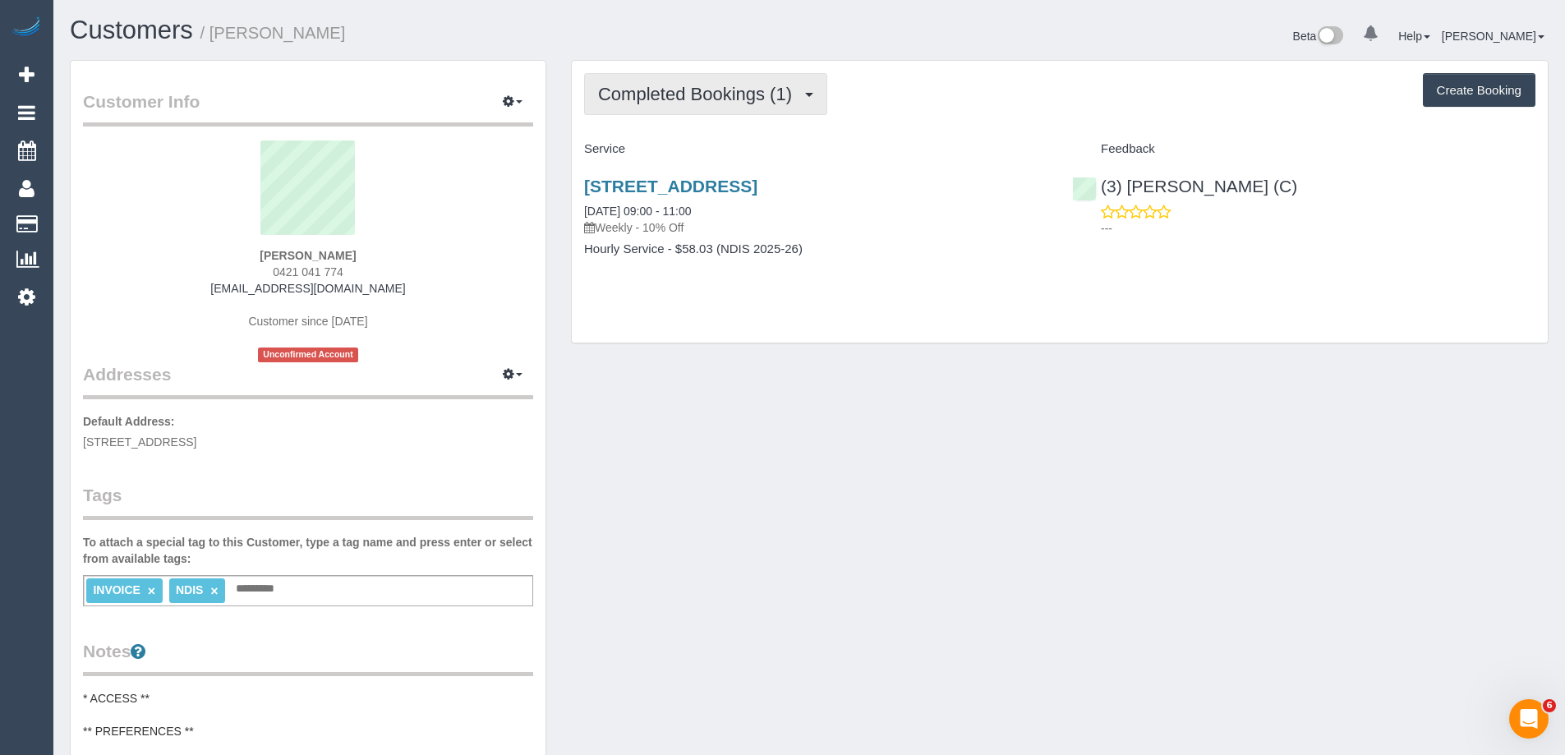
click at [670, 97] on span "Completed Bookings (1)" at bounding box center [699, 94] width 202 height 21
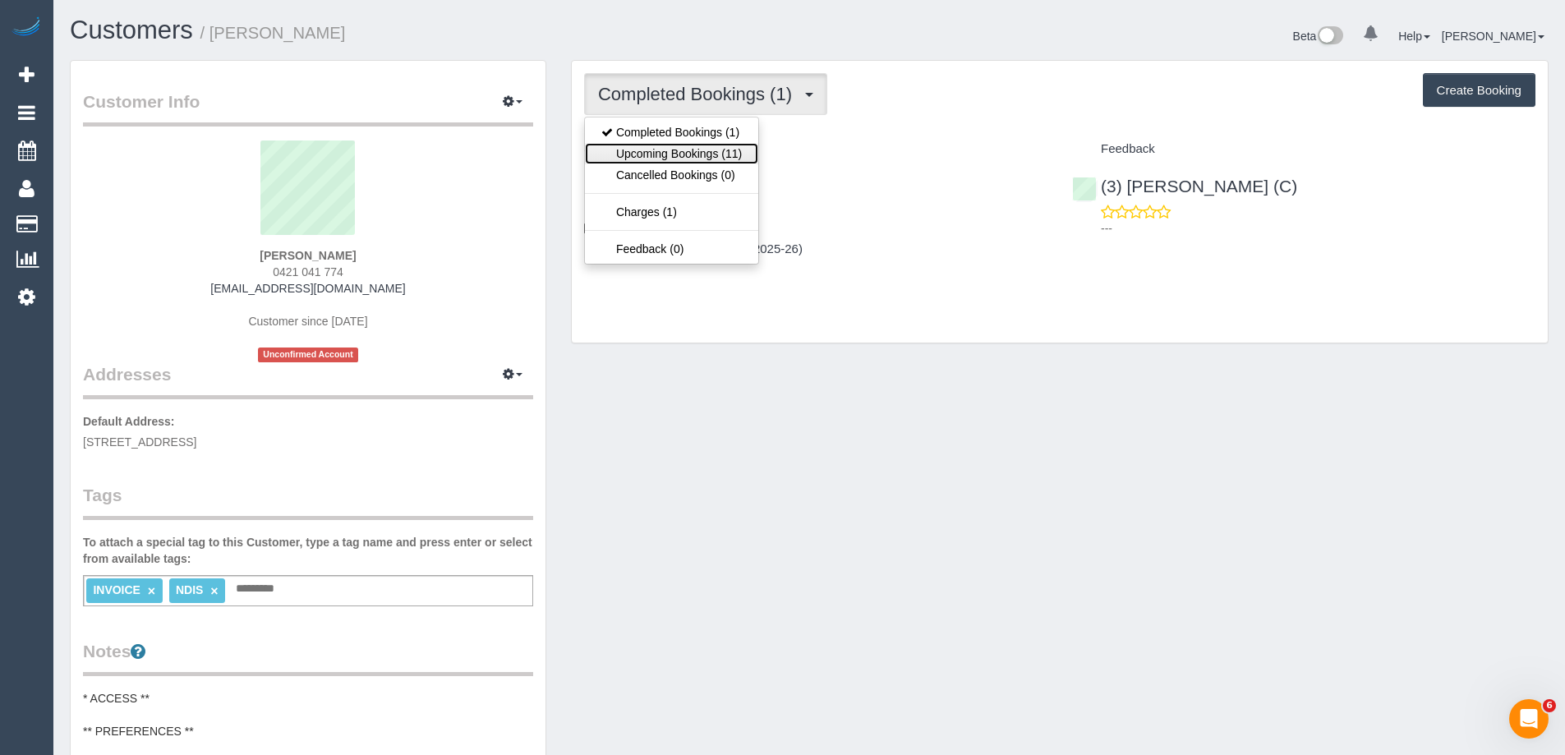
click at [677, 147] on link "Upcoming Bookings (11)" at bounding box center [671, 153] width 173 height 21
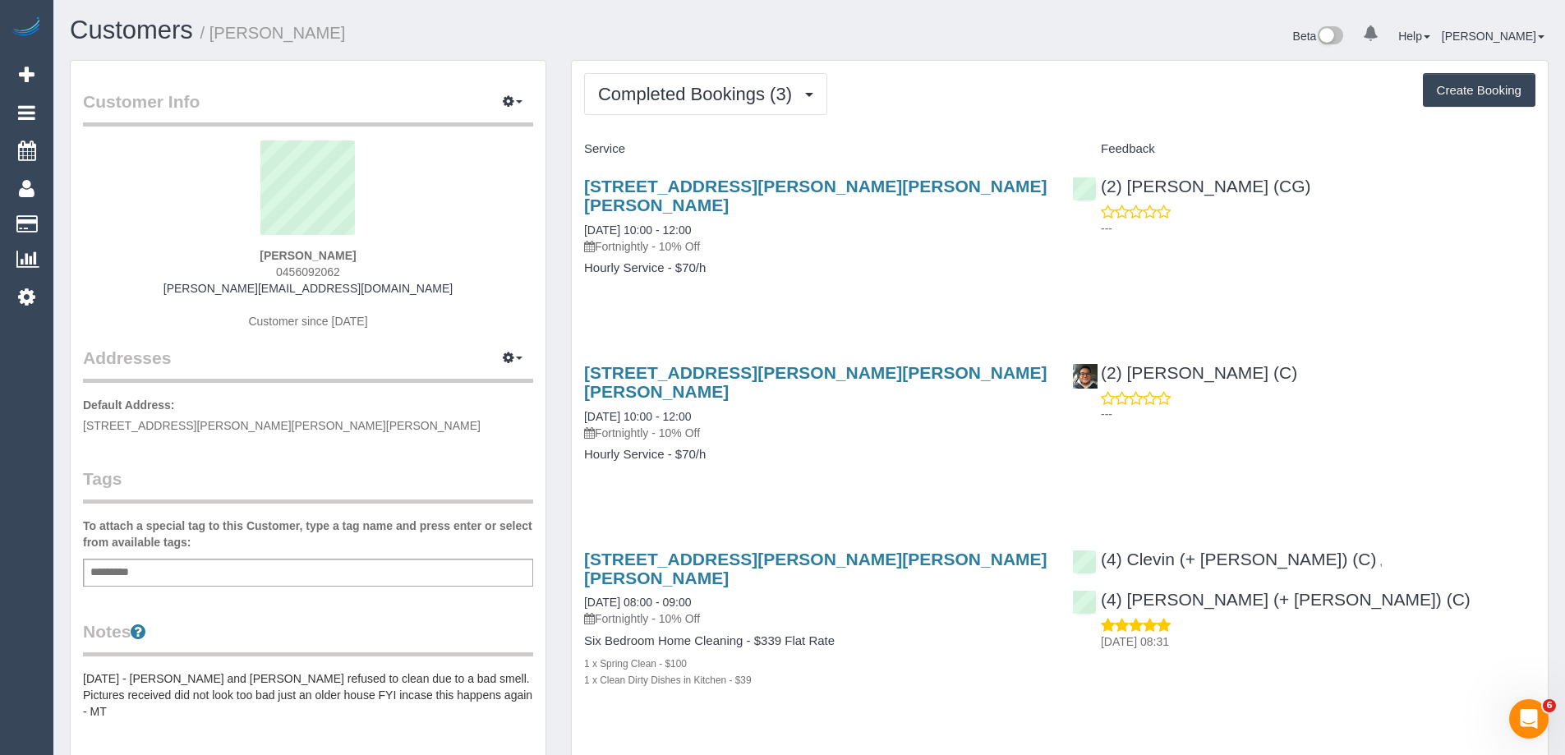
drag, startPoint x: 382, startPoint y: 27, endPoint x: 214, endPoint y: 30, distance: 167.6
click at [214, 30] on h1 "Customers / [PERSON_NAME]" at bounding box center [433, 30] width 727 height 28
copy small "[PERSON_NAME]"
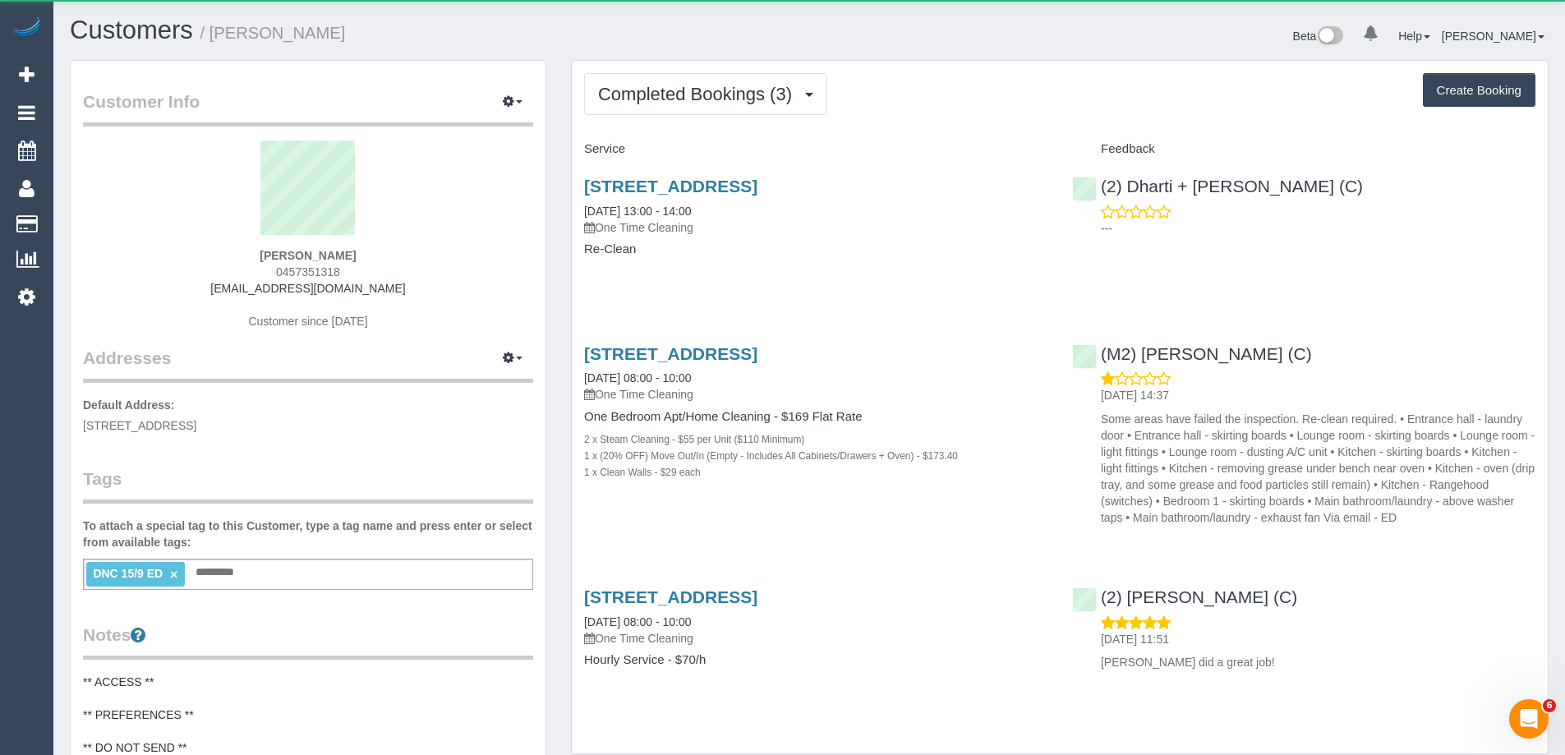
click at [309, 275] on span "0457351318" at bounding box center [308, 271] width 64 height 13
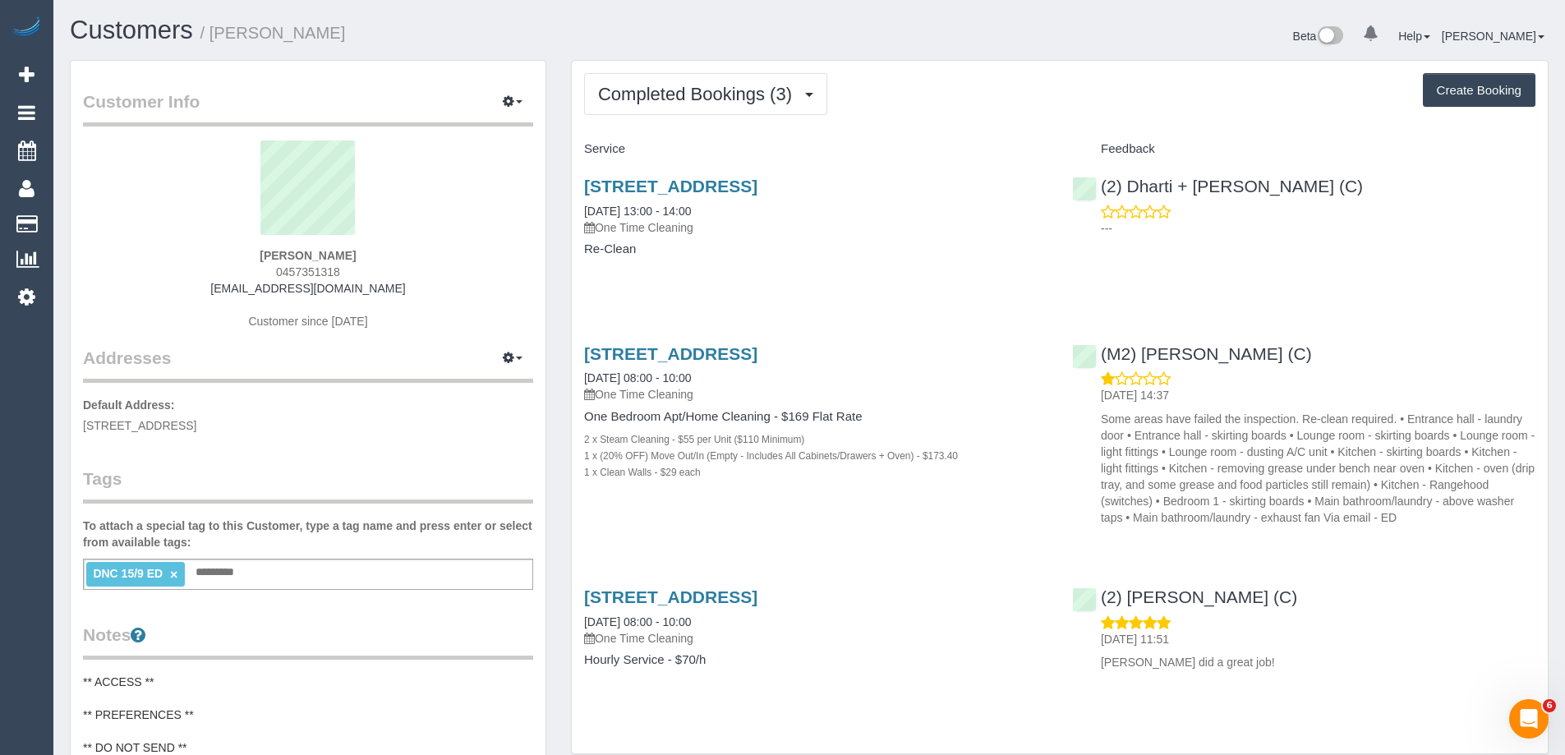
copy span "0457351318"
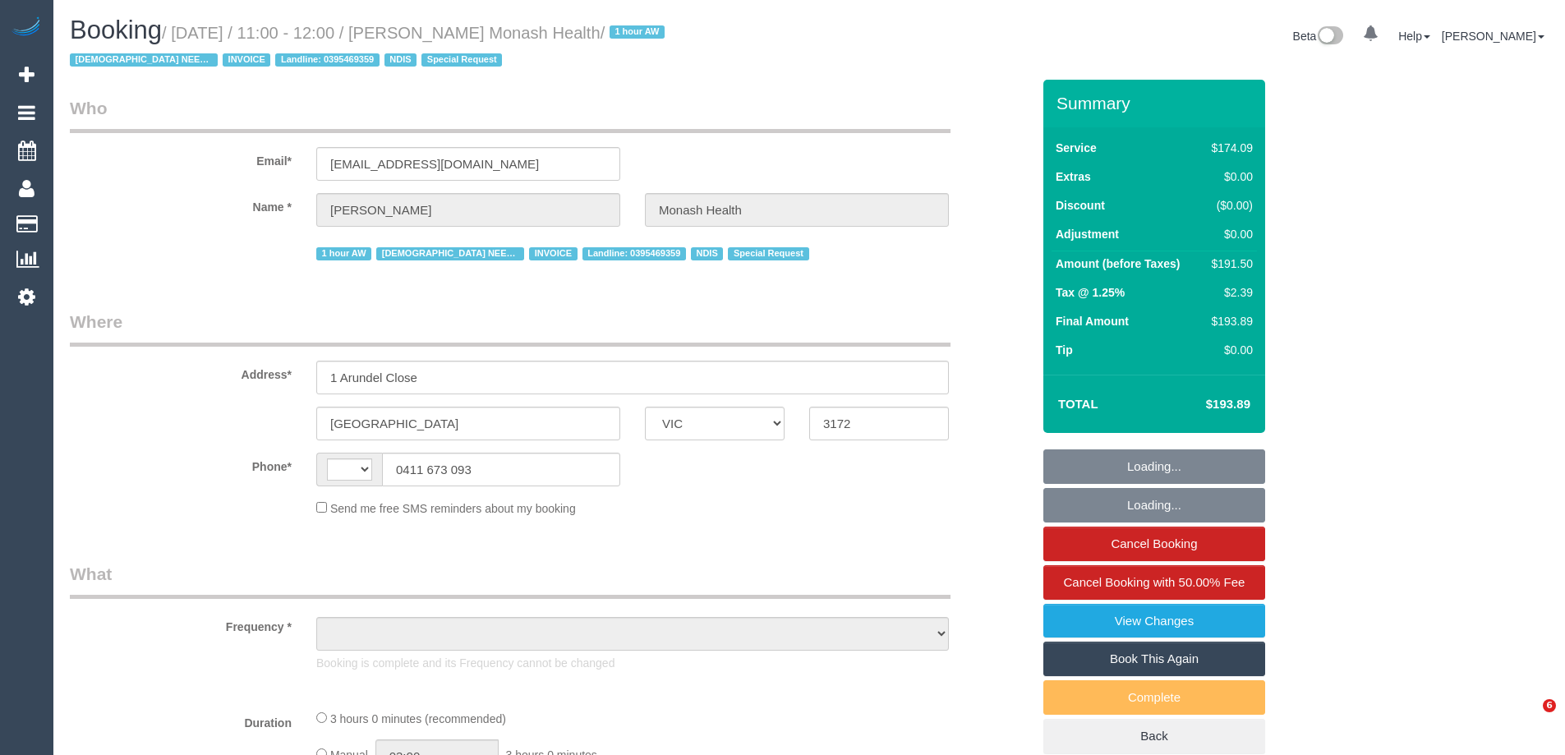
select select "VIC"
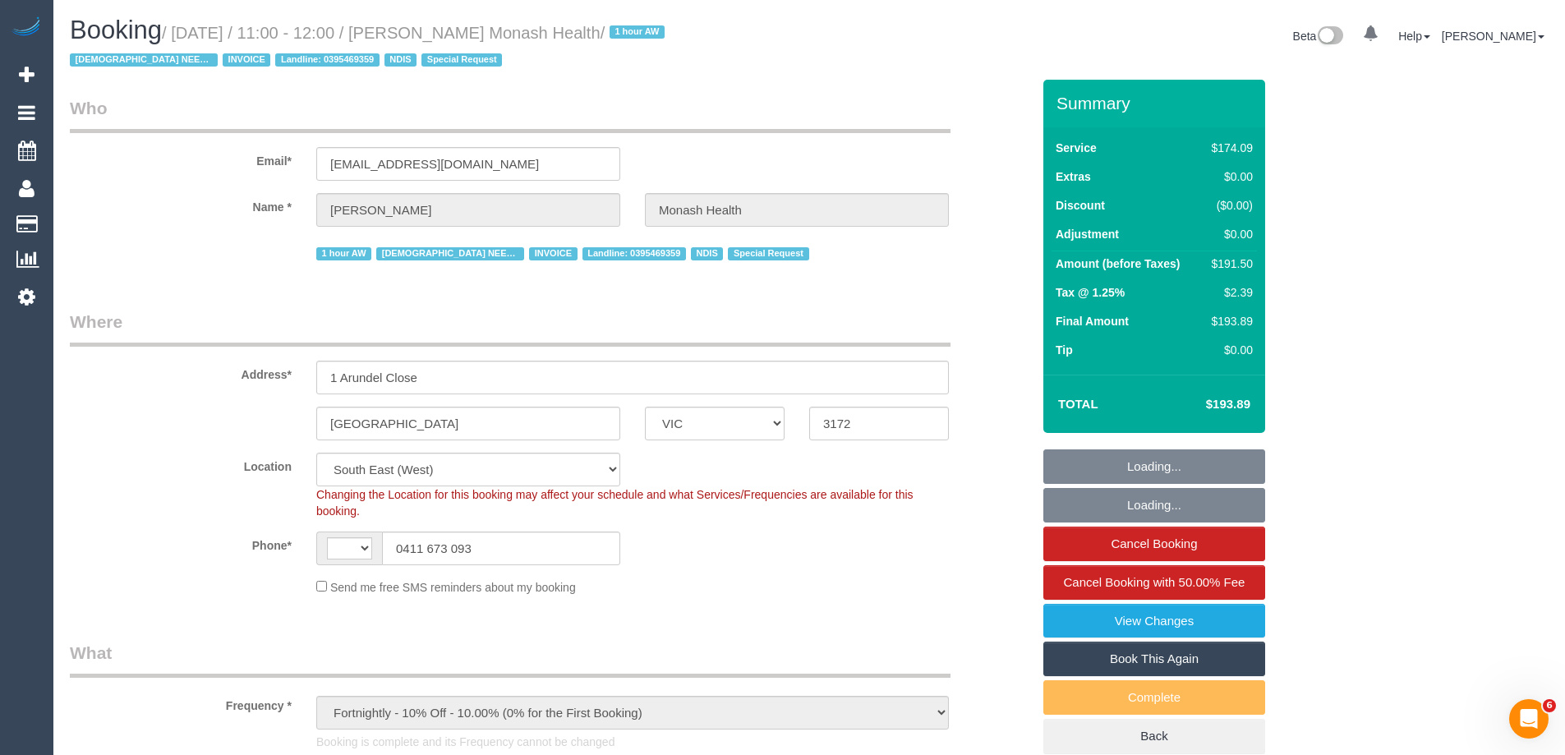
select select "object:310"
select select "string:AU"
select select "180"
select select "number:28"
select select "number:14"
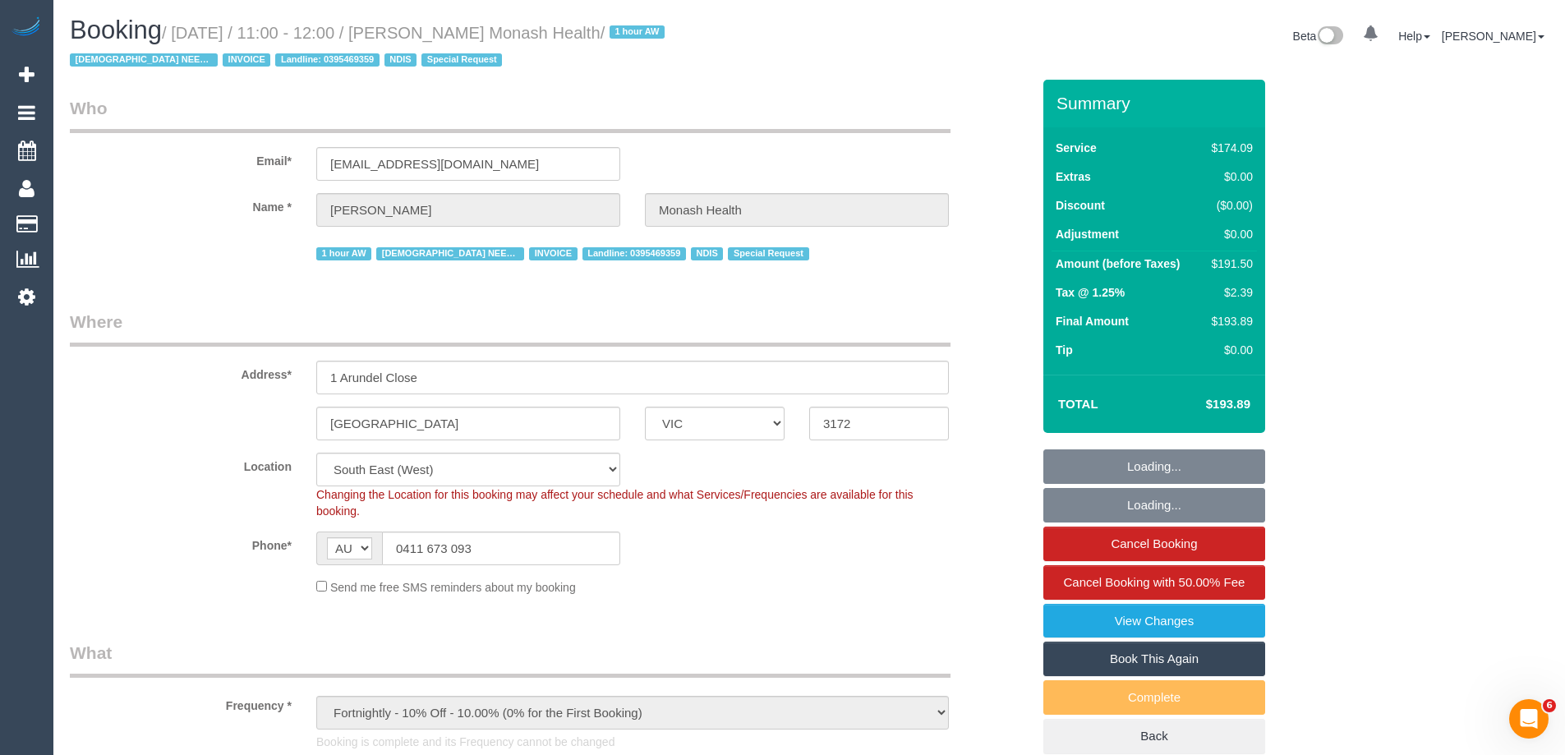
select select "number:19"
select select "number:23"
select select "number:35"
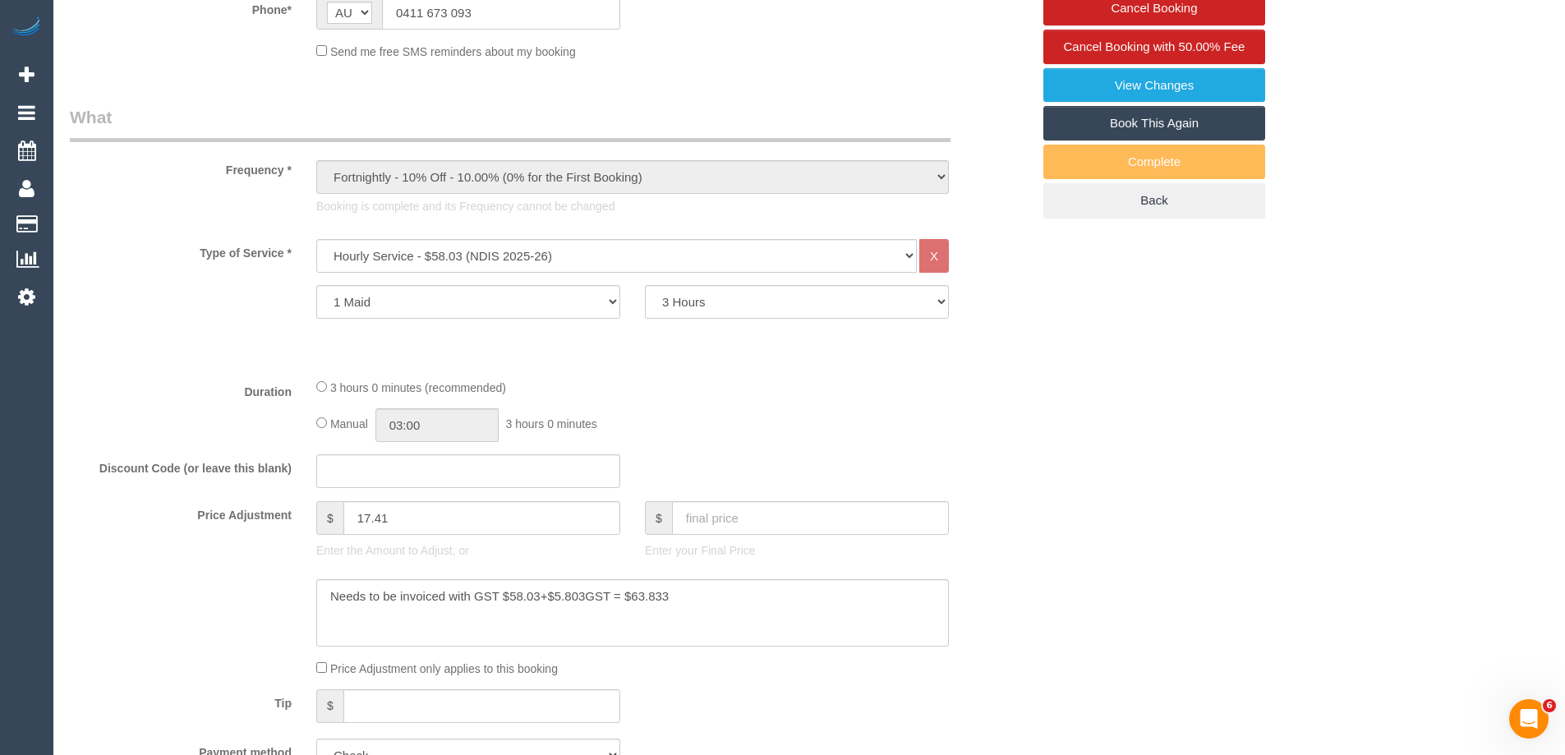
scroll to position [575, 0]
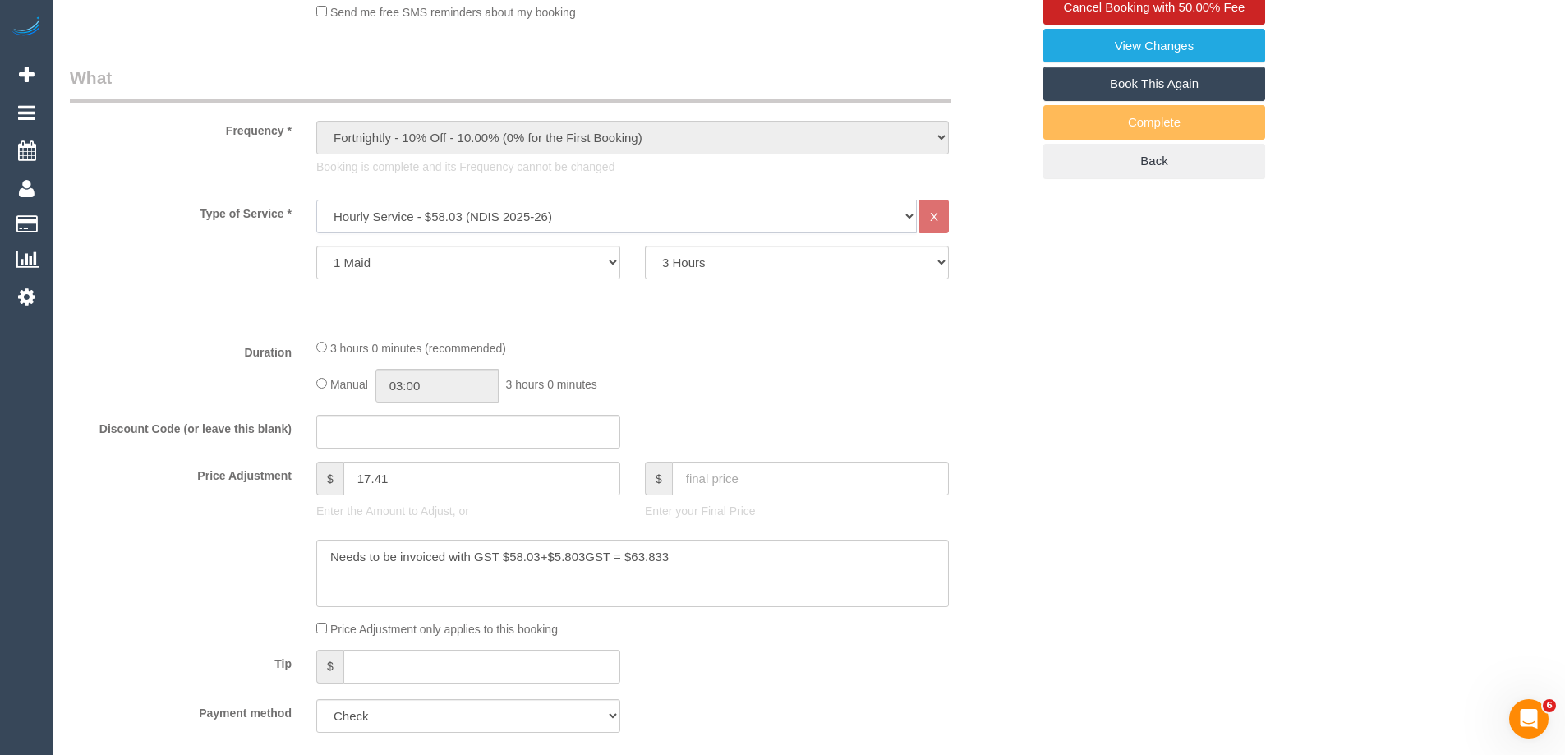
click at [485, 219] on select "Hourly Service - $70/h Hourly Service - $65/h Hourly Service - $60/h Hourly Ser…" at bounding box center [616, 217] width 601 height 34
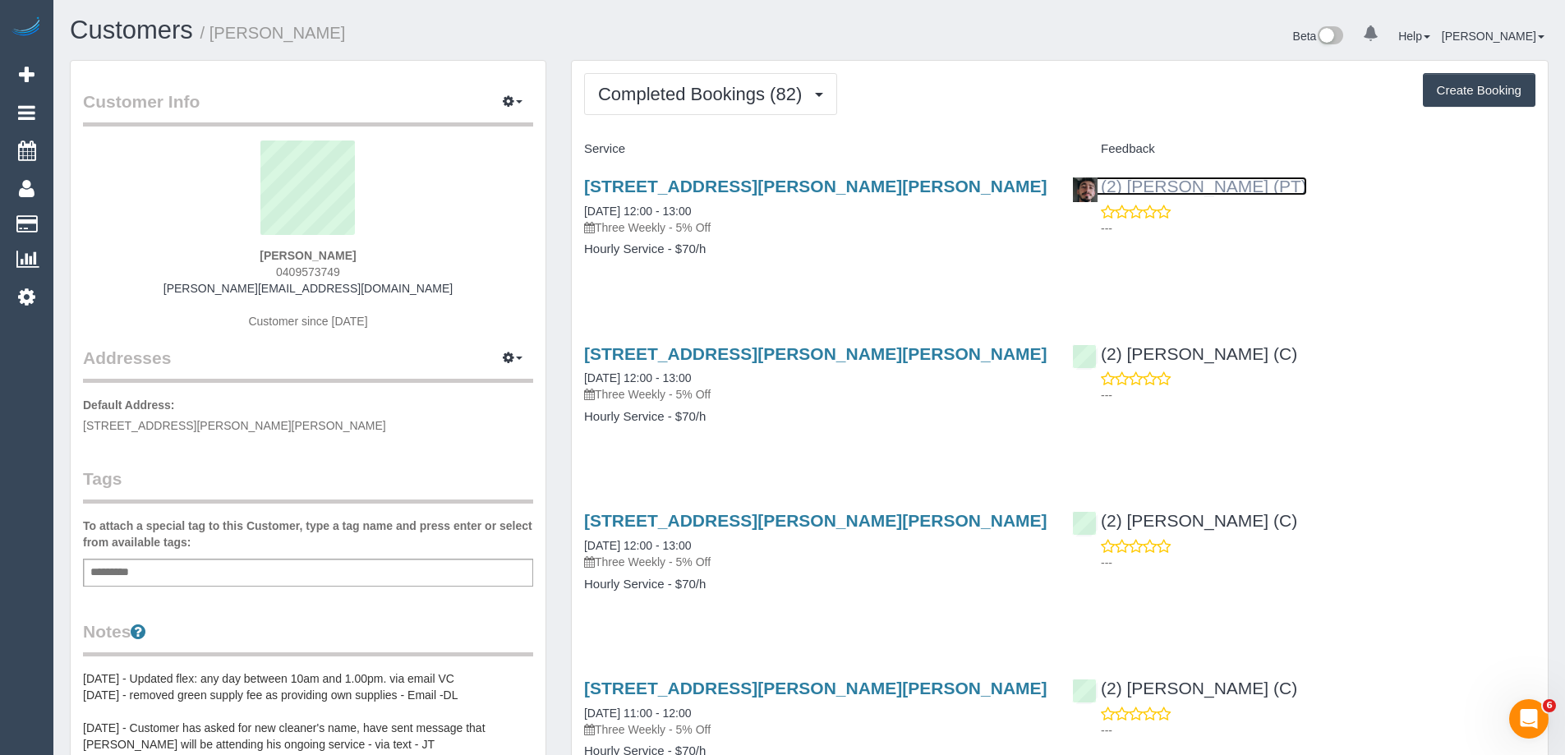
click at [1212, 182] on link "(2) [PERSON_NAME] (PT)" at bounding box center [1189, 186] width 235 height 19
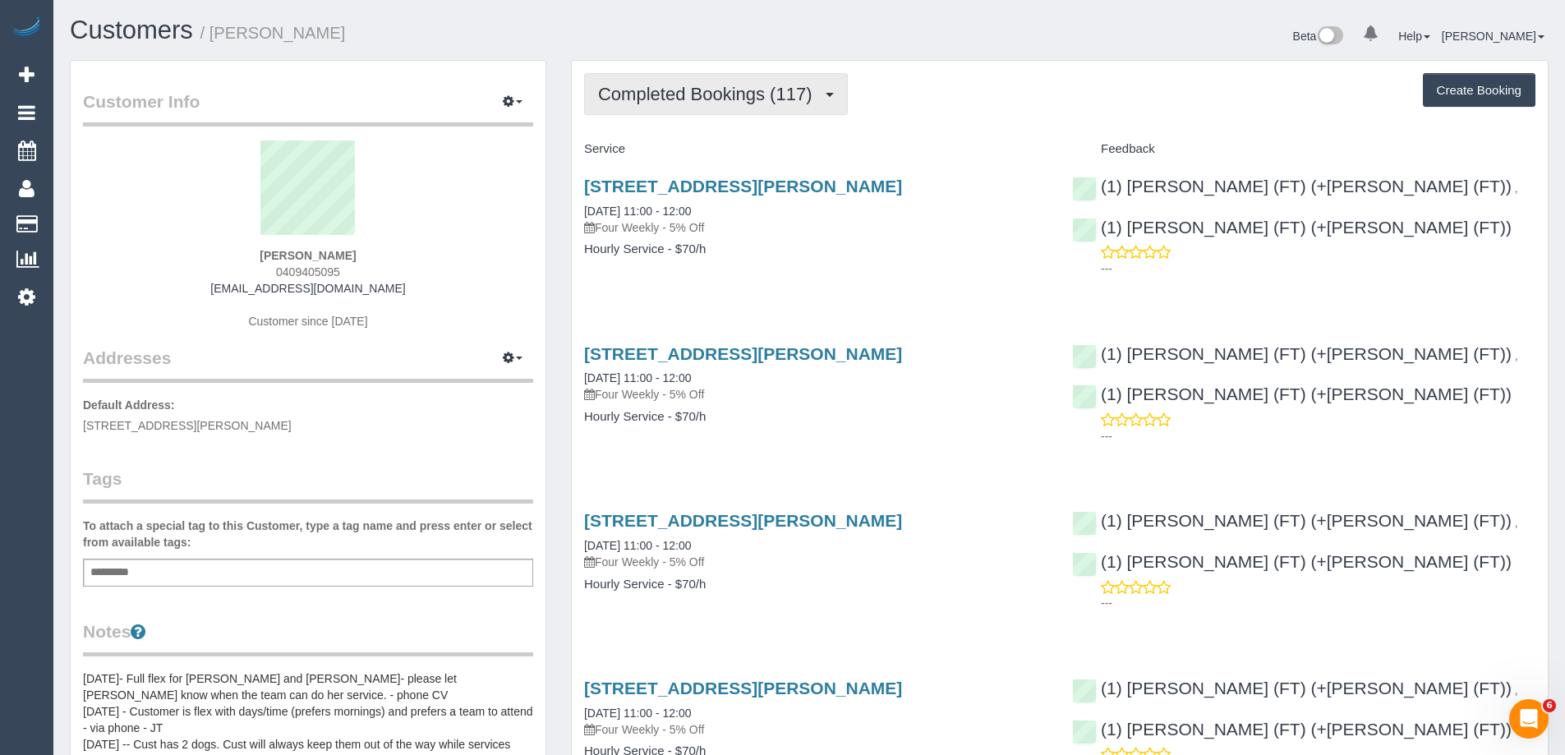
drag, startPoint x: 769, startPoint y: 106, endPoint x: 718, endPoint y: 139, distance: 60.6
click at [768, 106] on button "Completed Bookings (117)" at bounding box center [716, 94] width 264 height 42
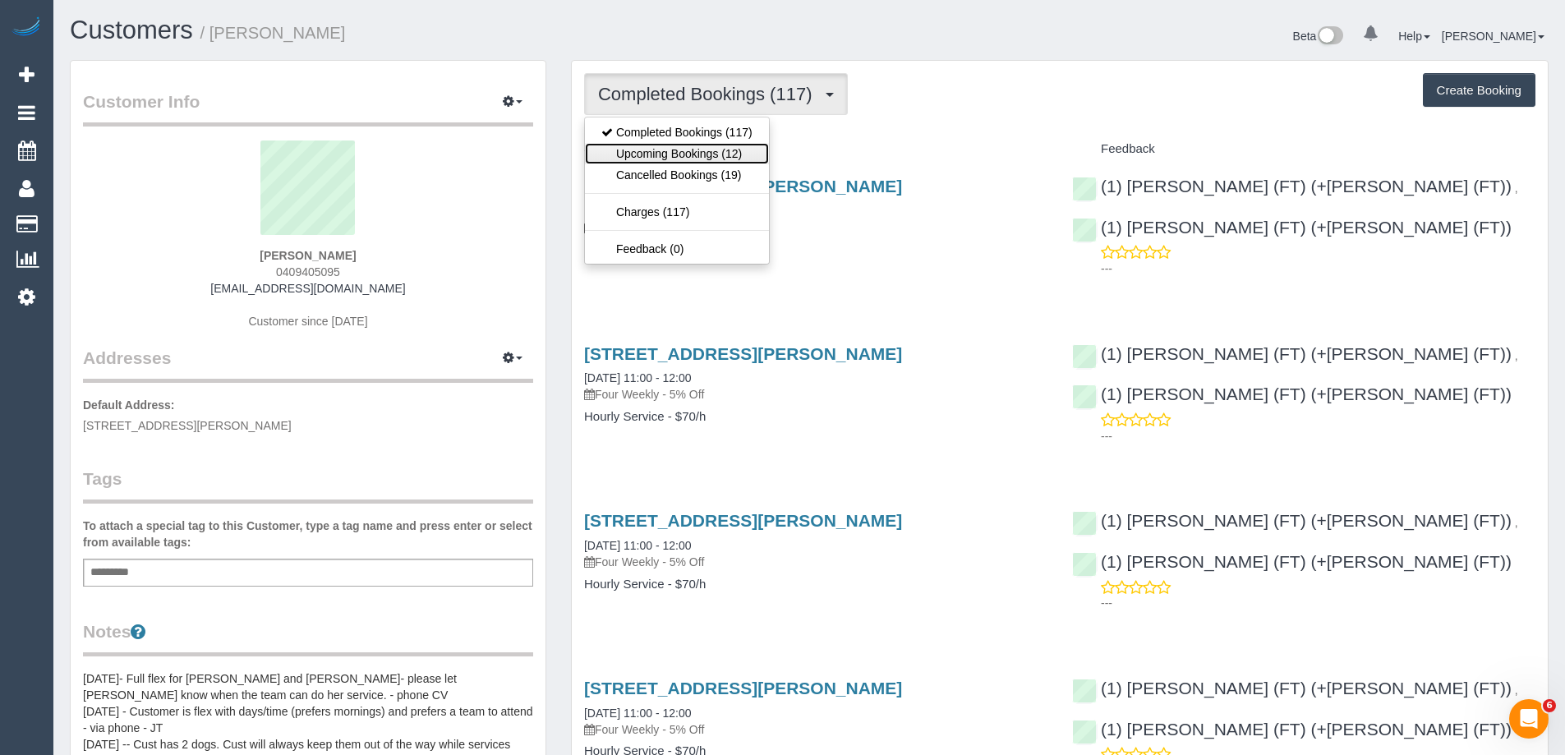
click at [713, 143] on link "Upcoming Bookings (12)" at bounding box center [677, 153] width 184 height 21
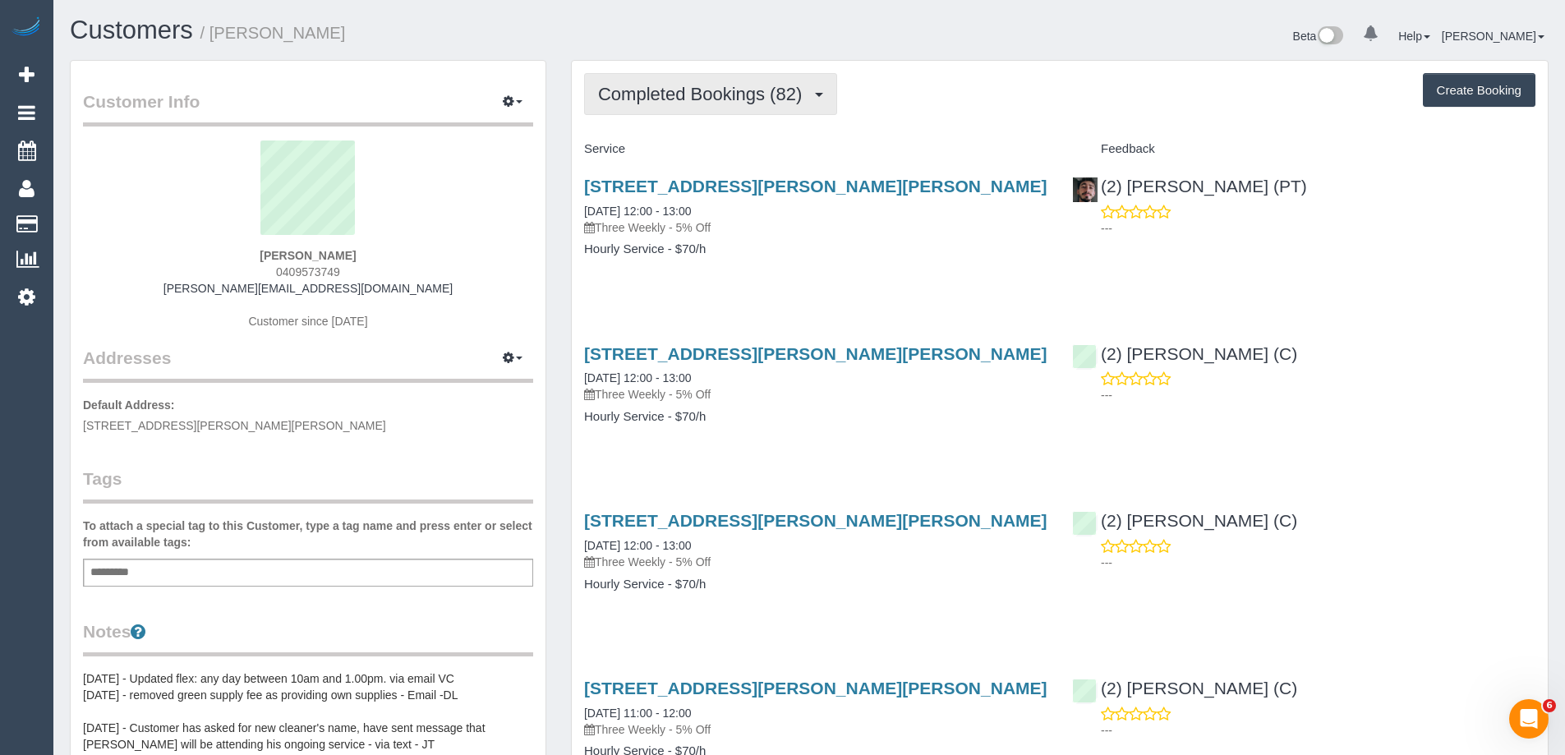
click at [730, 85] on span "Completed Bookings (82)" at bounding box center [704, 94] width 212 height 21
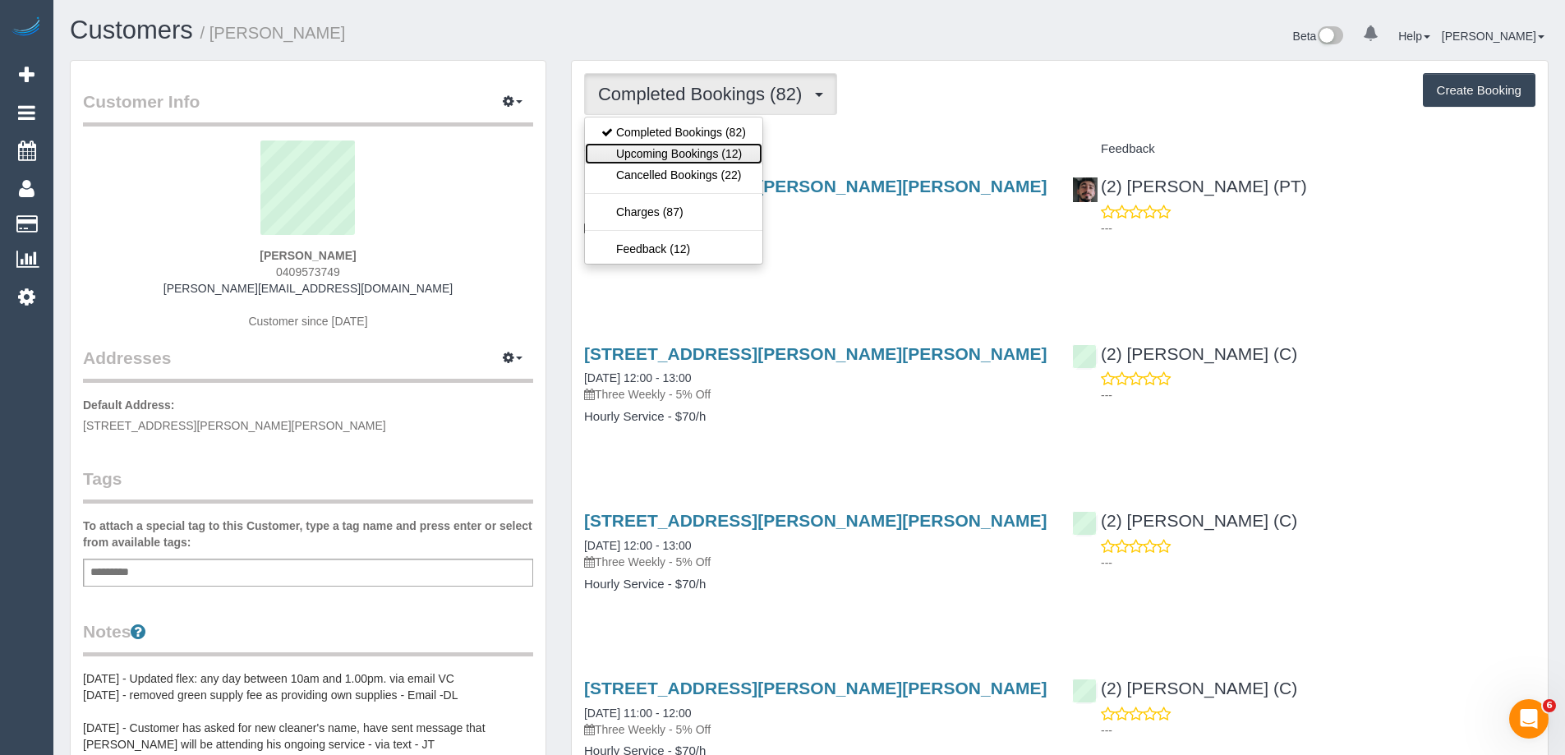
click at [716, 151] on link "Upcoming Bookings (12)" at bounding box center [673, 153] width 177 height 21
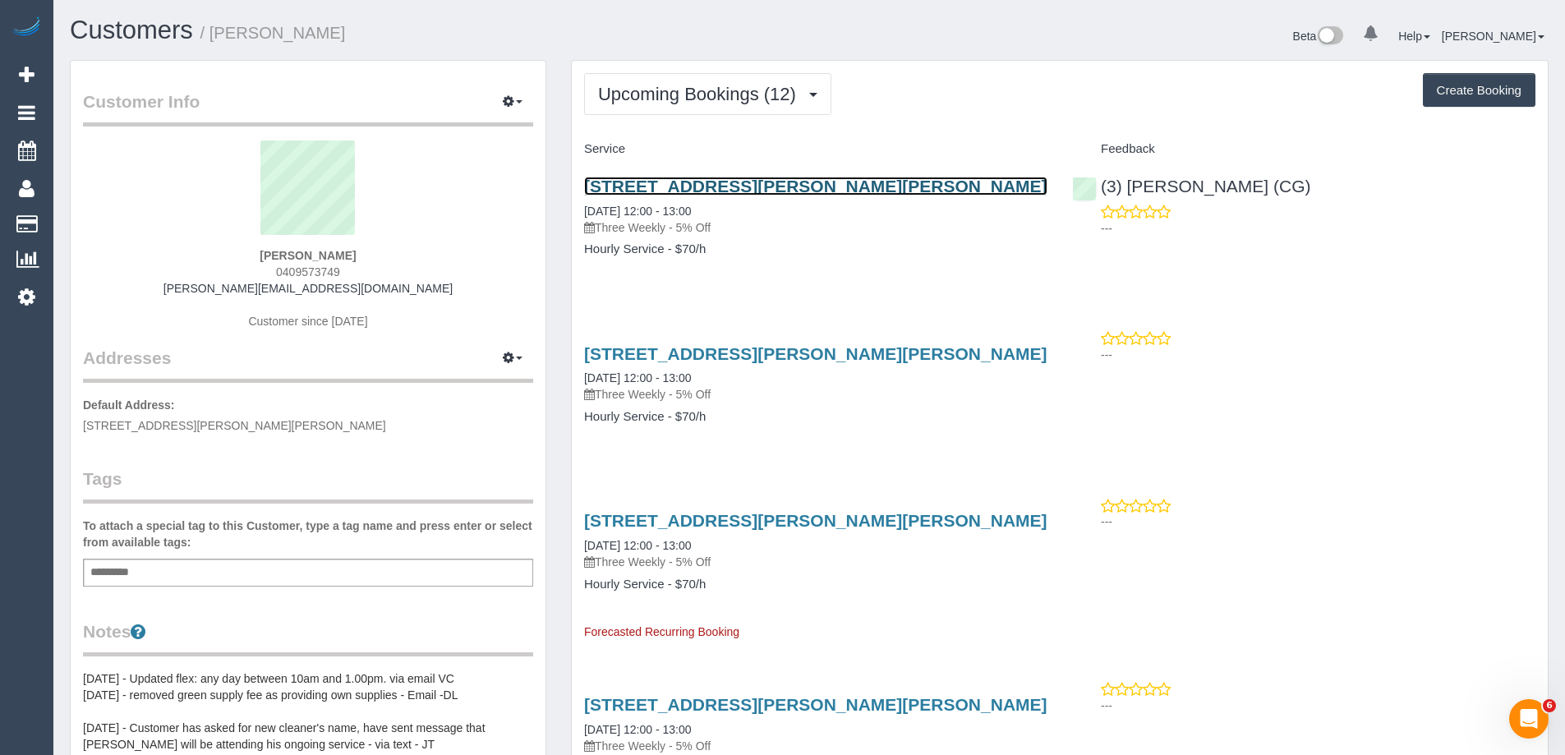
click at [711, 187] on link "[STREET_ADDRESS][PERSON_NAME][PERSON_NAME]" at bounding box center [815, 186] width 463 height 19
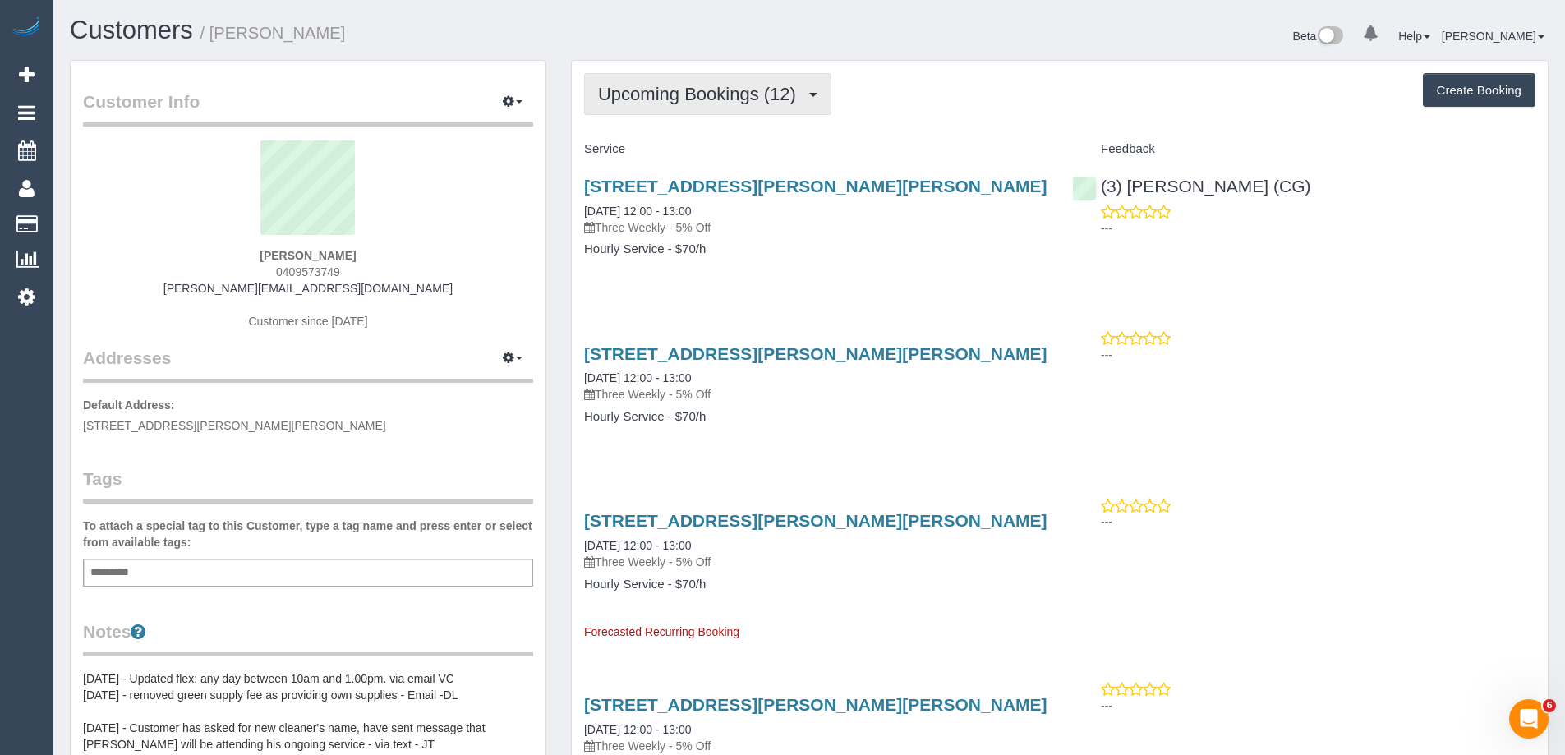
click at [743, 85] on span "Upcoming Bookings (12)" at bounding box center [701, 94] width 206 height 21
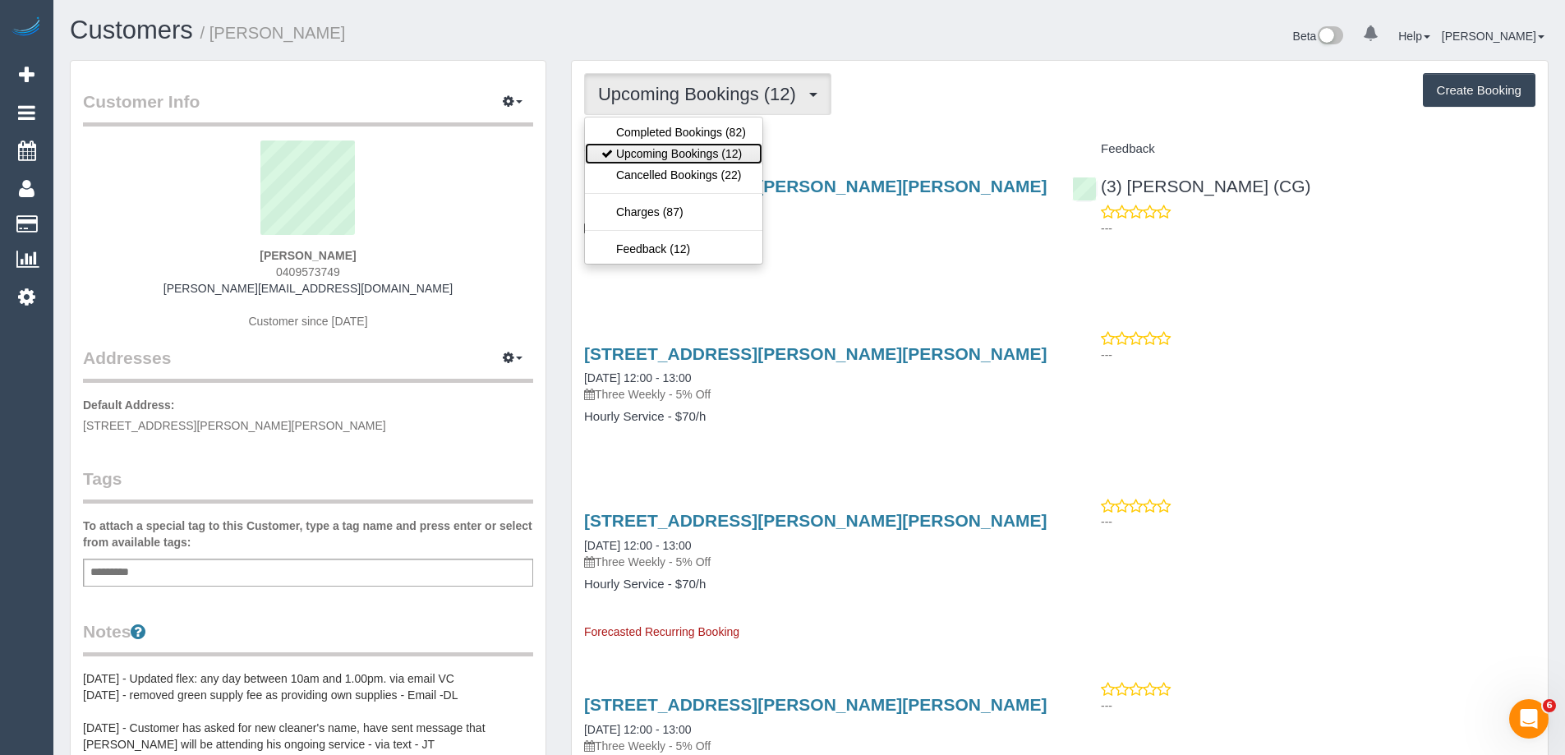
click at [718, 161] on link "Upcoming Bookings (12)" at bounding box center [673, 153] width 177 height 21
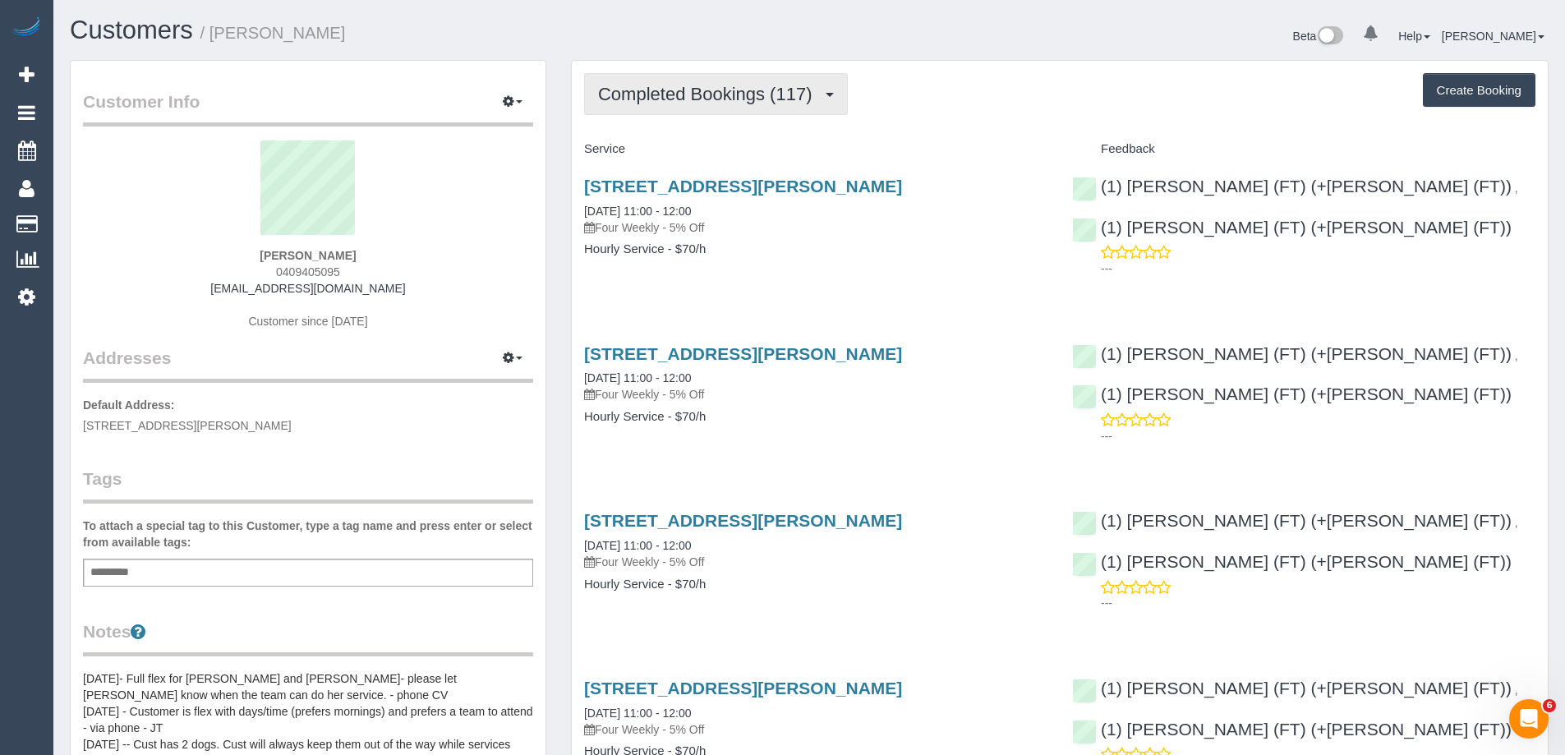
click at [739, 93] on span "Completed Bookings (117)" at bounding box center [709, 94] width 222 height 21
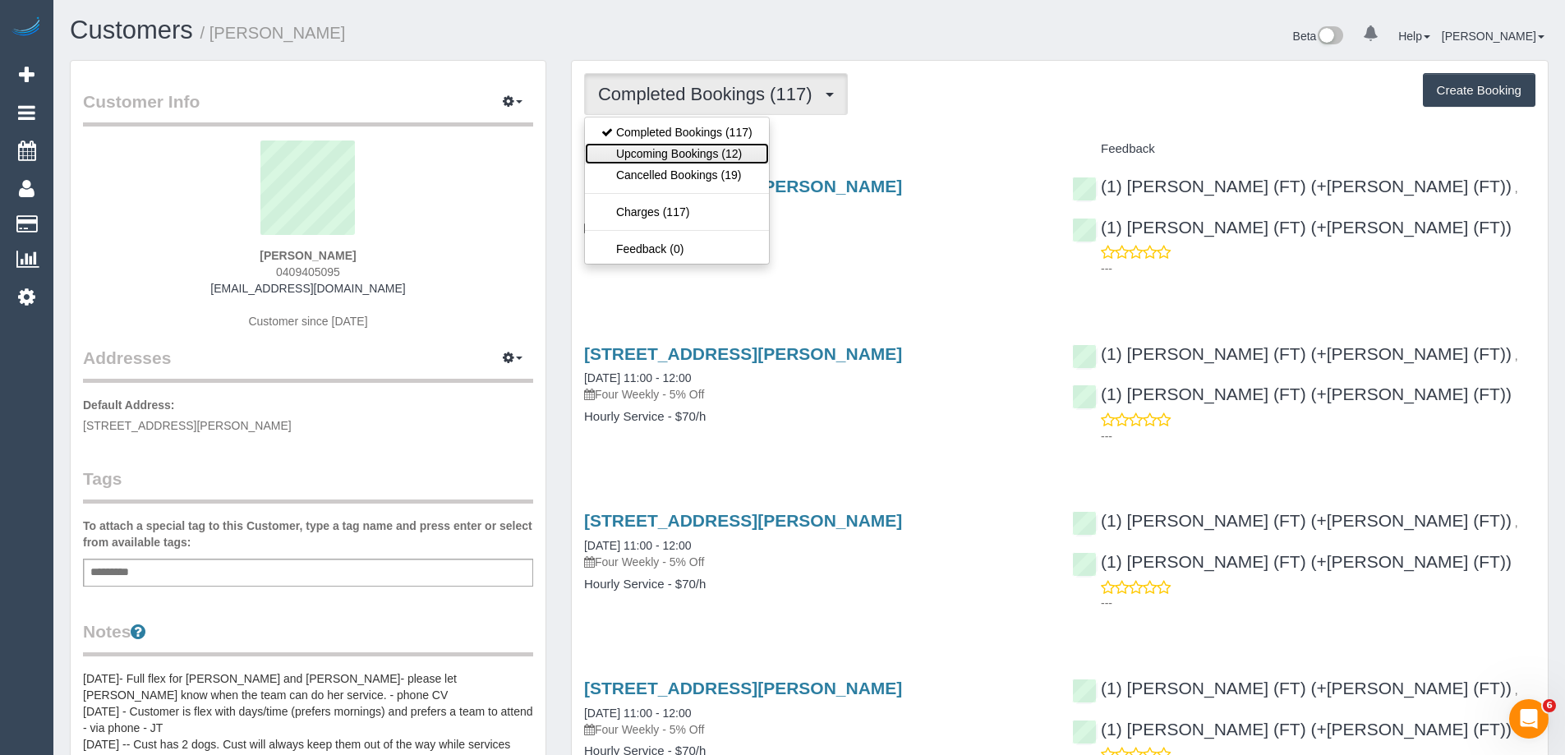
click at [717, 157] on link "Upcoming Bookings (12)" at bounding box center [677, 153] width 184 height 21
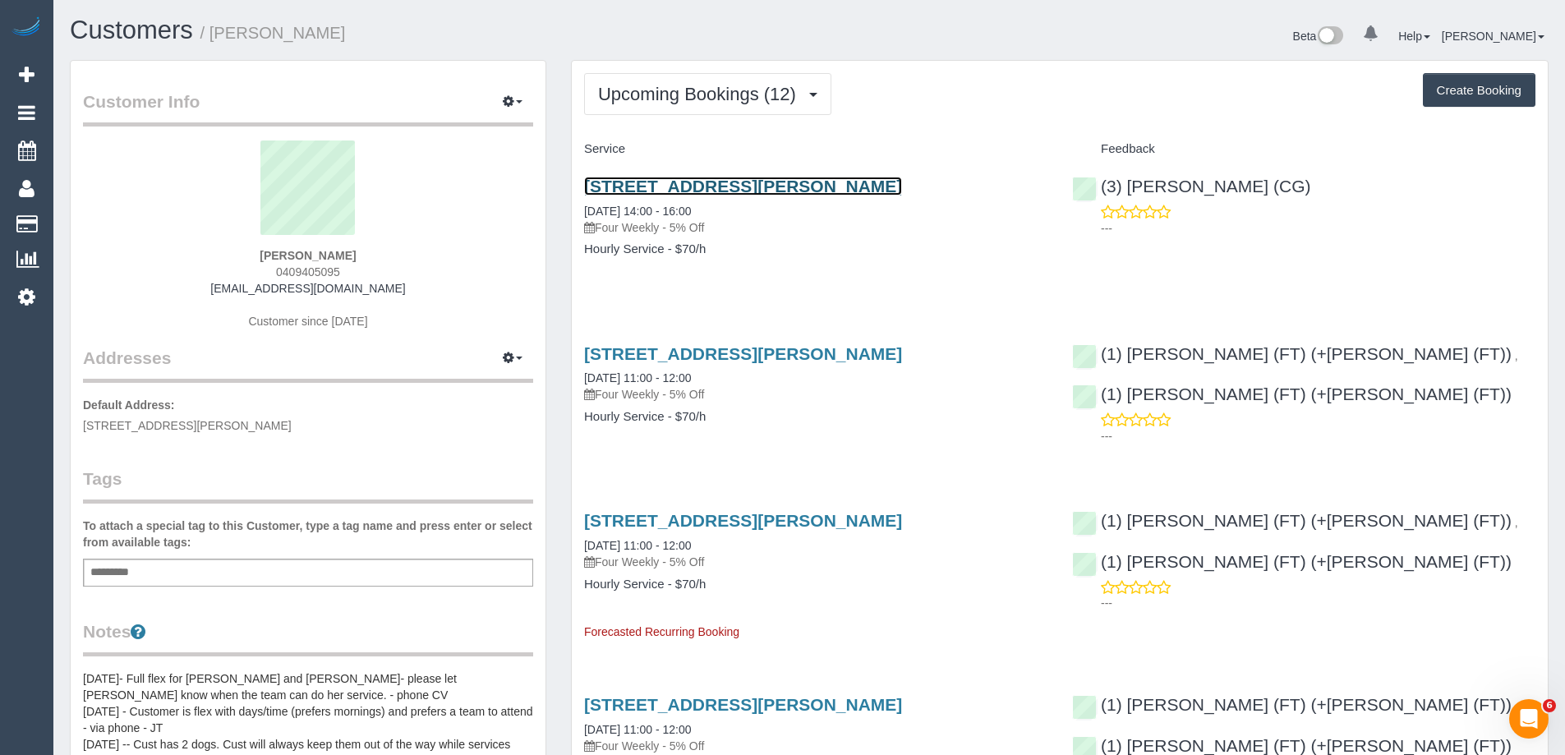
click at [702, 184] on link "[STREET_ADDRESS][PERSON_NAME]" at bounding box center [743, 186] width 318 height 19
click at [287, 268] on span "0409405095" at bounding box center [308, 271] width 64 height 13
click at [315, 266] on span "0409405095" at bounding box center [308, 271] width 64 height 13
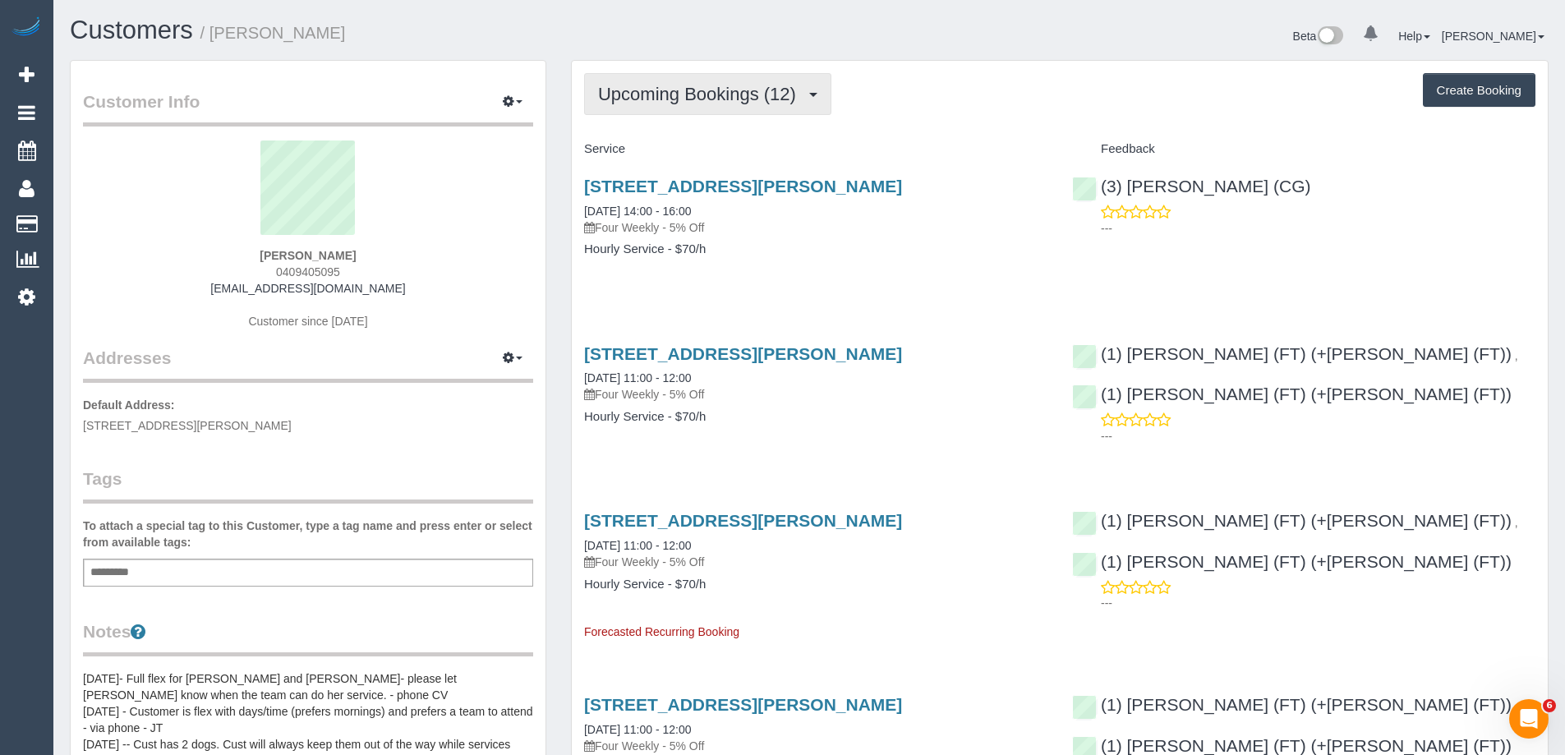
click at [760, 104] on span "Upcoming Bookings (12)" at bounding box center [701, 94] width 206 height 21
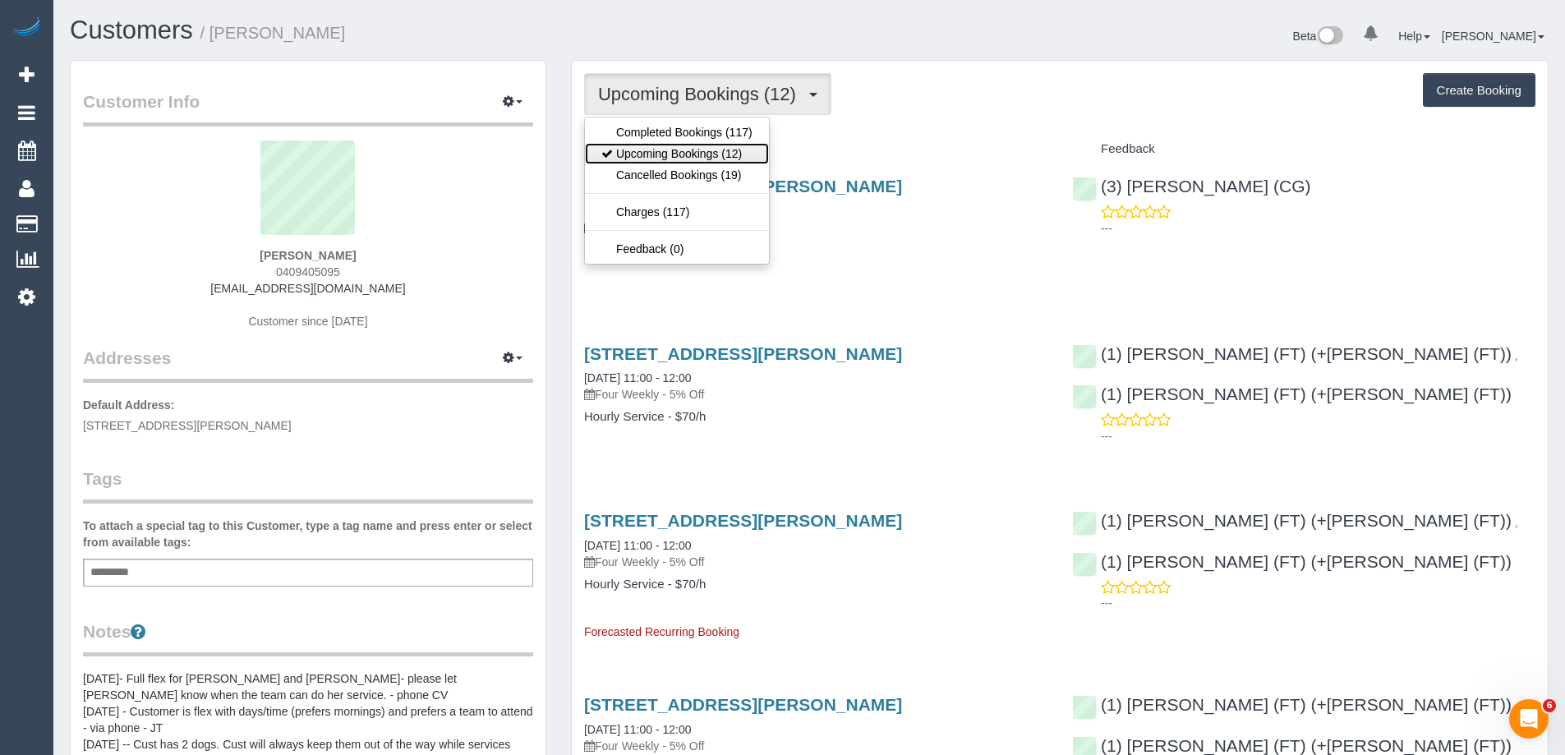
click at [735, 156] on link "Upcoming Bookings (12)" at bounding box center [677, 153] width 184 height 21
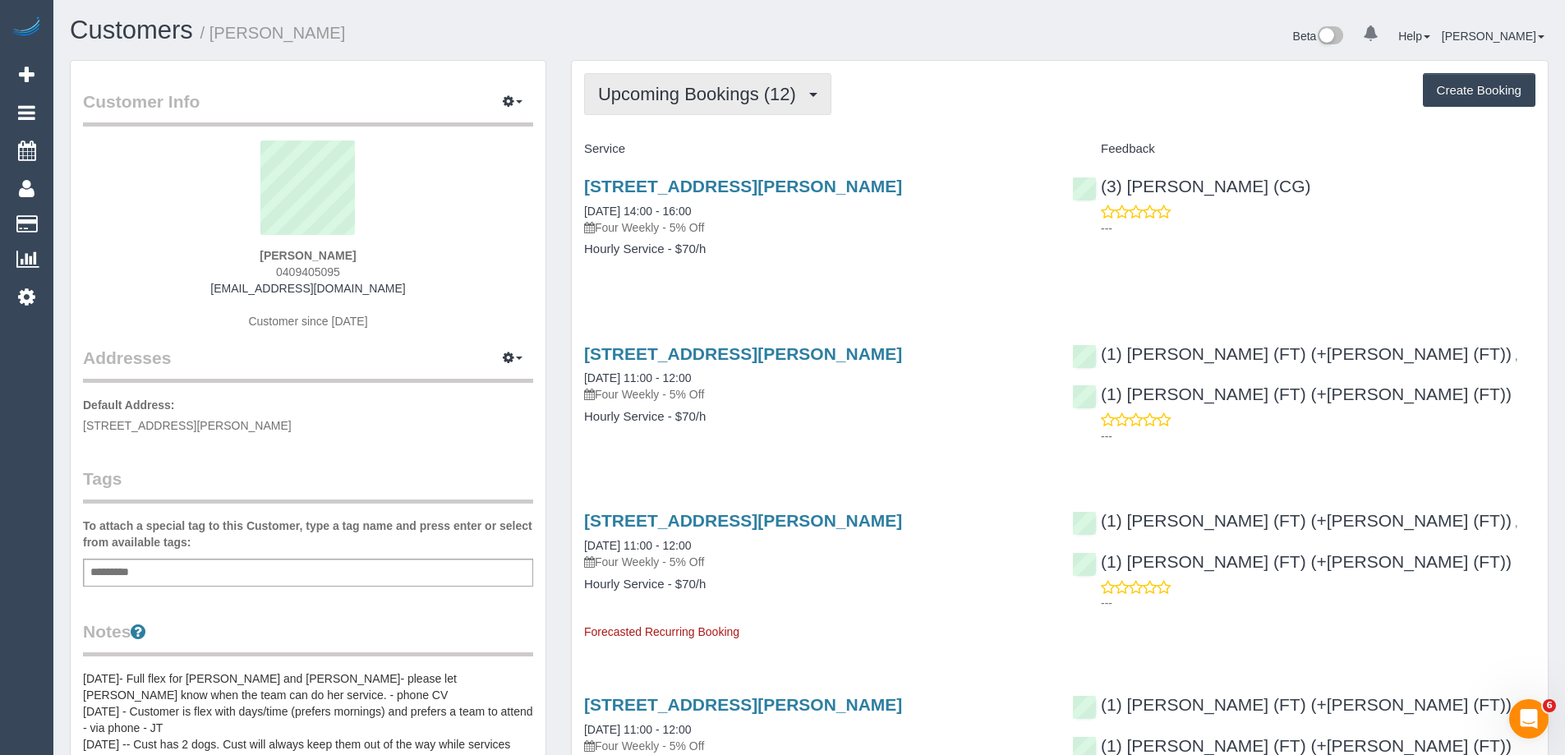
click at [754, 85] on span "Upcoming Bookings (12)" at bounding box center [701, 94] width 206 height 21
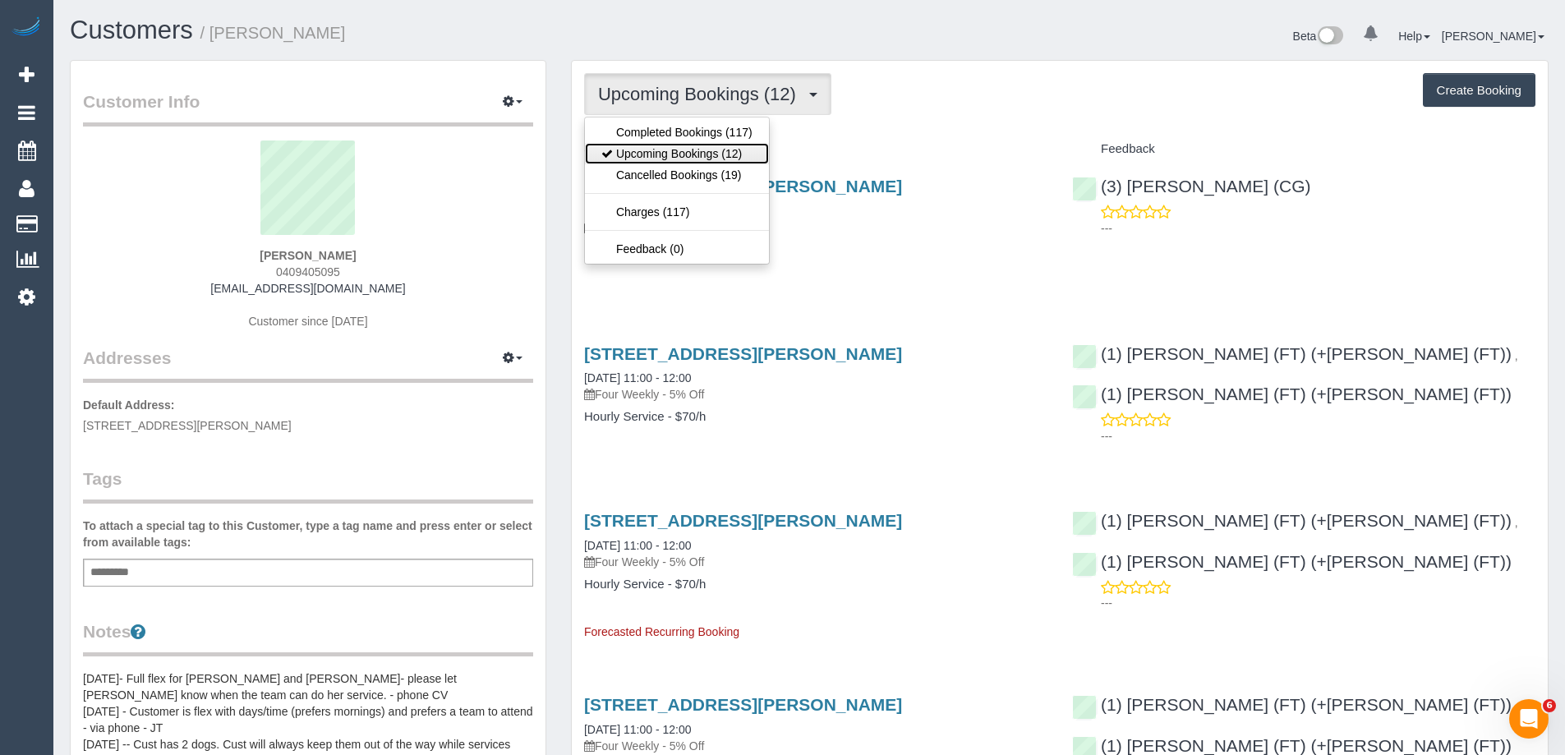
click at [729, 148] on link "Upcoming Bookings (12)" at bounding box center [677, 153] width 184 height 21
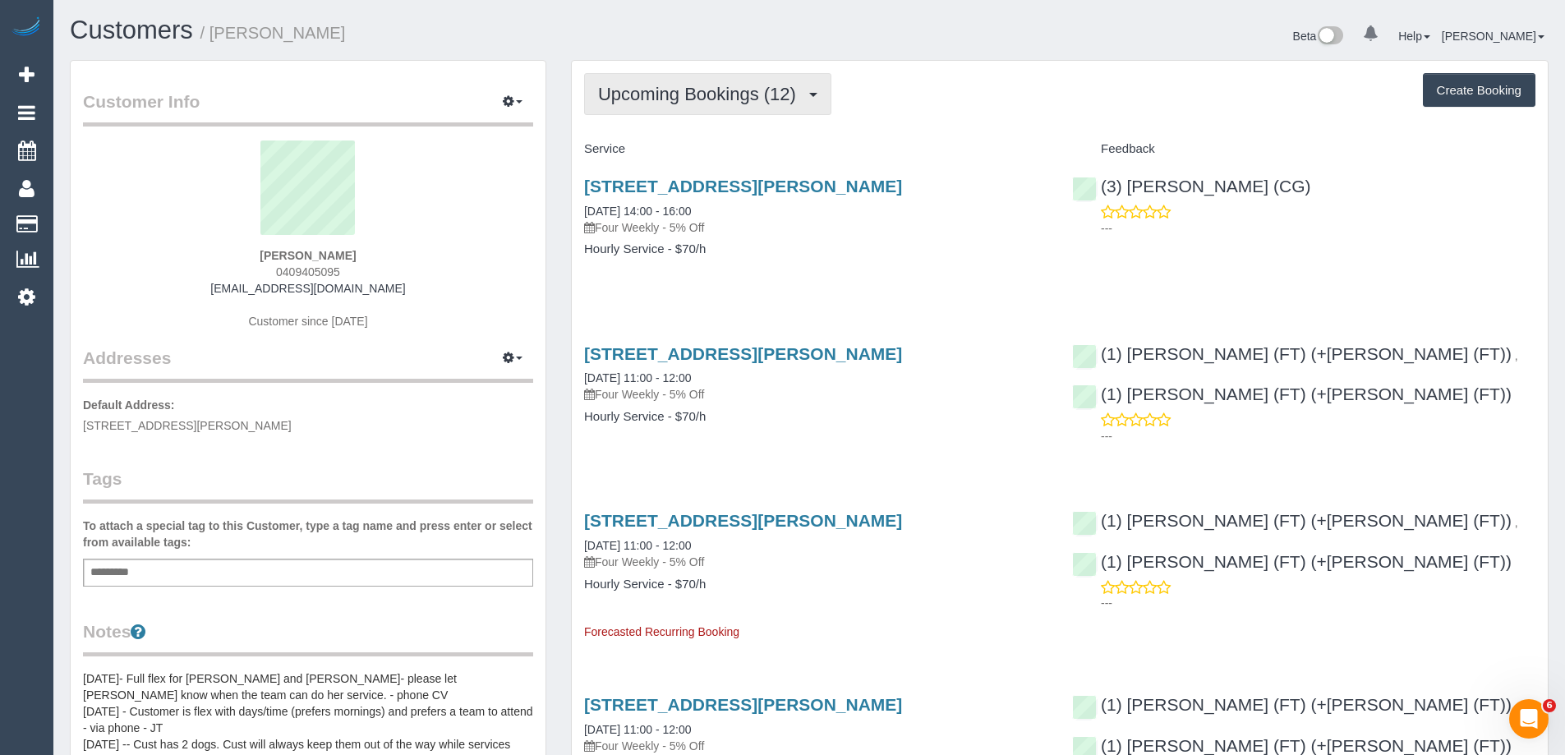
click at [748, 90] on span "Upcoming Bookings (12)" at bounding box center [701, 94] width 206 height 21
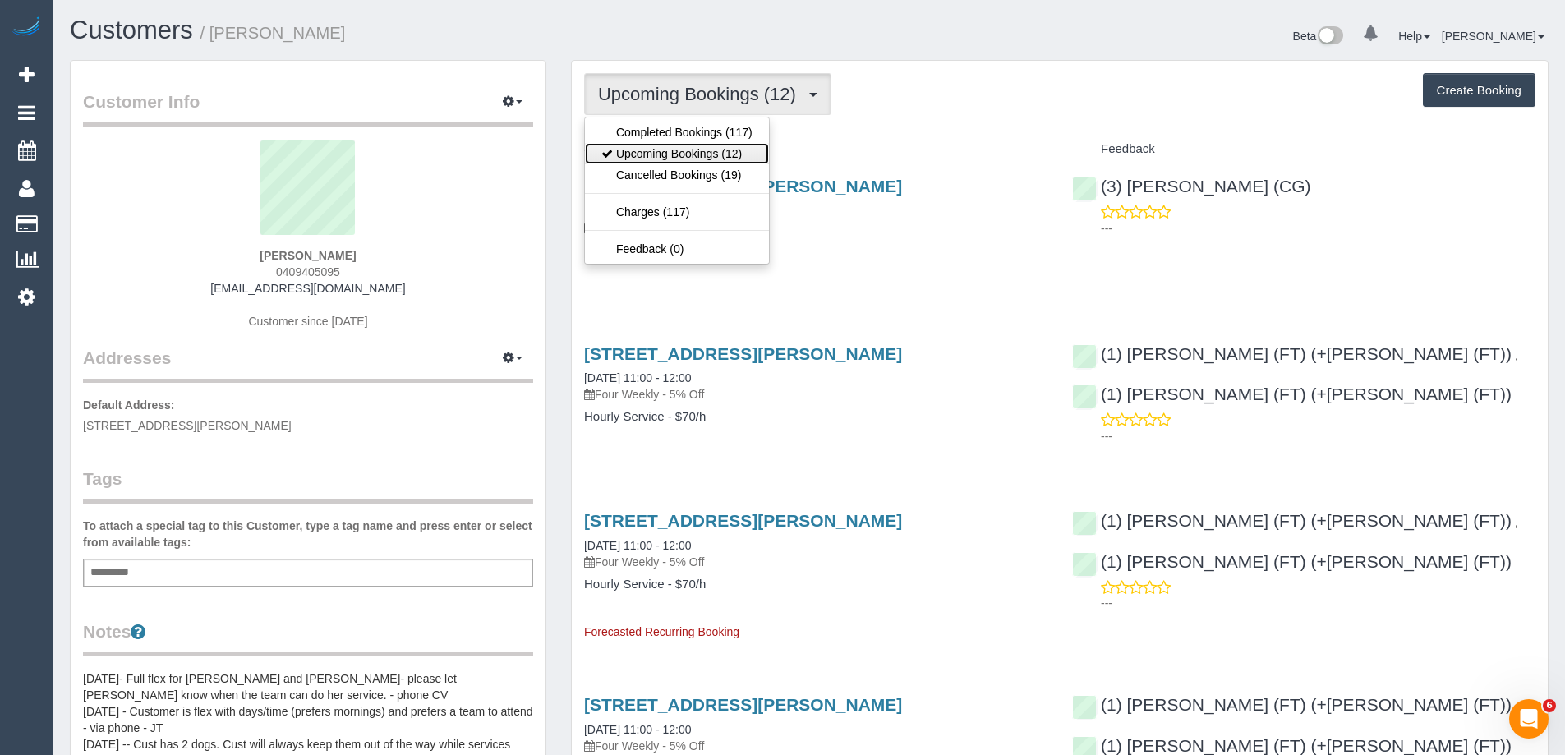
click at [700, 151] on link "Upcoming Bookings (12)" at bounding box center [677, 153] width 184 height 21
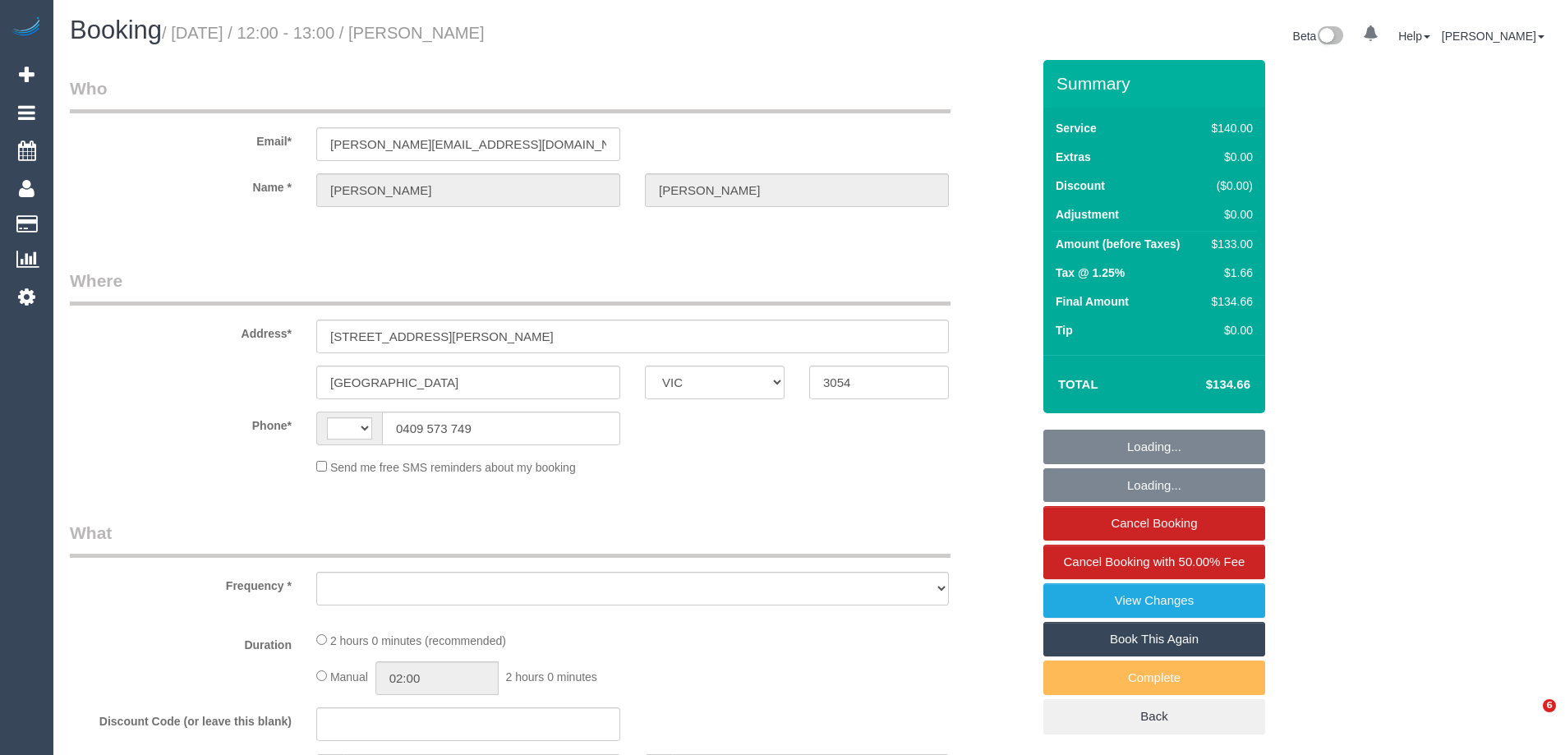
select select "VIC"
select select "object:285"
select select "string:stripe-pm_1IqTnL2GScqysDRVjjHfuZgk"
select select "number:28"
select select "number:14"
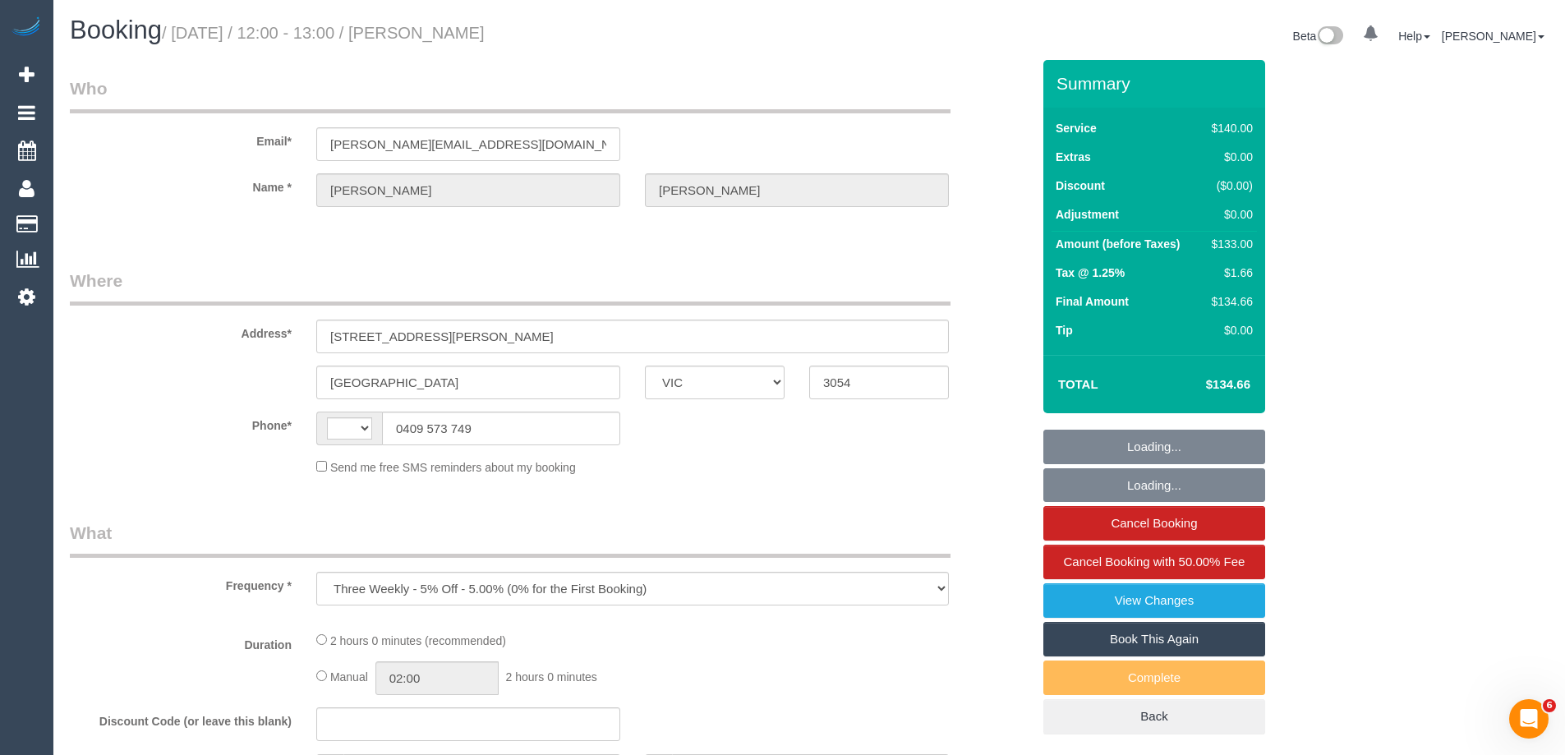
select select "number:19"
select select "number:22"
select select "number:34"
select select "number:11"
select select "string:AU"
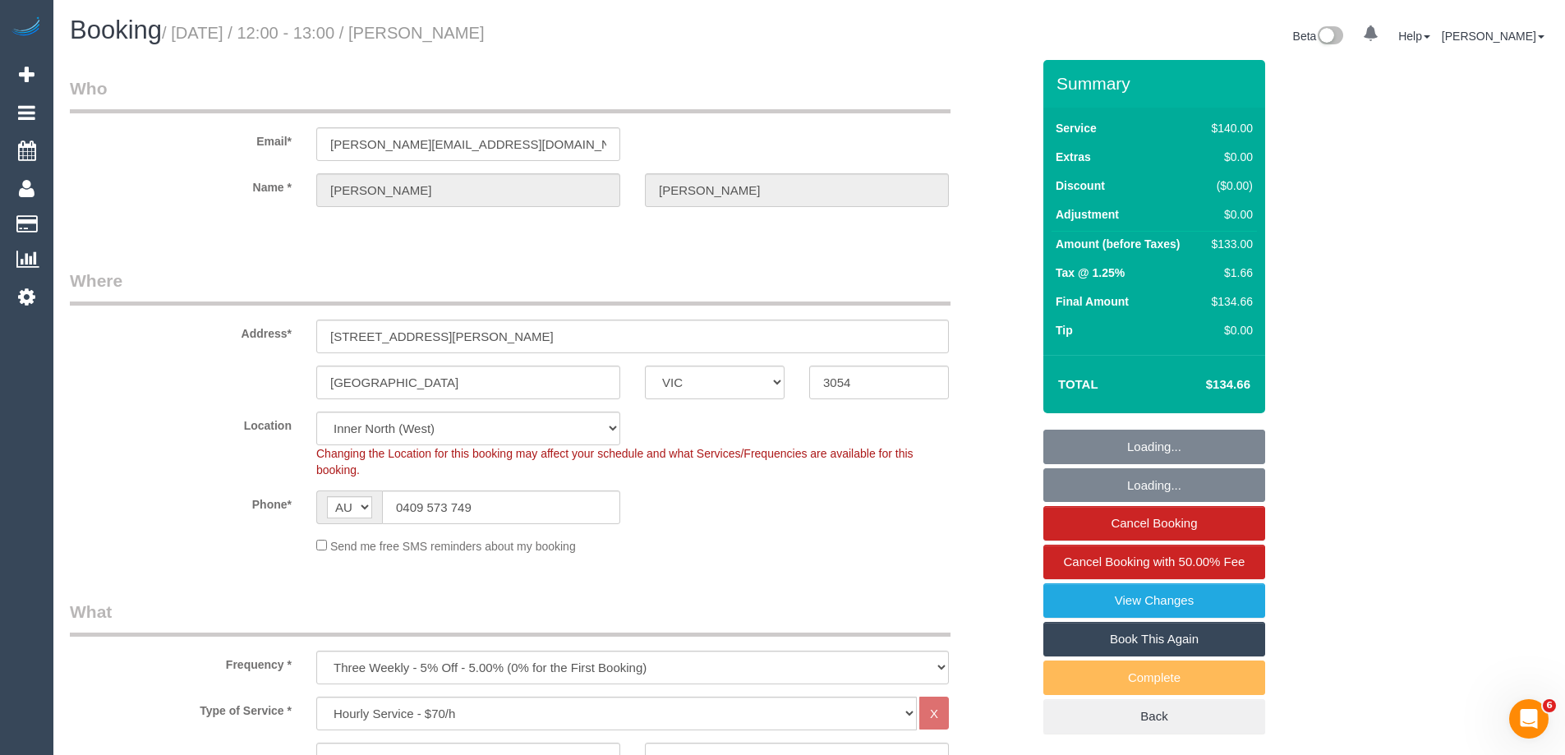
select select "object:874"
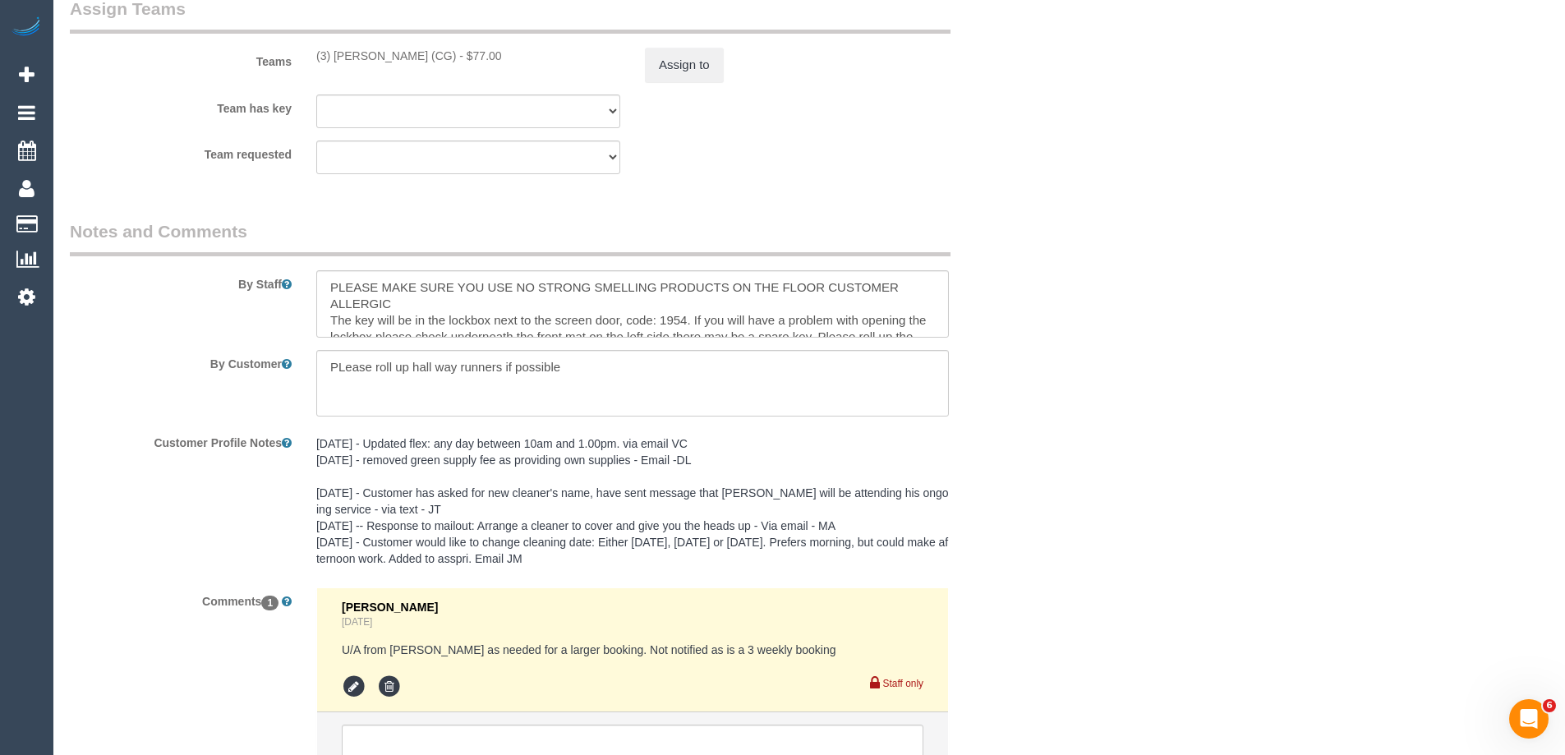
scroll to position [2722, 0]
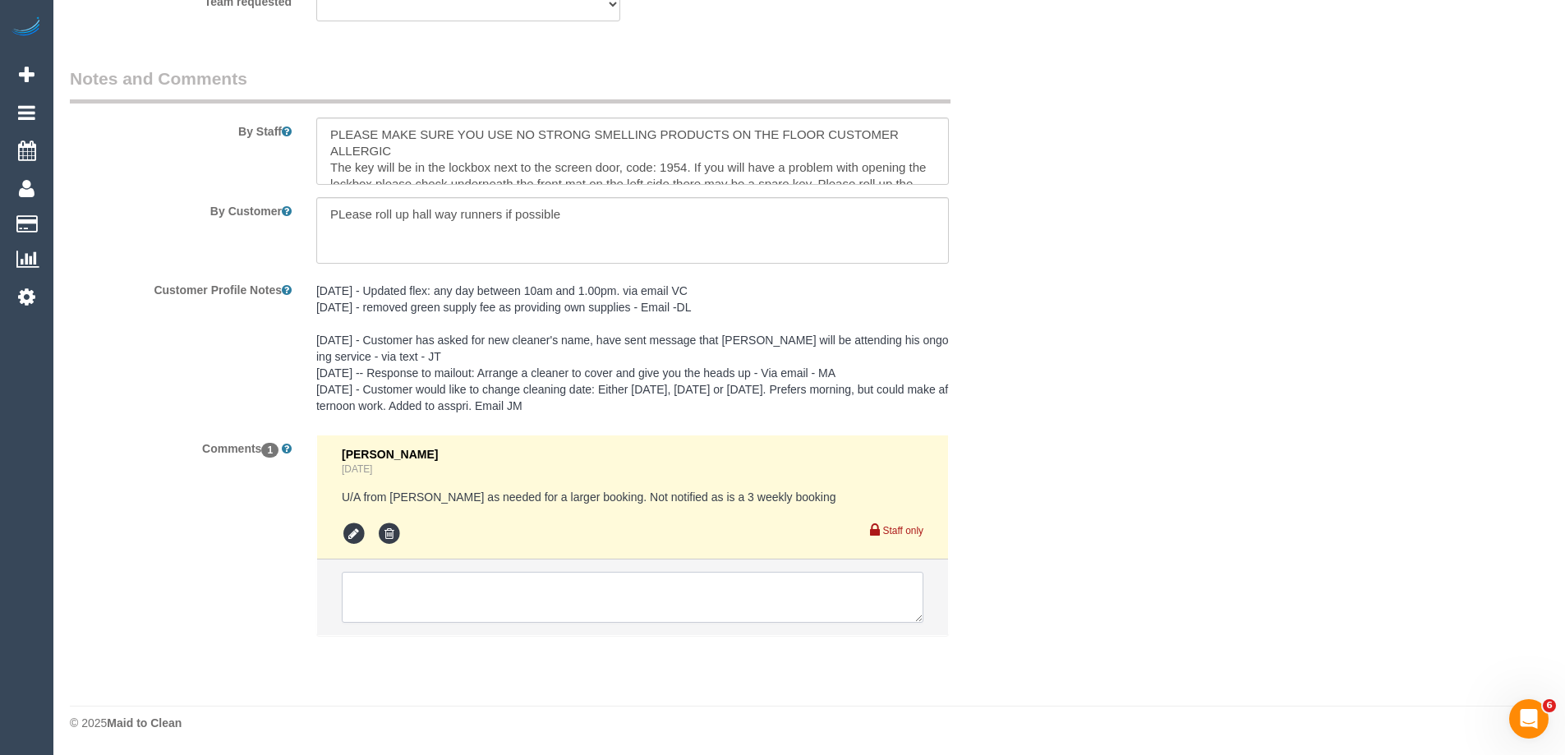
click at [605, 590] on textarea at bounding box center [633, 597] width 582 height 51
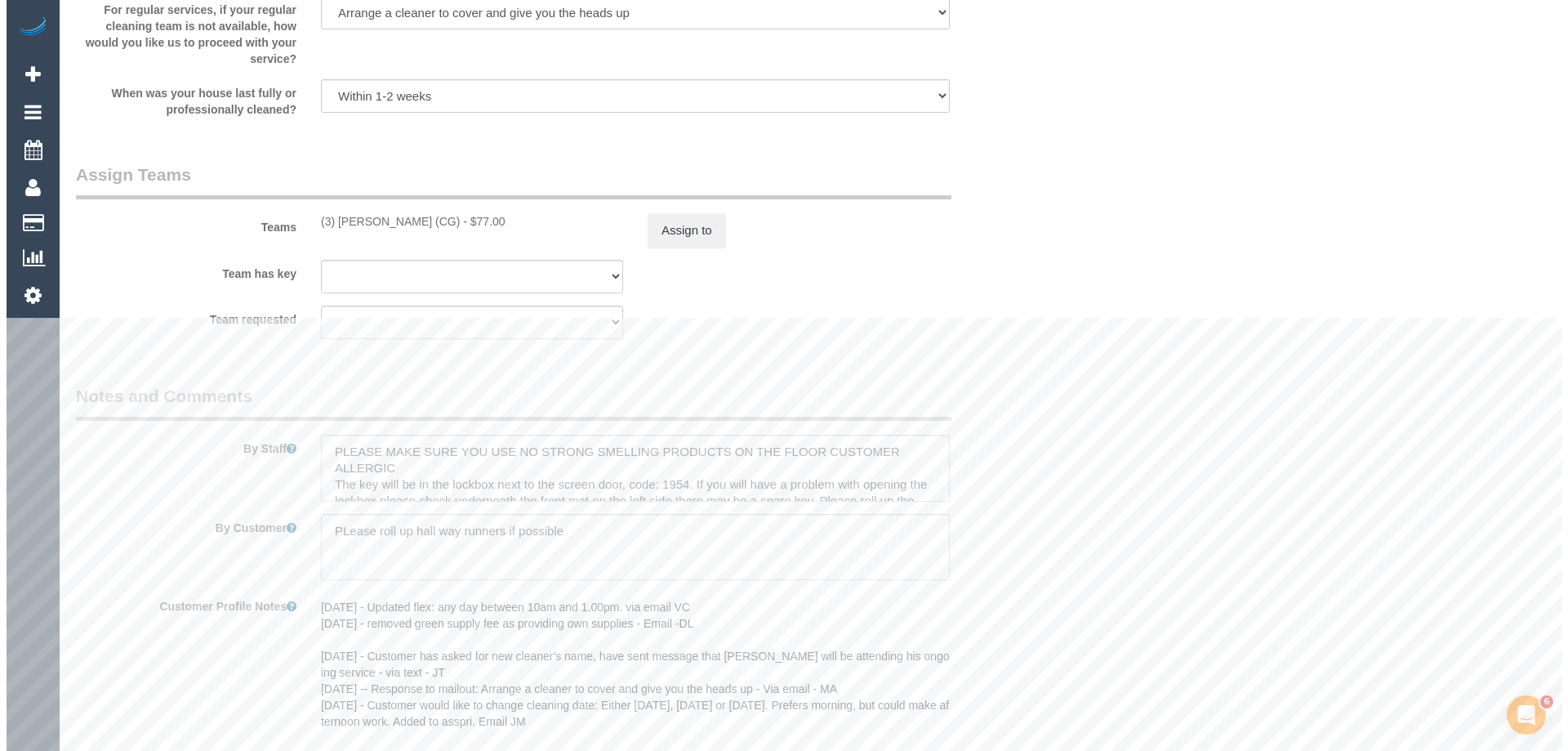
scroll to position [2380, 0]
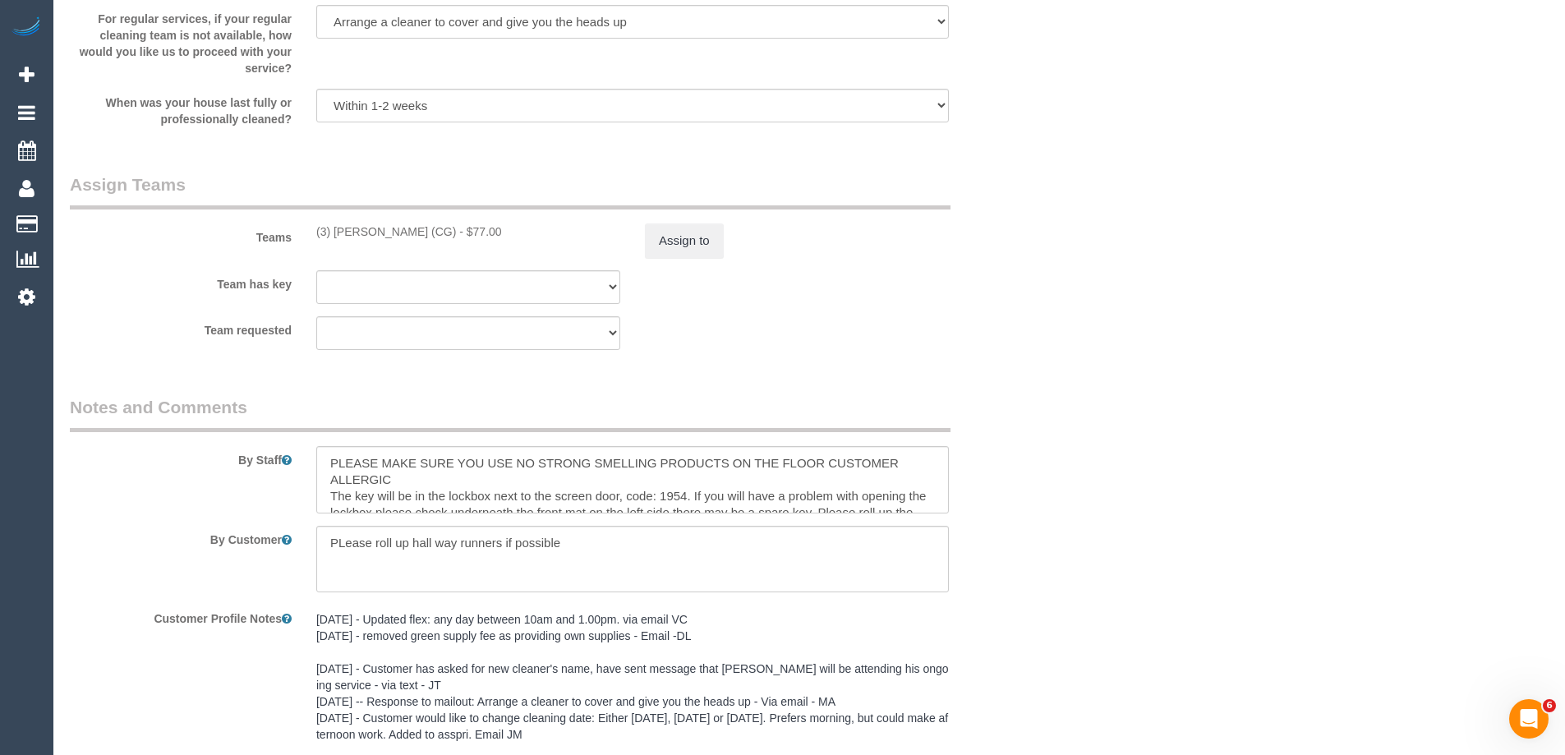
drag, startPoint x: 318, startPoint y: 237, endPoint x: 441, endPoint y: 245, distance: 123.5
click at [441, 245] on div "Teams (3) [PERSON_NAME] (CG) - $77.00 Assign to" at bounding box center [551, 215] width 986 height 85
copy div "(3) [PERSON_NAME] (CG)"
click at [720, 240] on button "Assign to" at bounding box center [684, 240] width 79 height 35
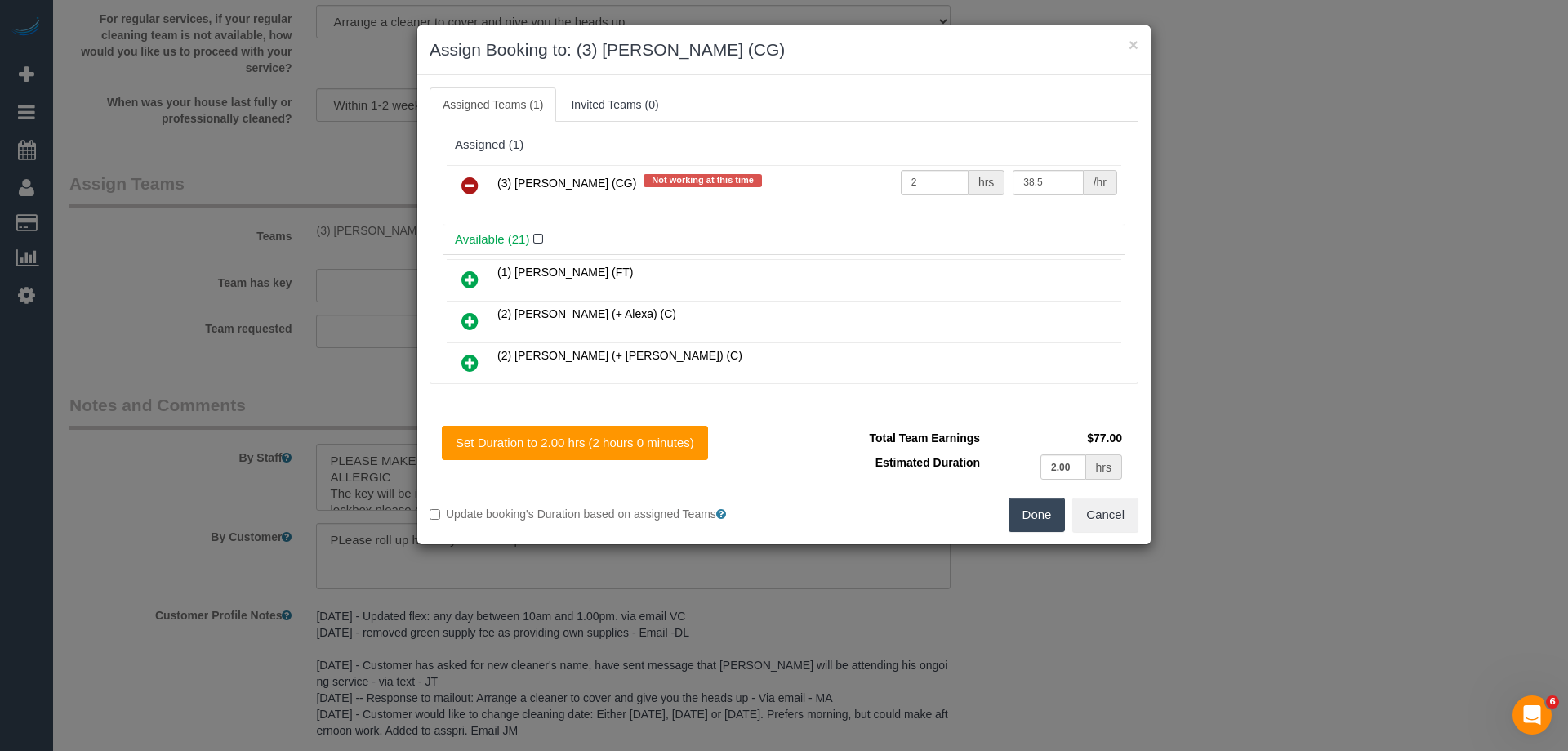
click at [485, 186] on link at bounding box center [469, 186] width 39 height 33
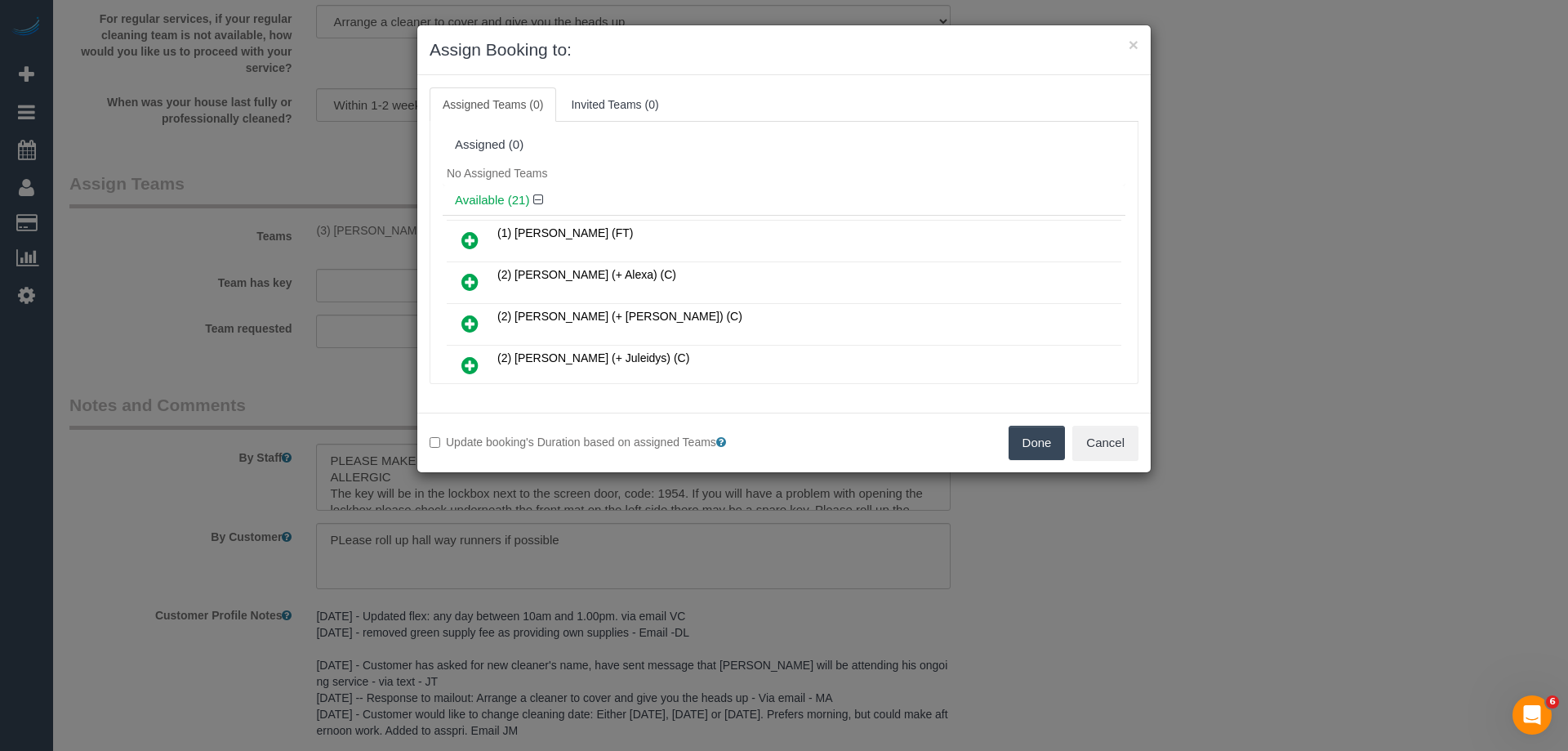
click at [1029, 427] on button "Done" at bounding box center [1038, 443] width 58 height 35
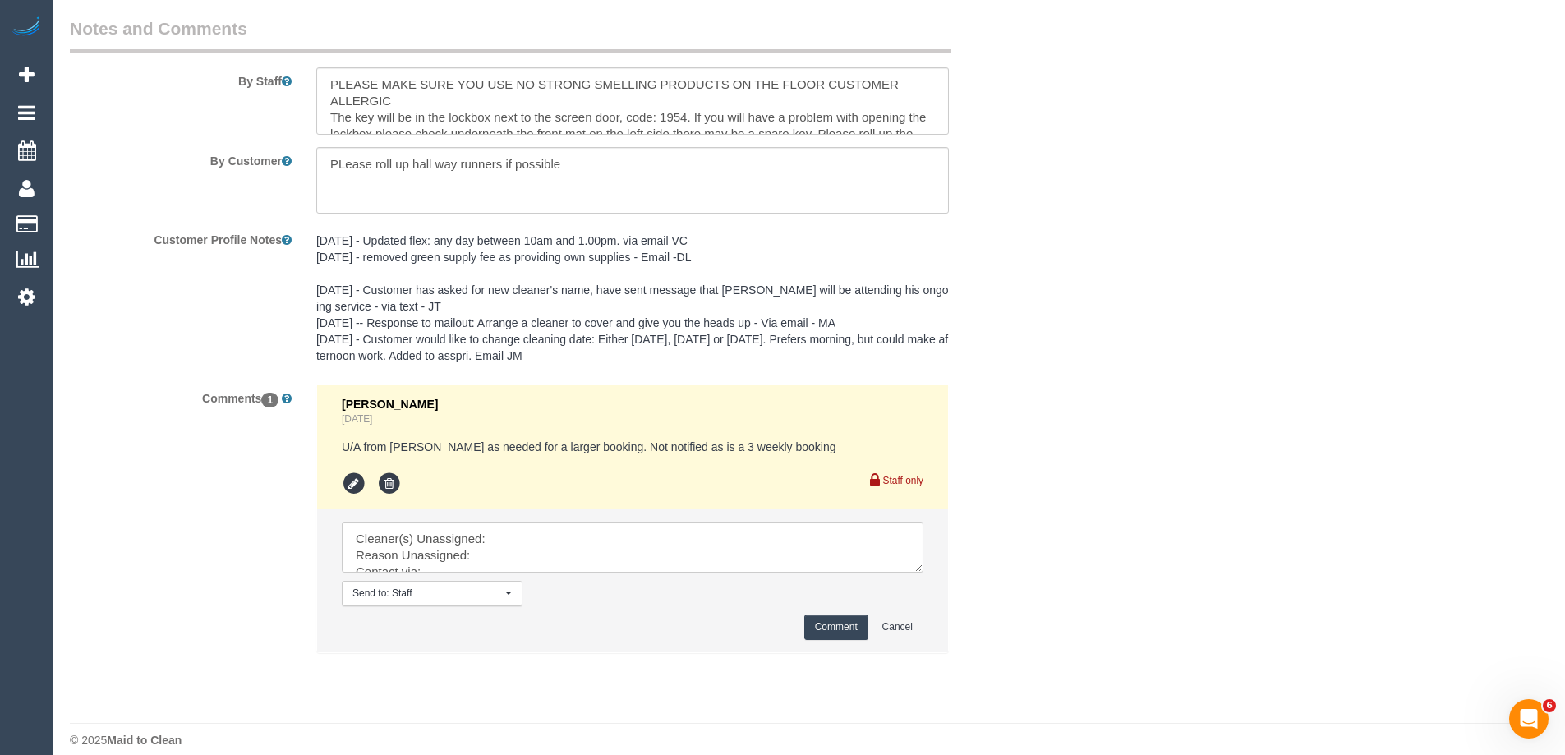
scroll to position [2789, 0]
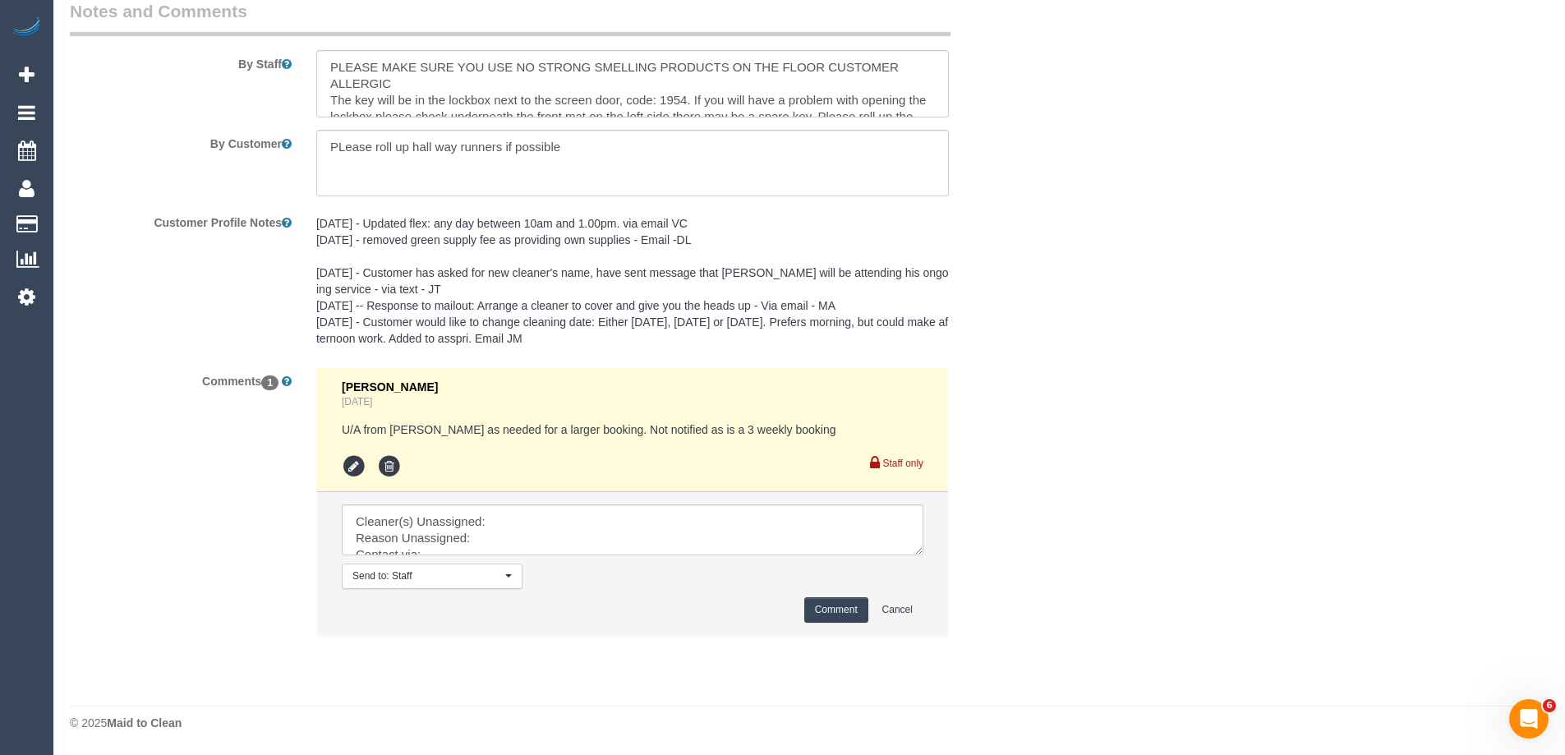
drag, startPoint x: 918, startPoint y: 546, endPoint x: 991, endPoint y: 780, distance: 245.0
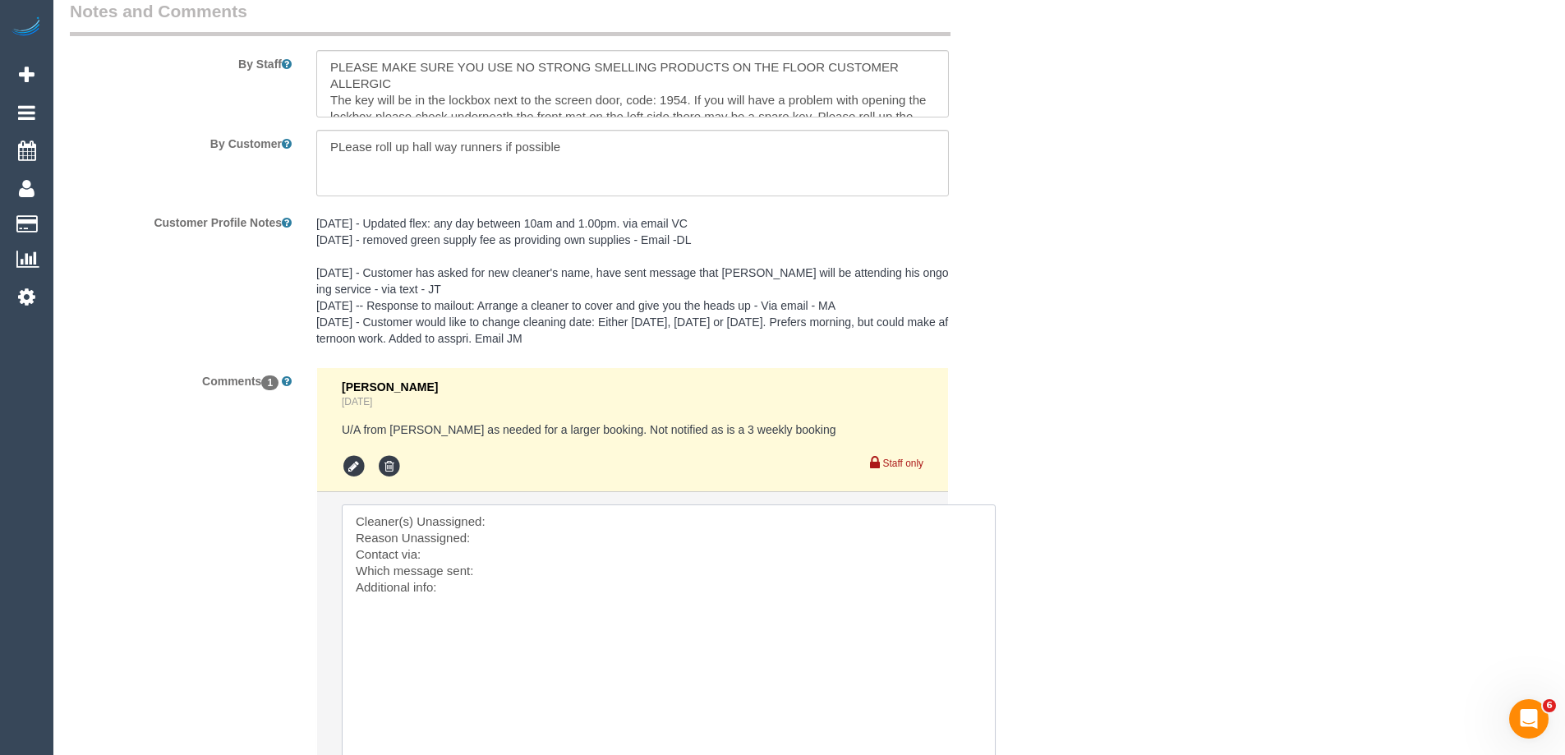
click at [536, 509] on textarea at bounding box center [669, 646] width 654 height 285
paste textarea "(3) [PERSON_NAME] (CG)"
click at [514, 537] on textarea at bounding box center [669, 646] width 654 height 285
click at [617, 536] on textarea at bounding box center [669, 646] width 654 height 285
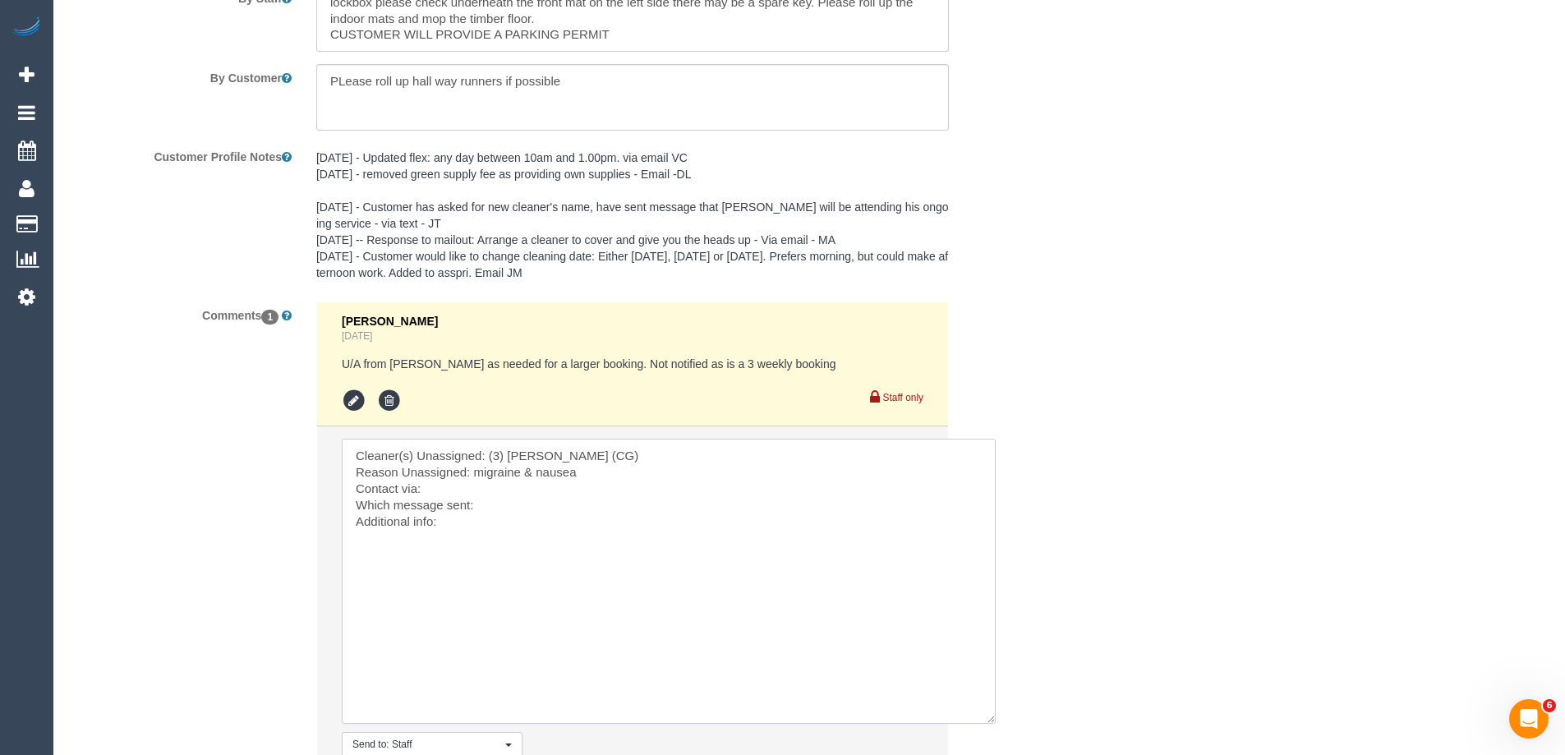
scroll to position [3023, 0]
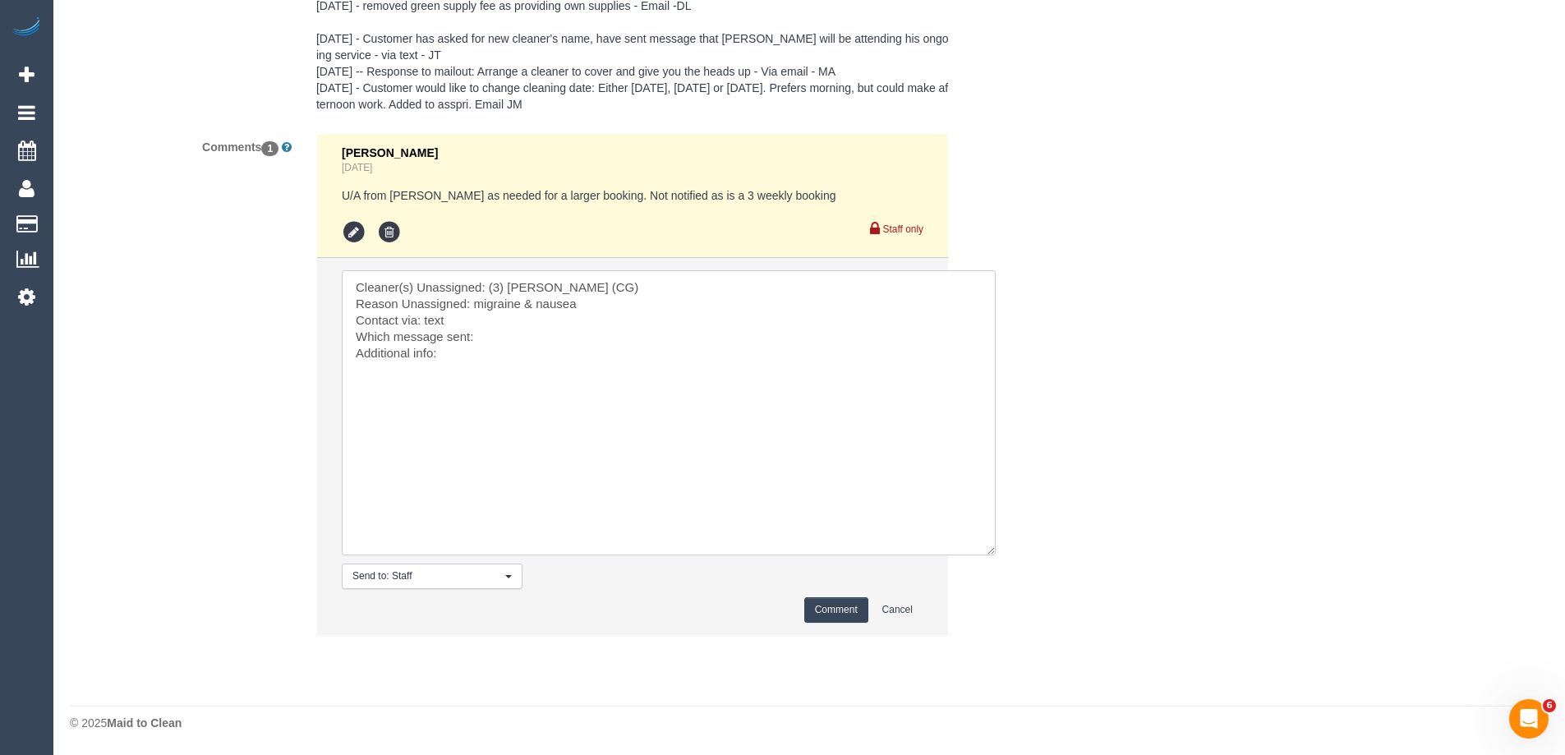
click at [510, 338] on textarea at bounding box center [669, 412] width 654 height 285
type textarea "Cleaner(s) Unassigned: (3) [PERSON_NAME] (CG) Reason Unassigned: migraine & nau…"
click at [848, 606] on button "Comment" at bounding box center [836, 609] width 64 height 25
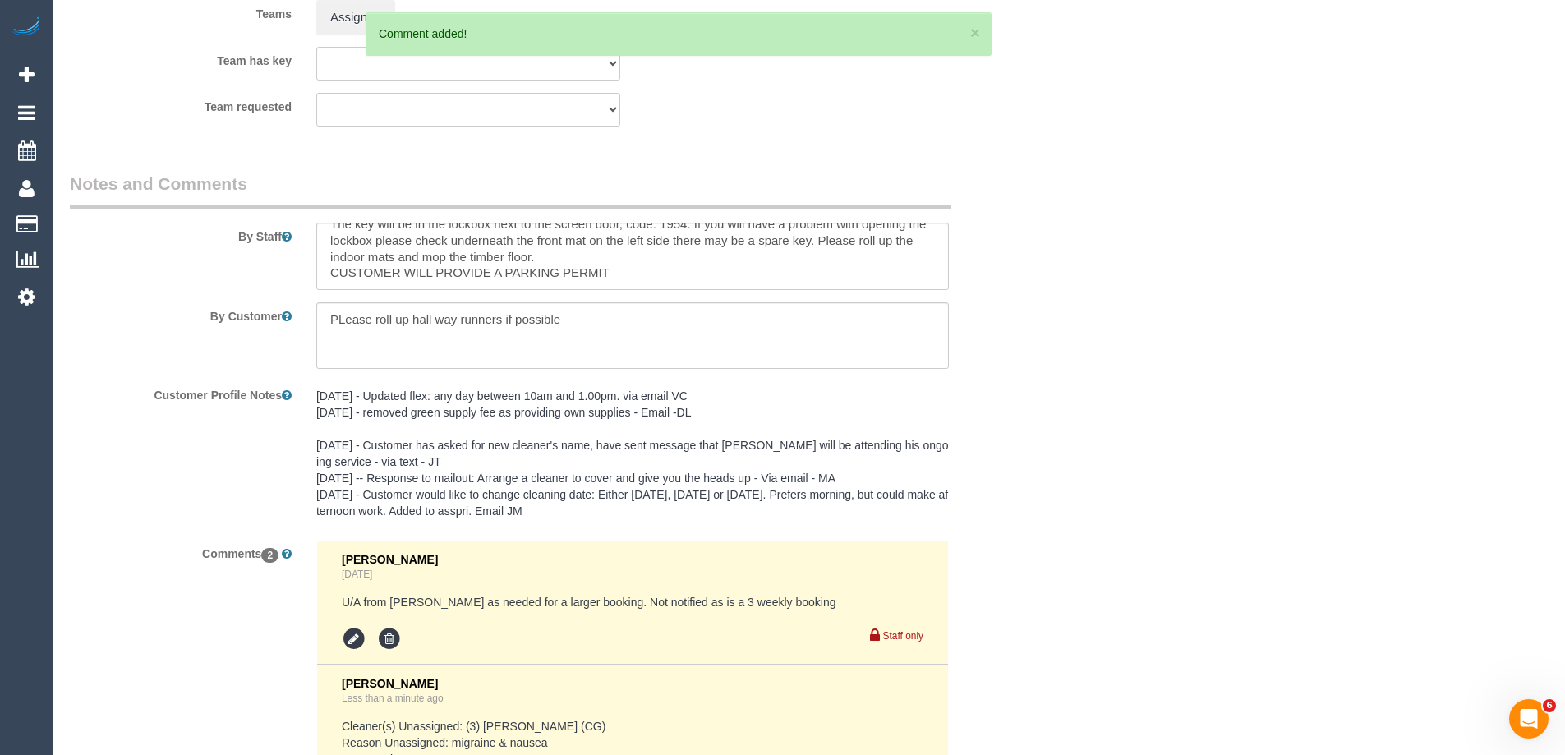
scroll to position [2859, 0]
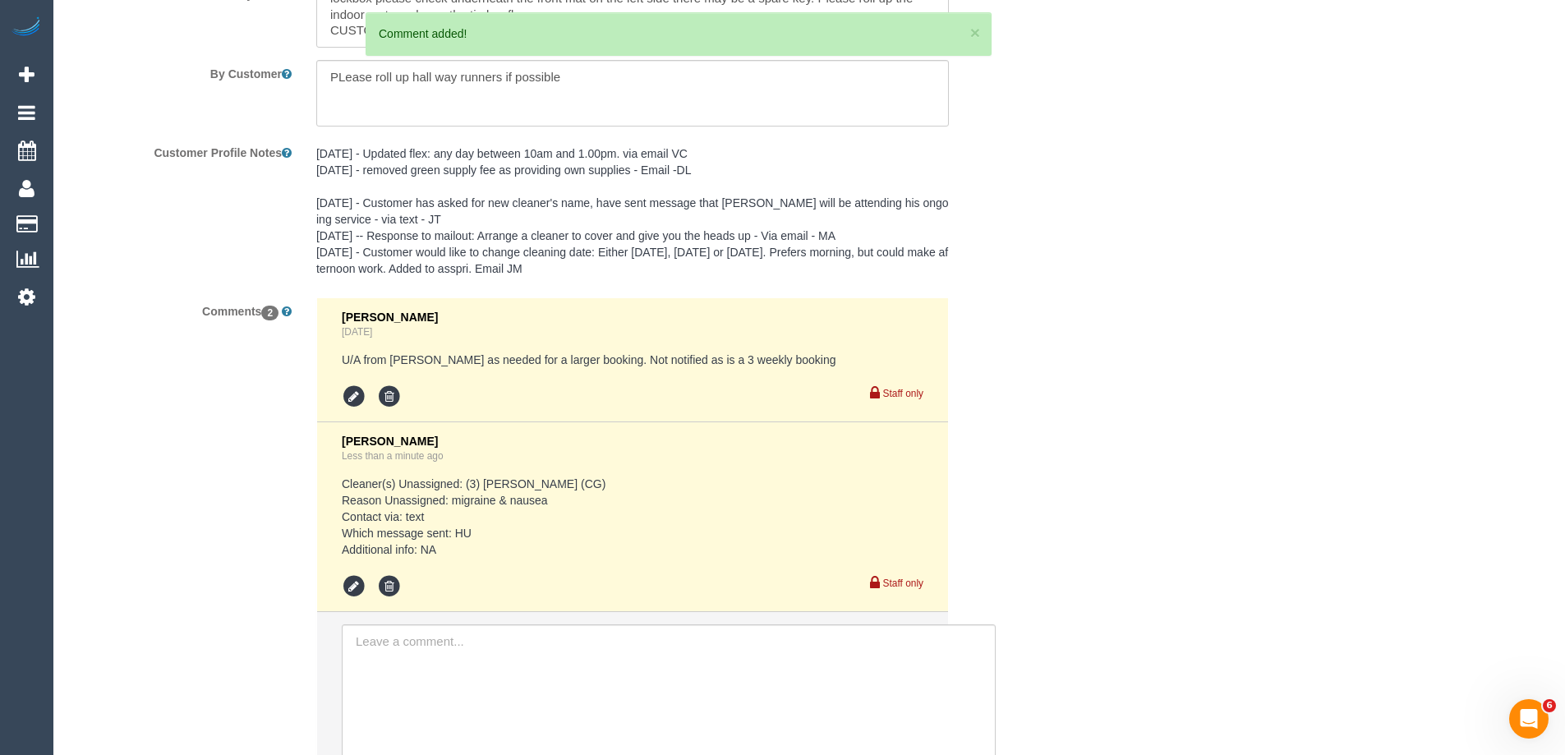
drag, startPoint x: 445, startPoint y: 550, endPoint x: 341, endPoint y: 486, distance: 122.4
click at [342, 486] on pre "Cleaner(s) Unassigned: (3) [PERSON_NAME] (CG) Reason Unassigned: migraine & nau…" at bounding box center [633, 517] width 582 height 82
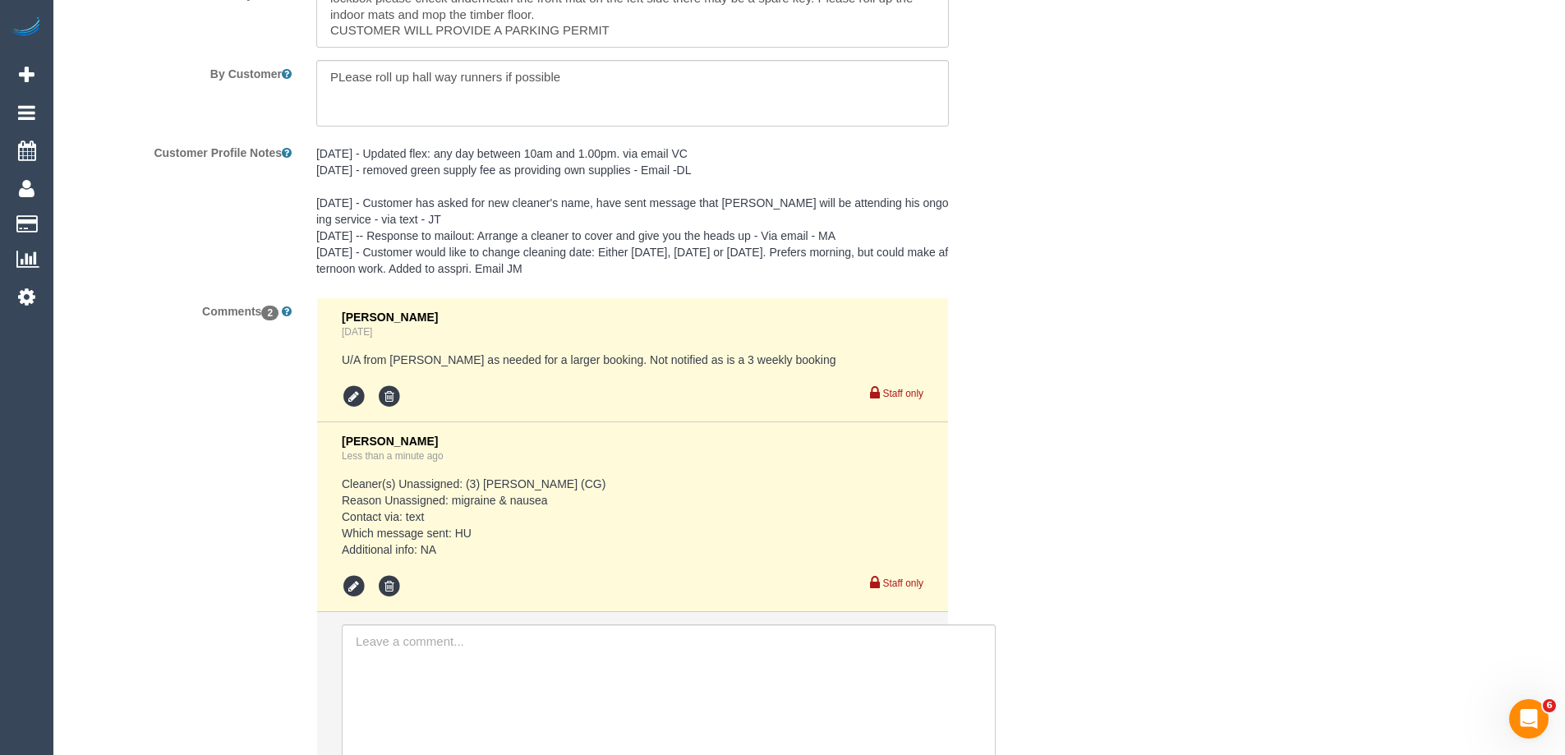
copy pre "Cleaner(s) Unassigned: (3) [PERSON_NAME] (CG) Reason Unassigned: migraine & nau…"
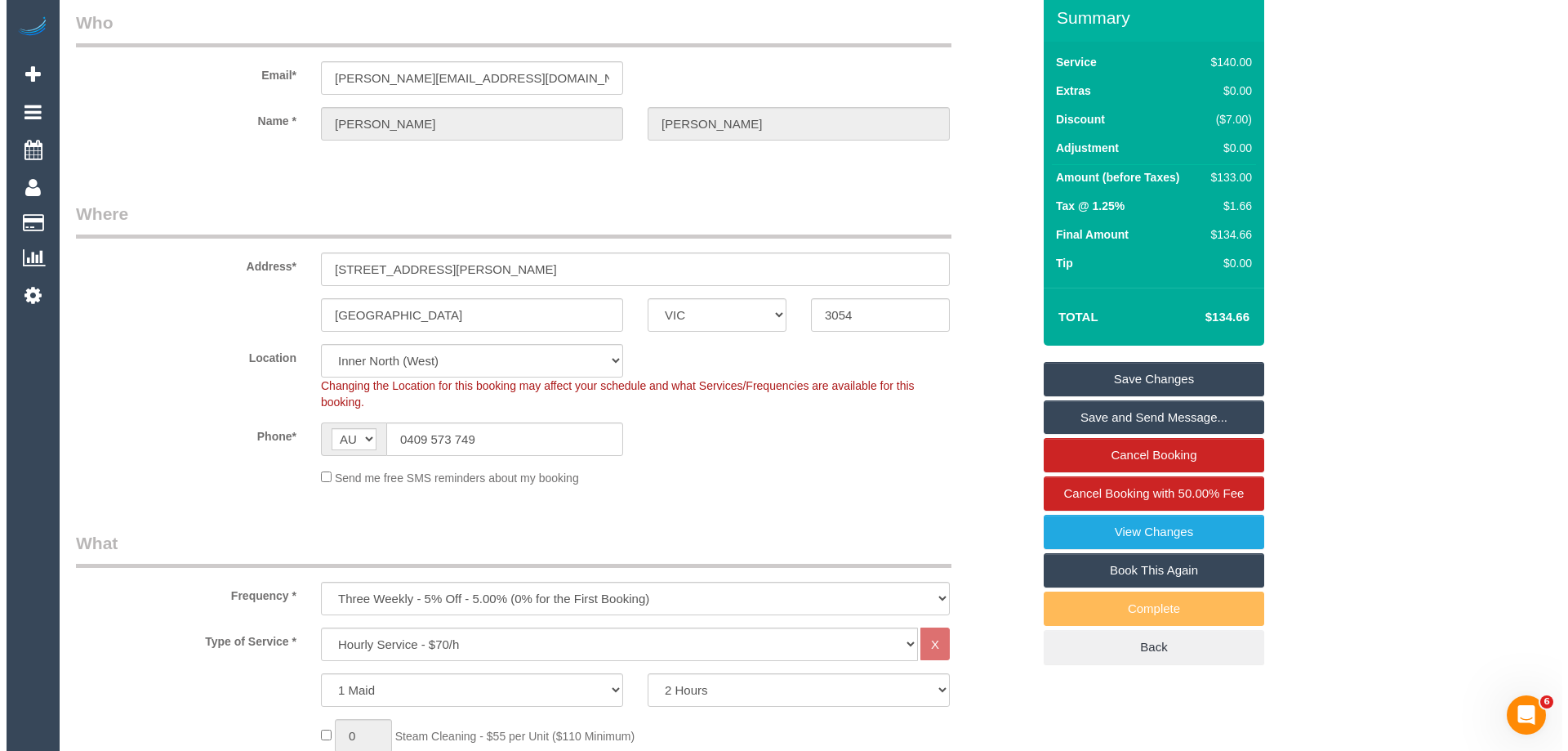
scroll to position [0, 0]
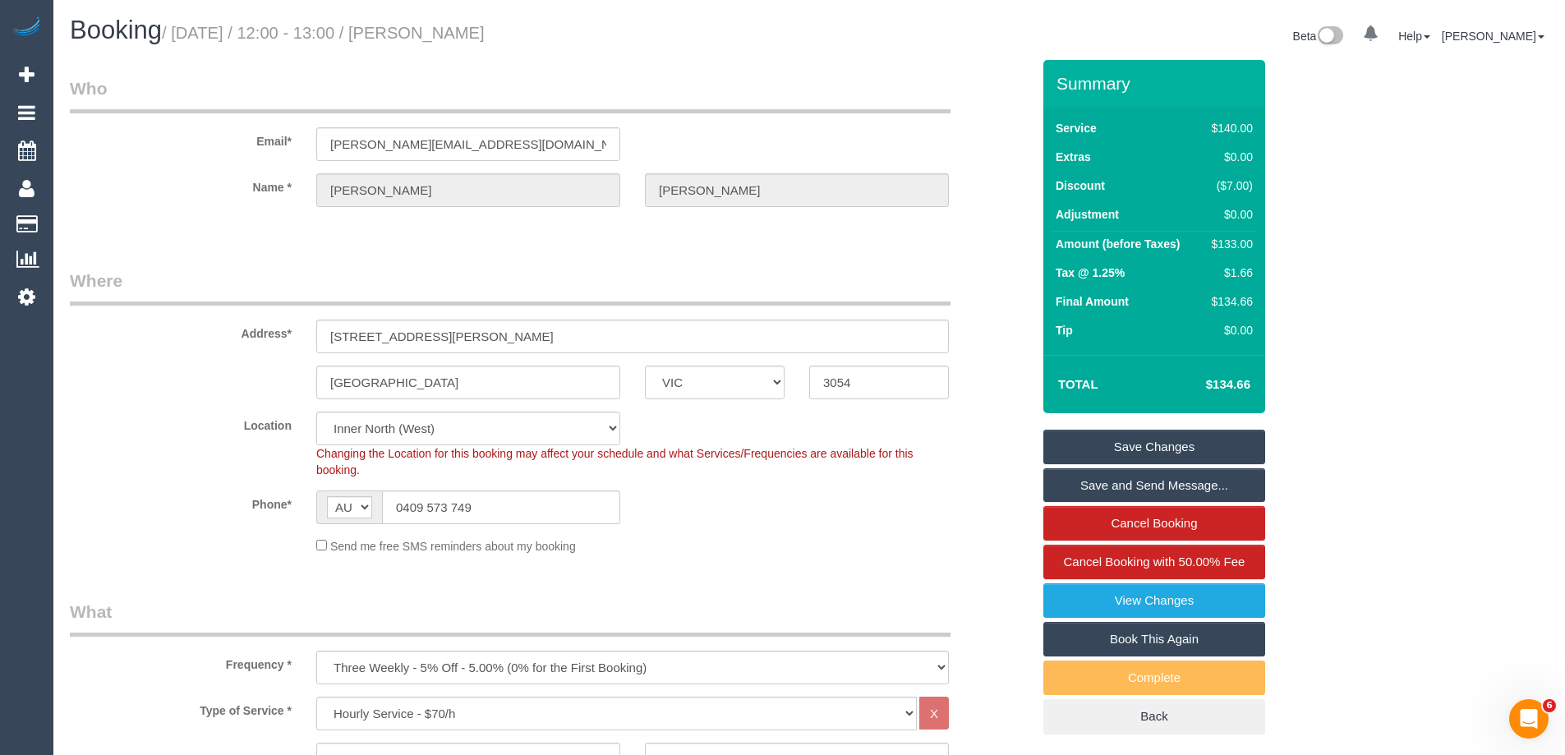
click at [1107, 439] on link "Save Changes" at bounding box center [1154, 447] width 222 height 35
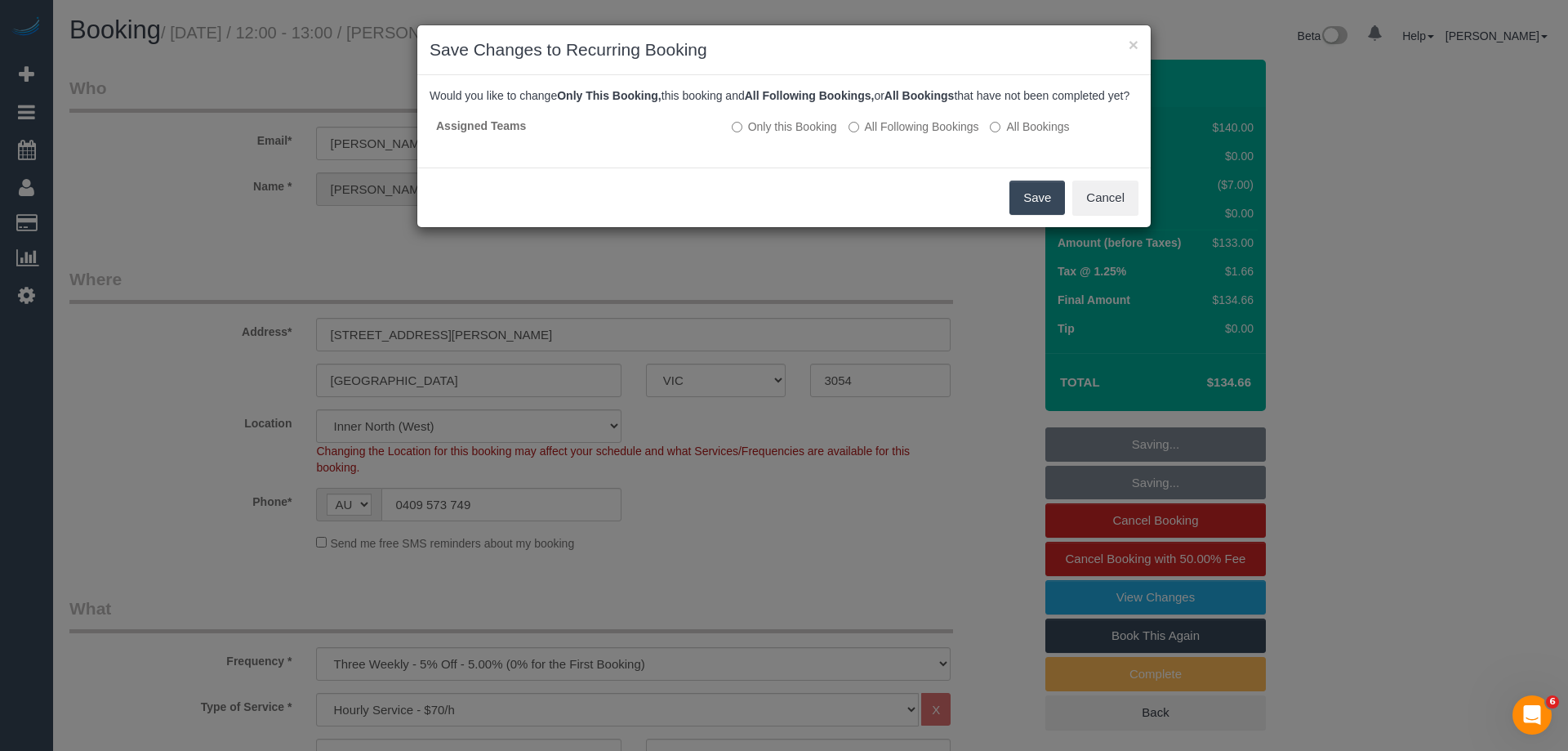
click at [1040, 204] on button "Save" at bounding box center [1037, 198] width 56 height 35
